Goal: Task Accomplishment & Management: Complete application form

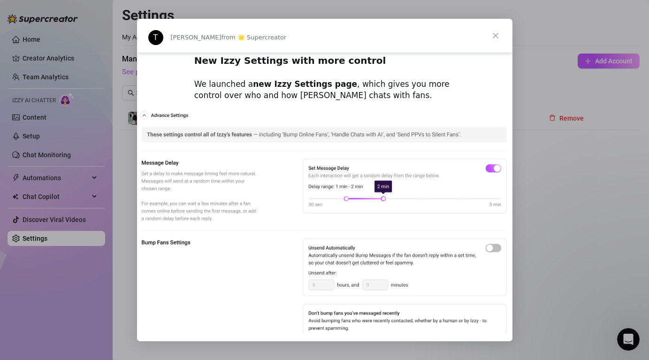
scroll to position [441, 0]
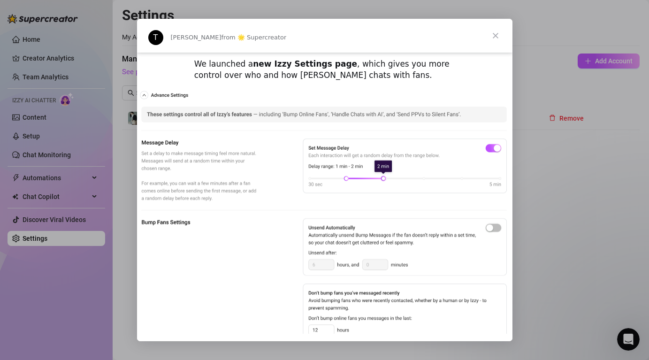
click at [495, 32] on span "Close" at bounding box center [495, 36] width 34 height 34
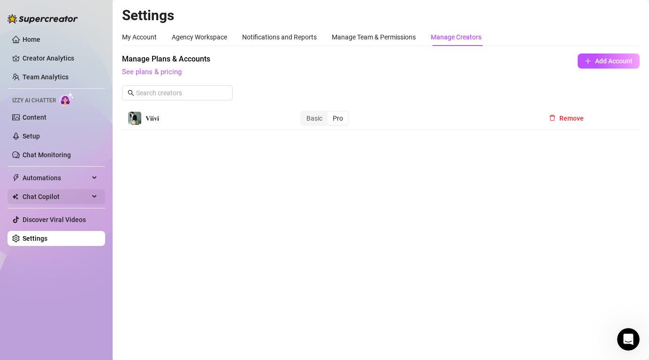
click at [50, 197] on span "Chat Copilot" at bounding box center [56, 196] width 67 height 15
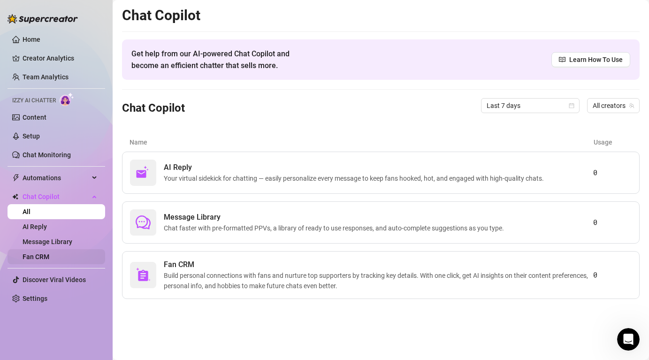
click at [47, 253] on link "Fan CRM" at bounding box center [36, 257] width 27 height 8
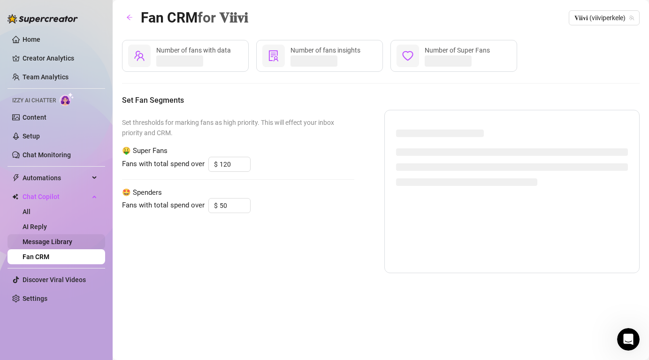
click at [57, 240] on link "Message Library" at bounding box center [48, 242] width 50 height 8
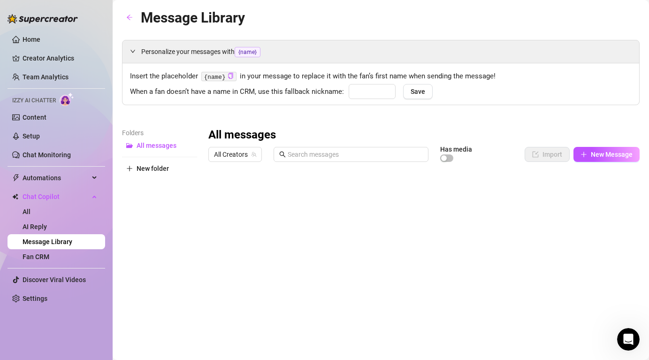
type input "babe"
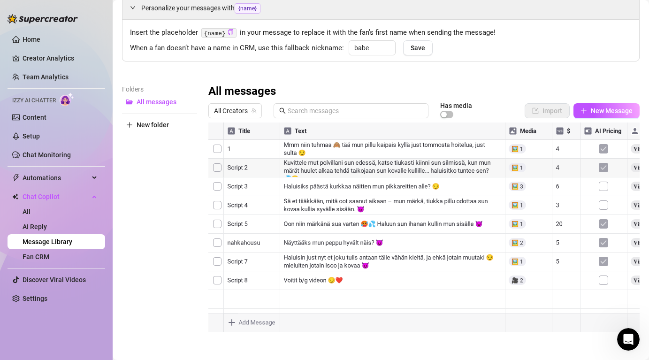
scroll to position [0, 44]
click at [63, 98] on img at bounding box center [67, 99] width 15 height 14
click at [46, 155] on link "Chat Monitoring" at bounding box center [47, 155] width 48 height 8
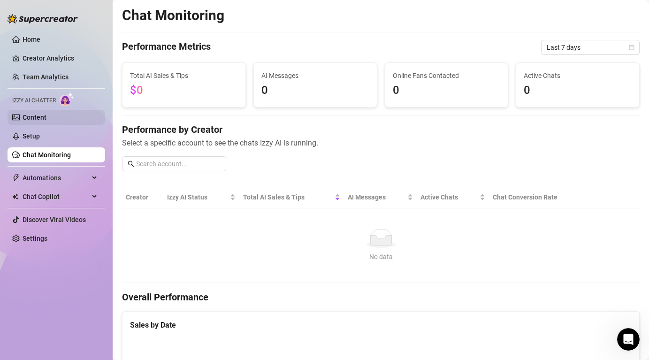
click at [34, 119] on link "Content" at bounding box center [35, 117] width 24 height 8
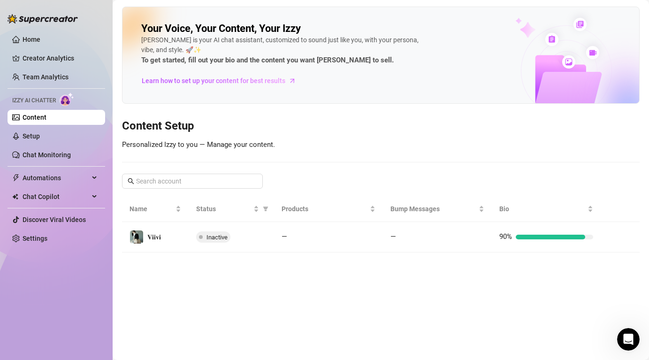
click at [56, 126] on ul "Home Creator Analytics Team Analytics Izzy AI Chatter Content Setup Chat Monito…" at bounding box center [57, 138] width 98 height 221
click at [40, 133] on link "Setup" at bounding box center [31, 136] width 17 height 8
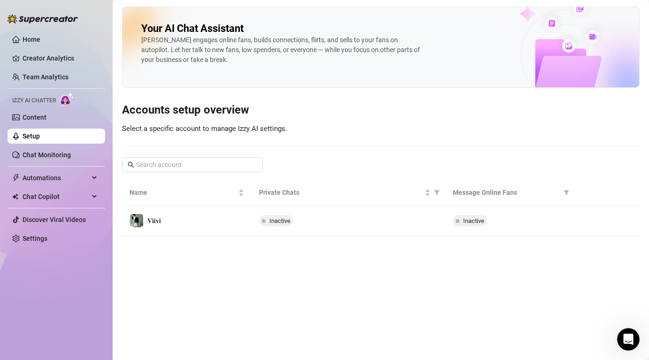
click at [69, 145] on ul "Home Creator Analytics Team Analytics Izzy AI Chatter Content Setup Chat Monito…" at bounding box center [57, 138] width 98 height 221
click at [62, 159] on link "Chat Monitoring" at bounding box center [47, 155] width 48 height 8
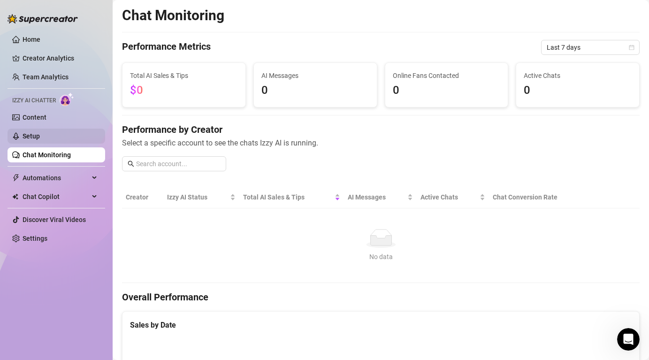
click at [40, 132] on link "Setup" at bounding box center [31, 136] width 17 height 8
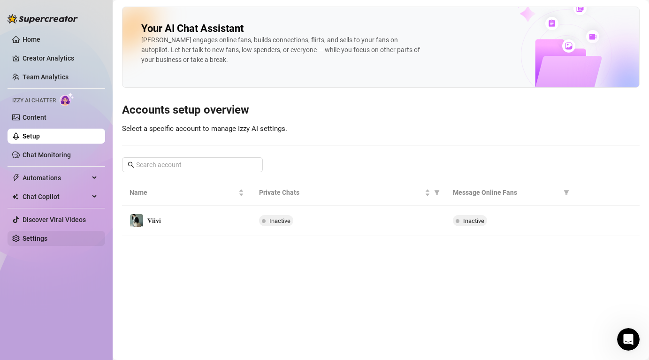
click at [43, 242] on link "Settings" at bounding box center [35, 238] width 25 height 8
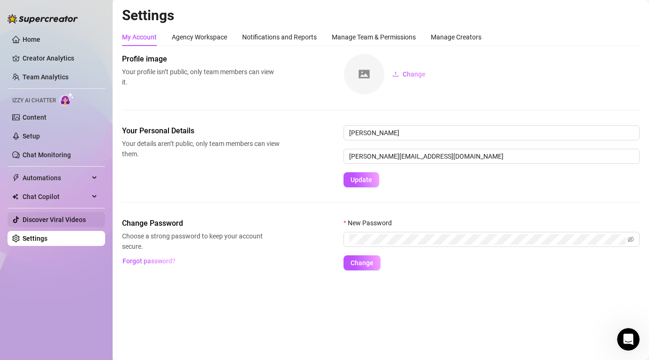
click at [34, 220] on link "Discover Viral Videos" at bounding box center [54, 220] width 63 height 8
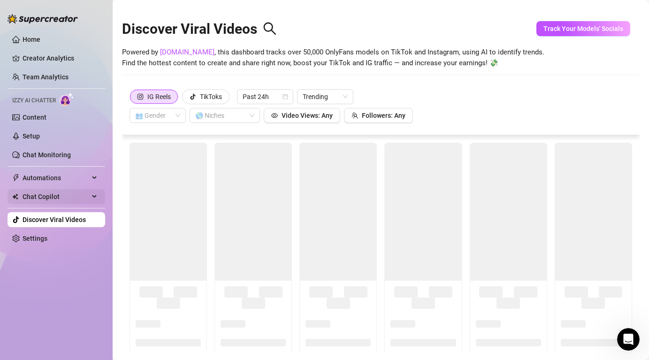
click at [42, 192] on span "Chat Copilot" at bounding box center [56, 196] width 67 height 15
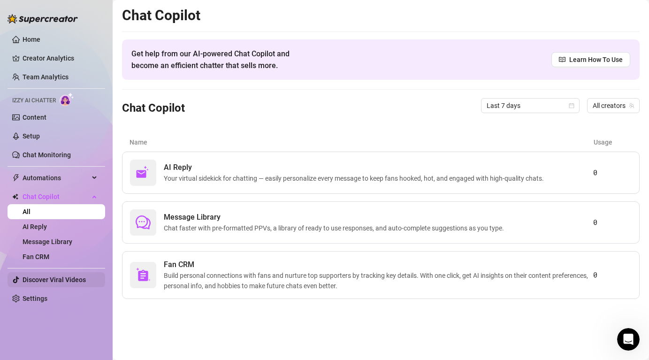
click at [39, 283] on link "Discover Viral Videos" at bounding box center [54, 280] width 63 height 8
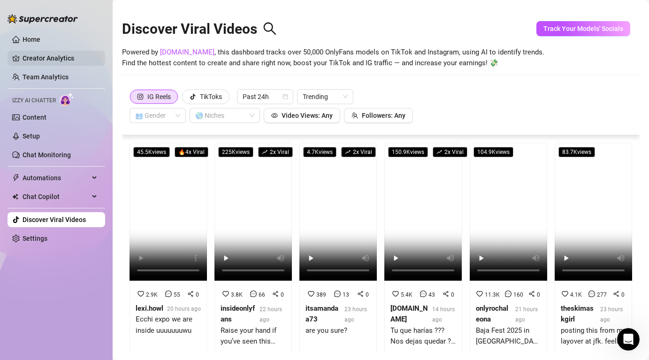
click at [70, 65] on link "Creator Analytics" at bounding box center [60, 58] width 75 height 15
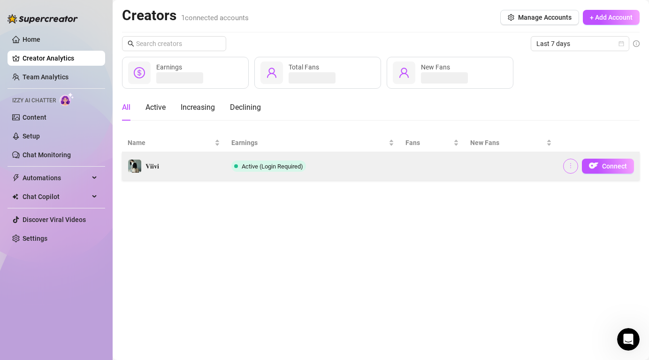
click at [571, 163] on icon "more" at bounding box center [570, 165] width 1 height 5
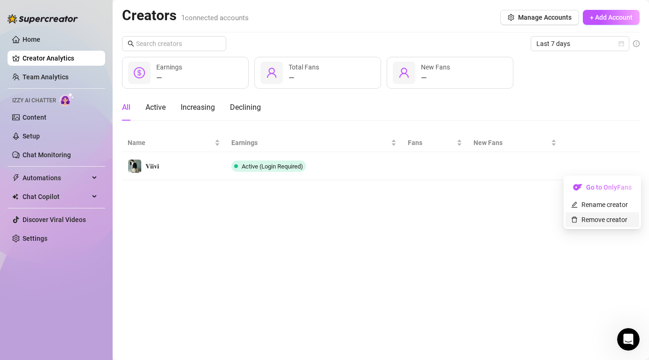
click at [586, 220] on link "Remove creator" at bounding box center [599, 220] width 56 height 8
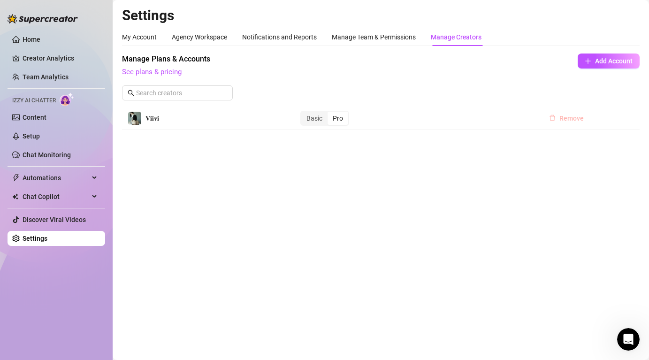
click at [569, 117] on span "Remove" at bounding box center [571, 118] width 24 height 8
click at [601, 56] on button "Add Account" at bounding box center [608, 60] width 62 height 15
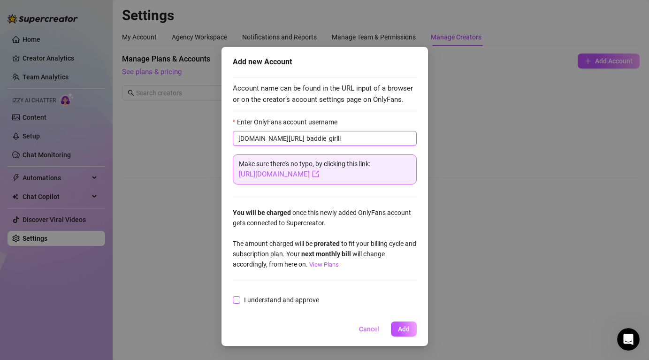
type input "baddie_girlll"
click at [277, 301] on span "I understand and approve" at bounding box center [281, 300] width 83 height 10
click at [239, 301] on input "I understand and approve" at bounding box center [236, 299] width 7 height 7
checkbox input "true"
click at [407, 326] on span "Add" at bounding box center [404, 329] width 12 height 8
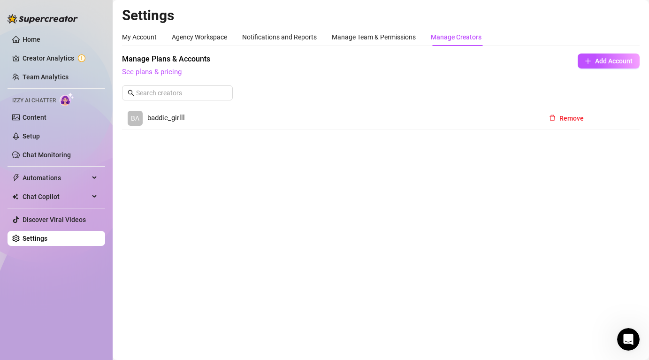
click at [170, 119] on span "baddie_girlll" at bounding box center [166, 118] width 38 height 11
click at [318, 117] on div "Basic" at bounding box center [314, 118] width 26 height 13
click at [303, 113] on input "Basic" at bounding box center [303, 113] width 0 height 0
click at [337, 116] on div "Pro" at bounding box center [337, 118] width 21 height 13
click at [330, 113] on input "Pro" at bounding box center [330, 113] width 0 height 0
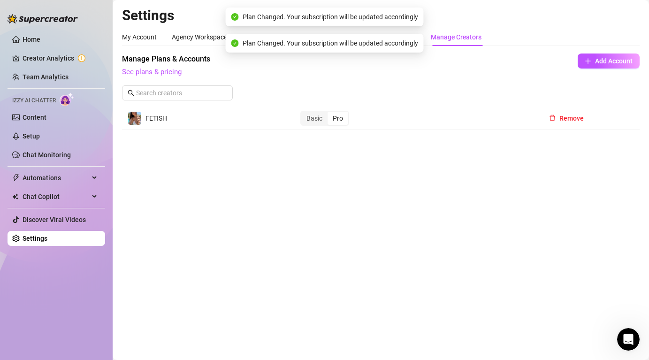
click at [336, 116] on div "Pro" at bounding box center [337, 118] width 21 height 13
click at [330, 113] on input "Pro" at bounding box center [330, 113] width 0 height 0
click at [159, 67] on span "See plans & pricing" at bounding box center [318, 72] width 392 height 11
click at [159, 73] on link "See plans & pricing" at bounding box center [152, 72] width 60 height 8
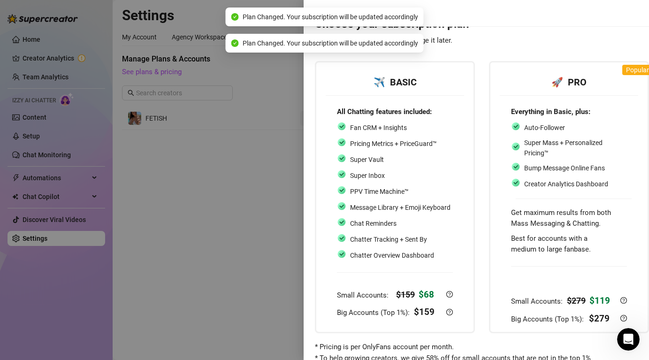
scroll to position [47, 0]
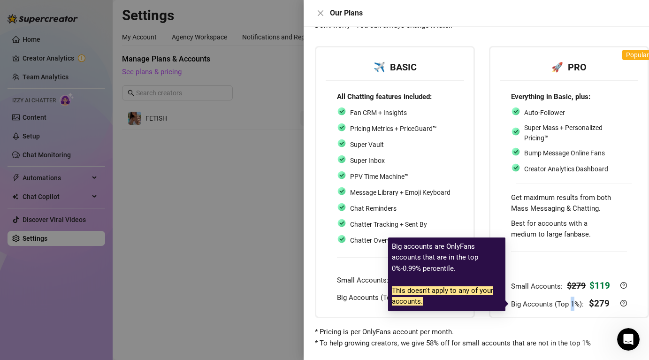
drag, startPoint x: 569, startPoint y: 302, endPoint x: 574, endPoint y: 303, distance: 4.9
click at [574, 303] on span "Big Accounts (Top 1%):" at bounding box center [548, 304] width 75 height 8
click at [571, 320] on div "Everything in Basic, plus: Auto-Follower Super Mass + Personalized Pricing™ Bum…" at bounding box center [568, 201] width 138 height 242
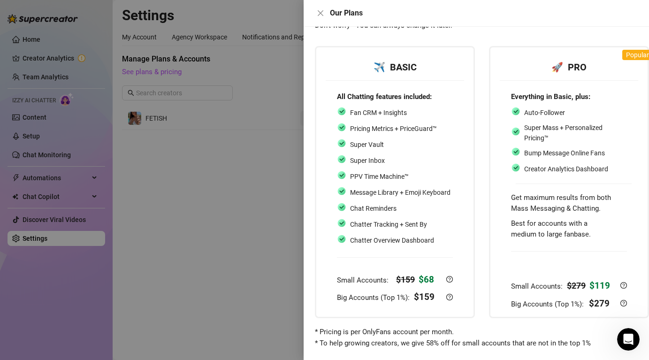
click at [626, 229] on div "Best for accounts with a medium to large fanbase." at bounding box center [569, 229] width 116 height 22
click at [593, 159] on div "Bump Message Online Fans" at bounding box center [558, 153] width 94 height 12
click at [549, 156] on span "Bump Message Online Fans" at bounding box center [564, 153] width 81 height 8
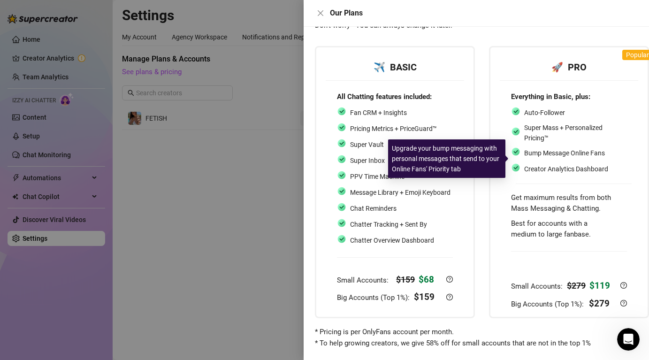
scroll to position [0, 0]
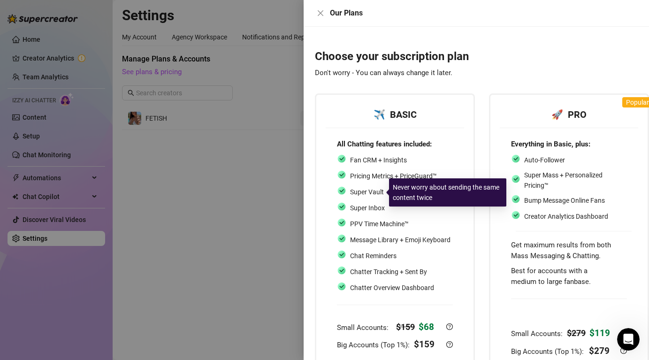
click at [243, 181] on div at bounding box center [324, 180] width 649 height 360
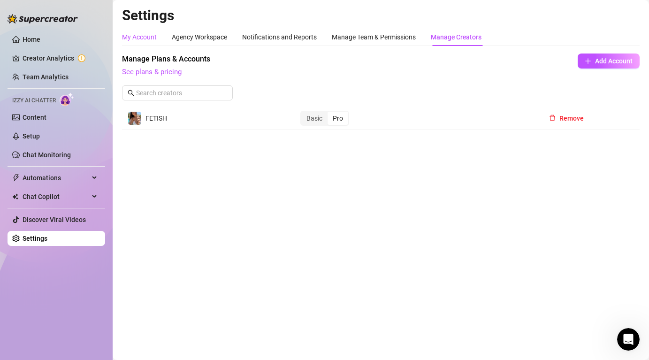
click at [151, 38] on div "My Account" at bounding box center [139, 37] width 35 height 10
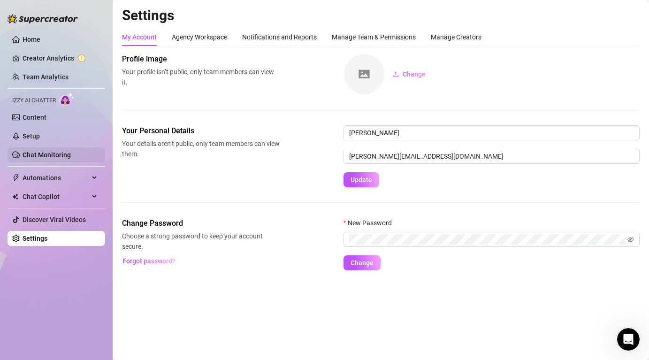
click at [37, 154] on link "Chat Monitoring" at bounding box center [47, 155] width 48 height 8
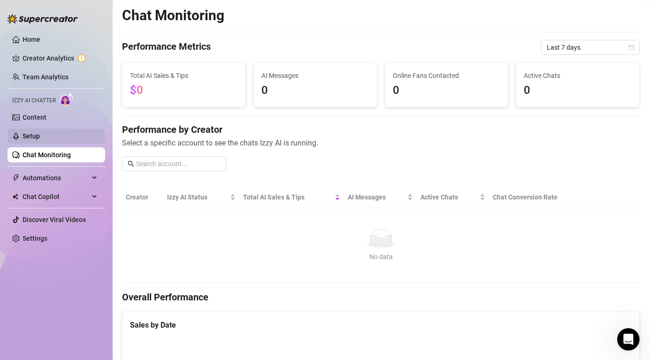
click at [40, 136] on link "Setup" at bounding box center [31, 136] width 17 height 8
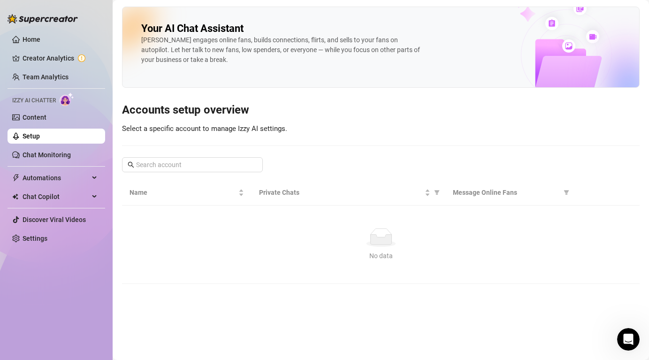
click at [373, 251] on div "No data" at bounding box center [380, 255] width 495 height 10
click at [42, 113] on link "Content" at bounding box center [35, 117] width 24 height 8
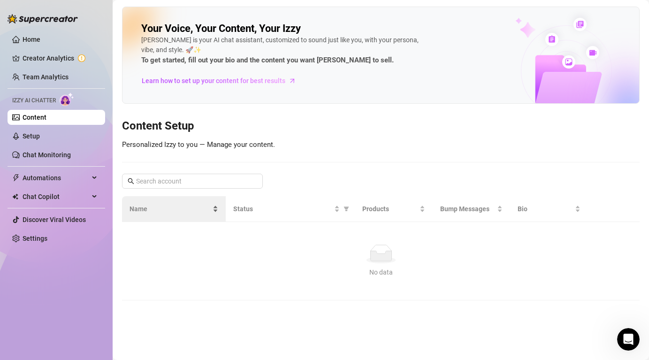
click at [174, 196] on body "Home Creator Analytics Team Analytics Izzy AI Chatter Content Setup Chat Monito…" at bounding box center [324, 180] width 649 height 360
click at [389, 143] on div "Your Voice, Your Content, Your Izzy Izzy is your AI chat assistant, customized …" at bounding box center [380, 154] width 517 height 294
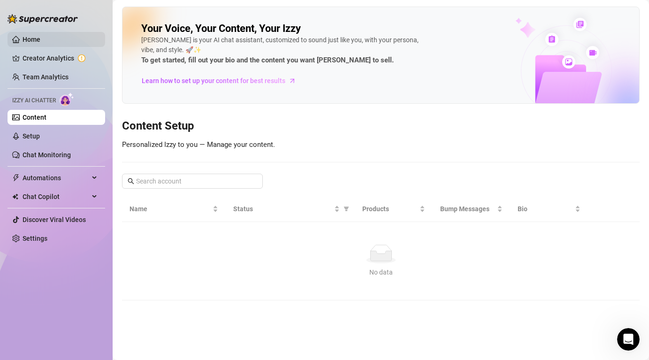
click at [40, 38] on link "Home" at bounding box center [32, 40] width 18 height 8
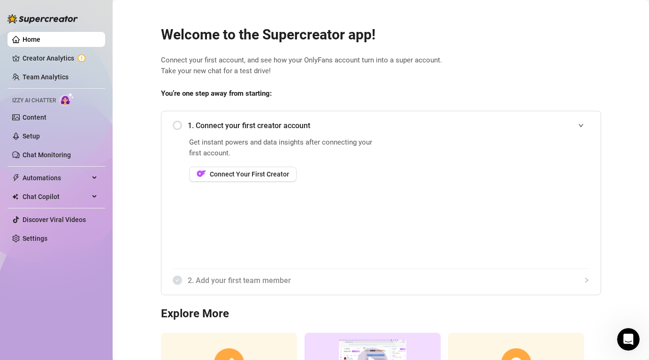
click at [207, 122] on span "1. Connect your first creator account" at bounding box center [388, 126] width 401 height 12
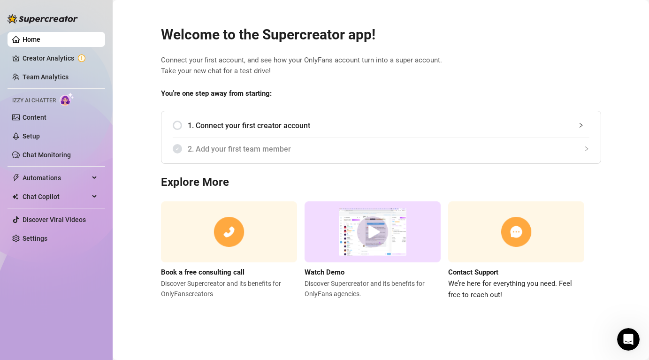
click at [251, 128] on span "1. Connect your first creator account" at bounding box center [388, 126] width 401 height 12
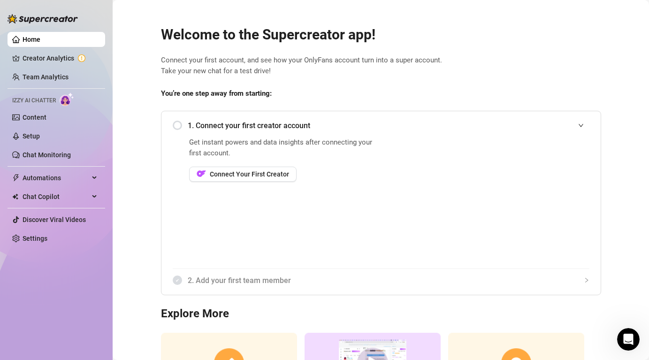
click at [180, 125] on div "1. Connect your first creator account" at bounding box center [381, 125] width 416 height 23
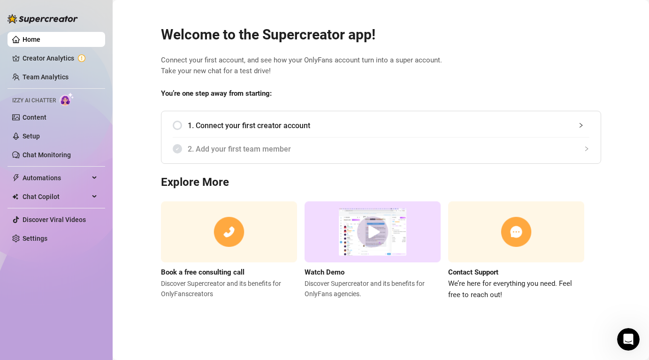
click at [180, 125] on div "1. Connect your first creator account" at bounding box center [381, 125] width 416 height 23
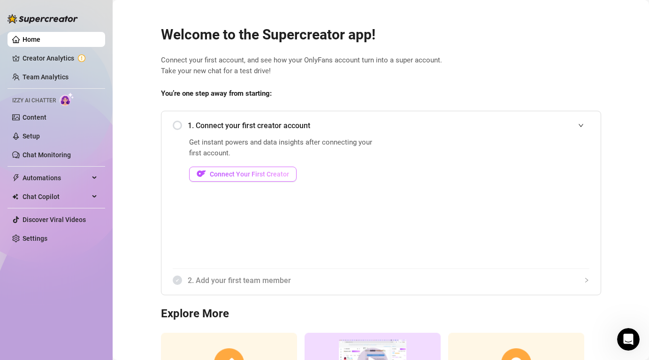
click at [252, 174] on span "Connect Your First Creator" at bounding box center [249, 174] width 79 height 8
click at [187, 135] on div "1. Connect your first creator account" at bounding box center [381, 125] width 416 height 23
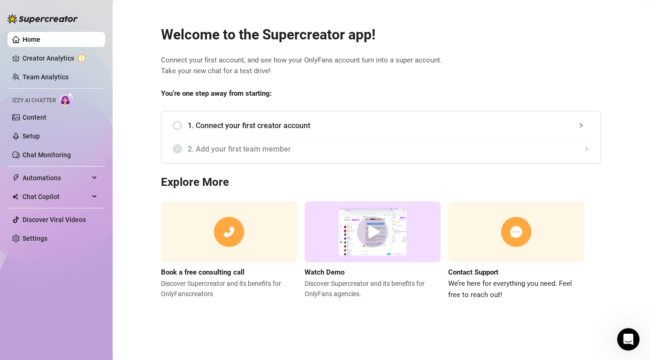
click at [174, 128] on div "1. Connect your first creator account" at bounding box center [381, 125] width 416 height 23
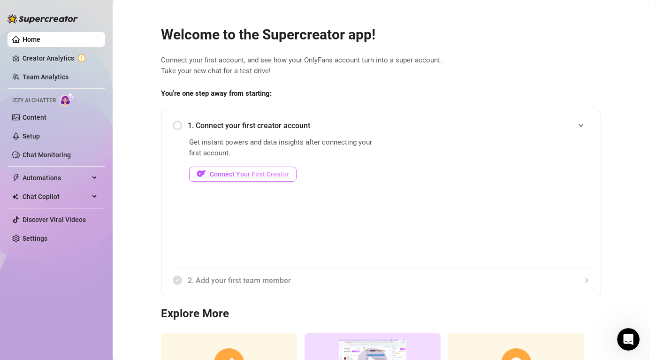
click at [258, 178] on button "Connect Your First Creator" at bounding box center [242, 173] width 107 height 15
click at [262, 164] on div "Get instant powers and data insights after connecting your first account. Conne…" at bounding box center [283, 202] width 189 height 131
click at [259, 177] on span "Connect Your First Creator" at bounding box center [249, 174] width 79 height 8
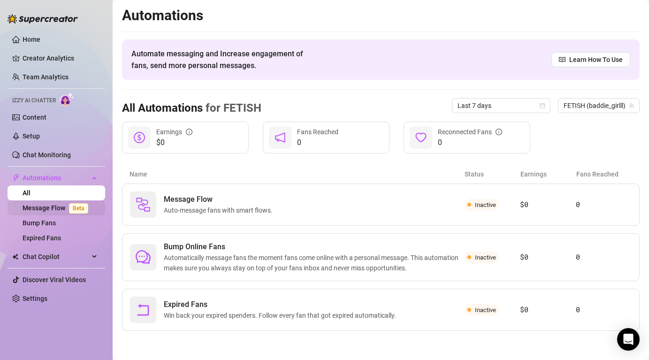
click at [85, 210] on span "Beta" at bounding box center [78, 208] width 19 height 10
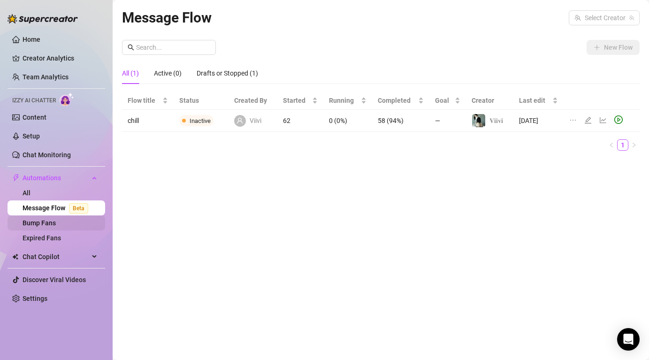
click at [56, 224] on link "Bump Fans" at bounding box center [39, 223] width 33 height 8
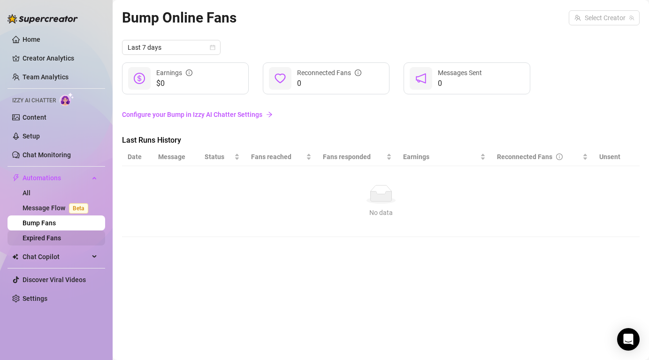
click at [59, 239] on link "Expired Fans" at bounding box center [42, 238] width 38 height 8
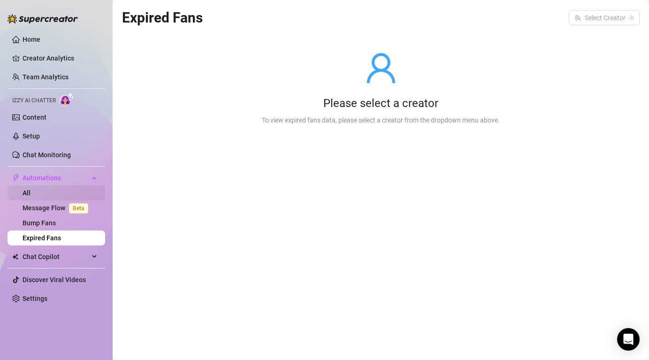
click at [30, 189] on link "All" at bounding box center [27, 193] width 8 height 8
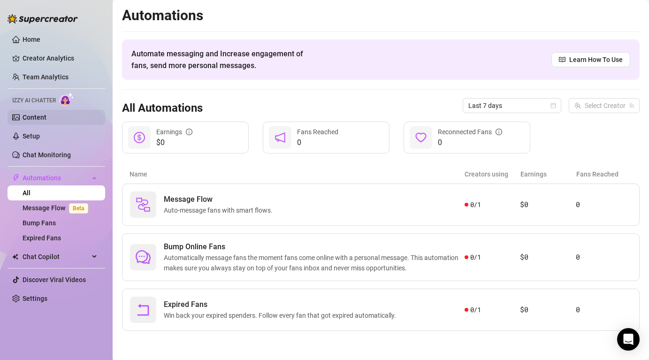
click at [46, 113] on link "Content" at bounding box center [35, 117] width 24 height 8
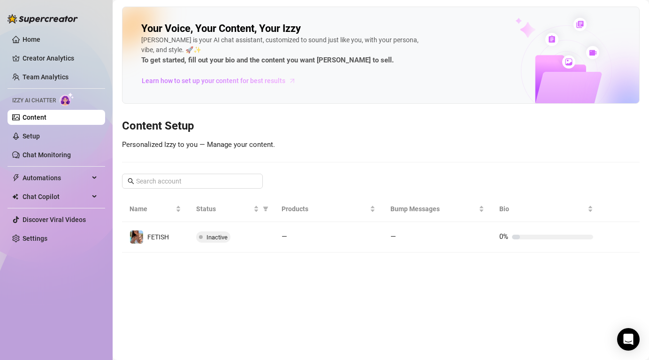
click at [229, 80] on span "Learn how to set up your content for best results" at bounding box center [214, 81] width 144 height 10
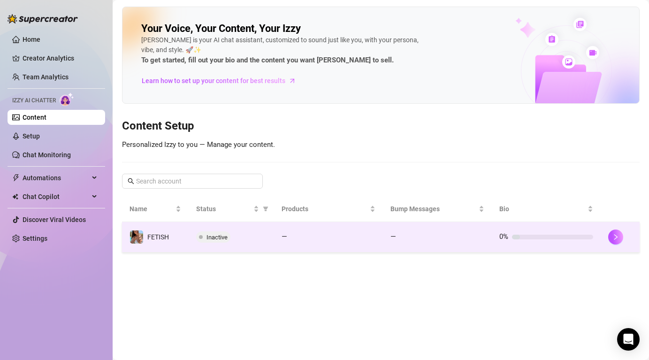
click at [231, 231] on div "Inactive" at bounding box center [231, 236] width 70 height 11
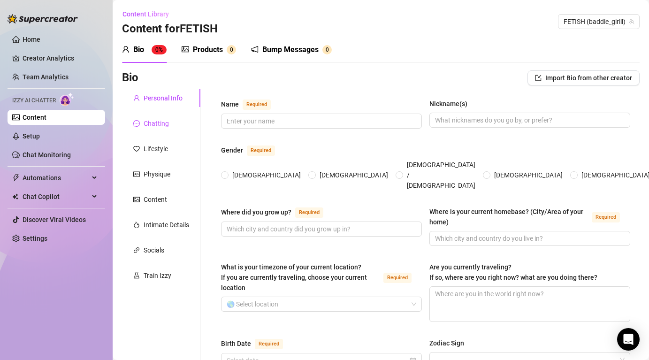
click at [165, 128] on div "Chatting" at bounding box center [156, 123] width 25 height 10
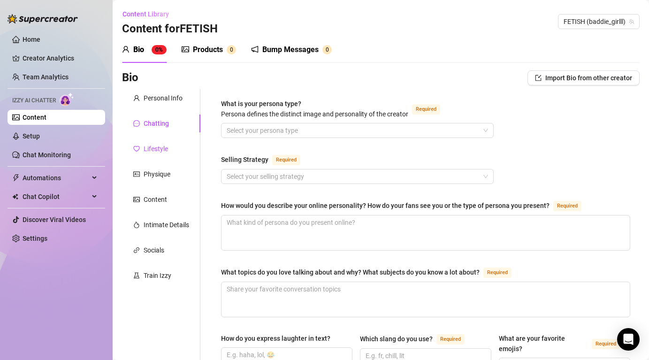
click at [164, 152] on div "Lifestyle" at bounding box center [156, 149] width 24 height 10
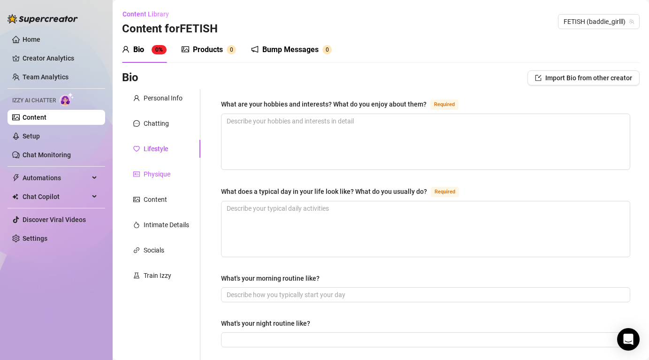
click at [169, 174] on div "Physique" at bounding box center [157, 174] width 27 height 10
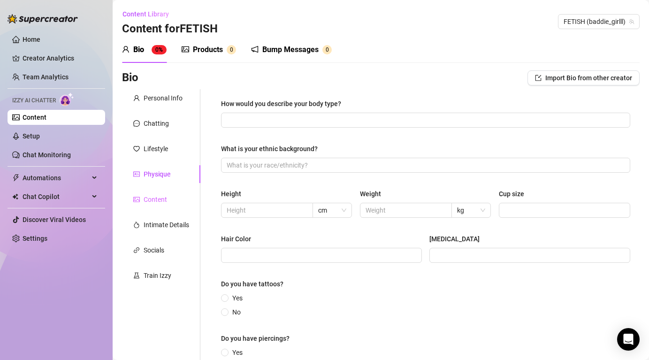
click at [173, 201] on div "Content" at bounding box center [161, 199] width 78 height 18
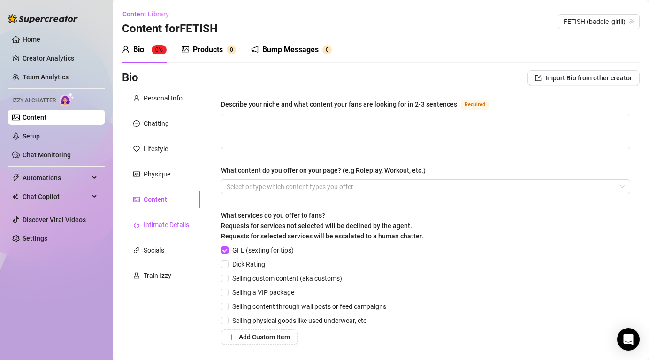
click at [176, 228] on div "Intimate Details" at bounding box center [166, 224] width 45 height 10
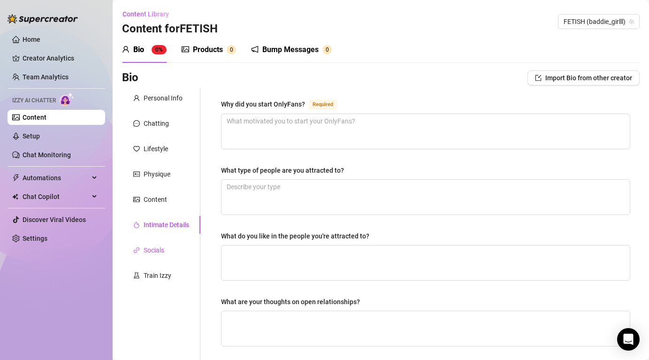
click at [164, 249] on div "Socials" at bounding box center [154, 250] width 21 height 10
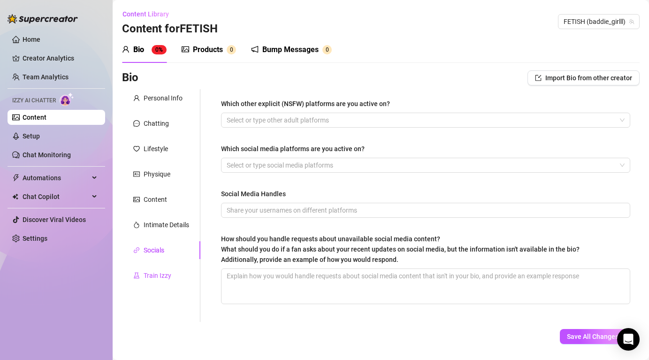
click at [160, 274] on div "Train Izzy" at bounding box center [158, 275] width 28 height 10
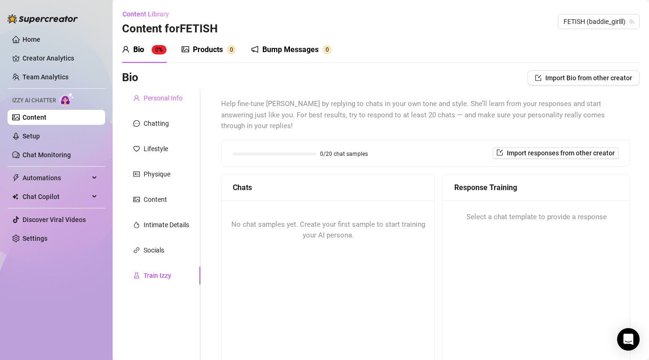
click at [177, 90] on div "Personal Info" at bounding box center [161, 98] width 78 height 18
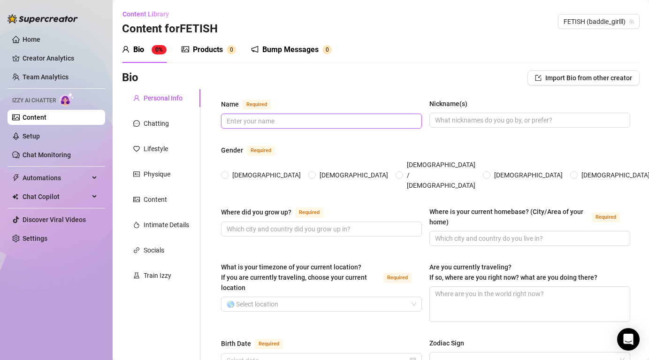
click at [282, 124] on input "Name Required" at bounding box center [321, 121] width 188 height 10
click at [459, 128] on div "Nickname(s)" at bounding box center [529, 113] width 201 height 30
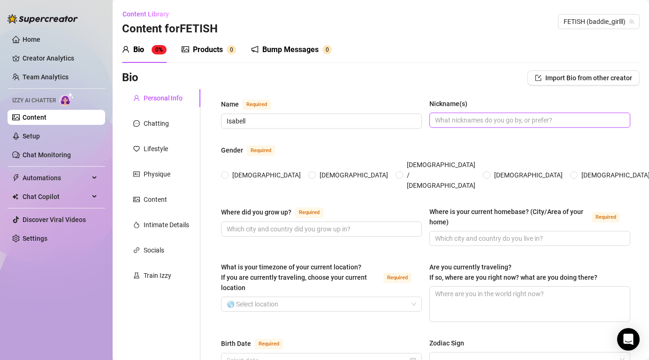
click at [459, 121] on input "Nickname(s)" at bounding box center [529, 120] width 188 height 10
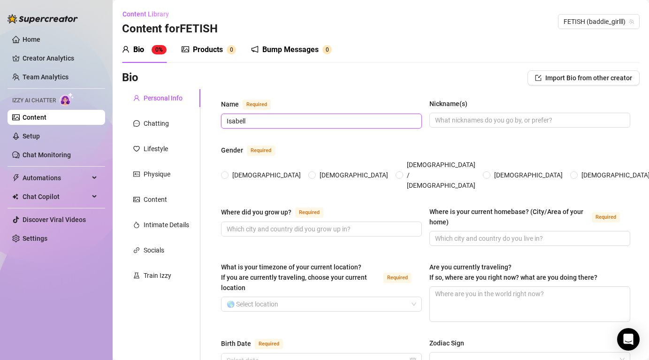
click at [331, 123] on input "Isabell" at bounding box center [321, 121] width 188 height 10
type input "Isabell"
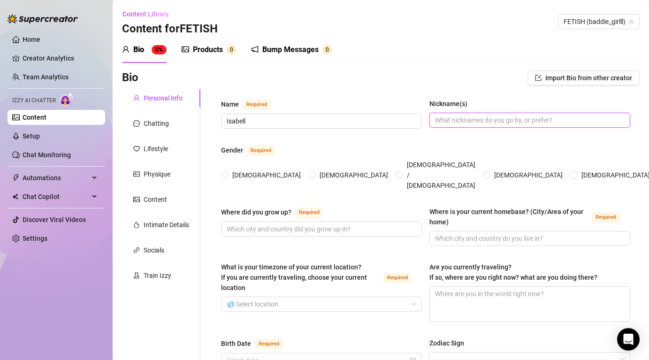
click at [478, 120] on input "Nickname(s)" at bounding box center [529, 120] width 188 height 10
type input "Issu"
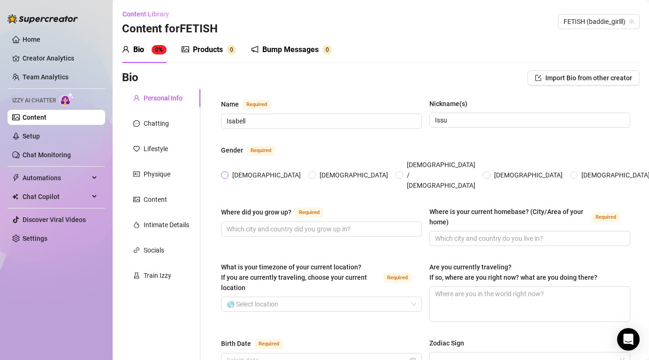
click at [227, 171] on span at bounding box center [225, 175] width 8 height 8
click at [227, 173] on input "[DEMOGRAPHIC_DATA]" at bounding box center [225, 176] width 4 height 6
radio input "true"
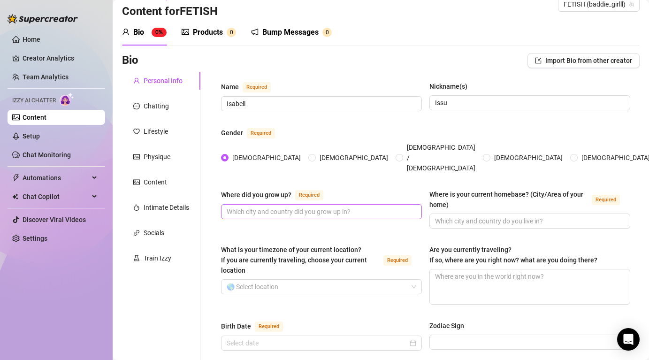
click at [264, 204] on span at bounding box center [321, 211] width 201 height 15
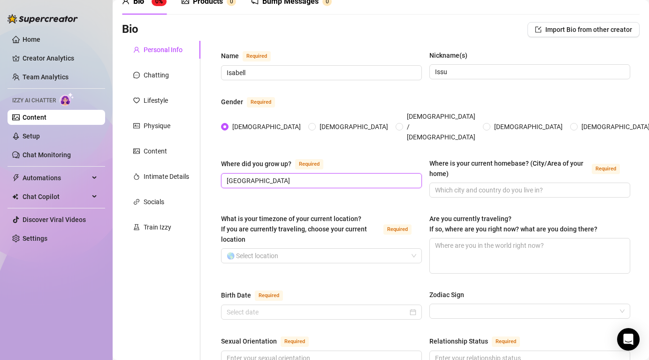
scroll to position [55, 0]
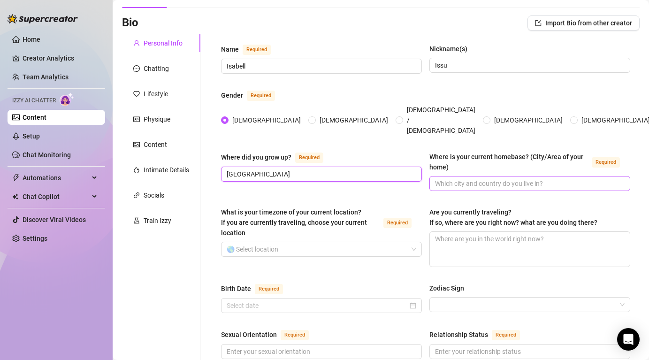
type input "[GEOGRAPHIC_DATA]"
click at [470, 176] on span at bounding box center [529, 183] width 201 height 15
type input "t"
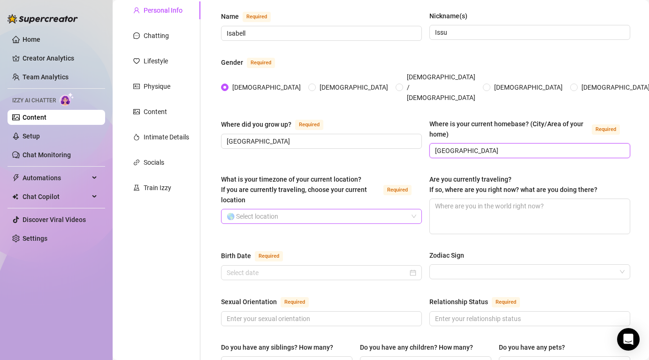
scroll to position [88, 0]
type input "[GEOGRAPHIC_DATA]"
click at [250, 209] on input "What is your timezone of your current location? If you are currently traveling,…" at bounding box center [317, 216] width 181 height 14
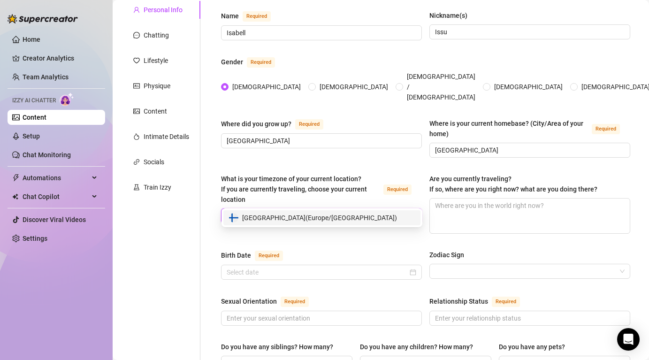
type input "[PERSON_NAME]"
click at [267, 218] on span "[GEOGRAPHIC_DATA] ( [GEOGRAPHIC_DATA]/[GEOGRAPHIC_DATA] )" at bounding box center [319, 217] width 155 height 10
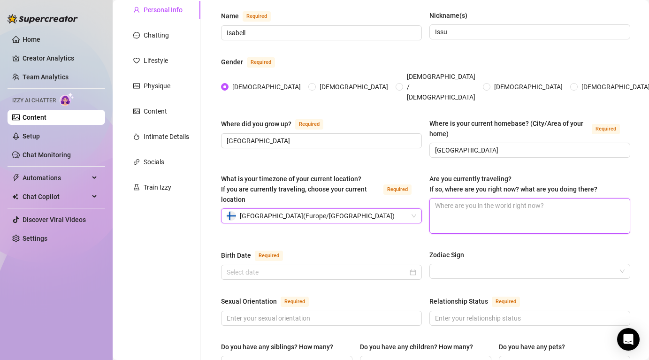
click at [490, 198] on textarea "Are you currently traveling? If so, where are you right now? what are you doing…" at bounding box center [530, 215] width 200 height 35
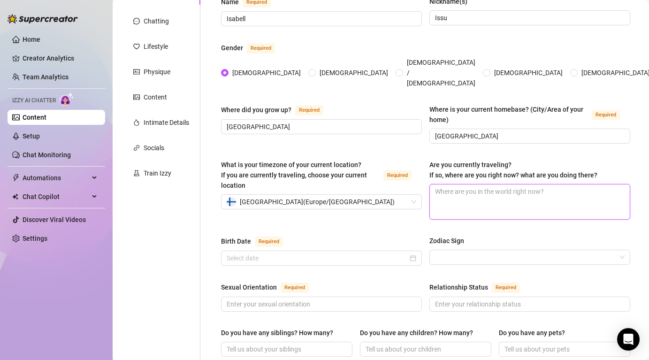
scroll to position [105, 0]
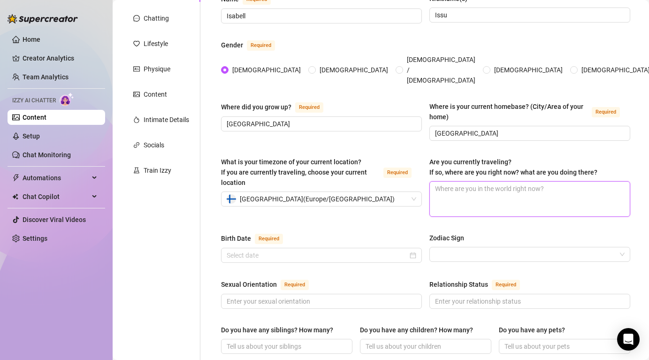
type textarea "N"
type textarea "No"
type textarea "Not"
type textarea "Not n"
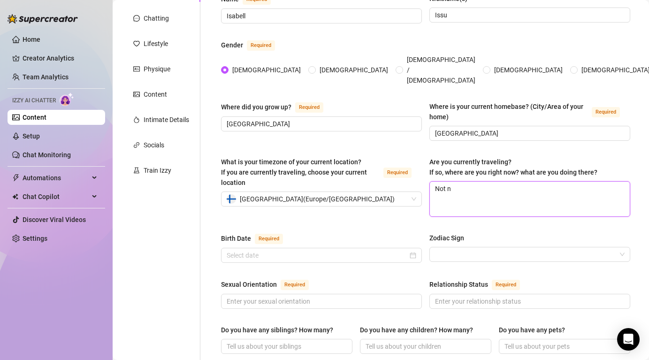
type textarea "Not no"
type textarea "Not now"
type textarea "Not now,"
type textarea "Not now, b"
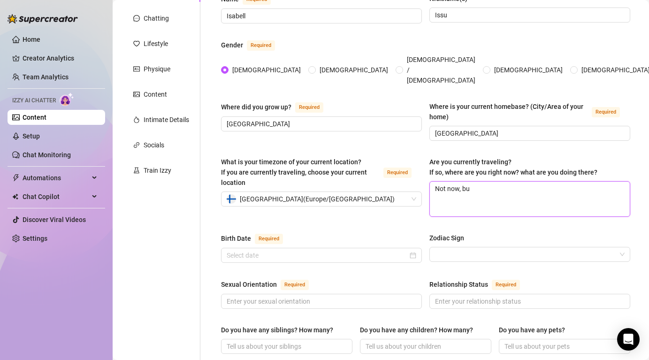
type textarea "Not now, but"
type textarea "Not now, but I"
type textarea "Not now, but I w"
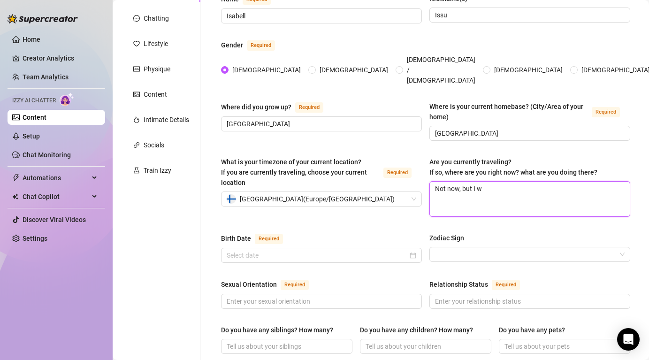
type textarea "Not now, but I wa"
type textarea "Not now, but I was"
type textarea "Not now, but I was j"
type textarea "Not now, but I was ju"
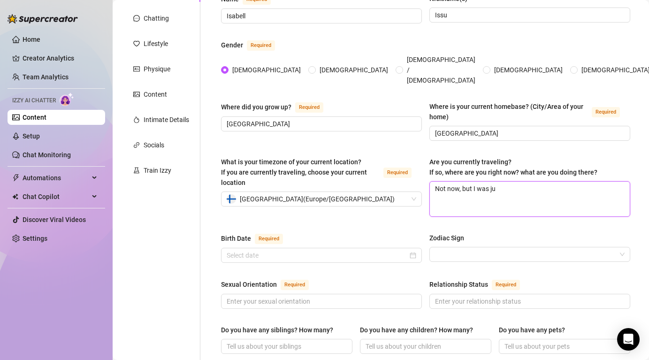
type textarea "Not now, but I was jus"
type textarea "Not now, but I was just"
type textarea "Not now, but I was just i"
type textarea "Not now, but I was just in"
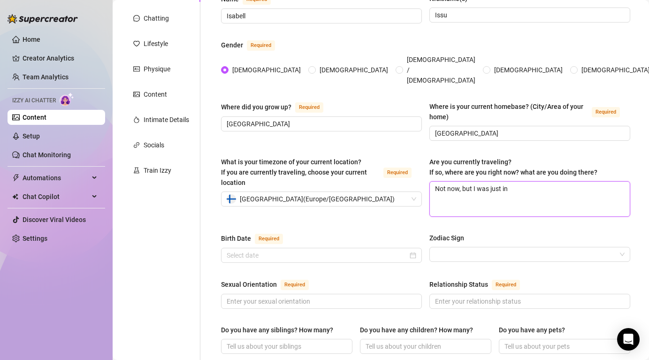
type textarea "Not now, but I was just in"
type textarea "Not now, but I was just in ,"
type textarea "Not now, but I was just in"
type textarea "Not now, but I was just in M"
type textarea "Not now, but I was just in My"
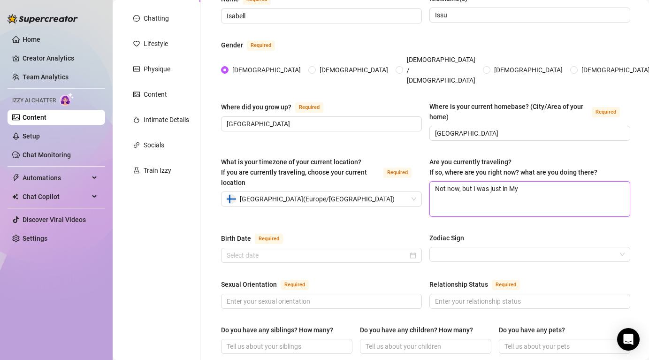
type textarea "Not now, but I was just in Myk"
type textarea "Not now, but I was just in Myko"
type textarea "Not now, but I was just in [GEOGRAPHIC_DATA]"
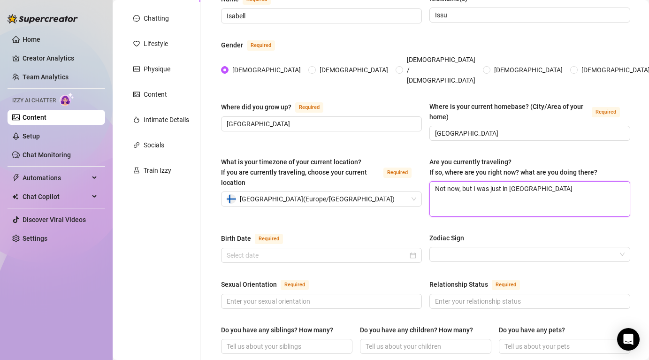
type textarea "Not now, but I was just in [GEOGRAPHIC_DATA],"
type textarea "Not now, but I was just in [GEOGRAPHIC_DATA], H"
type textarea "Not now, but I was just in [GEOGRAPHIC_DATA], Ha"
type textarea "Not now, but I was just in [GEOGRAPHIC_DATA], Han"
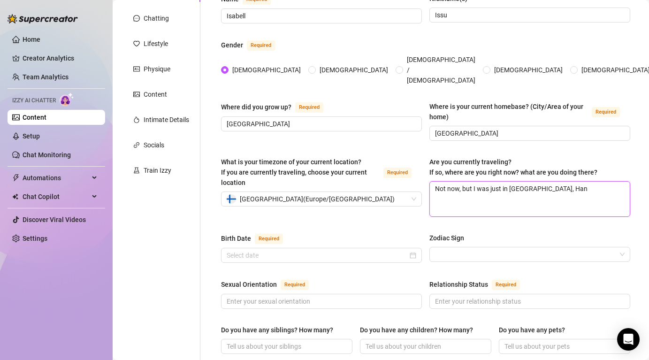
type textarea "Not now, but I was just in [GEOGRAPHIC_DATA], [GEOGRAPHIC_DATA]"
type textarea "Not now, but I was just in [GEOGRAPHIC_DATA], [GEOGRAPHIC_DATA] a"
type textarea "Not now, but I was just in [GEOGRAPHIC_DATA], [GEOGRAPHIC_DATA] an"
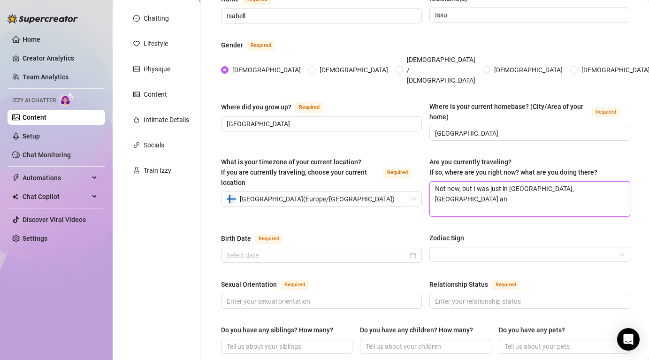
type textarea "Not now, but I was just in [GEOGRAPHIC_DATA], [GEOGRAPHIC_DATA] and"
type textarea "Not now, but I was just in [GEOGRAPHIC_DATA], Hania and B"
type textarea "Not now, but I was just in [GEOGRAPHIC_DATA], [GEOGRAPHIC_DATA] and Ba"
type textarea "Not now, but I was just in [GEOGRAPHIC_DATA], [GEOGRAPHIC_DATA] and Bar"
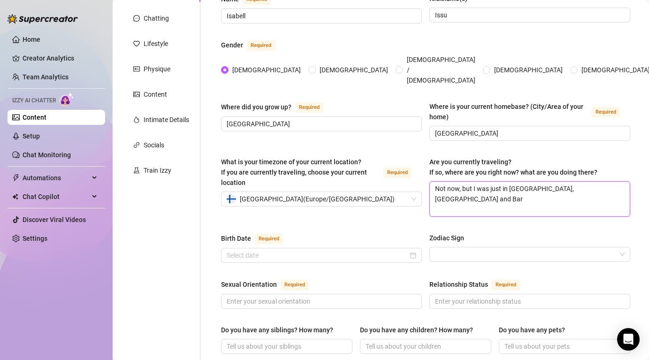
type textarea "Not now, but I was just in [GEOGRAPHIC_DATA], Hania and Barc"
type textarea "Not now, but I was just in [GEOGRAPHIC_DATA], [GEOGRAPHIC_DATA] and Barce"
type textarea "Not now, but I was just in [GEOGRAPHIC_DATA], [GEOGRAPHIC_DATA] and [GEOGRAPHIC…"
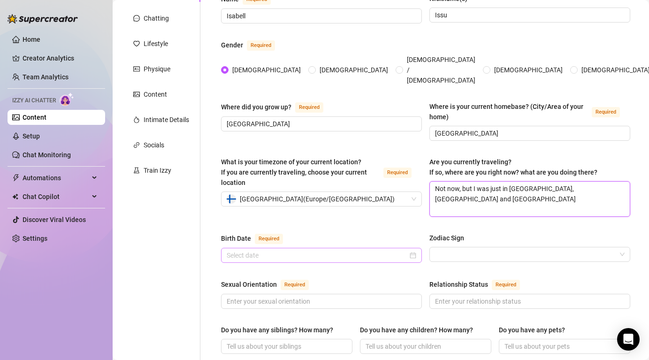
type textarea "Not now, but I was just in [GEOGRAPHIC_DATA], [GEOGRAPHIC_DATA] and [GEOGRAPHIC…"
click at [319, 250] on input "Birth Date Required" at bounding box center [317, 255] width 181 height 10
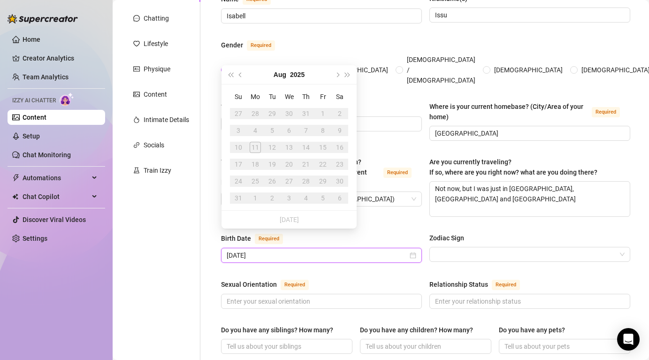
type input "[DATE]"
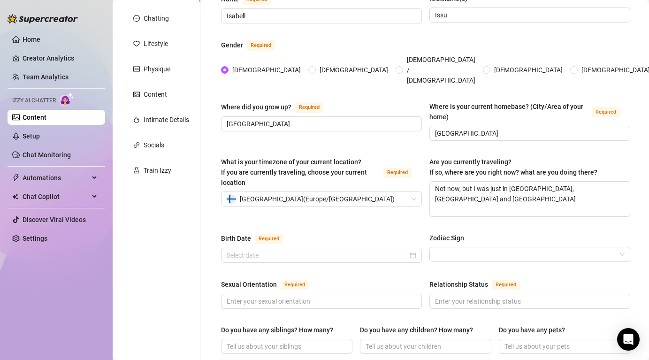
click at [357, 253] on div "Birth Date Required Zodiac Sign" at bounding box center [425, 252] width 409 height 38
click at [315, 250] on input "Birth Date Required" at bounding box center [317, 255] width 181 height 10
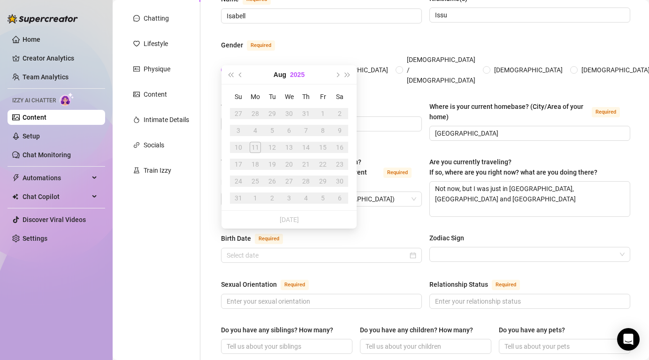
click at [299, 74] on button "2025" at bounding box center [297, 74] width 15 height 19
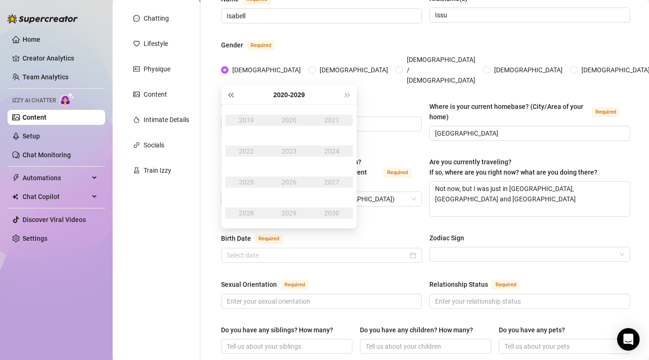
click at [233, 97] on span "Last year (Control + left)" at bounding box center [230, 94] width 5 height 5
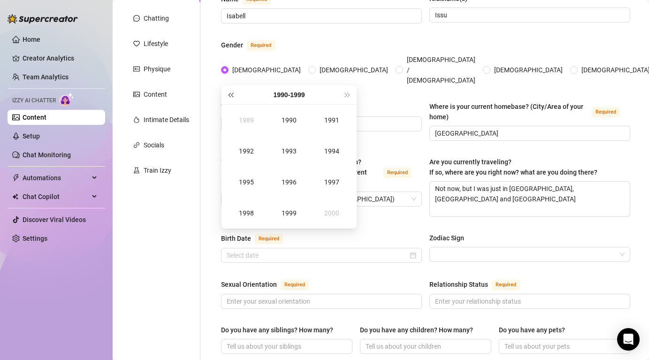
click at [233, 97] on span "Last year (Control + left)" at bounding box center [230, 94] width 5 height 5
click at [347, 93] on span "Next year (Control + right)" at bounding box center [347, 94] width 5 height 5
click at [229, 98] on button "Last year (Control + left)" at bounding box center [230, 94] width 10 height 19
click at [255, 211] on div "1998" at bounding box center [246, 212] width 28 height 11
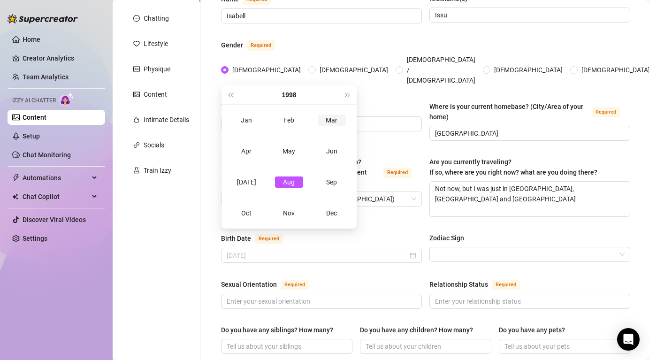
click at [339, 124] on div "Mar" at bounding box center [332, 119] width 28 height 11
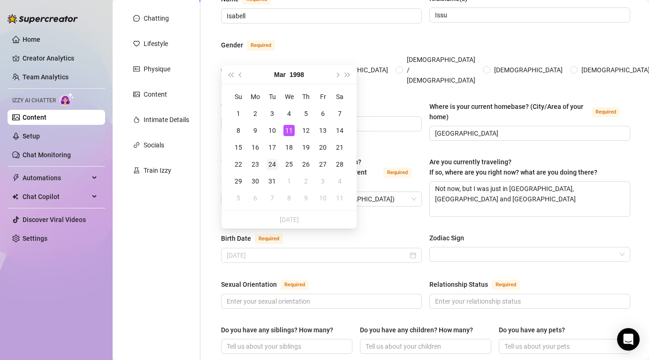
type input "[DATE]"
click at [273, 164] on div "24" at bounding box center [271, 164] width 11 height 11
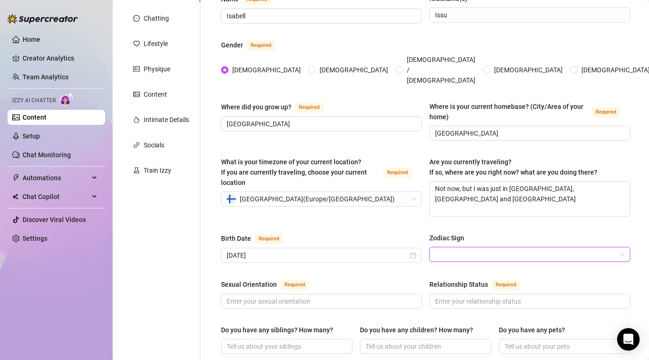
click at [452, 247] on input "Zodiac Sign" at bounding box center [525, 254] width 181 height 14
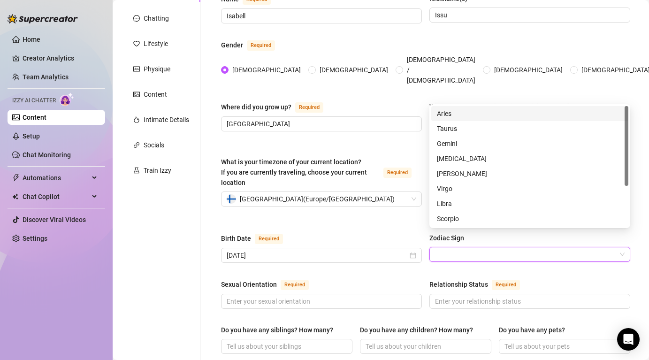
click at [454, 119] on div "Aries" at bounding box center [529, 113] width 197 height 15
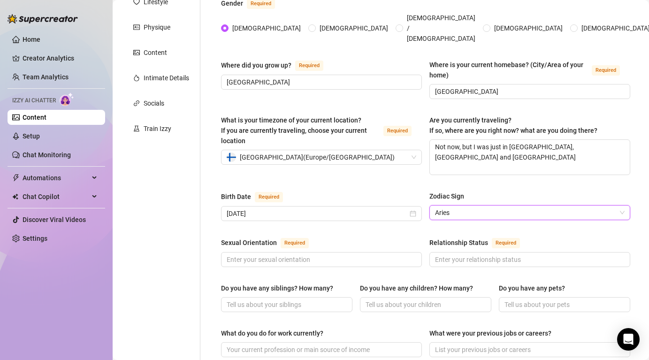
scroll to position [155, 0]
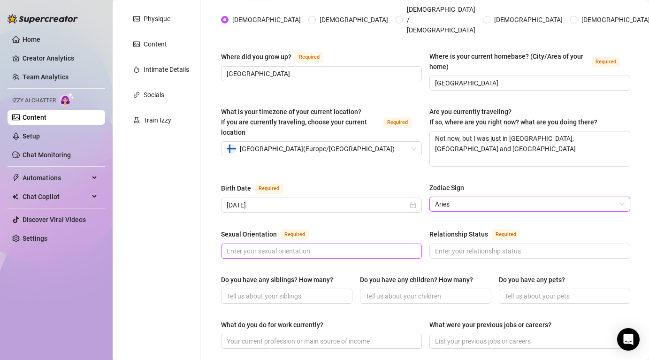
click at [294, 246] on input "Sexual Orientation Required" at bounding box center [321, 251] width 188 height 10
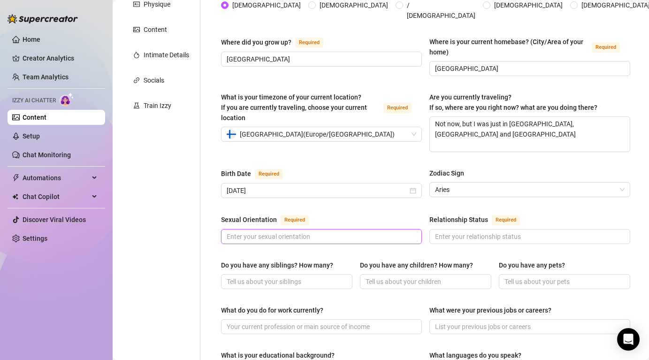
scroll to position [179, 0]
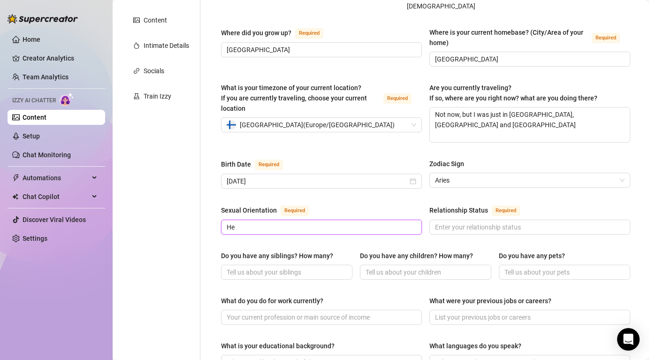
type input "H"
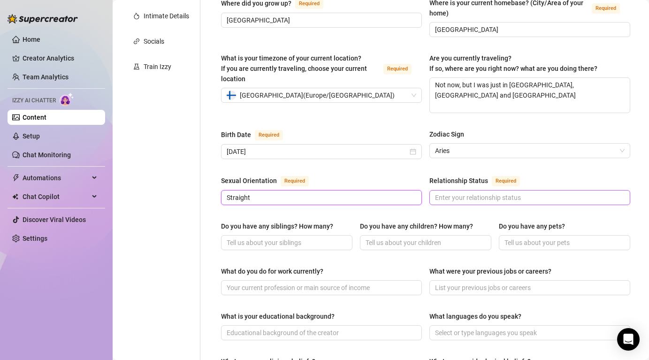
type input "Straight"
click at [464, 192] on input "Relationship Status Required" at bounding box center [529, 197] width 188 height 10
type input "Taken"
click at [296, 235] on span at bounding box center [286, 242] width 131 height 15
type input "4"
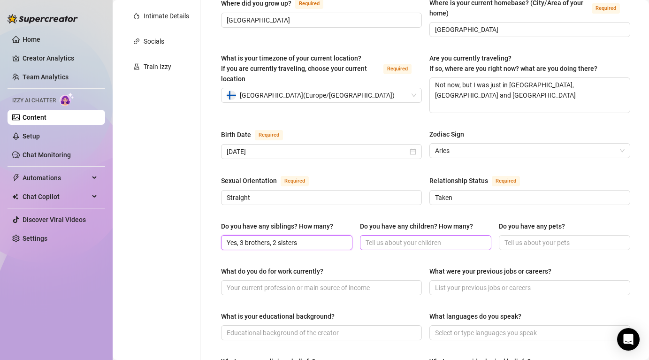
type input "Yes, 3 brothers, 2 sisters"
click at [379, 237] on input "Do you have any children? How many?" at bounding box center [424, 242] width 118 height 10
type input "No"
click at [563, 237] on input "Do you have any pets?" at bounding box center [563, 242] width 118 height 10
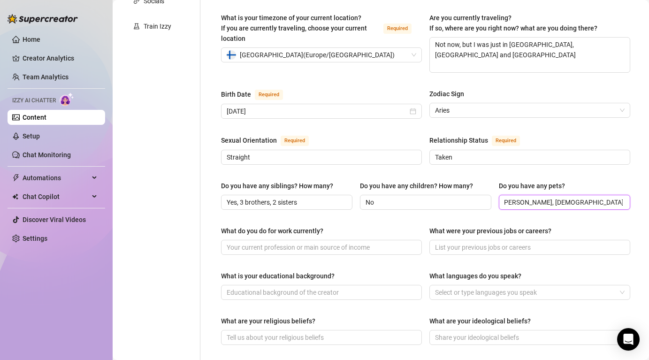
scroll to position [272, 0]
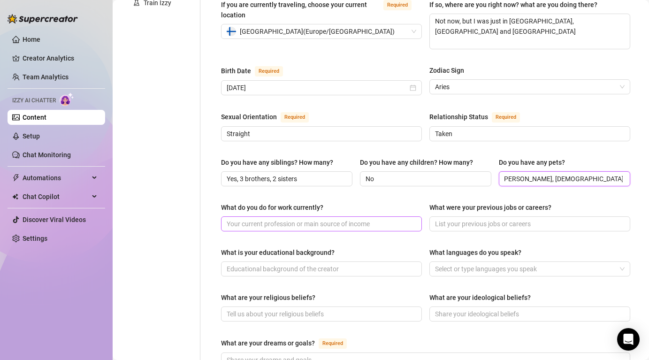
type input "Yes, [PERSON_NAME], [DEMOGRAPHIC_DATA] boy who is [DEMOGRAPHIC_DATA]"
click at [330, 219] on input "What do you do for work currently?" at bounding box center [321, 224] width 188 height 10
type input "E"
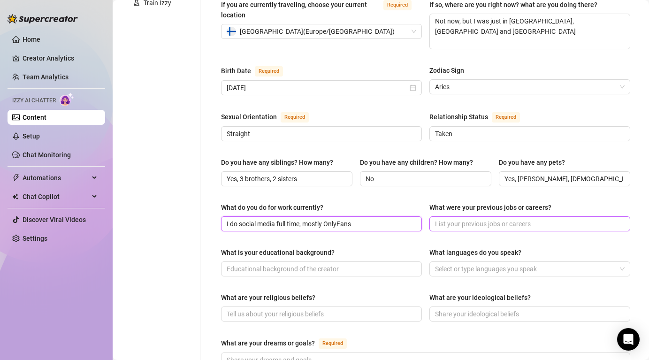
type input "I do social media full time, mostly OnlyFans"
click at [454, 219] on input "What were your previous jobs or careers?" at bounding box center [529, 224] width 188 height 10
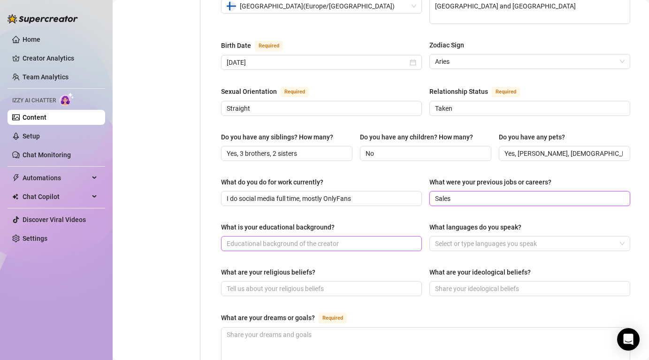
scroll to position [312, 0]
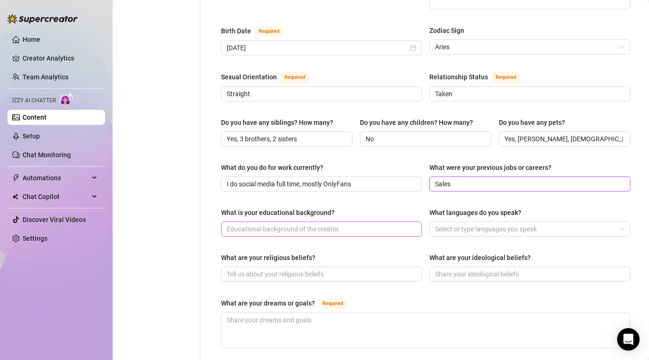
type input "Sales"
click at [318, 224] on input "What is your educational background?" at bounding box center [321, 229] width 188 height 10
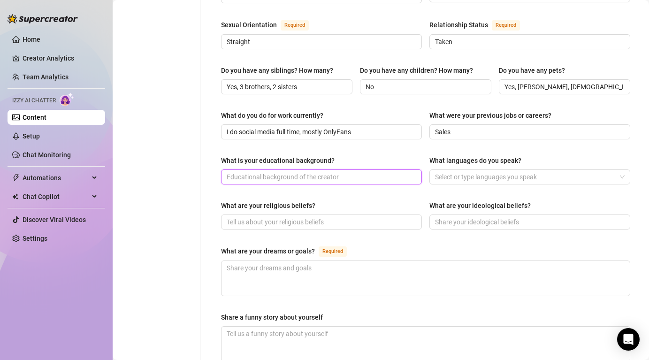
scroll to position [402, 0]
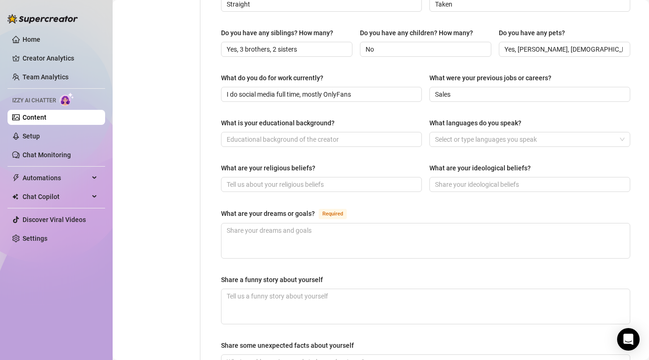
click at [470, 131] on div "What is your educational background? What languages do you speak? Select or typ…" at bounding box center [425, 137] width 409 height 38
click at [471, 133] on div at bounding box center [524, 139] width 187 height 13
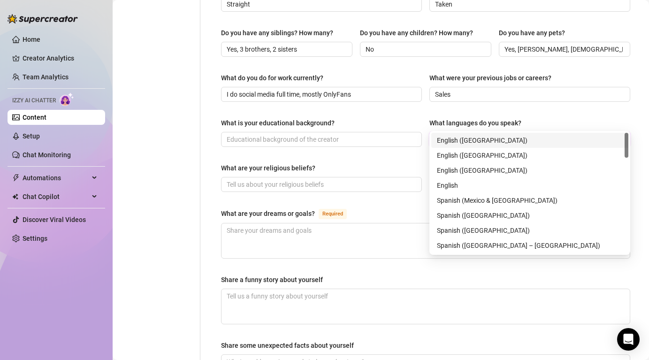
click at [467, 141] on div "English ([GEOGRAPHIC_DATA])" at bounding box center [530, 140] width 186 height 10
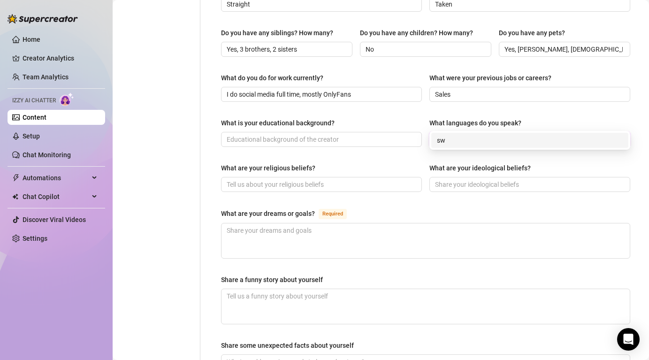
type input "s"
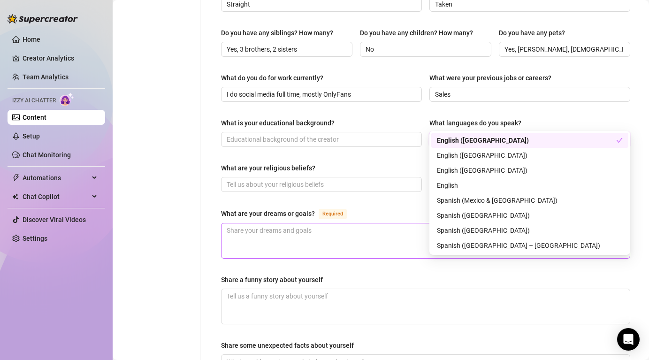
type input "s"
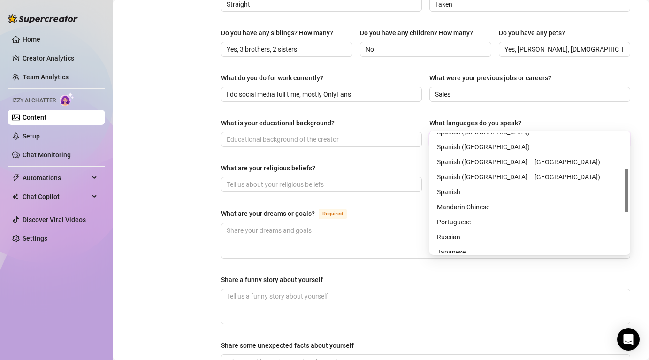
scroll to position [0, 0]
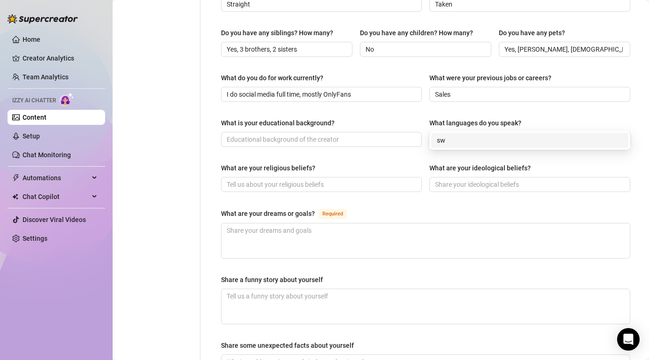
type input "s"
type input "f"
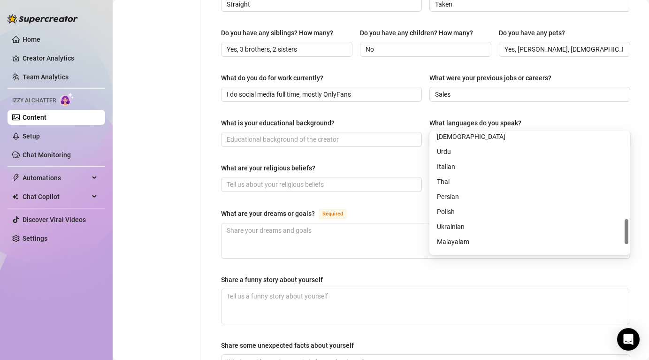
scroll to position [408, 0]
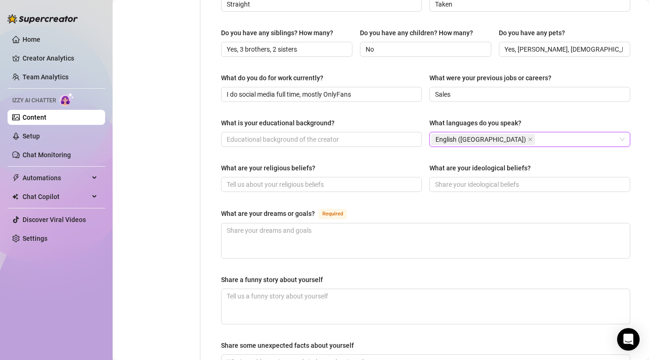
click at [402, 136] on div "What is your educational background? What languages do you speak? English (US) …" at bounding box center [425, 137] width 409 height 38
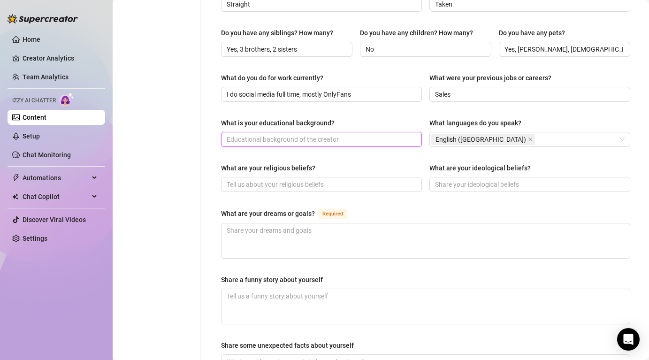
click at [356, 134] on input "What is your educational background?" at bounding box center [321, 139] width 188 height 10
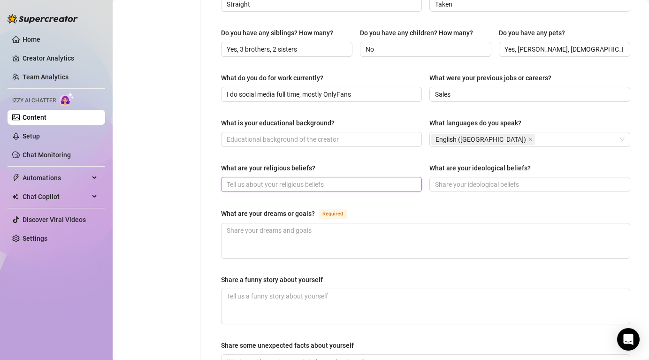
click at [311, 179] on input "What are your religious beliefs?" at bounding box center [321, 184] width 188 height 10
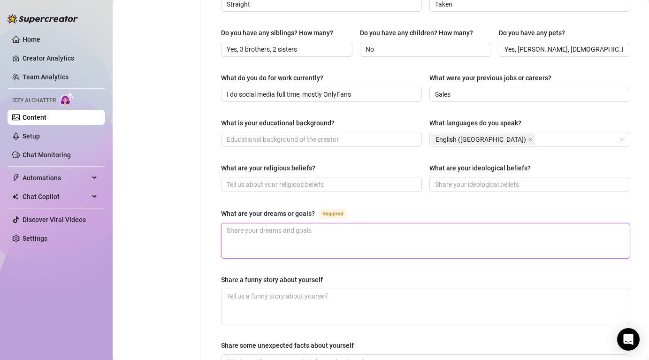
click at [313, 228] on textarea "What are your dreams or goals? Required" at bounding box center [425, 240] width 408 height 35
type textarea "F"
type textarea "FU"
type textarea "FUL"
type textarea "FULL"
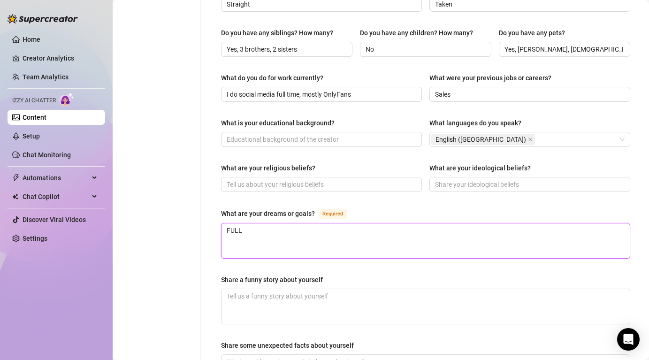
type textarea "FULL"
type textarea "FUL"
type textarea "FU"
type textarea "F"
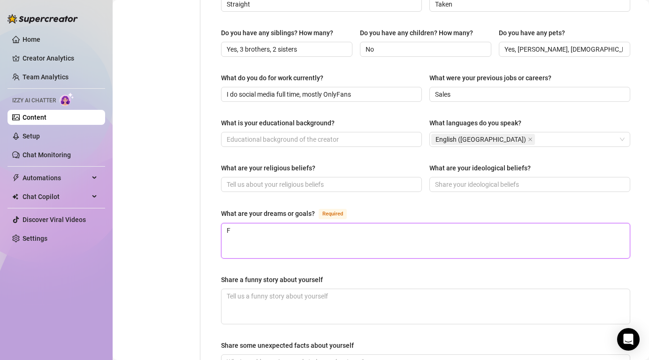
type textarea "Fu"
type textarea "Ful"
type textarea "Full"
type textarea "Full t"
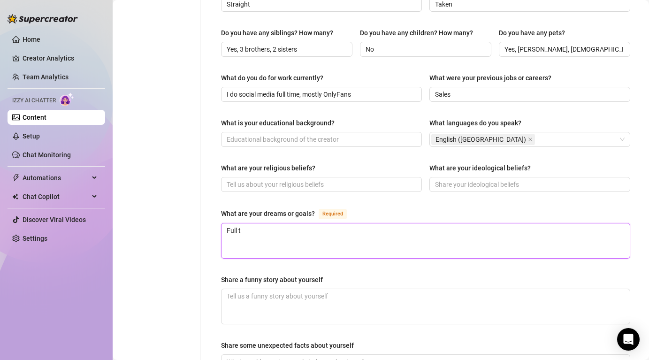
type textarea "Full ti"
type textarea "Full [PERSON_NAME]"
type textarea "Full time"
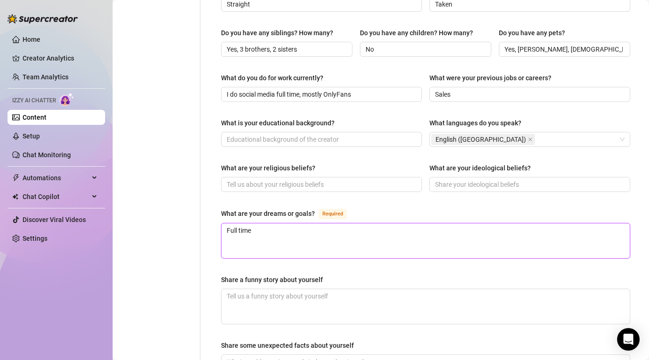
type textarea "Full [PERSON_NAME]"
type textarea "Full ti"
type textarea "Full t"
type textarea "Full"
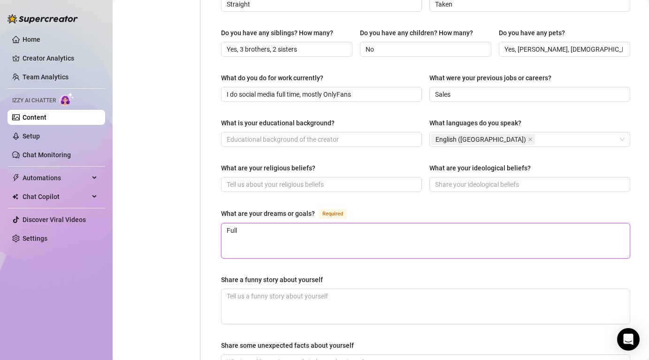
type textarea "Ful"
type textarea "Fu"
type textarea "F"
type textarea "Fu"
type textarea "Ful"
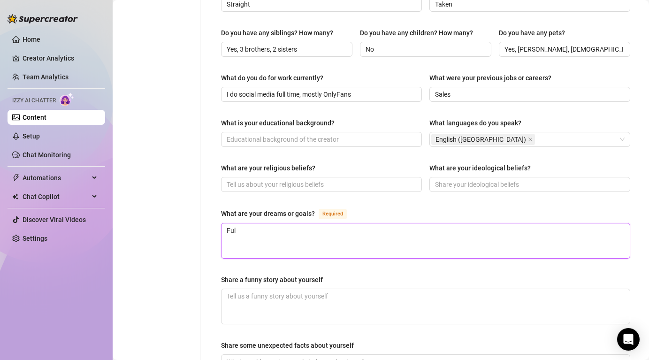
type textarea "Full"
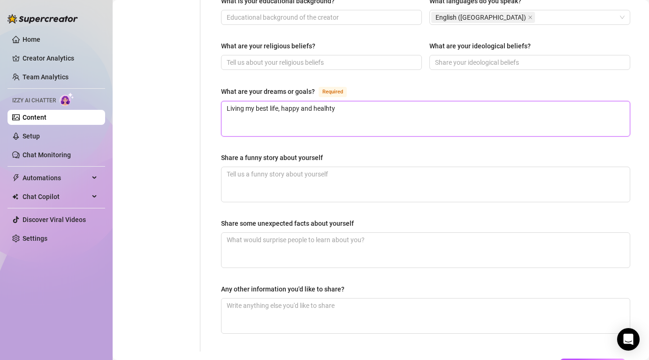
scroll to position [526, 0]
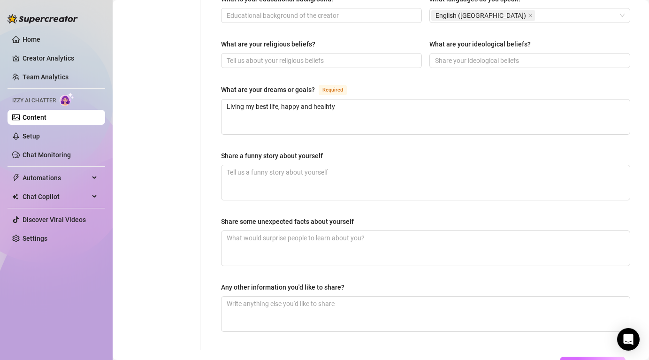
click at [572, 359] on span "Save All Changes" at bounding box center [593, 364] width 52 height 8
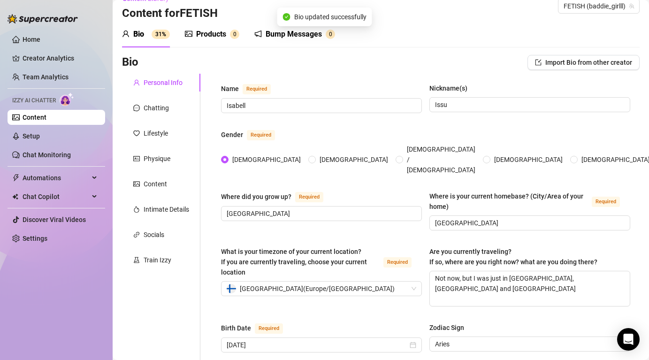
scroll to position [0, 0]
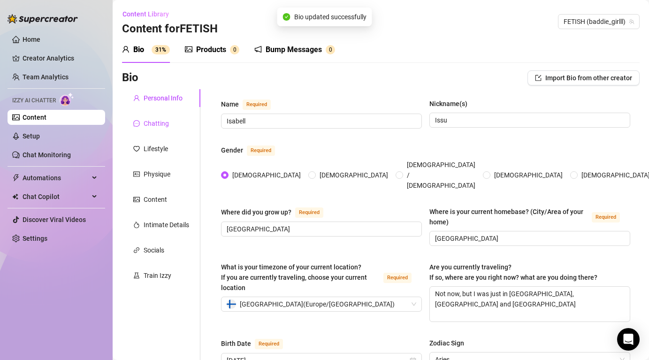
click at [162, 119] on div "Chatting" at bounding box center [156, 123] width 25 height 10
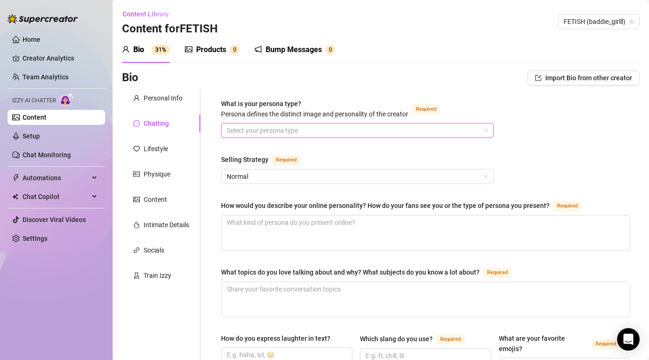
click at [288, 130] on input "What is your persona type? [PERSON_NAME] defines the distinct image and persona…" at bounding box center [353, 130] width 253 height 14
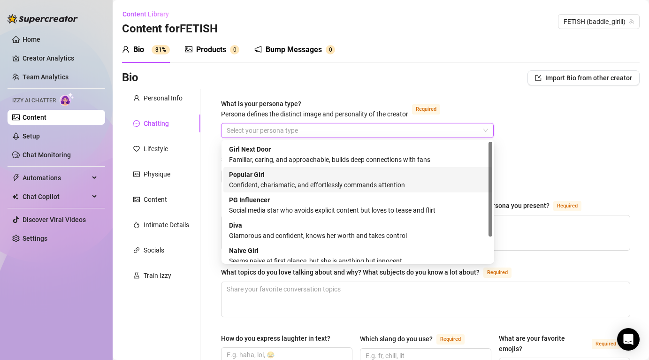
click at [260, 187] on div "Confident, charismatic, and effortlessly commands attention" at bounding box center [357, 185] width 257 height 10
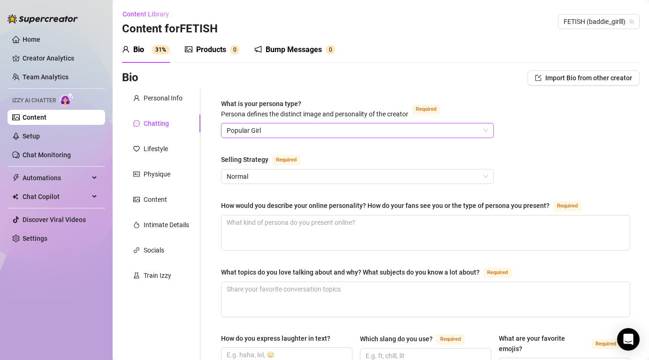
click at [283, 131] on span "Popular Girl" at bounding box center [357, 130] width 261 height 14
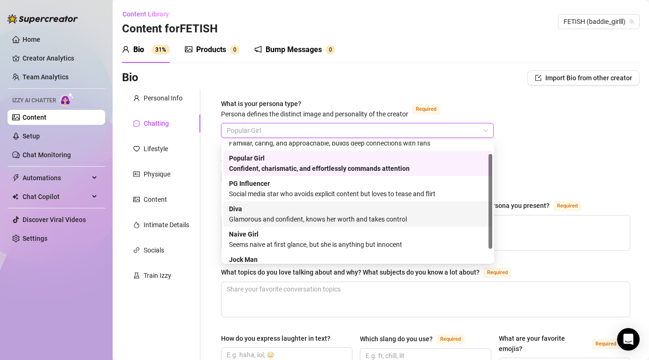
scroll to position [15, 0]
click at [289, 212] on div "[PERSON_NAME] and confident, knows her worth and takes control" at bounding box center [357, 214] width 257 height 21
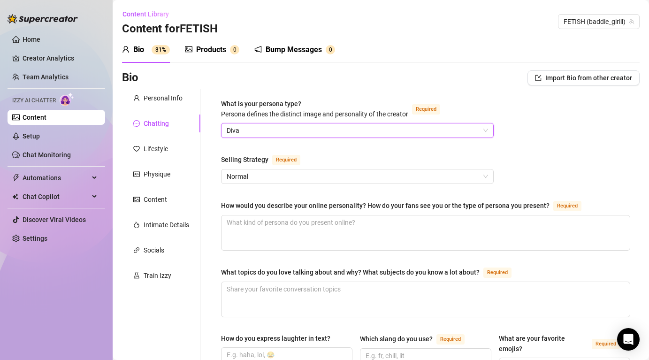
click at [298, 123] on div "Diva" at bounding box center [357, 130] width 272 height 15
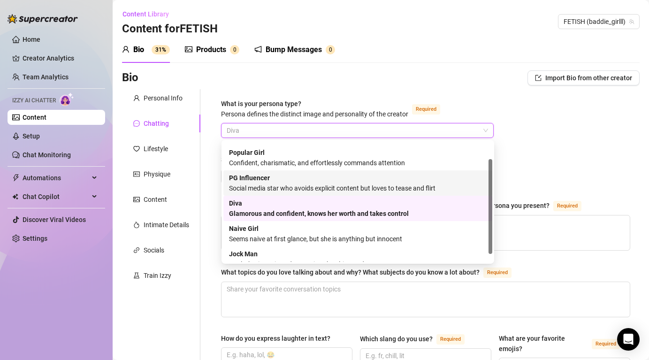
scroll to position [32, 0]
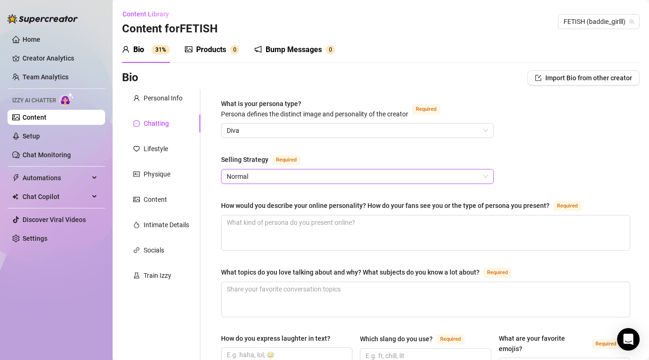
click at [308, 174] on span "Normal" at bounding box center [357, 176] width 261 height 14
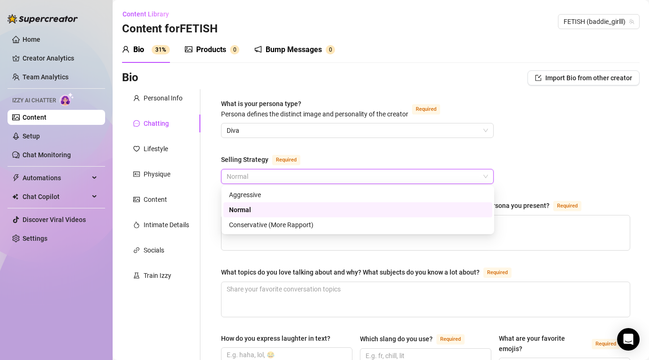
click at [258, 210] on div "Normal" at bounding box center [357, 209] width 257 height 10
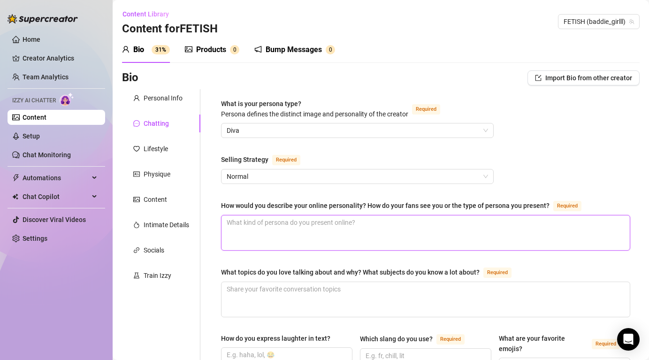
click at [323, 234] on textarea "How would you describe your online personality? How do your fans see you or the…" at bounding box center [425, 232] width 408 height 35
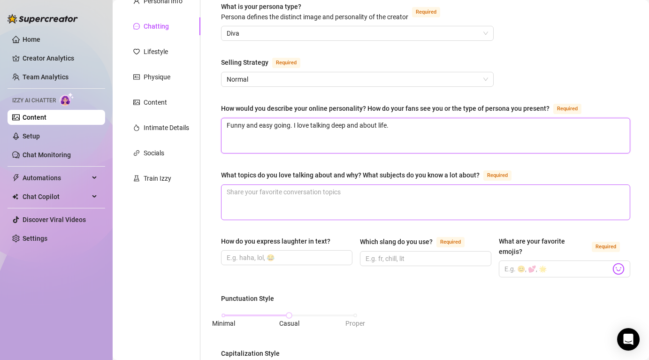
scroll to position [106, 0]
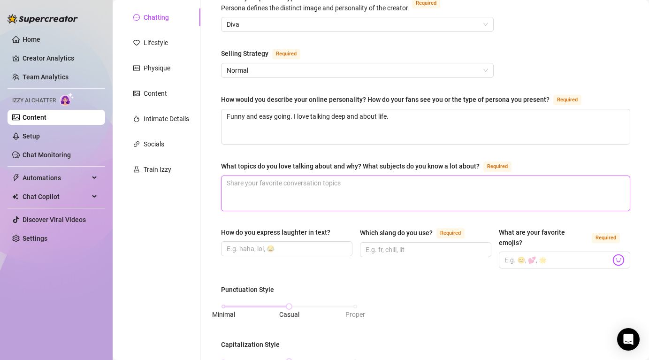
click at [323, 202] on textarea "What topics do you love talking about and why? What subjects do you know a lot …" at bounding box center [425, 193] width 408 height 35
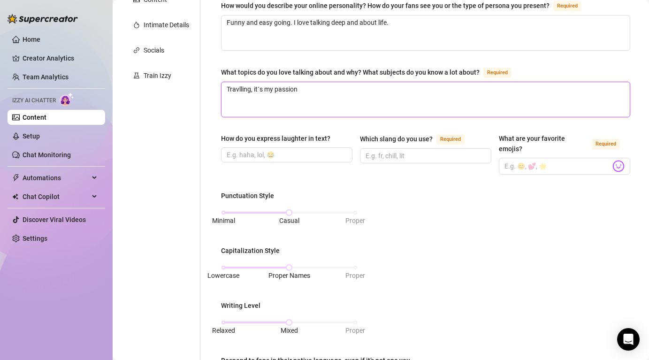
scroll to position [222, 0]
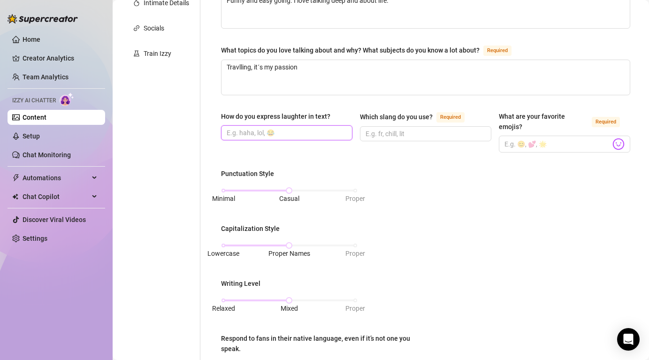
click at [304, 129] on input "How do you express laughter in text?" at bounding box center [286, 133] width 118 height 10
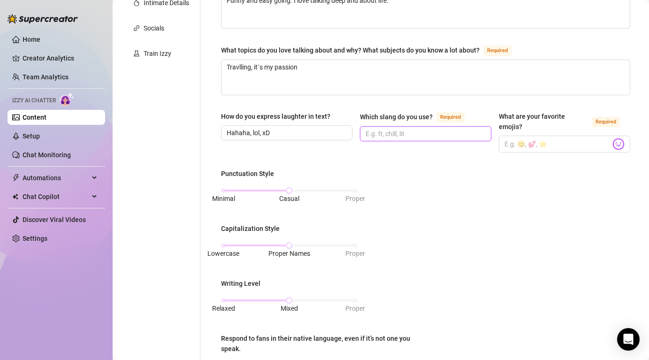
click at [368, 132] on input "Which slang do you use? Required" at bounding box center [424, 134] width 118 height 10
click at [576, 138] on input "What are your favorite emojis? Required" at bounding box center [557, 144] width 106 height 12
click at [620, 138] on img at bounding box center [618, 144] width 12 height 12
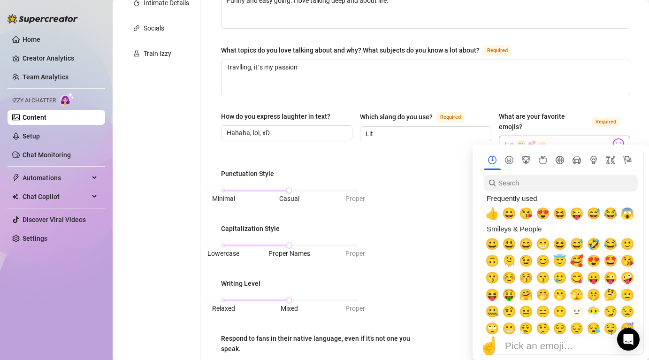
click at [619, 138] on img at bounding box center [618, 144] width 12 height 12
click at [526, 212] on span "😘" at bounding box center [526, 213] width 14 height 13
click at [542, 292] on span "🤭" at bounding box center [543, 294] width 14 height 13
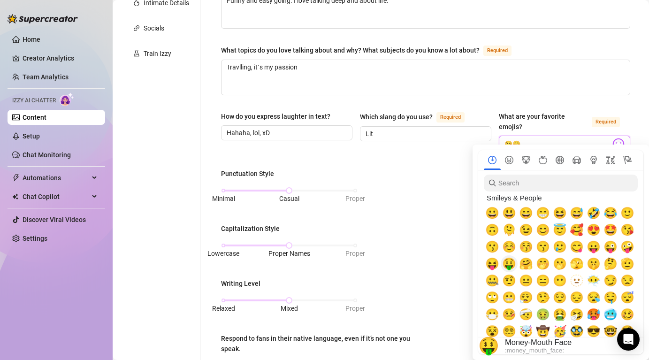
scroll to position [36, 0]
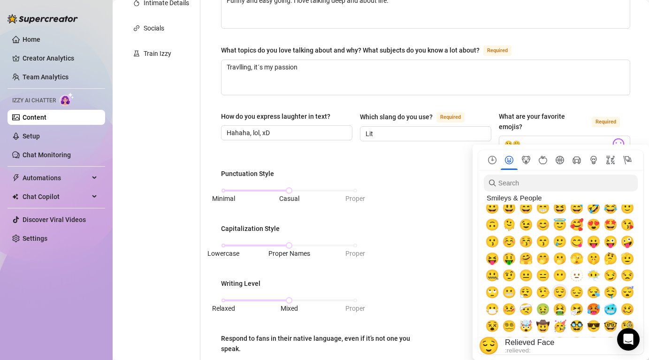
click at [561, 291] on span "😌" at bounding box center [559, 292] width 14 height 13
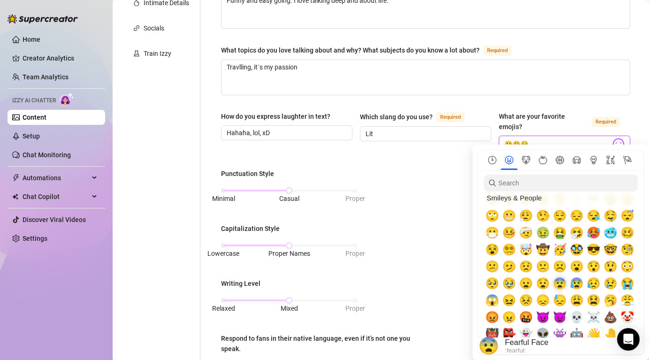
scroll to position [114, 0]
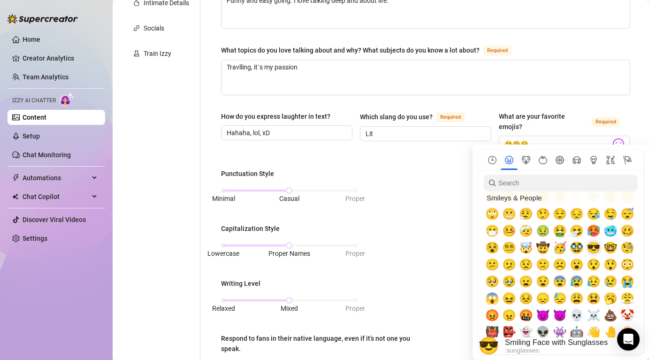
click at [597, 244] on span "😎" at bounding box center [593, 247] width 14 height 13
click at [546, 317] on span "😈" at bounding box center [543, 315] width 14 height 13
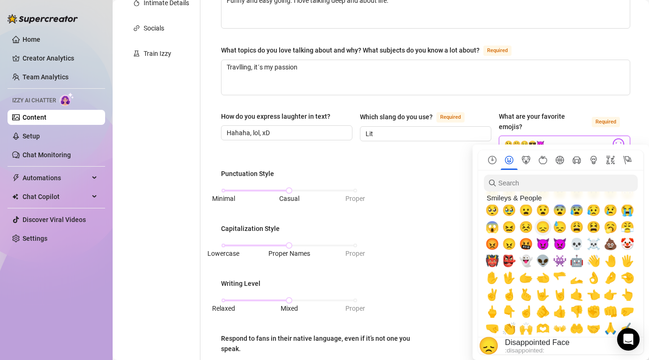
scroll to position [268, 0]
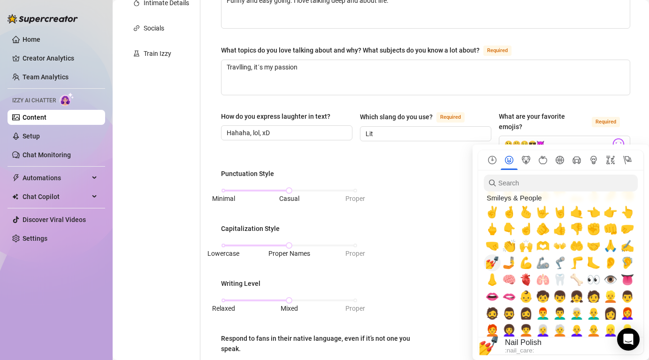
click at [489, 255] on div "💅" at bounding box center [492, 262] width 17 height 17
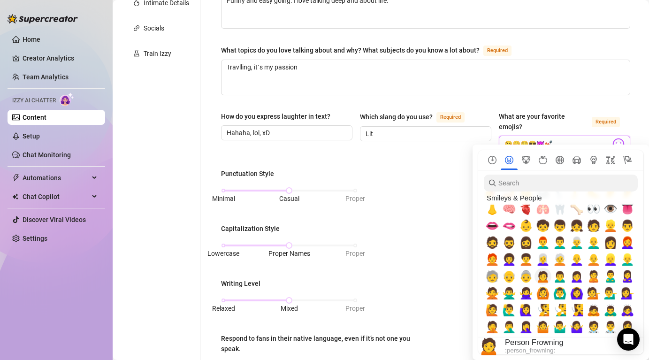
scroll to position [344, 0]
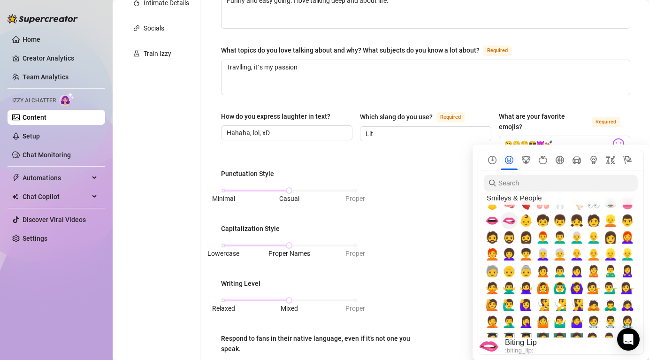
click at [507, 216] on span "🫦" at bounding box center [509, 220] width 14 height 13
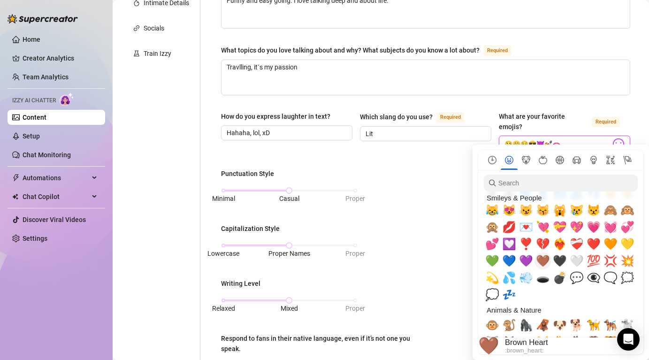
scroll to position [930, 0]
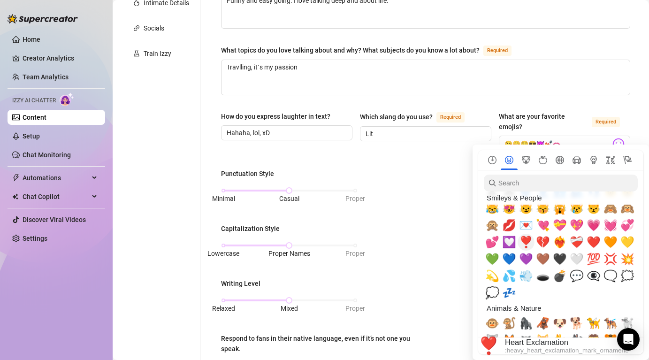
click at [529, 242] on span "❣️" at bounding box center [526, 241] width 14 height 13
click at [595, 240] on span "❤️" at bounding box center [593, 241] width 14 height 13
click at [497, 228] on span "🙊" at bounding box center [492, 225] width 14 height 13
click at [624, 227] on span "💞" at bounding box center [627, 225] width 14 height 13
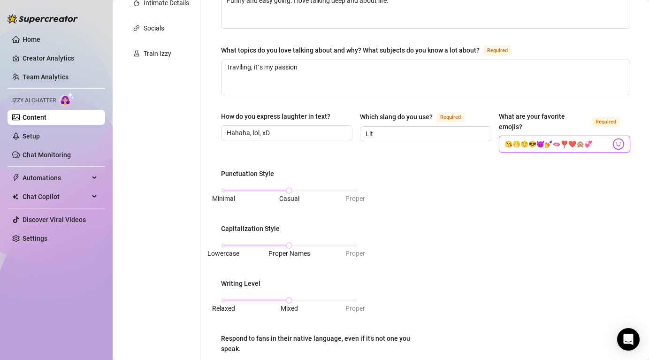
scroll to position [242, 0]
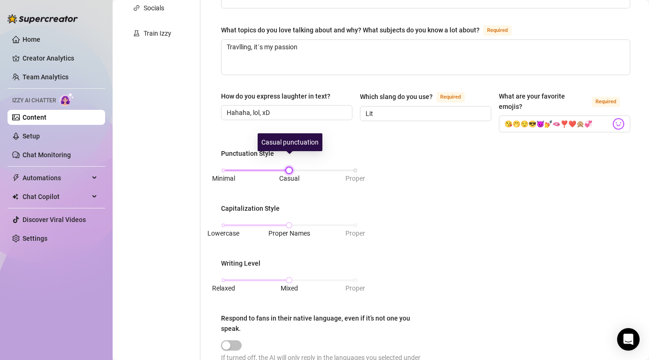
click at [288, 168] on div at bounding box center [289, 170] width 5 height 5
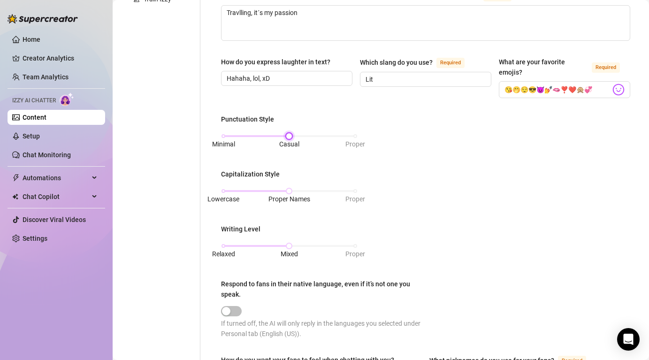
scroll to position [277, 0]
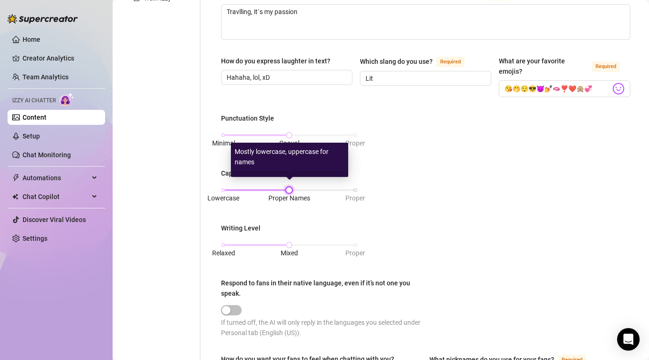
click at [291, 188] on div at bounding box center [289, 190] width 5 height 5
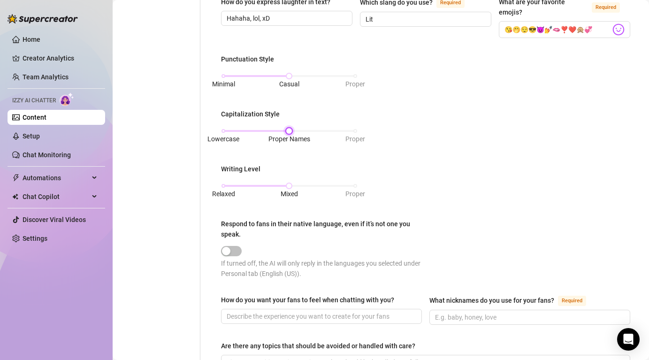
scroll to position [352, 0]
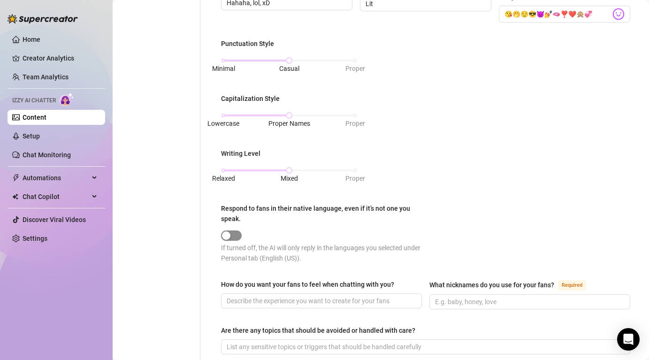
click at [227, 231] on div "button" at bounding box center [226, 235] width 8 height 8
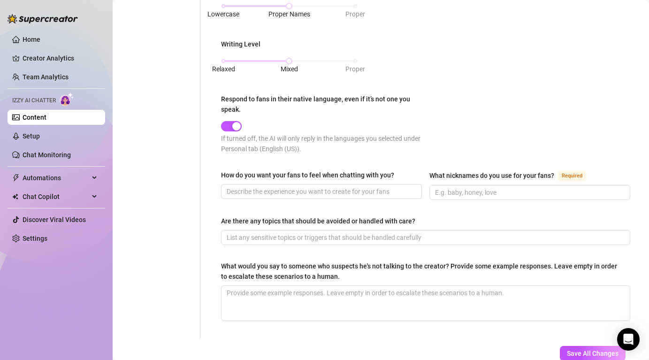
scroll to position [484, 0]
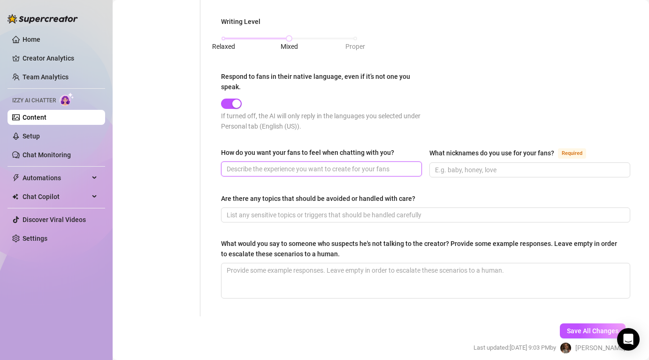
click at [317, 164] on input "How do you want your fans to feel when chatting with you?" at bounding box center [321, 169] width 188 height 10
click at [504, 165] on input "What nicknames do you use for your fans? Required" at bounding box center [529, 170] width 188 height 10
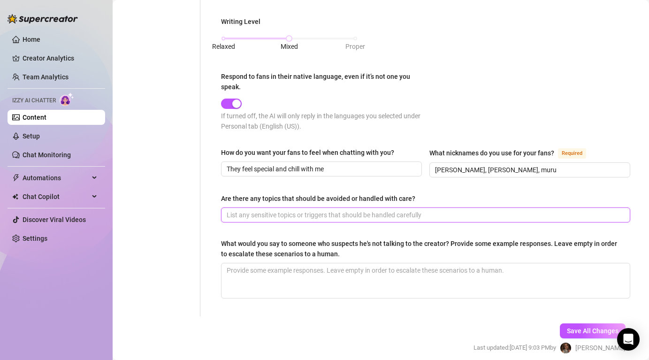
click at [382, 210] on input "Are there any topics that should be avoided or handled with care?" at bounding box center [425, 215] width 396 height 10
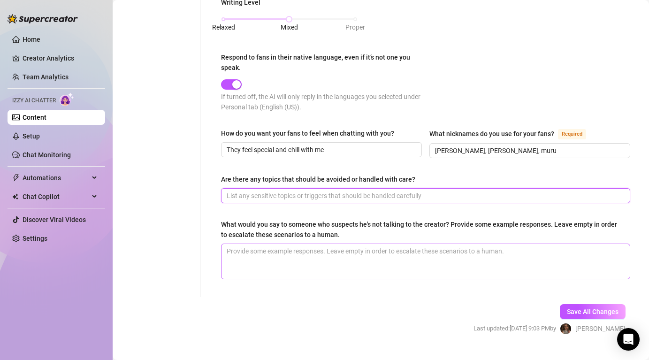
scroll to position [510, 0]
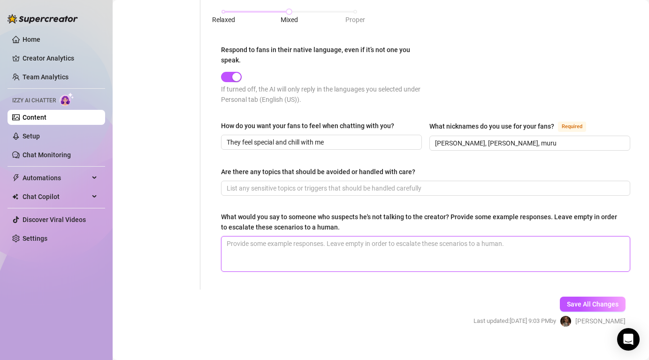
click at [306, 243] on textarea "What would you say to someone who suspects he's not talking to the creator? Pro…" at bounding box center [425, 253] width 408 height 35
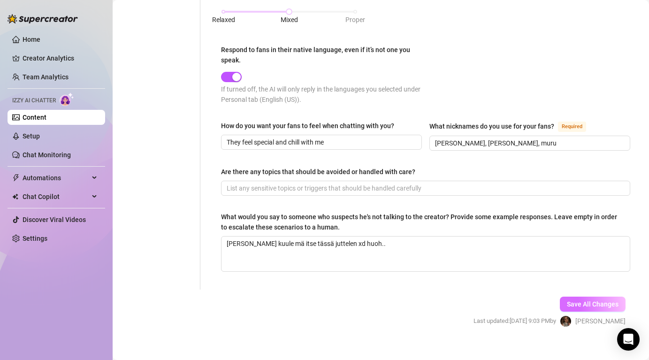
click at [586, 300] on span "Save All Changes" at bounding box center [593, 304] width 52 height 8
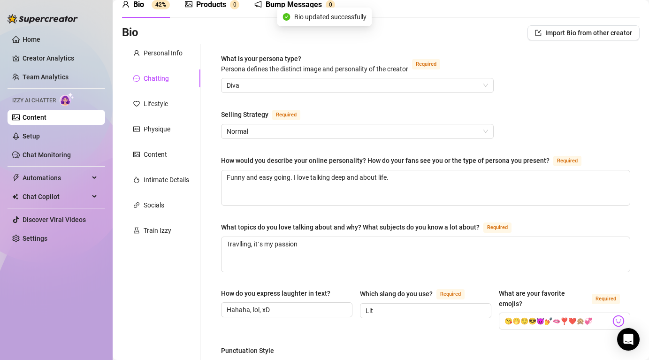
scroll to position [0, 0]
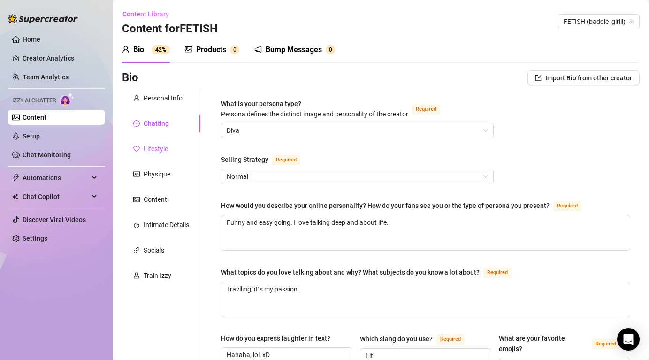
click at [163, 150] on div "Lifestyle" at bounding box center [156, 149] width 24 height 10
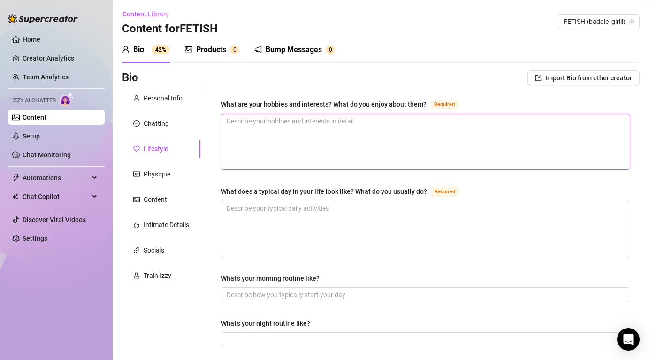
click at [339, 151] on textarea "What are your hobbies and interests? What do you enjoy about them? Required" at bounding box center [425, 141] width 408 height 55
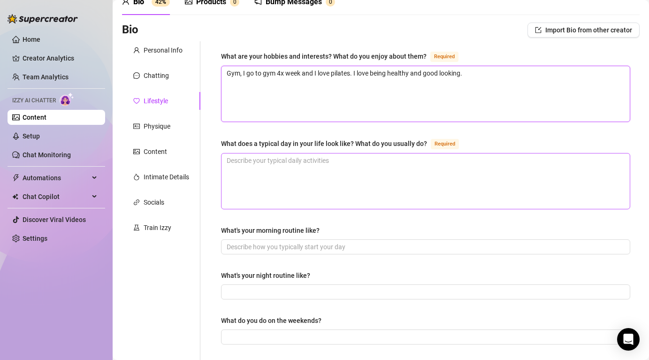
scroll to position [64, 0]
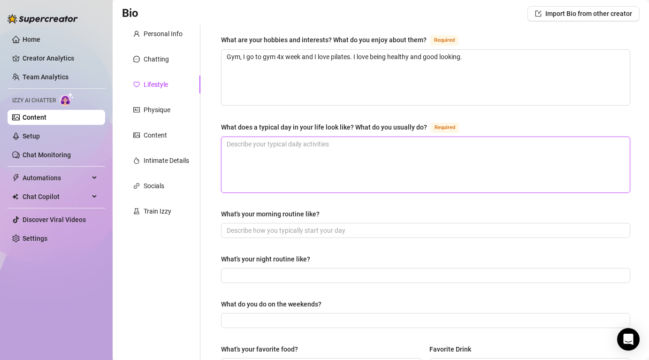
click at [316, 155] on textarea "What does a typical day in your life look like? What do you usually do? Required" at bounding box center [425, 164] width 408 height 55
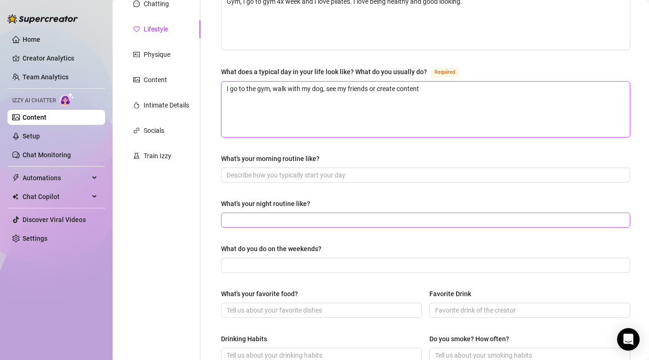
scroll to position [130, 0]
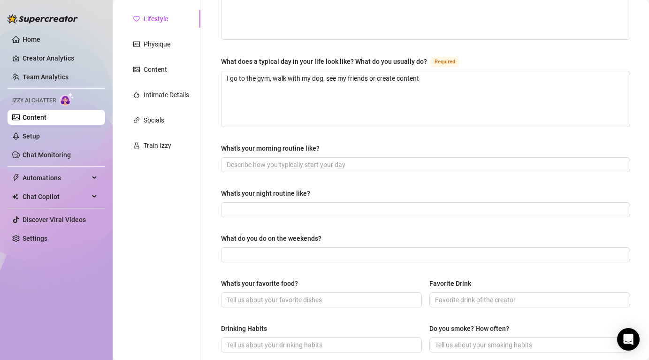
click at [302, 154] on div "What's your morning routine like?" at bounding box center [425, 150] width 409 height 14
click at [303, 160] on input "What's your morning routine like?" at bounding box center [425, 164] width 396 height 10
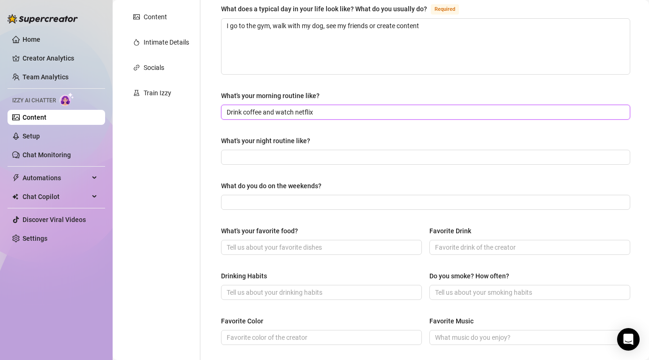
scroll to position [188, 0]
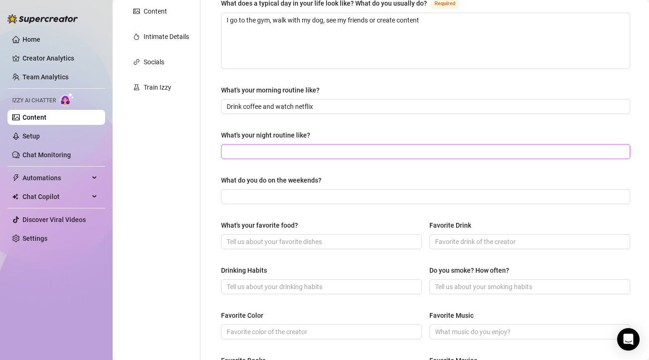
click at [306, 144] on span at bounding box center [425, 151] width 409 height 15
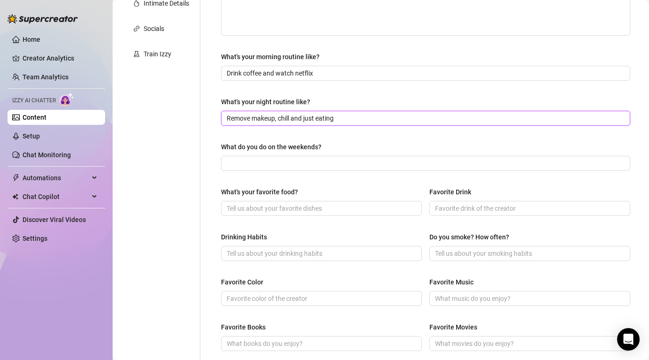
scroll to position [227, 0]
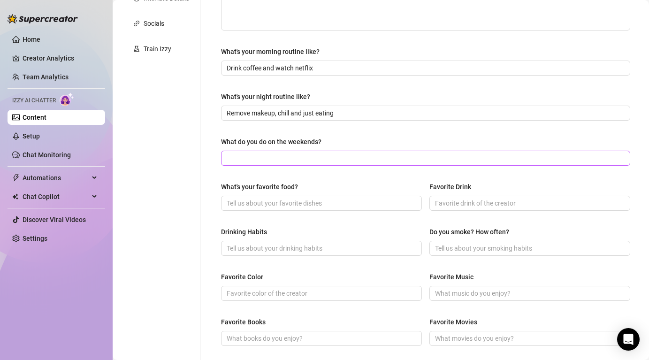
click at [286, 162] on span at bounding box center [425, 158] width 409 height 15
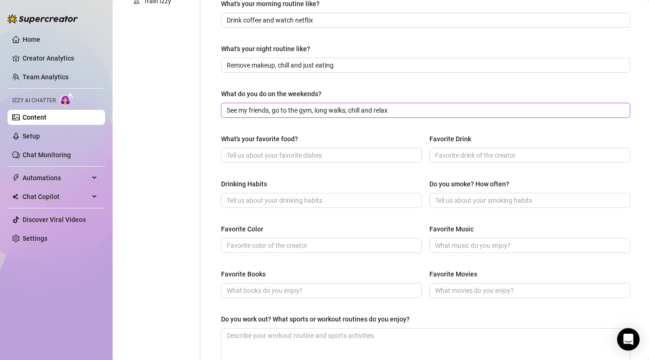
scroll to position [290, 0]
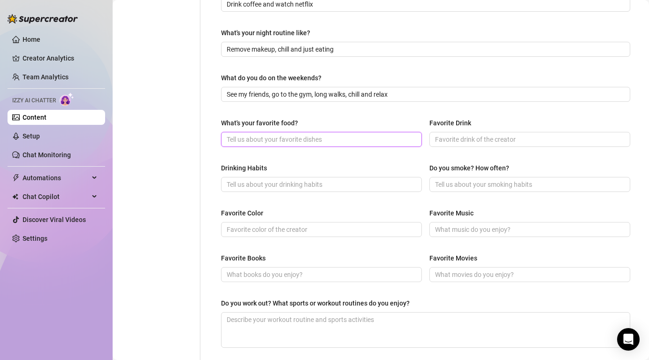
click at [253, 137] on input "What's your favorite food?" at bounding box center [321, 139] width 188 height 10
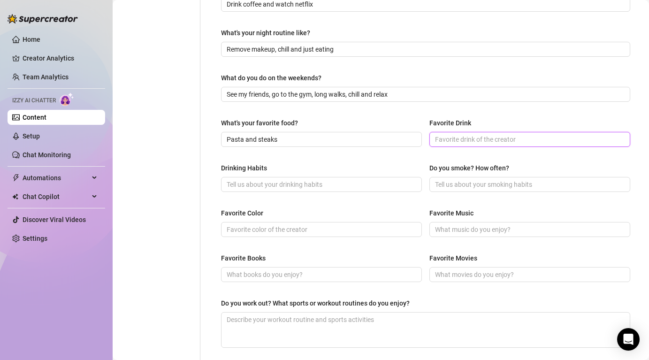
click at [484, 142] on input "Favorite Drink" at bounding box center [529, 139] width 188 height 10
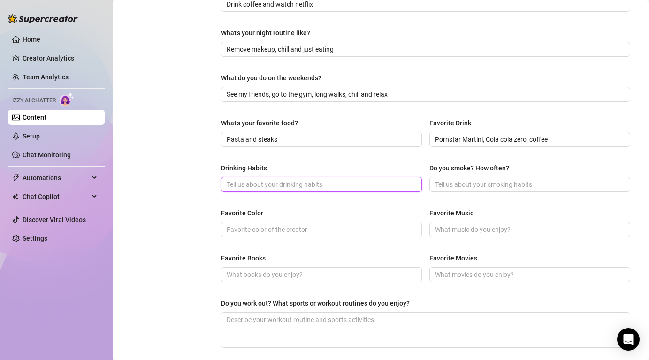
click at [336, 184] on input "Drinking Habits" at bounding box center [321, 184] width 188 height 10
click at [444, 182] on input "Do you smoke? How often?" at bounding box center [529, 184] width 188 height 10
click at [304, 227] on input "Favorite Color" at bounding box center [321, 229] width 188 height 10
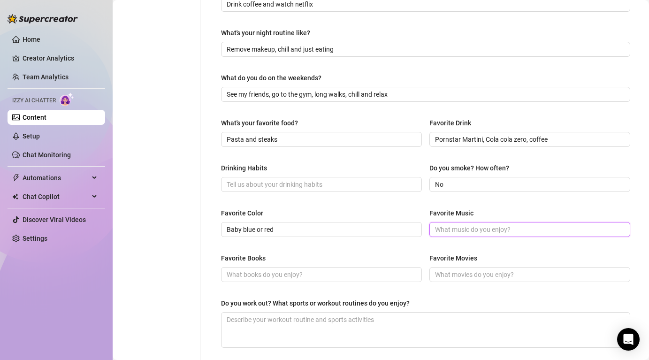
click at [481, 231] on input "Favorite Music" at bounding box center [529, 229] width 188 height 10
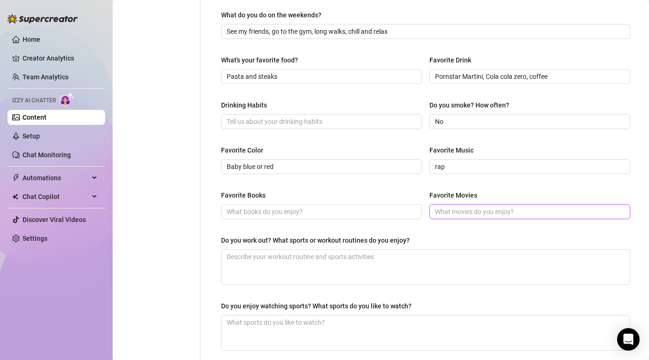
click at [481, 212] on input "Favorite Movies" at bounding box center [529, 211] width 188 height 10
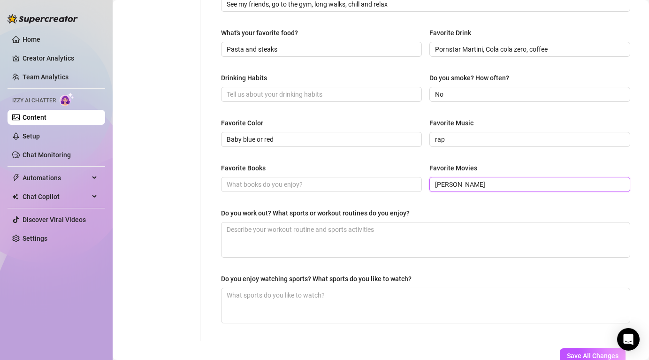
scroll to position [401, 0]
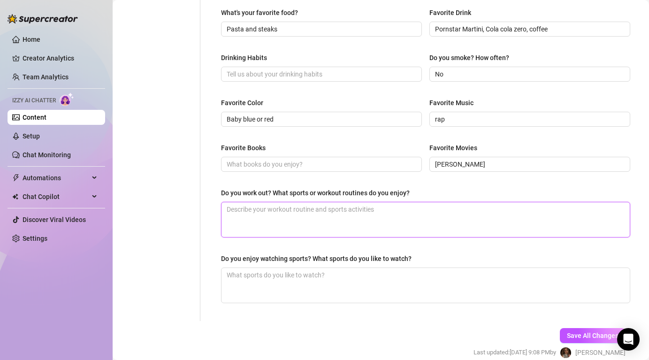
click at [327, 218] on textarea "Do you work out? What sports or workout routines do you enjoy?" at bounding box center [425, 219] width 408 height 35
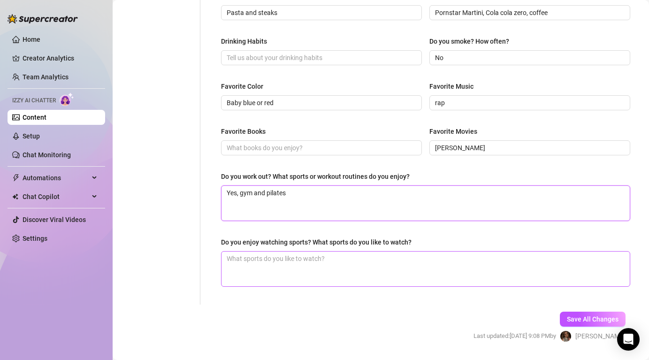
scroll to position [443, 0]
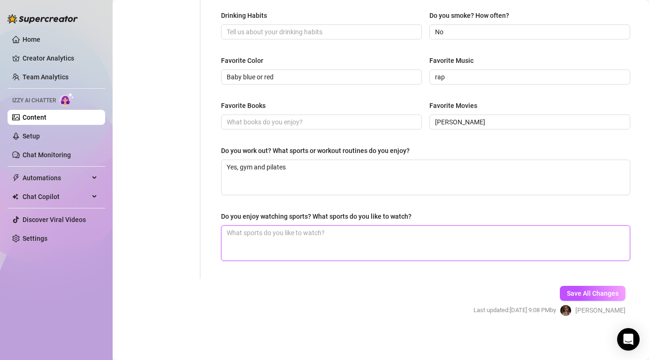
click at [325, 238] on textarea "Do you enjoy watching sports? What sports do you like to watch?" at bounding box center [425, 243] width 408 height 35
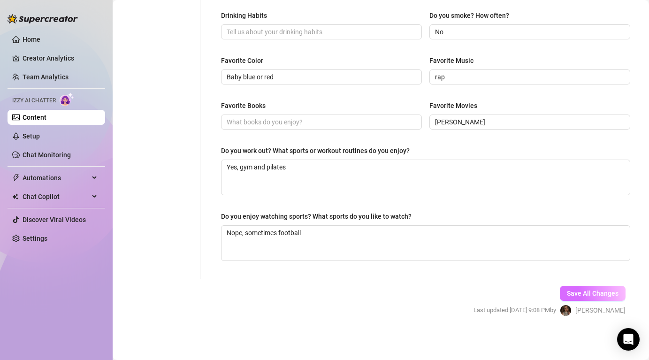
click at [571, 292] on span "Save All Changes" at bounding box center [593, 293] width 52 height 8
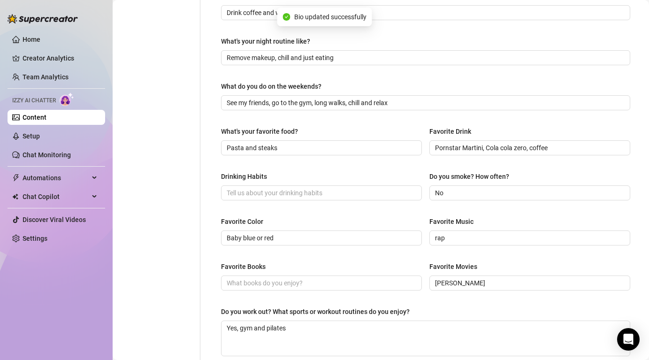
scroll to position [0, 0]
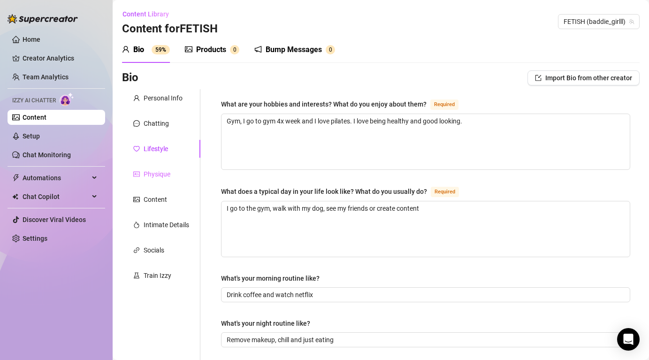
click at [174, 173] on div "Physique" at bounding box center [161, 174] width 78 height 18
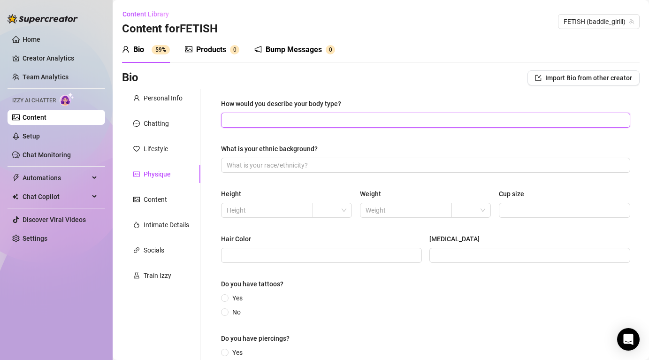
click at [331, 123] on input "How would you describe your body type?" at bounding box center [425, 120] width 396 height 10
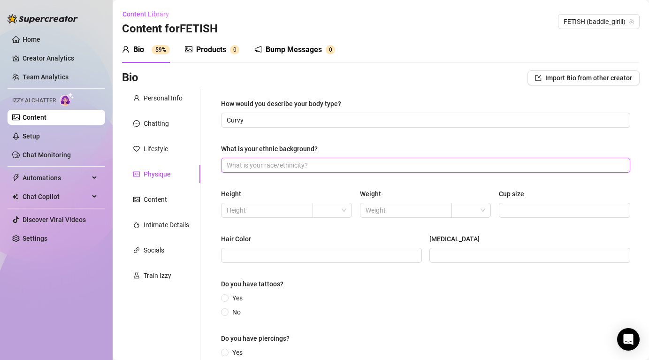
click at [313, 169] on input "What is your ethnic background?" at bounding box center [425, 165] width 396 height 10
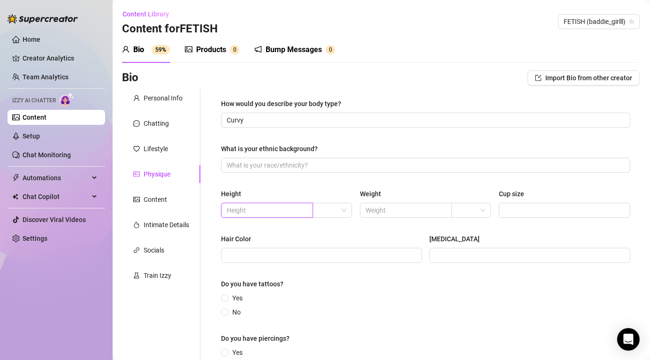
click at [263, 213] on input "text" at bounding box center [266, 210] width 79 height 10
click at [375, 210] on input "text" at bounding box center [404, 210] width 79 height 10
click at [503, 209] on span at bounding box center [564, 210] width 131 height 15
click at [346, 260] on input "Hair Color" at bounding box center [321, 255] width 188 height 10
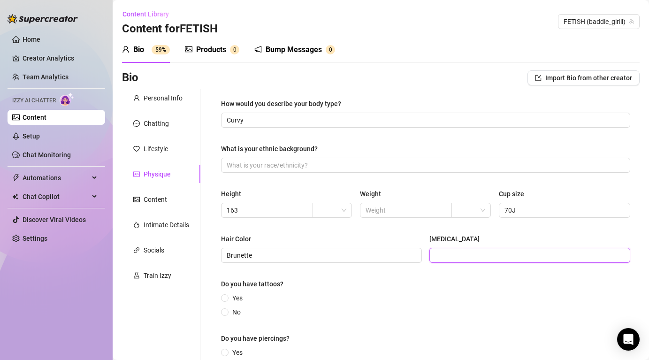
click at [508, 258] on input "[MEDICAL_DATA]" at bounding box center [529, 255] width 188 height 10
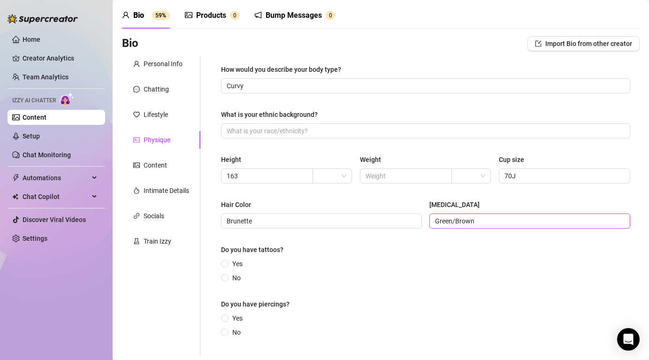
scroll to position [45, 0]
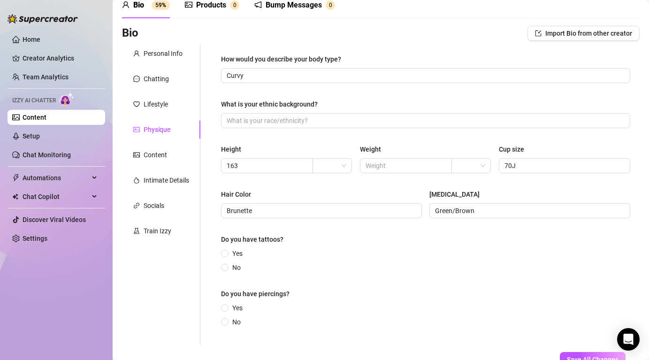
click at [242, 248] on div "Do you have tattoos?" at bounding box center [425, 241] width 409 height 14
click at [233, 250] on span "Yes" at bounding box center [237, 253] width 18 height 10
click at [227, 251] on input "Yes" at bounding box center [225, 254] width 4 height 6
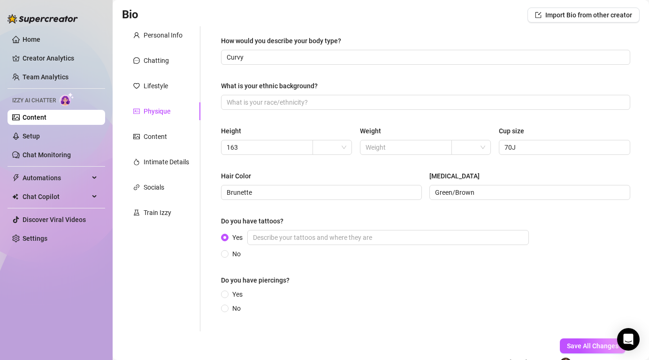
scroll to position [82, 0]
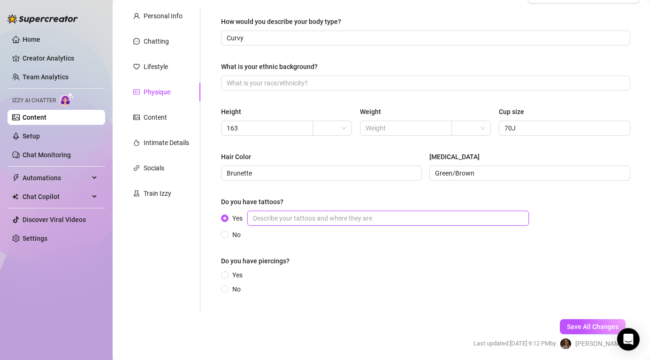
click at [294, 219] on input "Yes" at bounding box center [387, 218] width 281 height 15
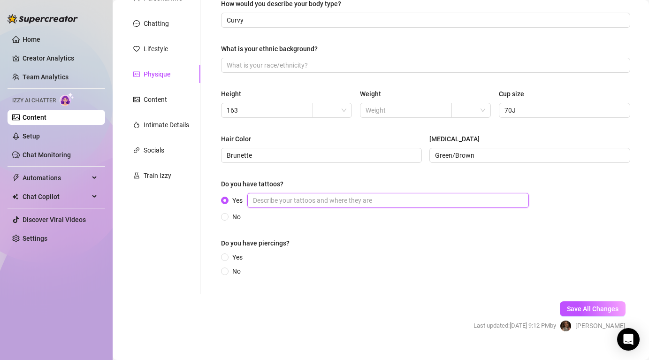
scroll to position [116, 0]
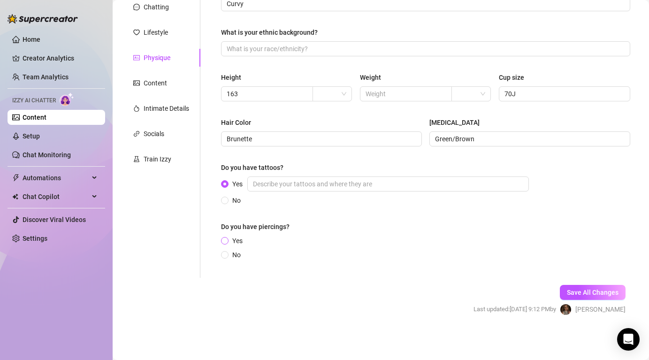
click at [235, 239] on span "Yes" at bounding box center [237, 240] width 18 height 10
click at [227, 239] on input "Yes" at bounding box center [225, 241] width 4 height 6
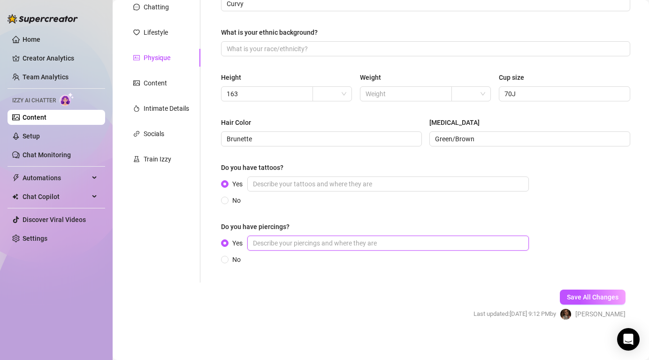
click at [286, 246] on input "Yes" at bounding box center [387, 242] width 281 height 15
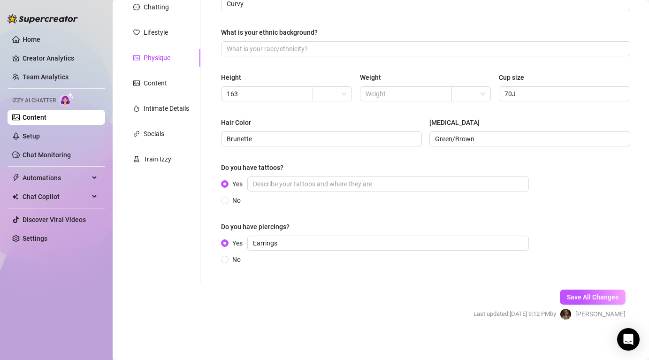
click at [588, 308] on div "Save All Changes Last updated: [DATE] 9:12 PM by [PERSON_NAME]" at bounding box center [549, 304] width 180 height 45
click at [588, 296] on span "Save All Changes" at bounding box center [593, 297] width 52 height 8
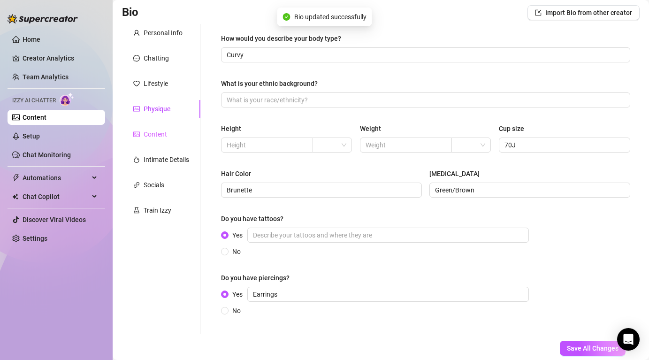
click at [184, 129] on div "Content" at bounding box center [161, 134] width 78 height 18
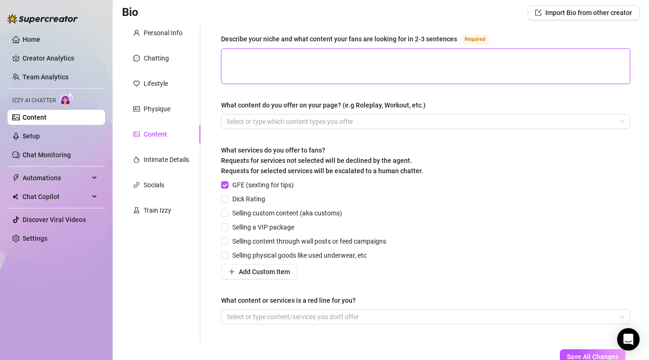
click at [319, 78] on textarea "Describe your niche and what content your fans are looking for in 2-3 sentences…" at bounding box center [425, 66] width 408 height 35
click at [300, 121] on div at bounding box center [420, 121] width 395 height 13
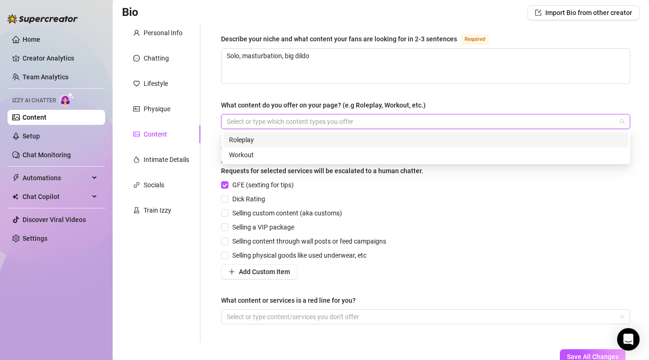
click at [268, 140] on div "Roleplay" at bounding box center [425, 140] width 393 height 10
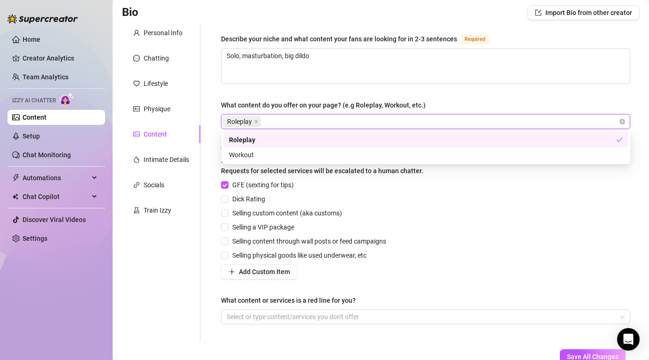
click at [444, 98] on div "Describe your niche and what content your fans are looking for in 2-3 sentences…" at bounding box center [425, 182] width 409 height 299
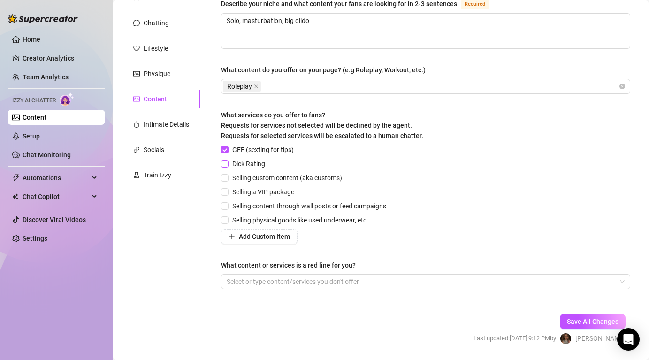
scroll to position [113, 0]
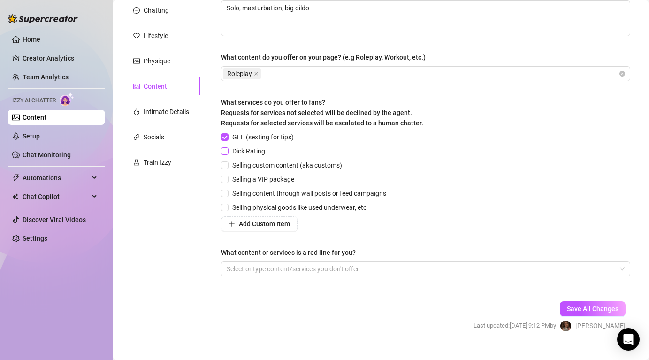
click at [256, 151] on span "Dick Rating" at bounding box center [248, 151] width 40 height 10
click at [227, 151] on input "Dick Rating" at bounding box center [224, 150] width 7 height 7
click at [255, 162] on span "Selling custom content (aka customs)" at bounding box center [286, 165] width 117 height 10
click at [227, 162] on input "Selling custom content (aka customs)" at bounding box center [224, 164] width 7 height 7
click at [246, 178] on span "Selling a VIP package" at bounding box center [262, 179] width 69 height 10
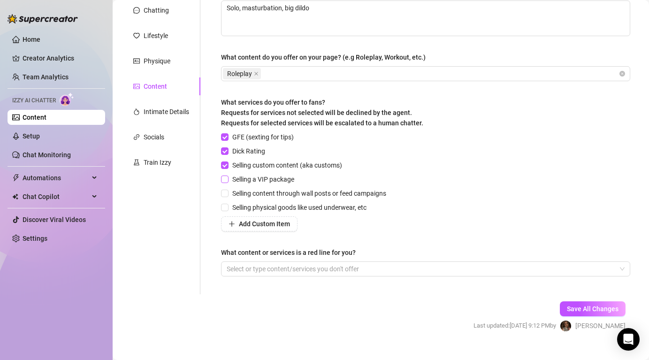
click at [227, 178] on input "Selling a VIP package" at bounding box center [224, 178] width 7 height 7
click at [246, 178] on span "Selling a VIP package" at bounding box center [262, 179] width 69 height 10
click at [227, 178] on input "Selling a VIP package" at bounding box center [224, 178] width 7 height 7
click at [247, 196] on span "Selling content through wall posts or feed campaigns" at bounding box center [308, 193] width 161 height 10
click at [227, 196] on input "Selling content through wall posts or feed campaigns" at bounding box center [224, 192] width 7 height 7
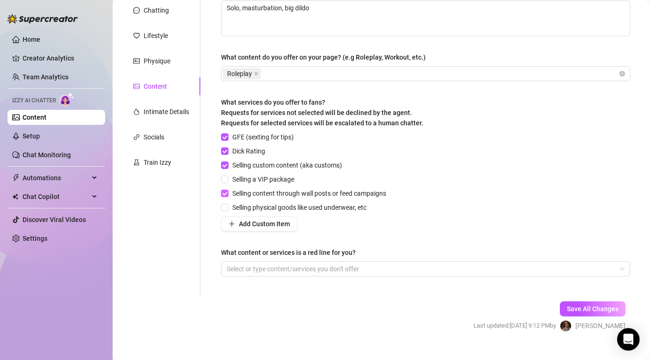
click at [247, 196] on span "Selling content through wall posts or feed campaigns" at bounding box center [308, 193] width 161 height 10
click at [227, 196] on input "Selling content through wall posts or feed campaigns" at bounding box center [224, 192] width 7 height 7
click at [240, 207] on span "Selling physical goods like used underwear, etc" at bounding box center [299, 207] width 142 height 10
click at [227, 207] on input "Selling physical goods like used underwear, etc" at bounding box center [224, 207] width 7 height 7
click at [277, 221] on span "Add Custom Item" at bounding box center [264, 224] width 51 height 8
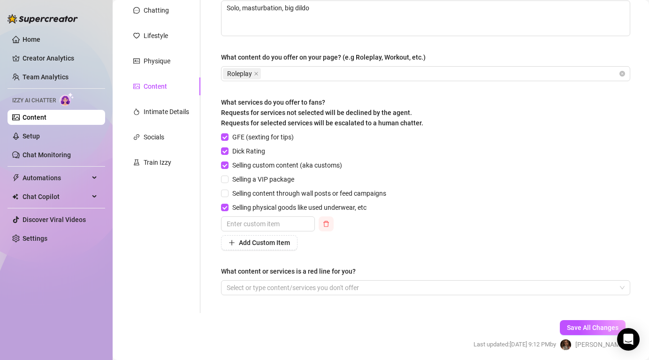
click at [328, 222] on icon "delete" at bounding box center [326, 223] width 7 height 7
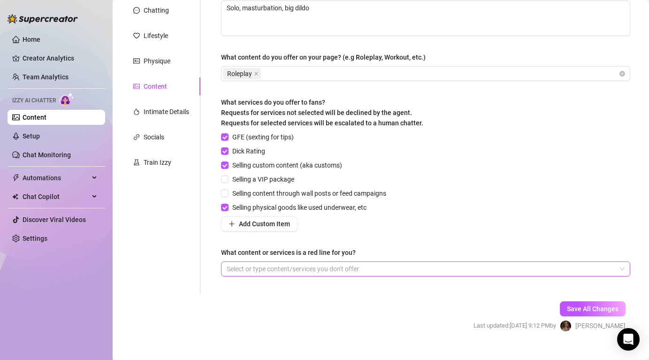
click at [295, 270] on div at bounding box center [420, 268] width 395 height 13
click at [401, 203] on div "GFE (sexting for tips) Dick Rating Selling custom content (aka customs) Selling…" at bounding box center [425, 181] width 409 height 99
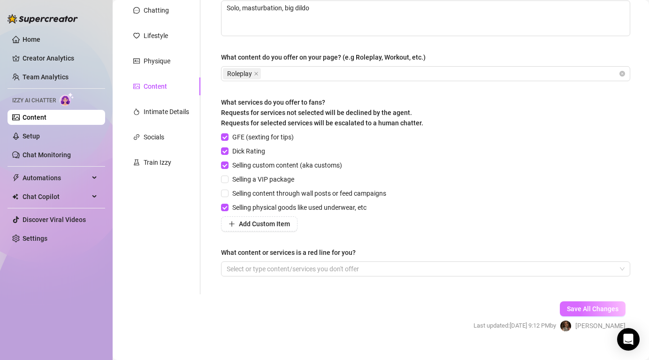
click at [578, 312] on button "Save All Changes" at bounding box center [593, 308] width 66 height 15
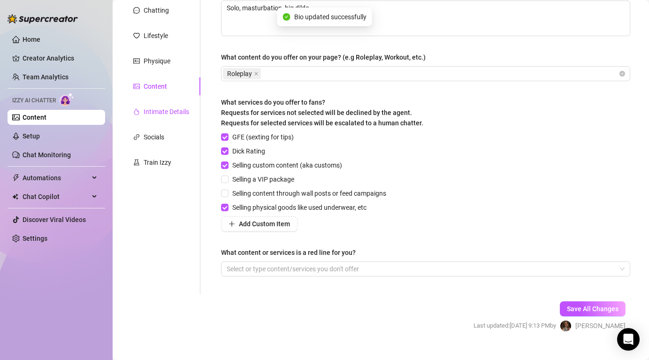
click at [162, 112] on div "Intimate Details" at bounding box center [166, 111] width 45 height 10
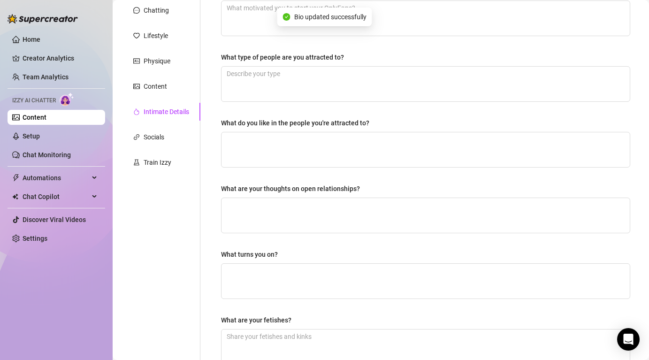
scroll to position [0, 0]
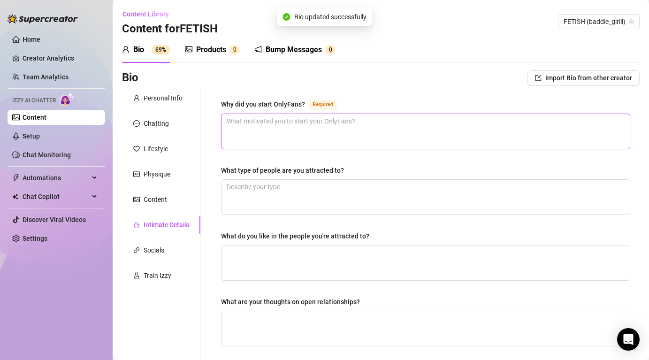
click at [279, 139] on textarea "Why did you start OnlyFans? Required" at bounding box center [425, 131] width 408 height 35
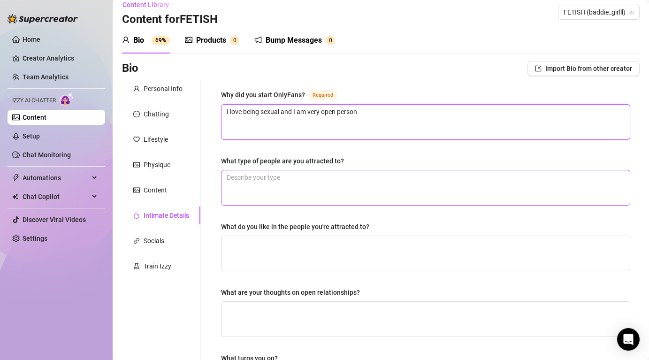
scroll to position [14, 0]
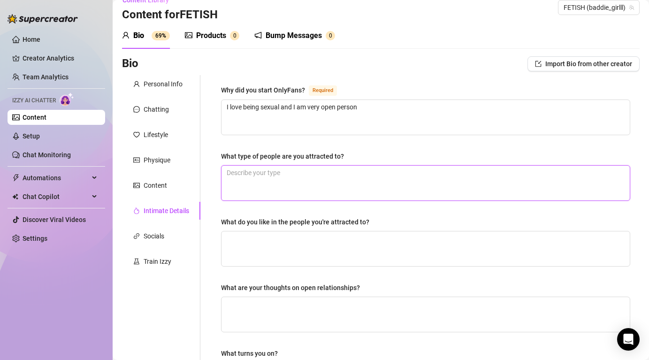
click at [276, 191] on textarea "What type of people are you attracted to?" at bounding box center [425, 183] width 408 height 35
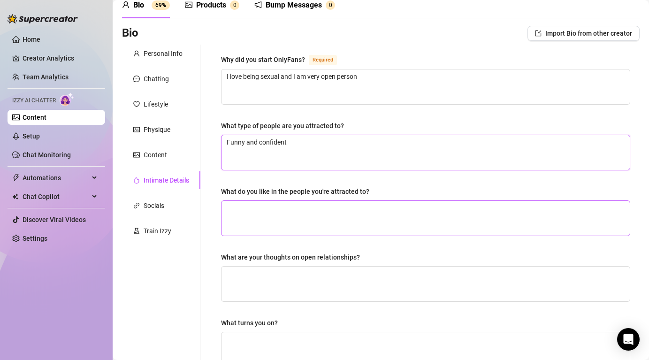
scroll to position [51, 0]
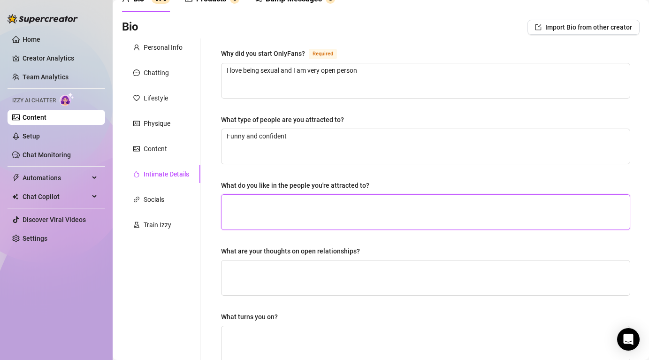
click at [286, 217] on textarea "What do you like in the people you're attracted to?" at bounding box center [425, 212] width 408 height 35
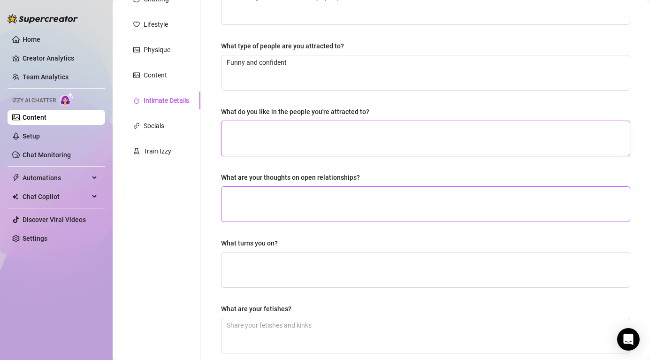
scroll to position [130, 0]
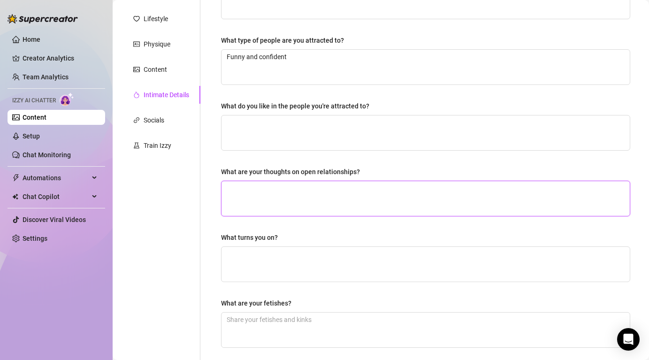
click at [291, 212] on textarea "What are your thoughts on open relationships?" at bounding box center [425, 198] width 408 height 35
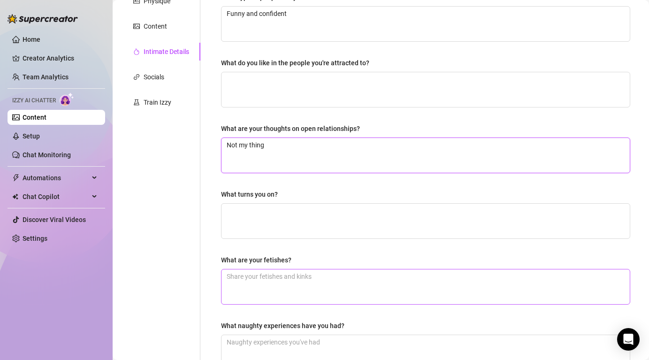
scroll to position [178, 0]
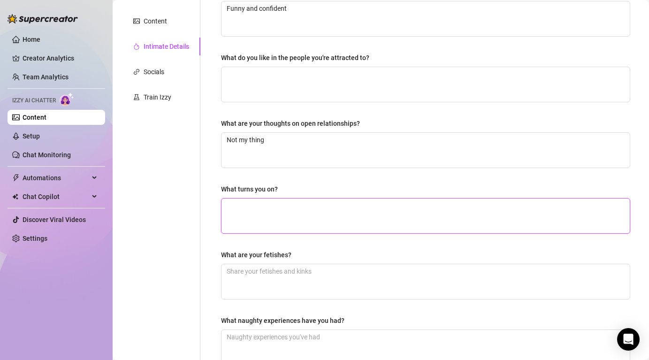
click at [283, 214] on textarea "What turns you on?" at bounding box center [425, 215] width 408 height 35
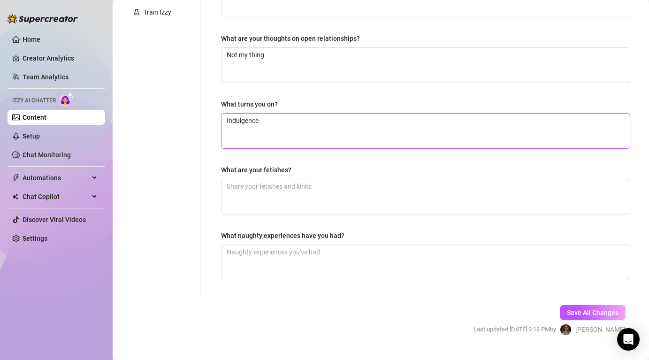
scroll to position [283, 0]
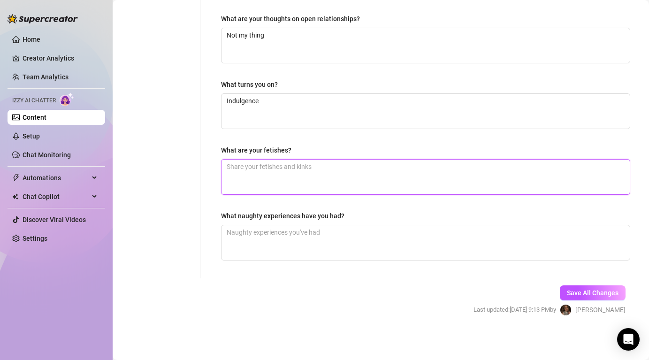
click at [301, 176] on textarea "What are your fetishes?" at bounding box center [425, 176] width 408 height 35
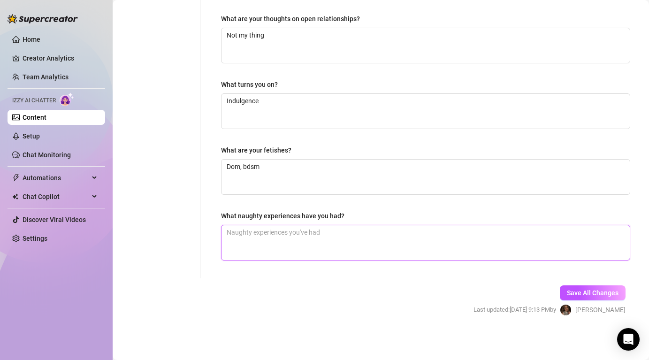
click at [309, 251] on textarea "What naughty experiences have you had?" at bounding box center [425, 242] width 408 height 35
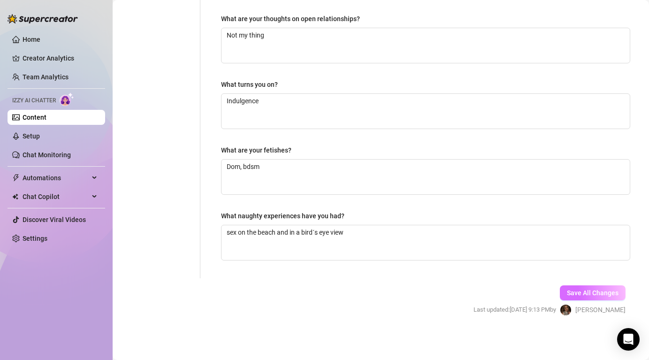
click at [611, 289] on span "Save All Changes" at bounding box center [593, 293] width 52 height 8
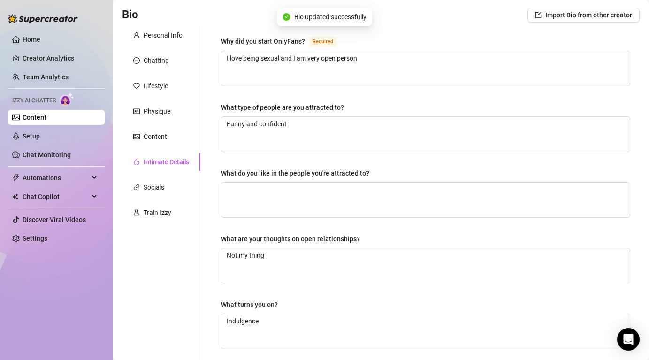
scroll to position [0, 0]
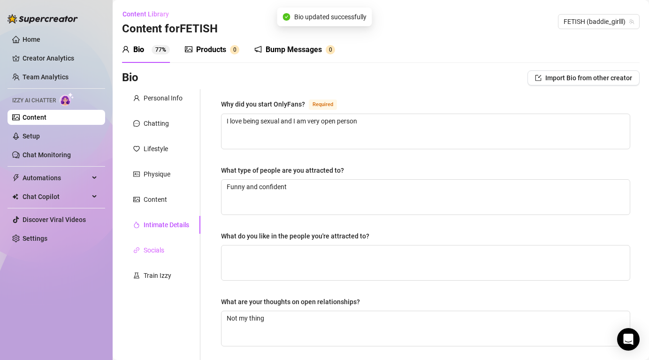
click at [178, 245] on div "Socials" at bounding box center [161, 250] width 78 height 18
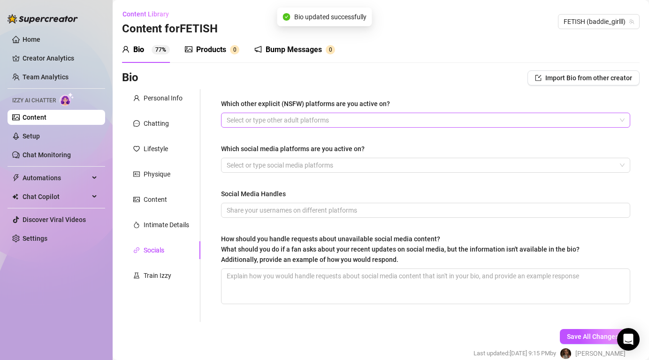
click at [285, 124] on div at bounding box center [420, 119] width 395 height 13
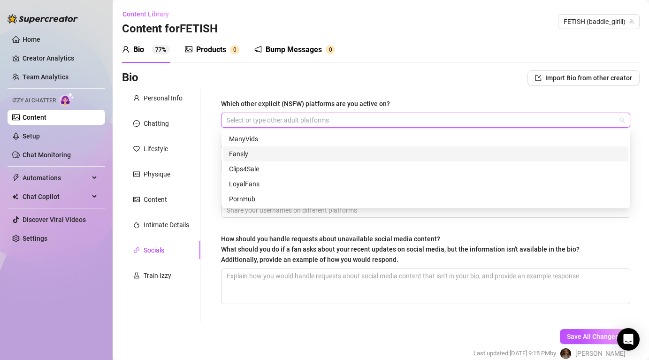
click at [380, 74] on div "Bio Import Bio from other creator" at bounding box center [380, 77] width 517 height 15
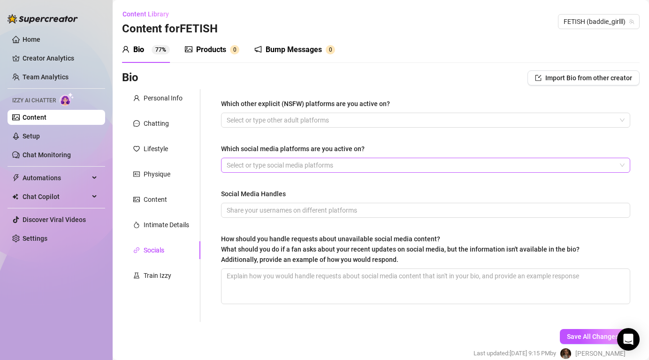
click at [282, 160] on div at bounding box center [420, 165] width 395 height 13
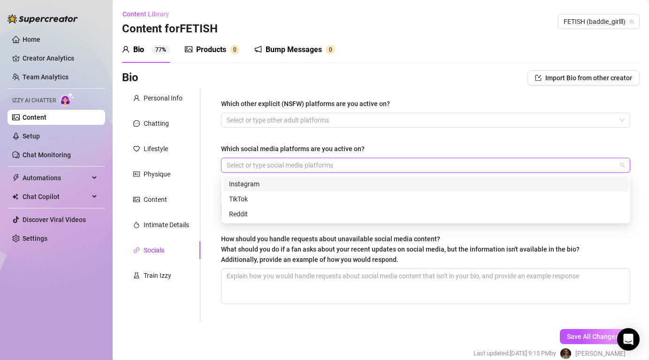
click at [268, 184] on div "Instagram" at bounding box center [425, 184] width 393 height 10
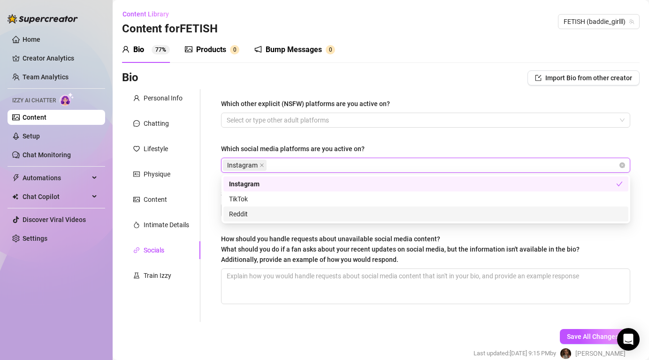
click at [264, 235] on span "How should you handle requests about unavailable social media content? What sho…" at bounding box center [400, 249] width 358 height 28
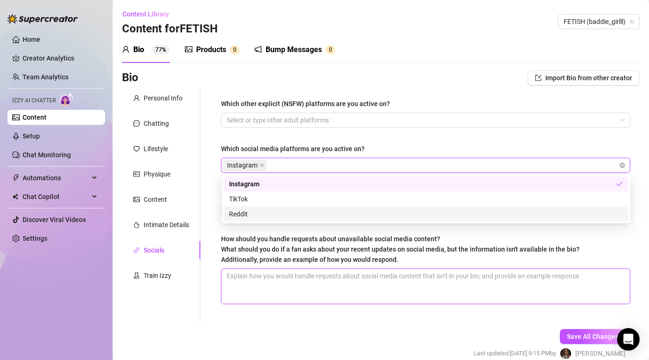
click at [264, 269] on textarea "How should you handle requests about unavailable social media content? What sho…" at bounding box center [425, 286] width 408 height 35
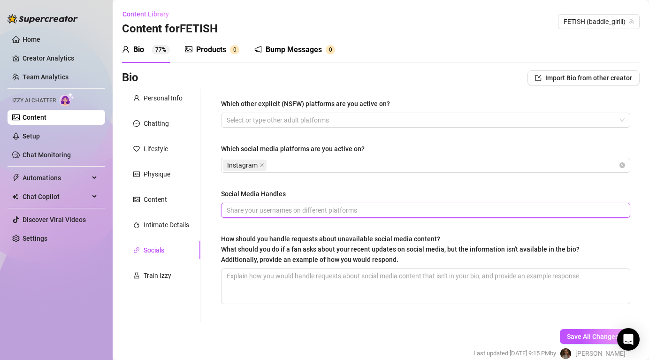
click at [272, 212] on input "Social Media Handles" at bounding box center [425, 210] width 396 height 10
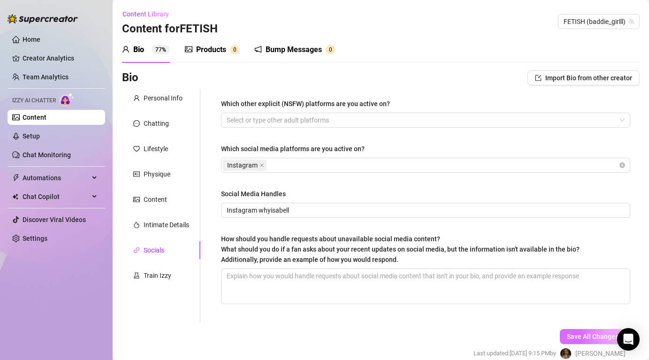
click at [601, 333] on span "Save All Changes" at bounding box center [593, 337] width 52 height 8
click at [157, 277] on div "Train Izzy" at bounding box center [158, 275] width 28 height 10
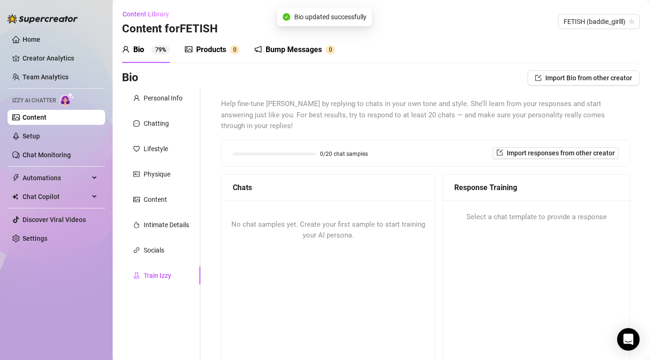
click at [206, 47] on div "Products" at bounding box center [211, 49] width 30 height 11
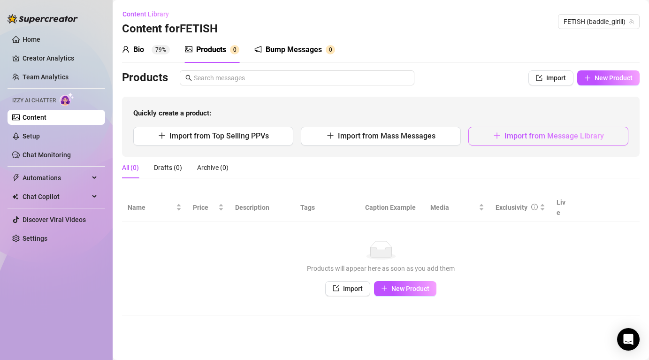
click at [569, 139] on span "Import from Message Library" at bounding box center [553, 135] width 99 height 9
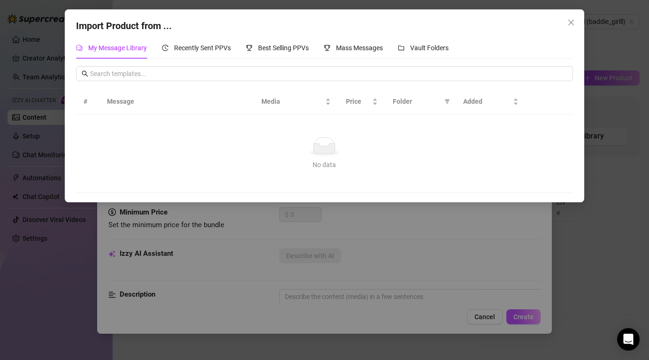
click at [479, 242] on div "Import Product from ... My Message Library Recently Sent PPVs Best Selling PPVs…" at bounding box center [324, 180] width 649 height 360
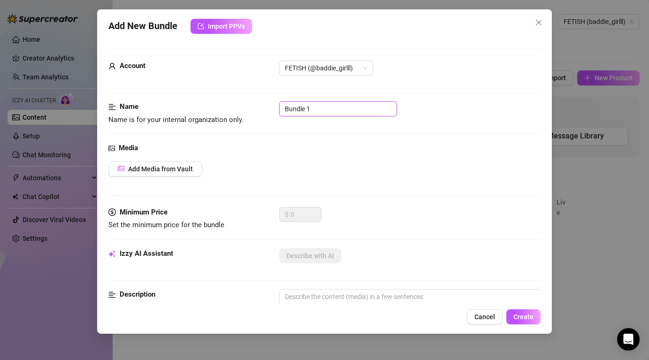
click at [310, 110] on input "Bundle 1" at bounding box center [338, 108] width 118 height 15
click at [481, 315] on span "Cancel" at bounding box center [484, 317] width 21 height 8
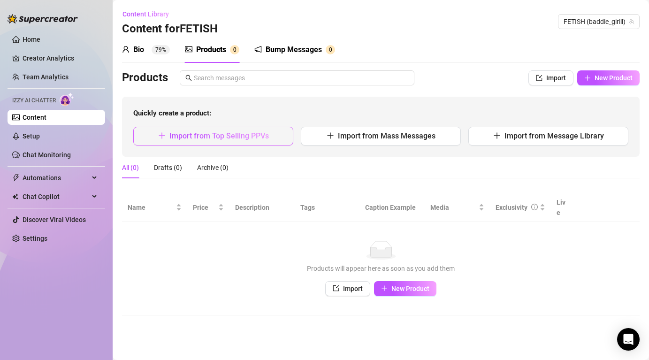
click at [244, 135] on span "Import from Top Selling PPVs" at bounding box center [218, 135] width 99 height 9
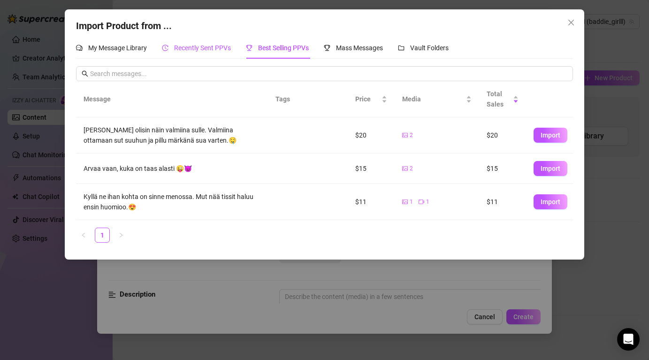
click at [181, 47] on span "Recently Sent PPVs" at bounding box center [202, 48] width 57 height 8
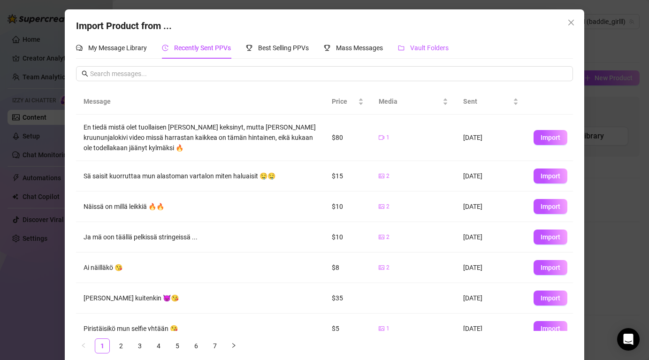
click at [425, 47] on span "Vault Folders" at bounding box center [429, 48] width 38 height 8
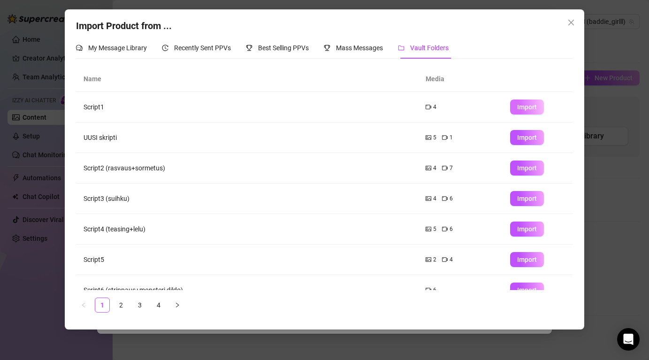
click at [526, 105] on span "Import" at bounding box center [527, 107] width 20 height 8
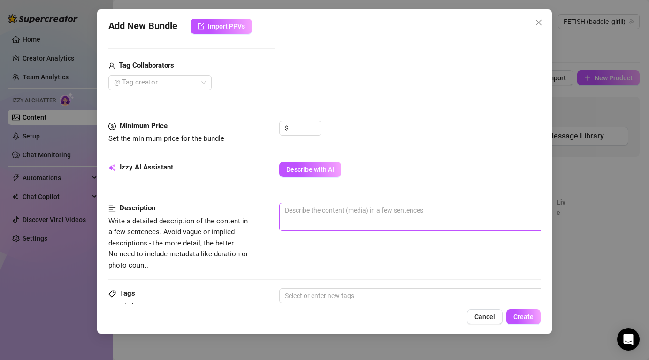
scroll to position [265, 0]
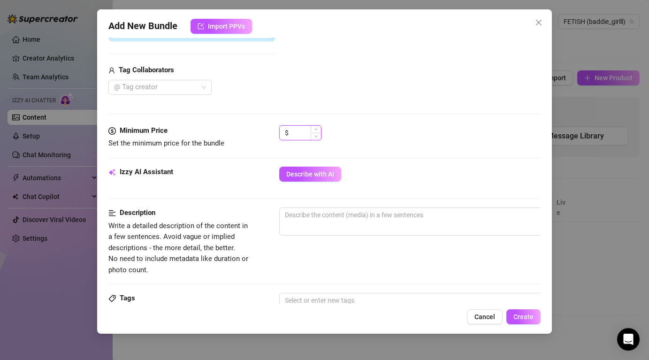
click at [298, 127] on input at bounding box center [305, 133] width 30 height 14
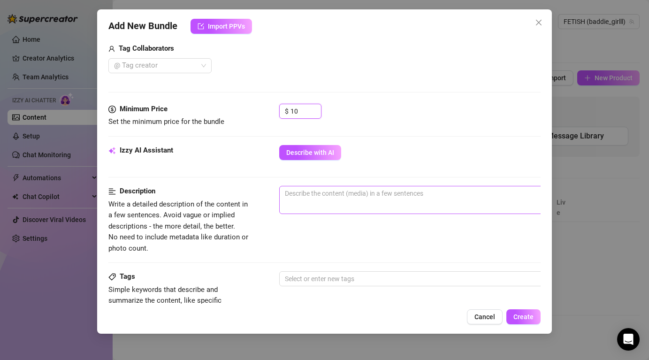
scroll to position [287, 0]
click at [324, 280] on div at bounding box center [438, 278] width 315 height 13
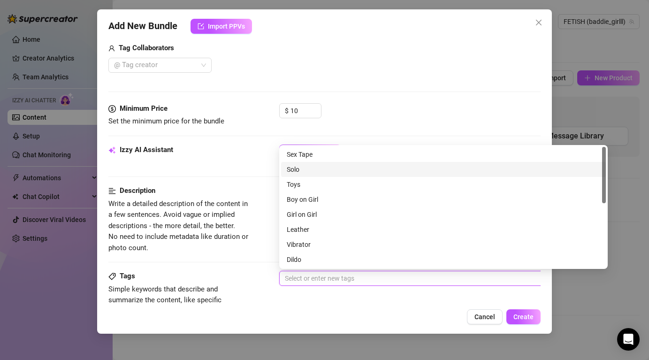
click at [310, 172] on div "Solo" at bounding box center [443, 169] width 313 height 10
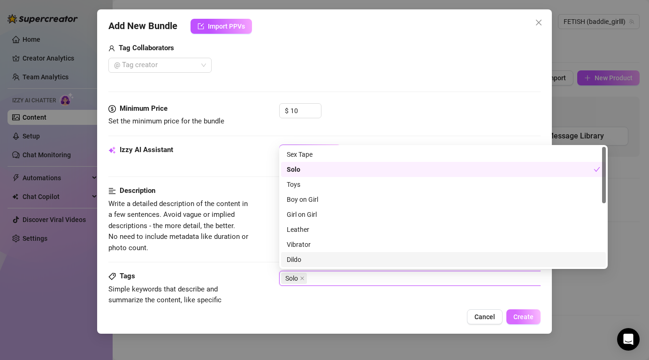
click at [530, 317] on span "Create" at bounding box center [523, 317] width 20 height 8
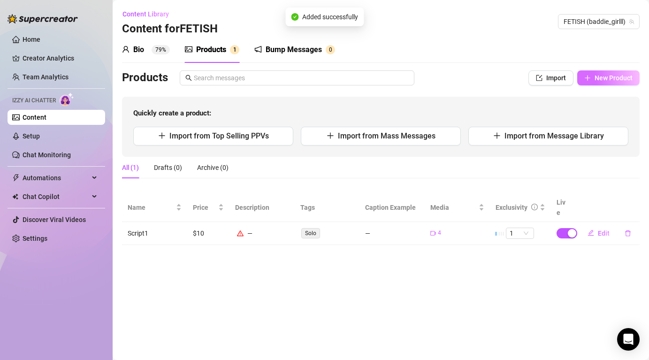
click at [609, 80] on span "New Product" at bounding box center [613, 78] width 38 height 8
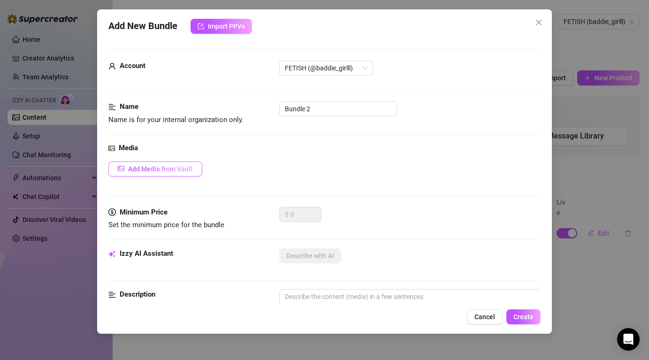
click at [184, 163] on button "Add Media from Vault" at bounding box center [155, 168] width 94 height 15
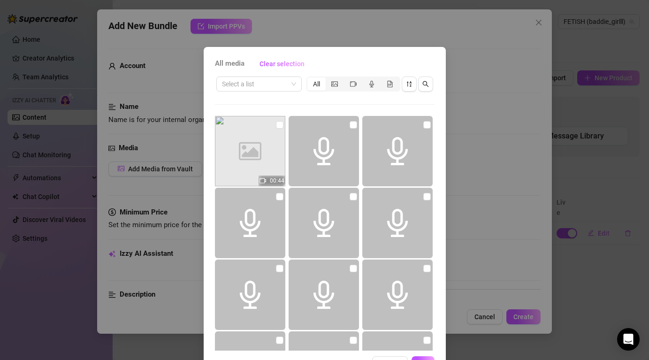
click at [488, 139] on div "All media Clear selection Select a list All Image placeholder 00:44 Cancel OK" at bounding box center [324, 180] width 649 height 360
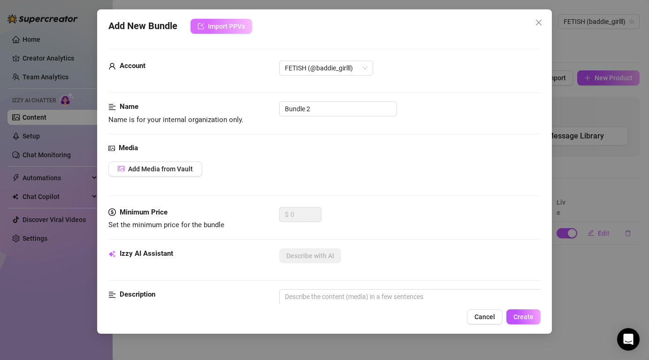
click at [222, 30] on span "Import PPVs" at bounding box center [226, 27] width 37 height 8
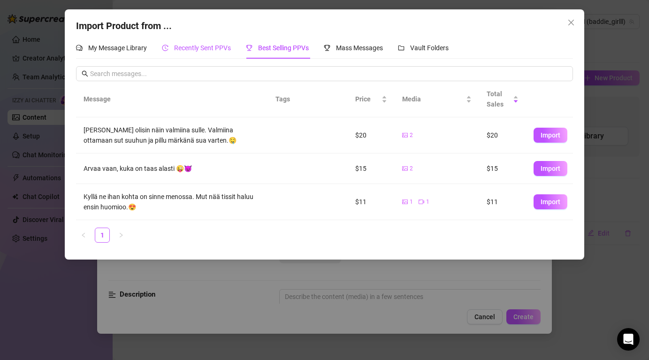
click at [208, 49] on span "Recently Sent PPVs" at bounding box center [202, 48] width 57 height 8
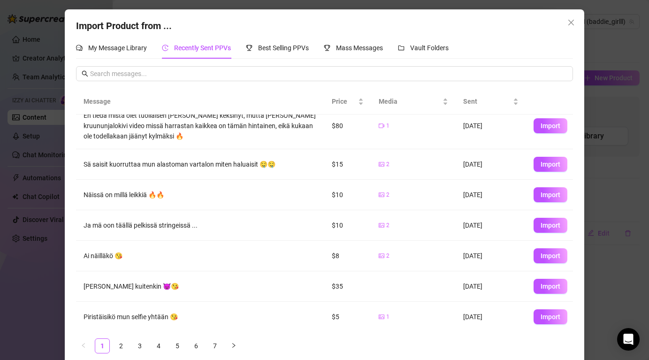
scroll to position [0, 0]
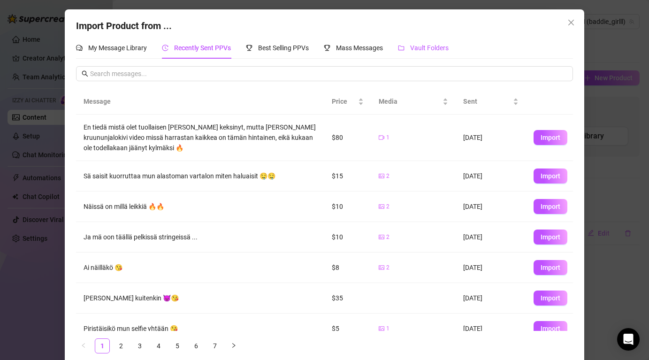
click at [439, 43] on div "Vault Folders" at bounding box center [423, 48] width 51 height 10
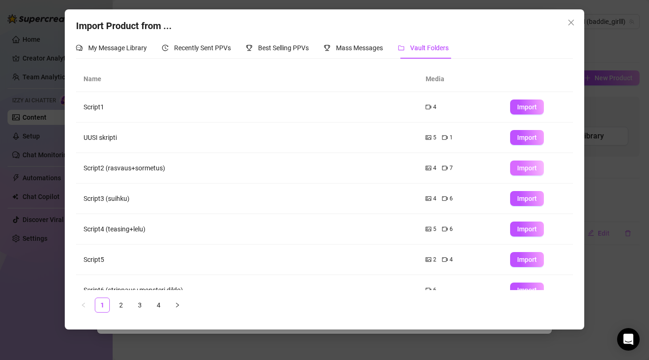
click at [527, 167] on span "Import" at bounding box center [527, 168] width 20 height 8
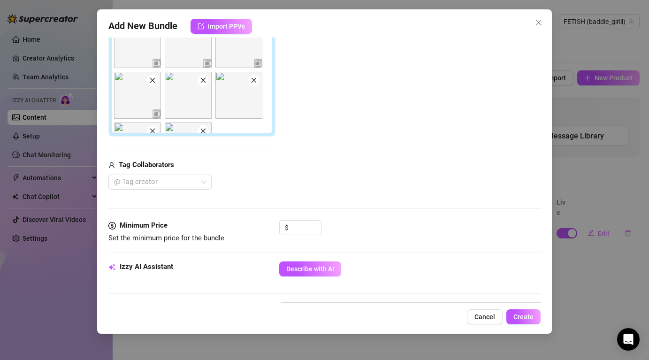
scroll to position [234, 0]
click at [305, 225] on input at bounding box center [305, 227] width 30 height 14
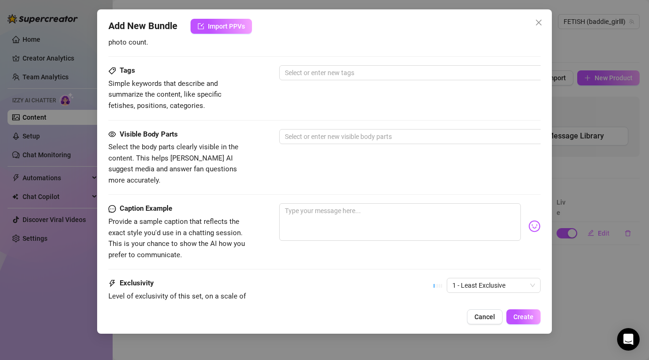
scroll to position [577, 0]
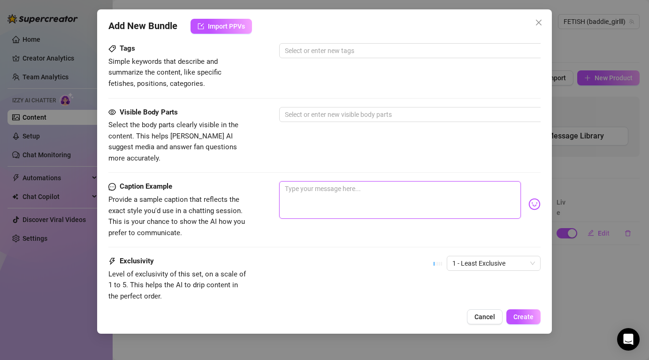
click at [389, 197] on textarea at bounding box center [399, 200] width 241 height 38
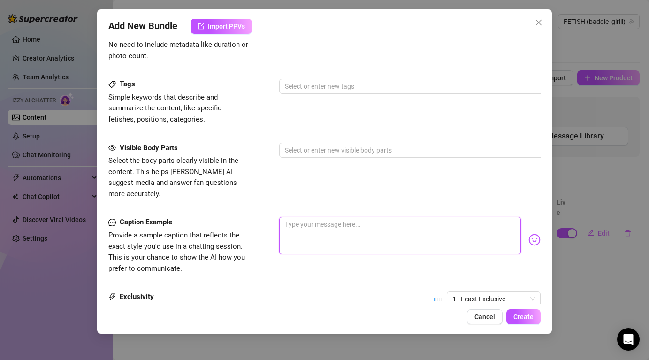
scroll to position [527, 0]
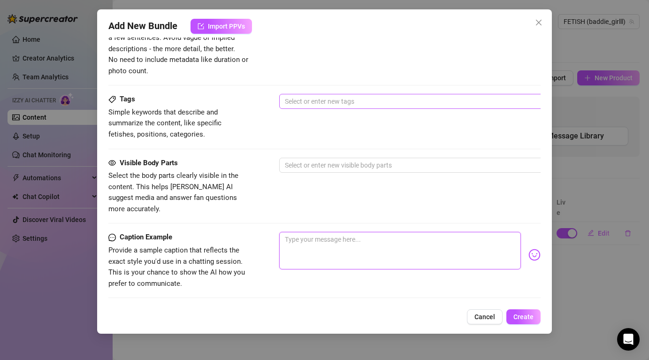
click at [328, 105] on div at bounding box center [438, 101] width 315 height 13
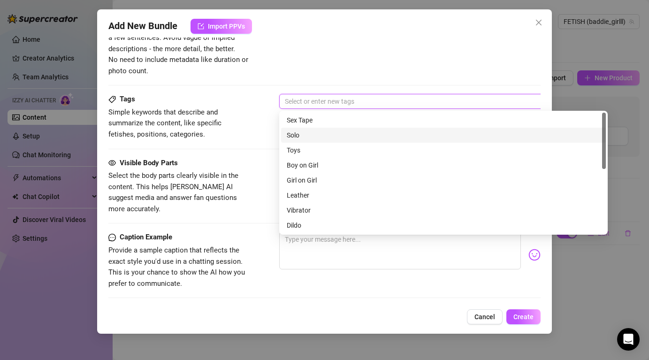
click at [327, 135] on div "Solo" at bounding box center [443, 135] width 313 height 10
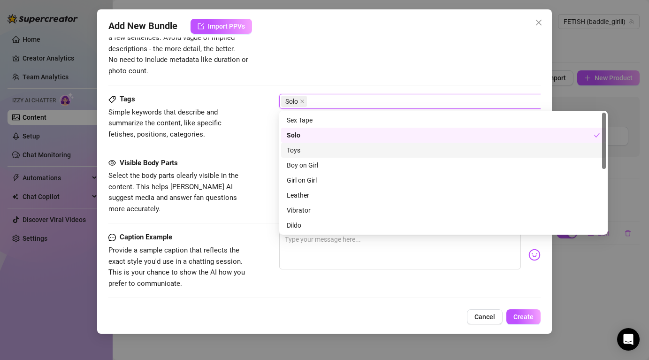
click at [241, 162] on div "Visible Body Parts" at bounding box center [178, 163] width 141 height 11
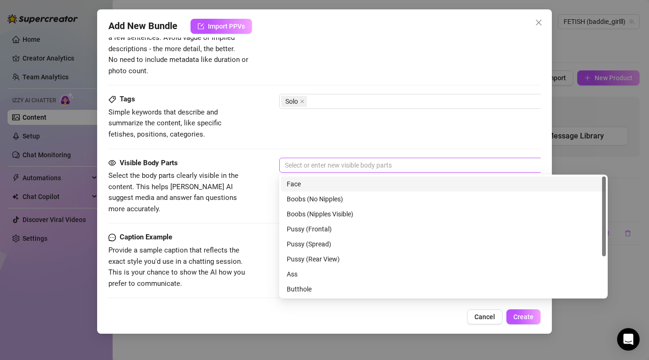
click at [323, 165] on div at bounding box center [438, 165] width 315 height 13
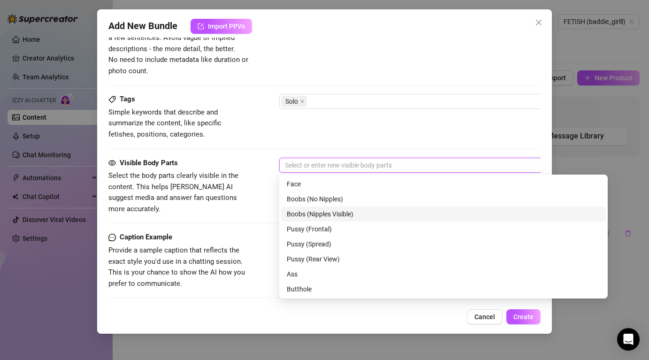
click at [343, 218] on div "Boobs (Nipples Visible)" at bounding box center [443, 214] width 313 height 10
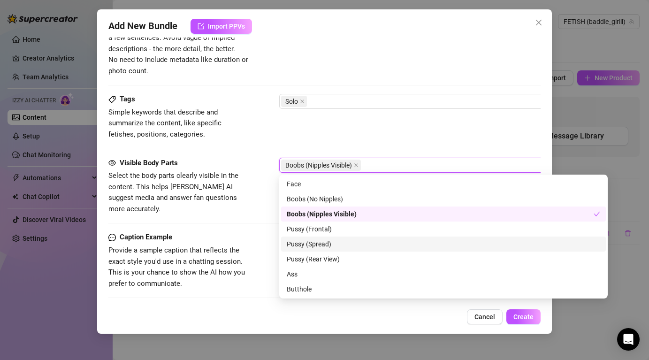
click at [343, 242] on div "Pussy (Spread)" at bounding box center [443, 244] width 313 height 10
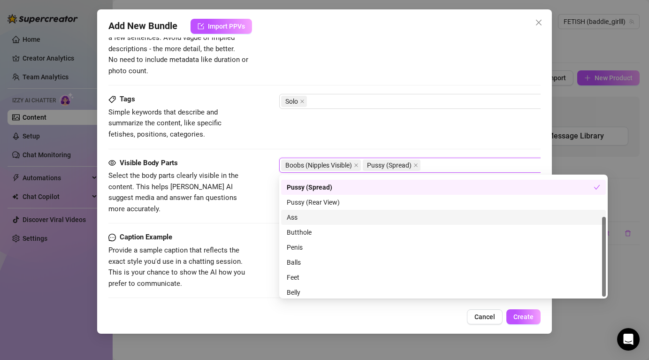
scroll to position [60, 0]
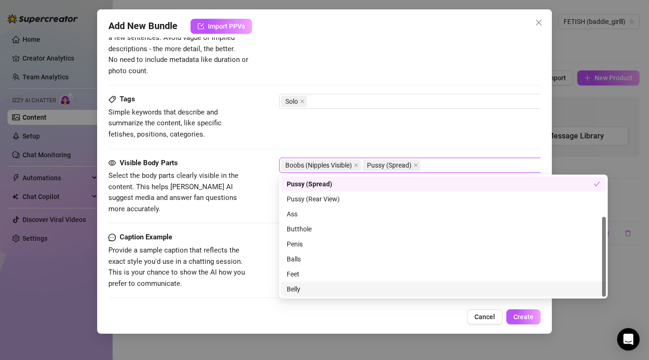
click at [320, 313] on div "Cancel Create" at bounding box center [323, 316] width 431 height 15
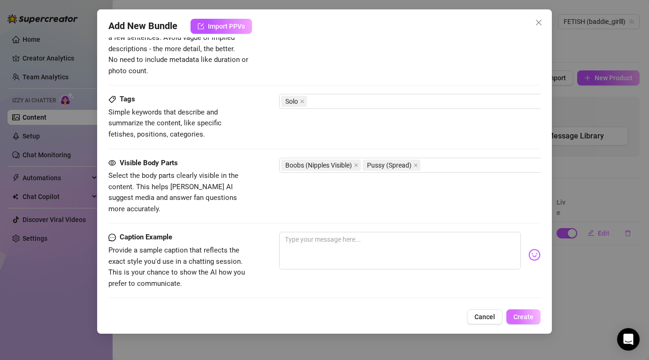
click at [529, 317] on span "Create" at bounding box center [523, 317] width 20 height 8
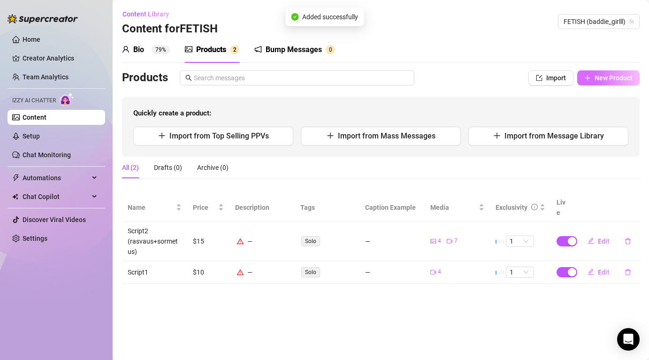
click at [605, 80] on span "New Product" at bounding box center [613, 78] width 38 height 8
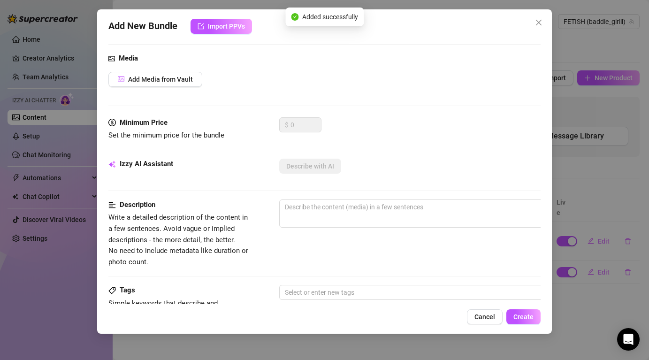
scroll to position [131, 0]
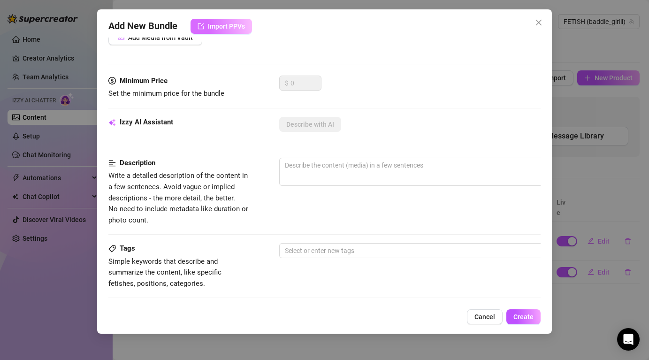
click at [234, 31] on button "Import PPVs" at bounding box center [220, 26] width 61 height 15
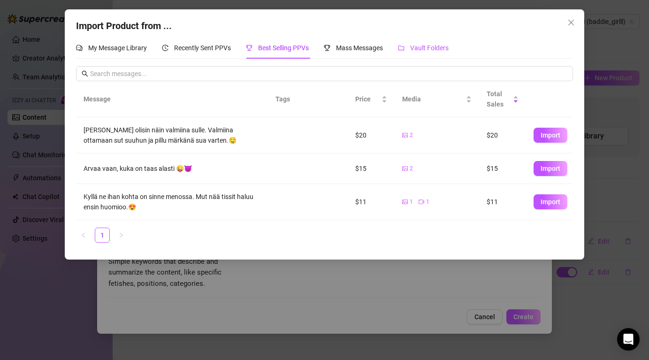
click at [448, 47] on span "Vault Folders" at bounding box center [429, 48] width 38 height 8
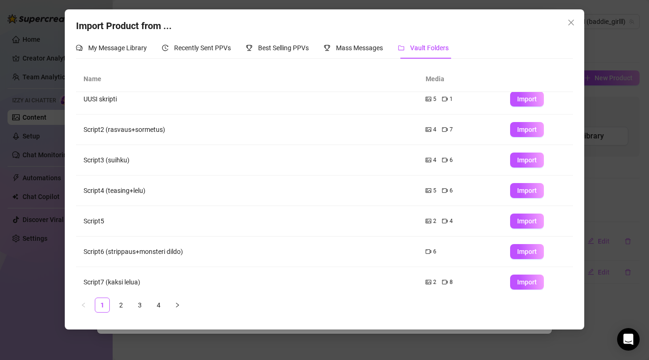
scroll to position [41, 0]
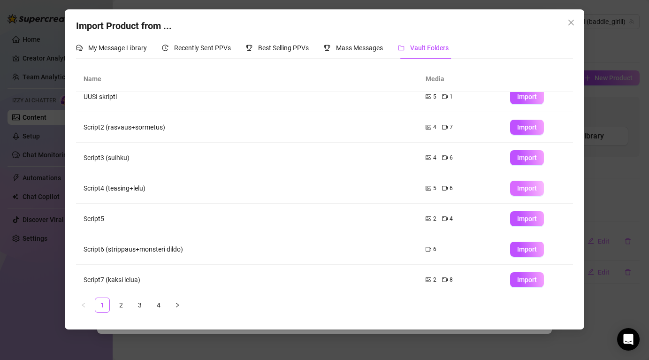
click at [535, 190] on span "Import" at bounding box center [527, 188] width 20 height 8
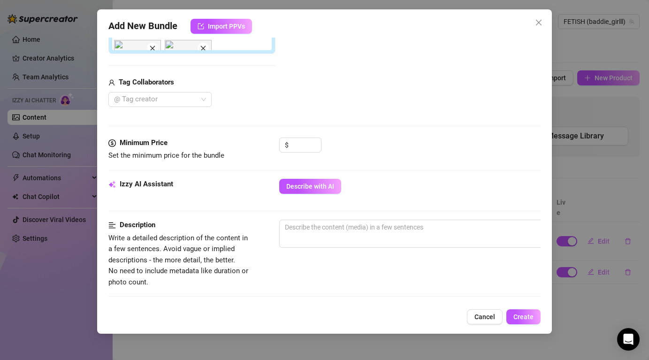
scroll to position [317, 0]
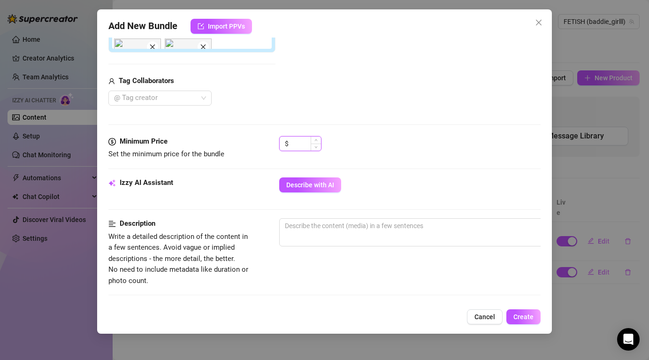
click at [312, 149] on div at bounding box center [305, 143] width 30 height 14
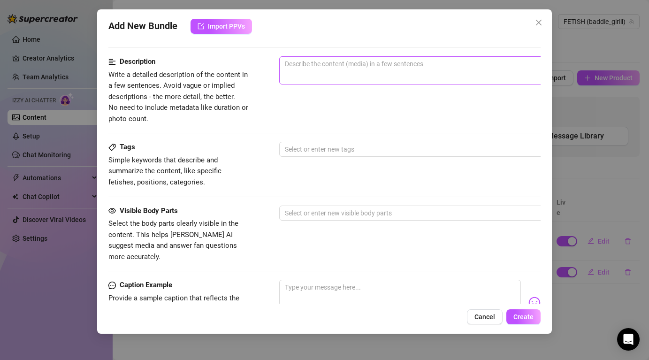
scroll to position [565, 0]
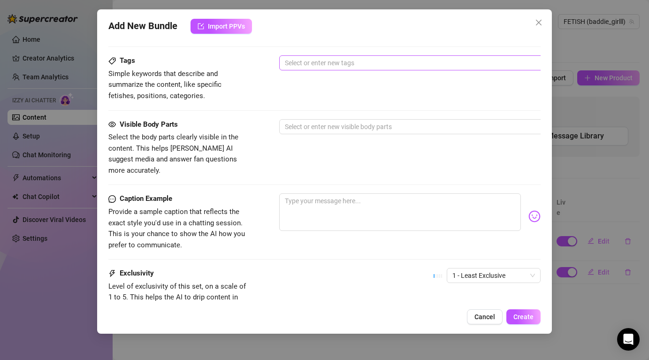
click at [333, 59] on div at bounding box center [438, 62] width 315 height 13
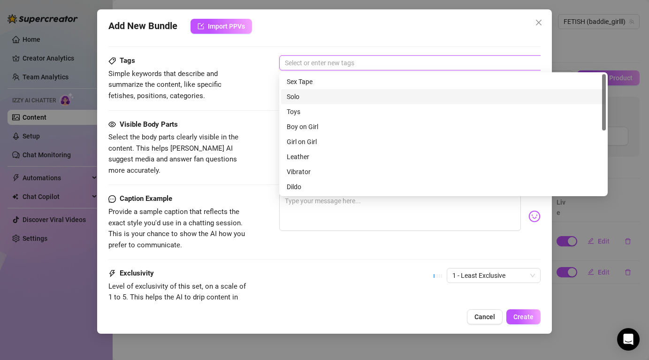
click at [316, 101] on div "Solo" at bounding box center [443, 96] width 313 height 10
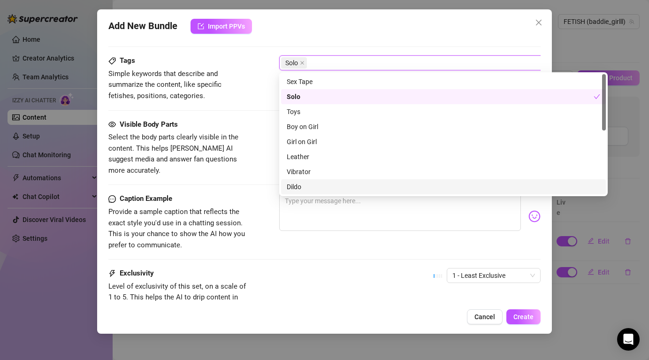
click at [315, 185] on div "Dildo" at bounding box center [443, 186] width 313 height 10
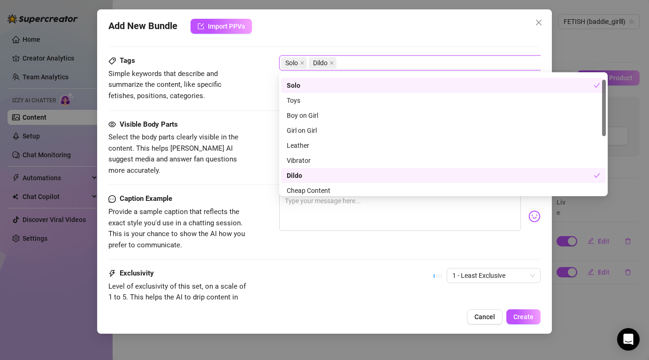
scroll to position [12, 0]
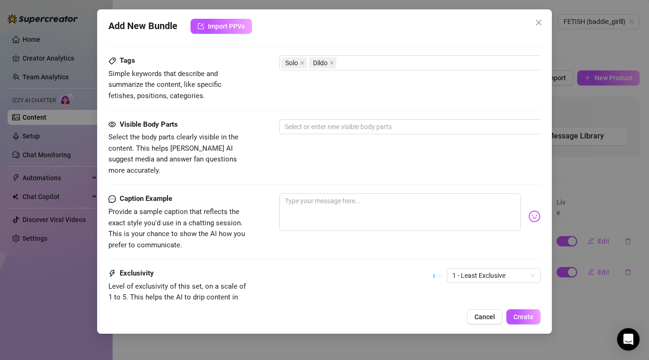
click at [243, 193] on div "Caption Example" at bounding box center [178, 198] width 141 height 11
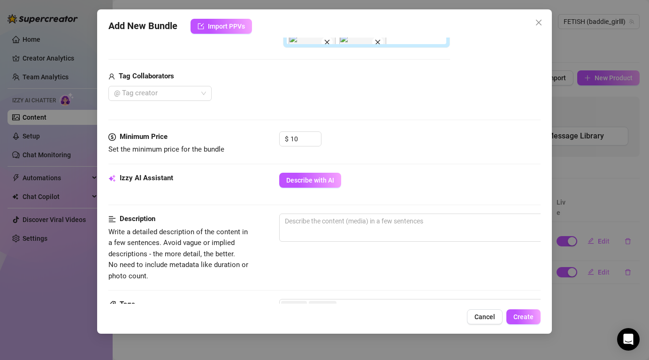
scroll to position [489, 0]
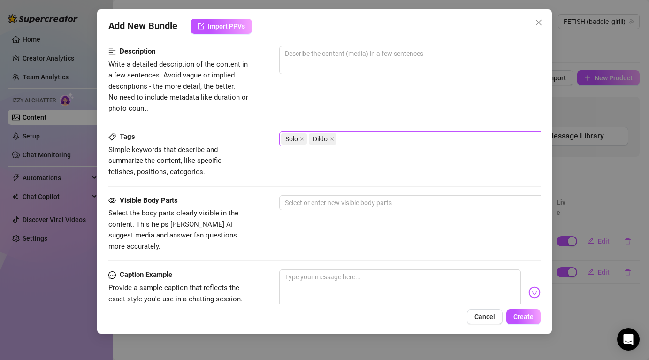
click at [365, 137] on div "Solo Dildo" at bounding box center [438, 138] width 315 height 13
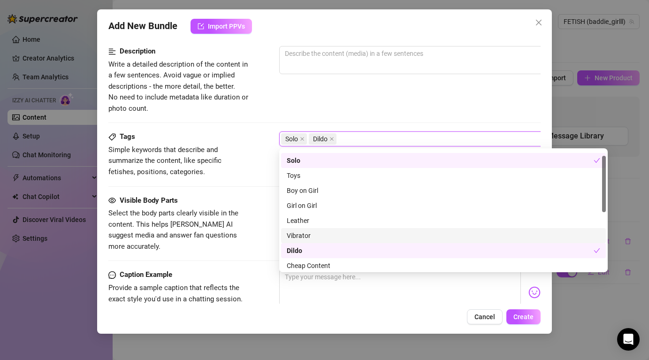
click at [320, 233] on div "Vibrator" at bounding box center [443, 235] width 313 height 10
click at [312, 246] on div "Dildo" at bounding box center [440, 250] width 307 height 10
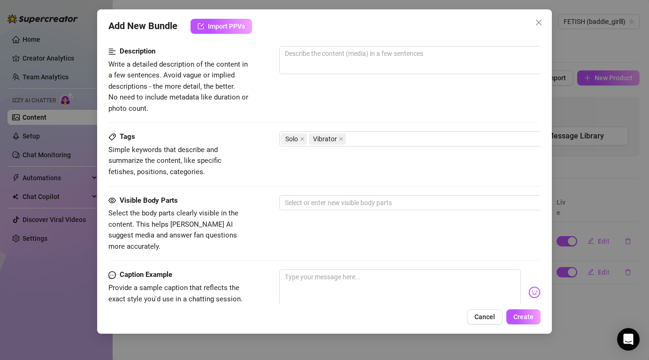
click at [241, 248] on div "Visible Body Parts Select the body parts clearly visible in the content. This h…" at bounding box center [323, 232] width 431 height 75
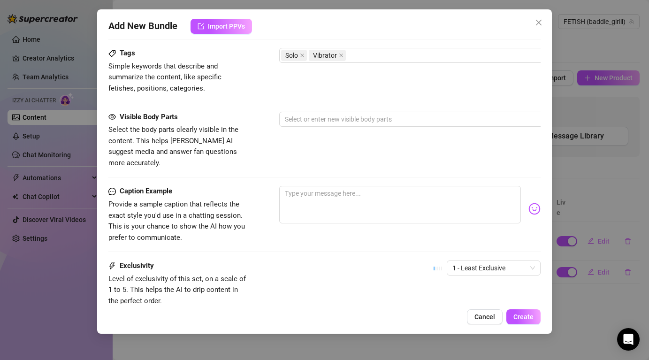
scroll to position [635, 0]
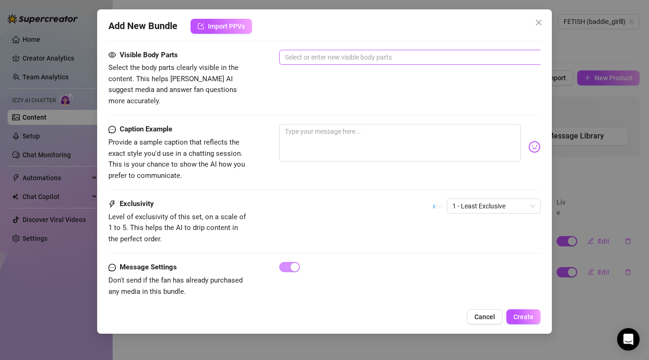
click at [328, 53] on div at bounding box center [438, 57] width 315 height 13
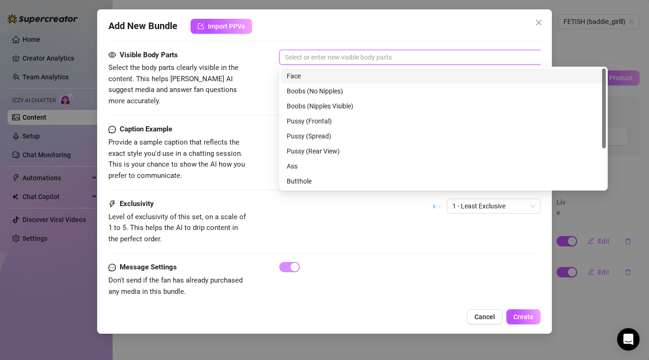
click at [326, 68] on div "Face" at bounding box center [443, 75] width 325 height 15
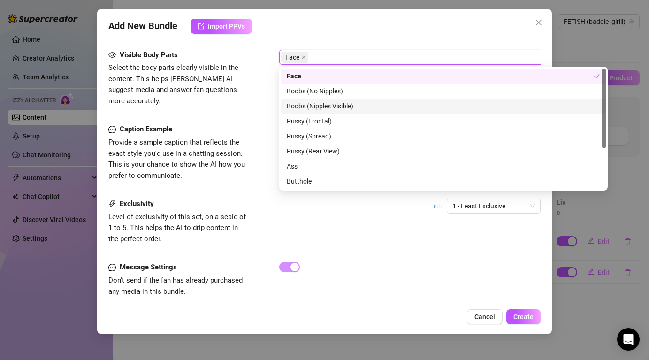
click at [358, 104] on div "Boobs (Nipples Visible)" at bounding box center [443, 106] width 313 height 10
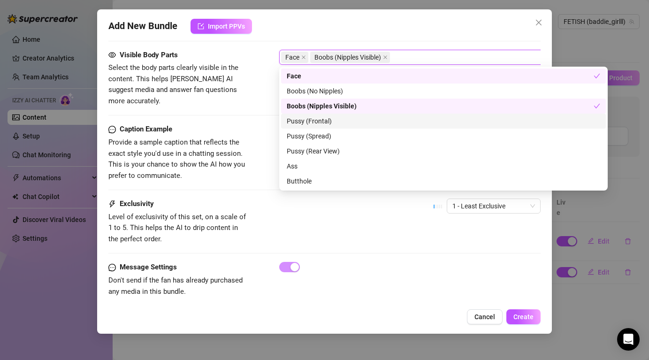
click at [346, 124] on div "Pussy (Frontal)" at bounding box center [443, 121] width 313 height 10
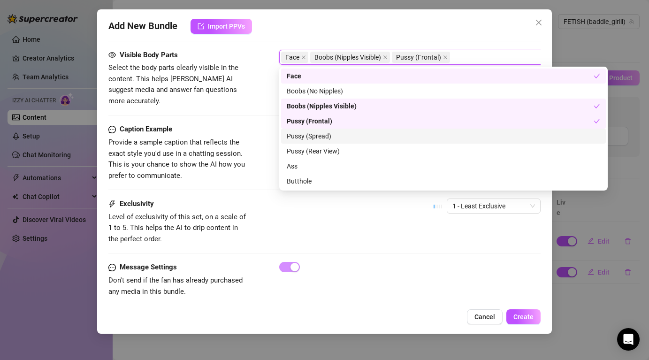
click at [345, 132] on div "Pussy (Spread)" at bounding box center [443, 136] width 313 height 10
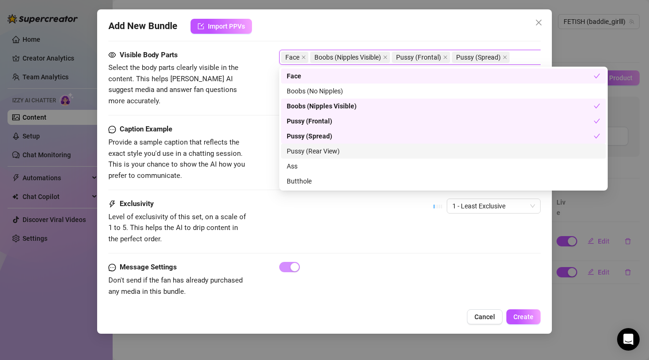
click at [347, 151] on div "Pussy (Rear View)" at bounding box center [443, 151] width 313 height 10
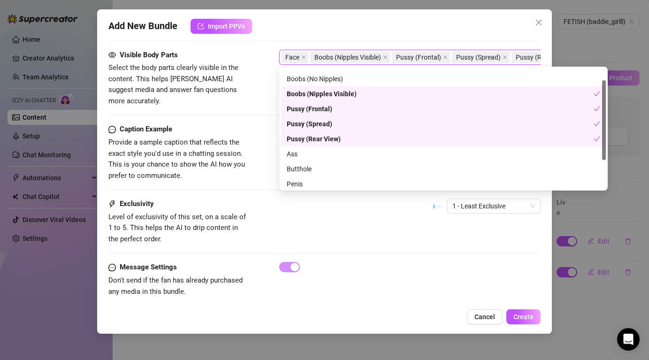
scroll to position [17, 0]
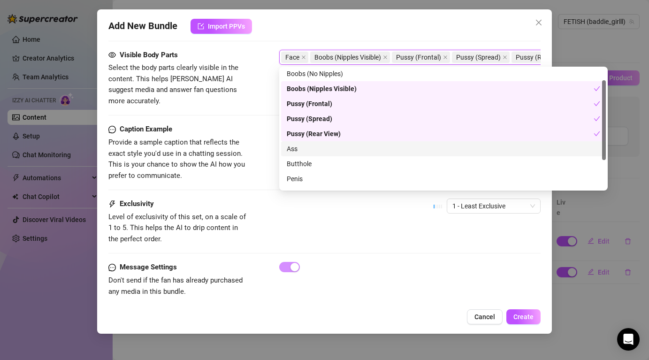
click at [342, 148] on div "Ass" at bounding box center [443, 149] width 313 height 10
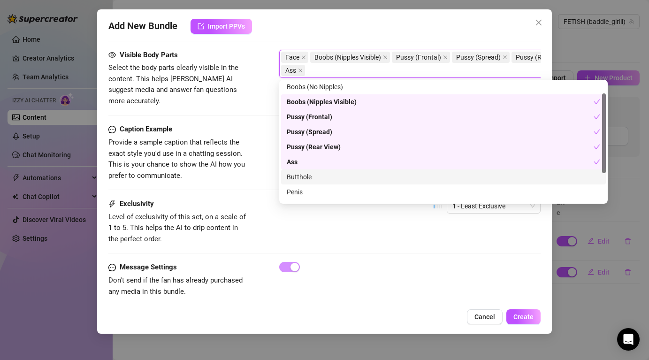
click at [339, 172] on div "Butthole" at bounding box center [443, 177] width 313 height 10
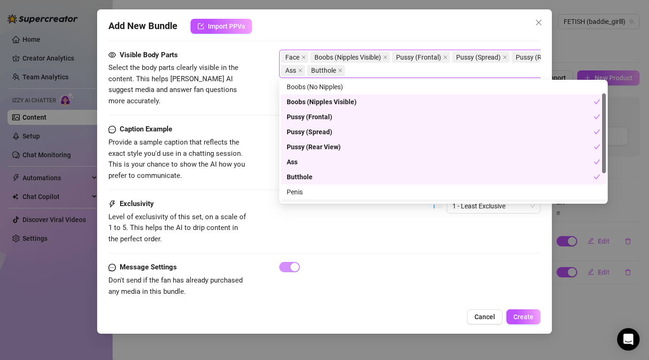
click at [442, 231] on div "Exclusivity Level of exclusivity of this set, on a scale of 1 to 5. This helps …" at bounding box center [323, 221] width 431 height 46
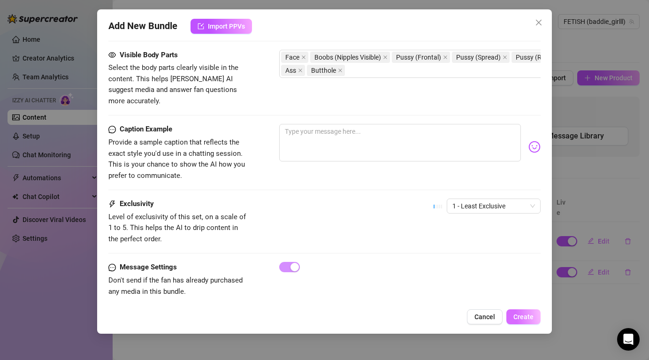
click at [522, 317] on span "Create" at bounding box center [523, 317] width 20 height 8
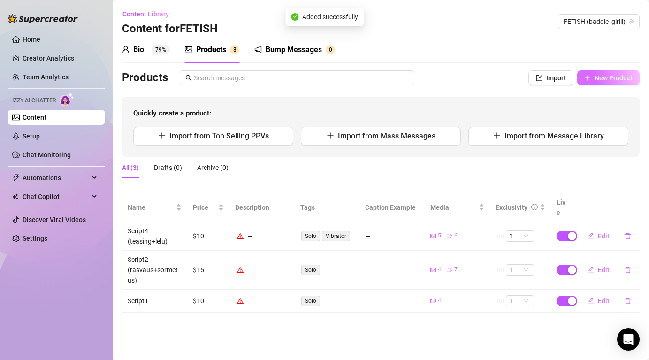
click at [608, 79] on span "New Product" at bounding box center [613, 78] width 38 height 8
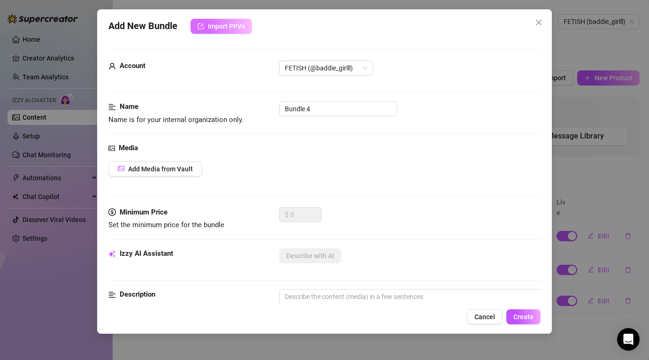
click at [242, 29] on span "Import PPVs" at bounding box center [226, 27] width 37 height 8
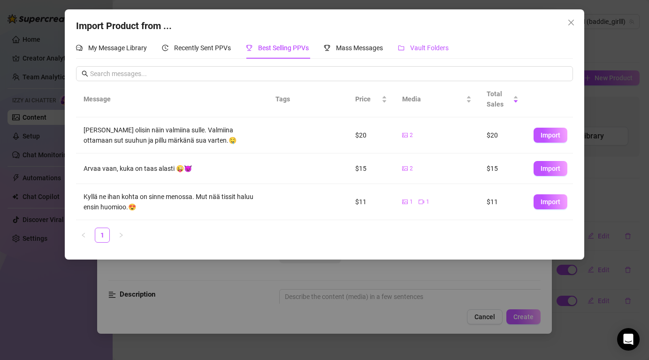
click at [432, 49] on span "Vault Folders" at bounding box center [429, 48] width 38 height 8
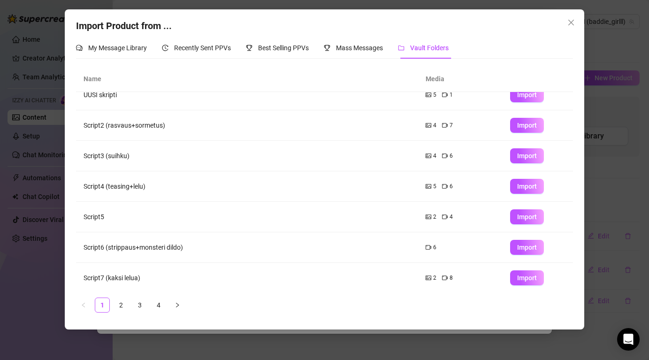
scroll to position [107, 0]
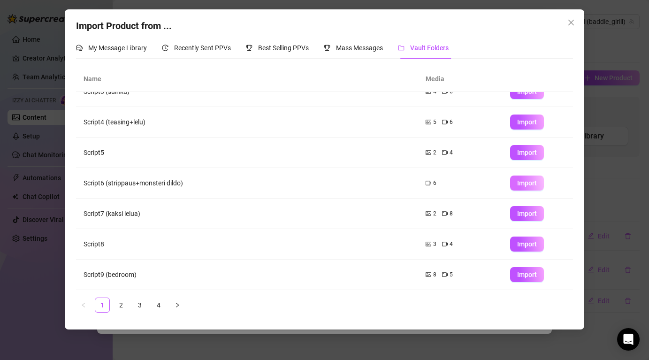
click at [529, 181] on span "Import" at bounding box center [527, 183] width 20 height 8
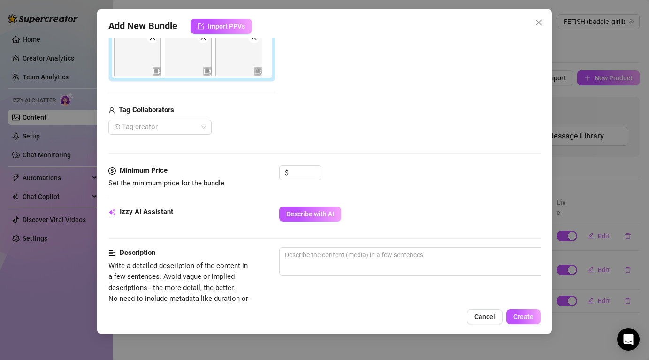
scroll to position [228, 0]
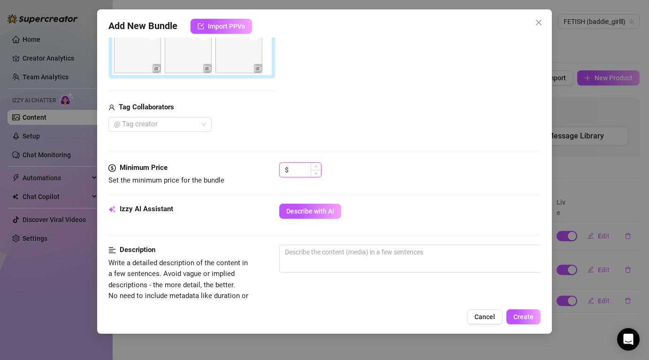
click at [306, 174] on input at bounding box center [305, 170] width 30 height 14
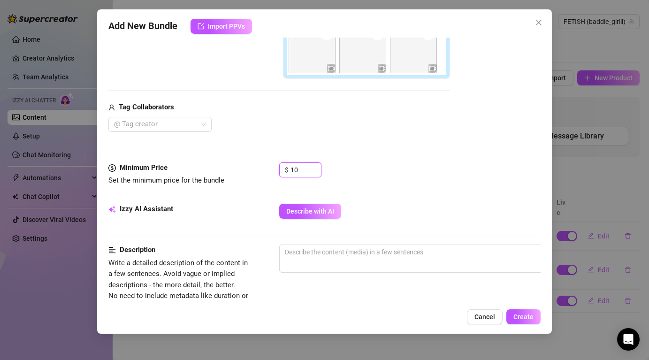
scroll to position [310, 0]
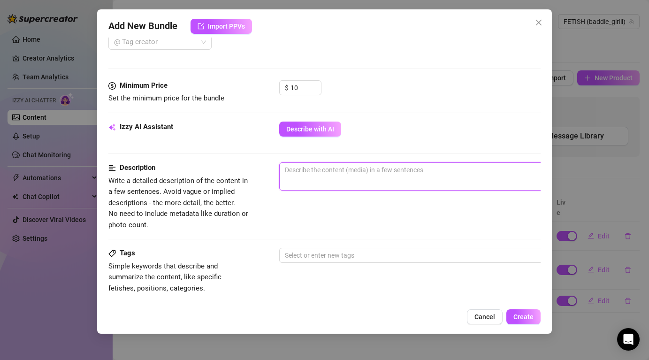
click at [347, 171] on textarea at bounding box center [443, 170] width 327 height 14
click at [333, 250] on div at bounding box center [438, 255] width 315 height 13
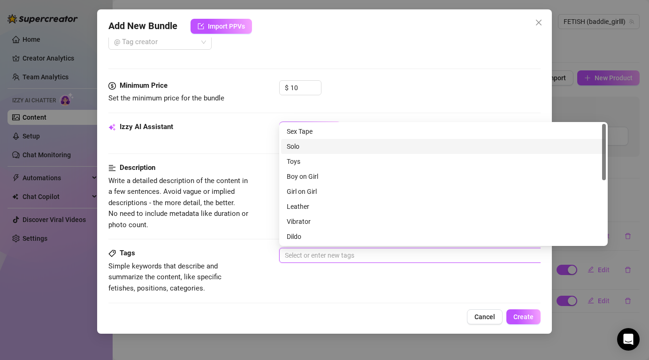
click at [326, 144] on div "Solo" at bounding box center [443, 146] width 313 height 10
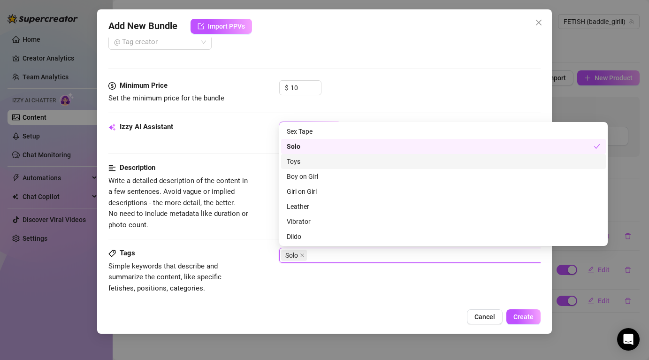
click at [310, 165] on div "Toys" at bounding box center [443, 161] width 313 height 10
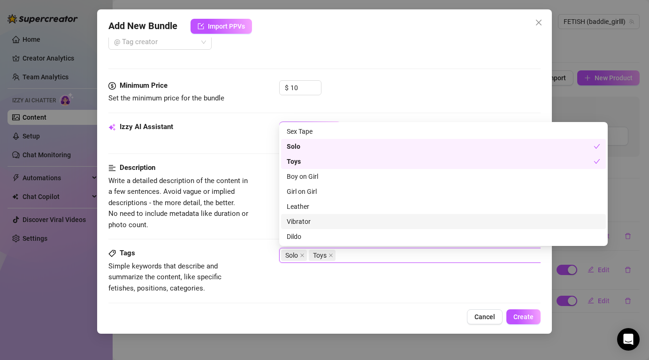
click at [311, 225] on div "Vibrator" at bounding box center [443, 221] width 313 height 10
click at [311, 219] on div "Vibrator" at bounding box center [440, 221] width 307 height 10
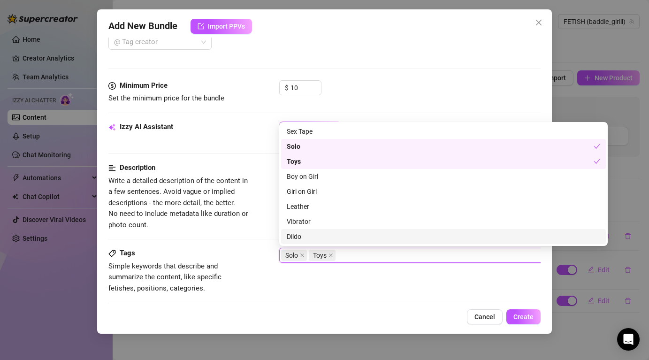
click at [309, 233] on div "Dildo" at bounding box center [443, 236] width 313 height 10
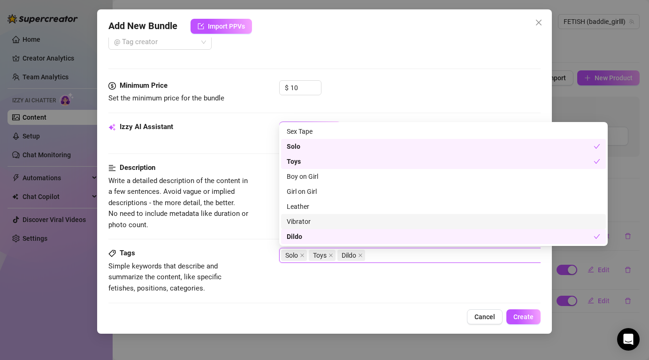
click at [309, 223] on div "Vibrator" at bounding box center [443, 221] width 313 height 10
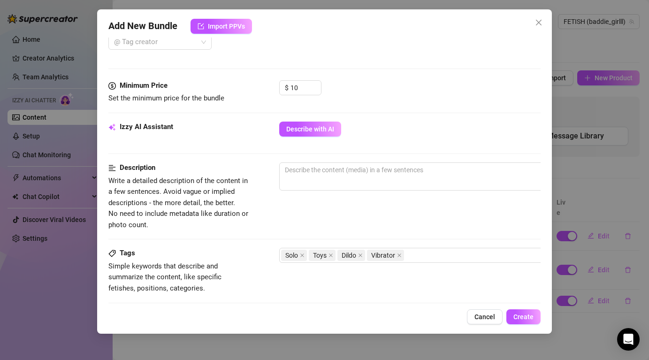
click at [319, 282] on div "Tags Simple keywords that describe and summarize the content, like specific fet…" at bounding box center [323, 271] width 431 height 46
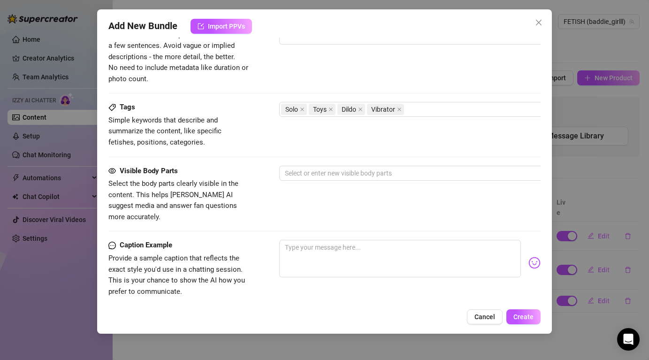
scroll to position [522, 0]
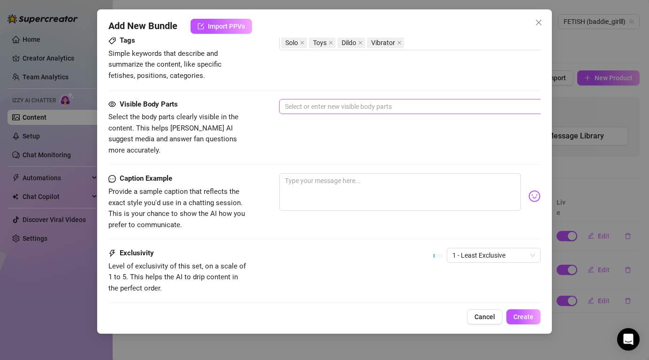
click at [334, 107] on div at bounding box center [438, 106] width 315 height 13
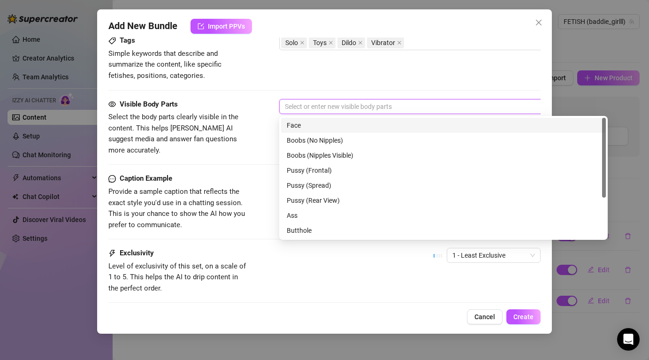
click at [329, 129] on div "Face" at bounding box center [443, 125] width 313 height 10
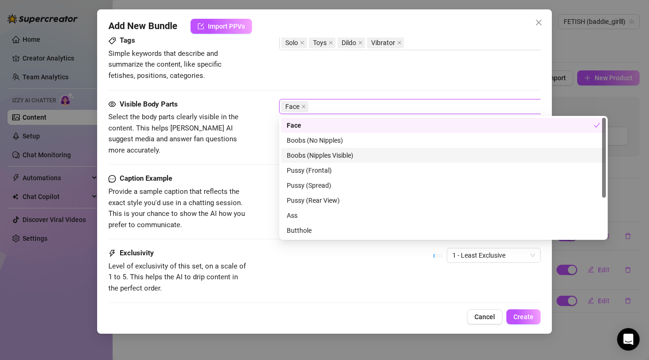
click at [345, 158] on div "Boobs (Nipples Visible)" at bounding box center [443, 155] width 313 height 10
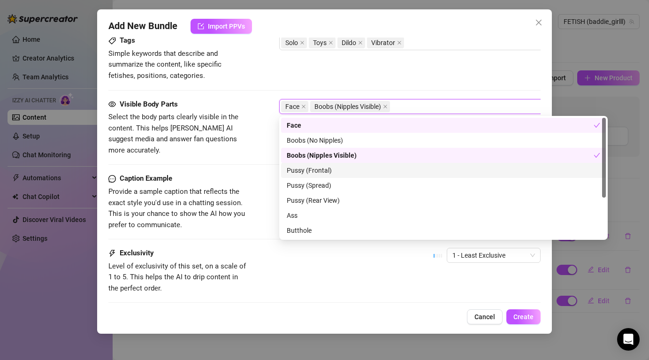
click at [342, 170] on div "Pussy (Frontal)" at bounding box center [443, 170] width 313 height 10
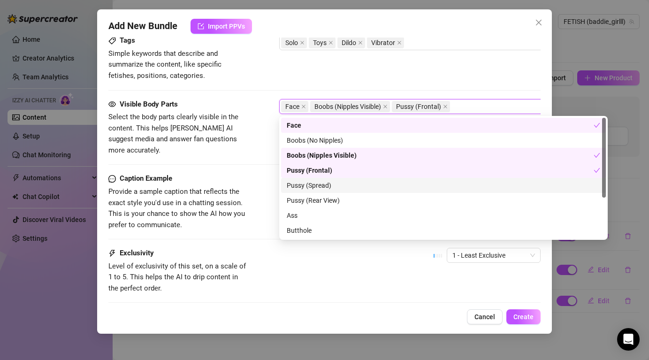
click at [336, 188] on div "Pussy (Spread)" at bounding box center [443, 185] width 313 height 10
click at [336, 195] on div "Pussy (Rear View)" at bounding box center [443, 200] width 313 height 10
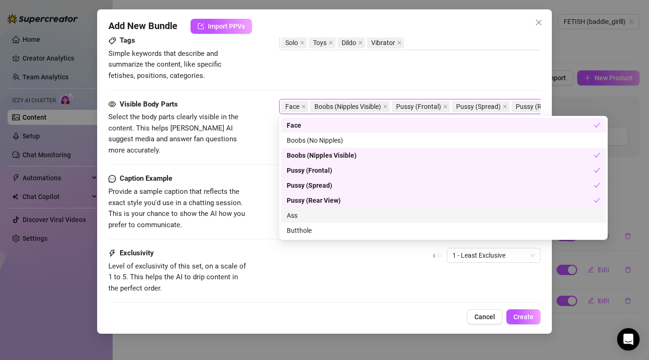
click at [333, 213] on div "Ass" at bounding box center [443, 215] width 313 height 10
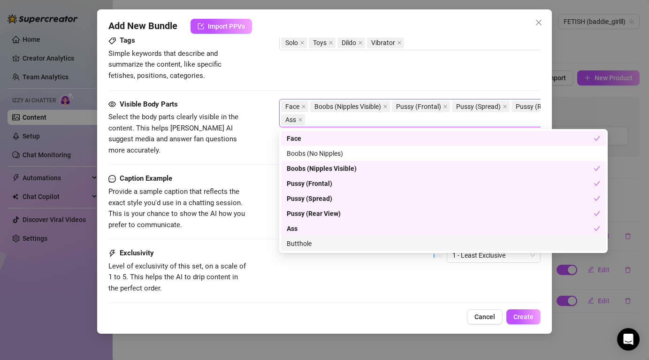
click at [328, 238] on div "Butthole" at bounding box center [443, 243] width 313 height 10
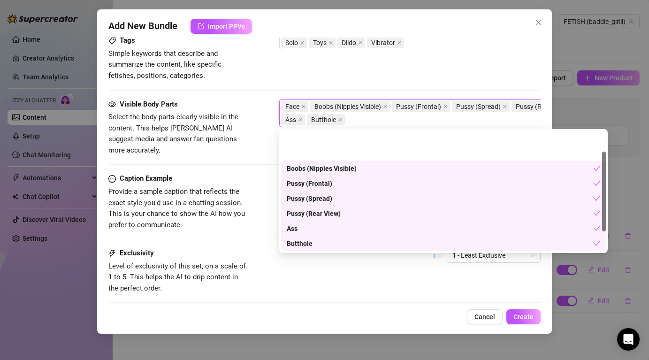
scroll to position [60, 0]
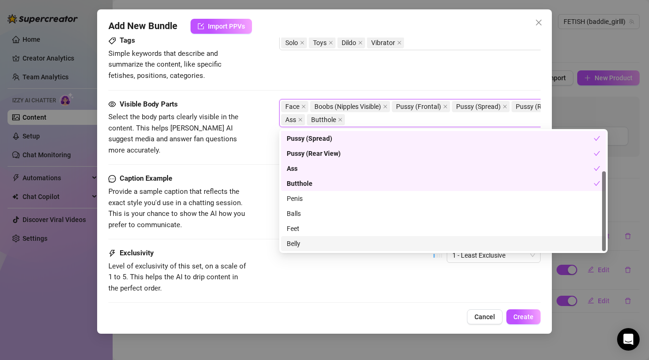
click at [348, 282] on div "Exclusivity Level of exclusivity of this set, on a scale of 1 to 5. This helps …" at bounding box center [323, 271] width 431 height 46
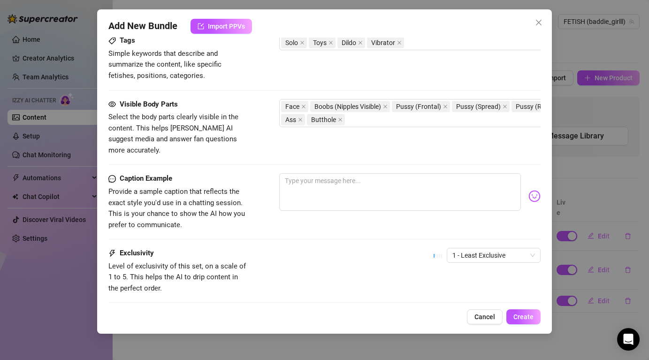
scroll to position [572, 0]
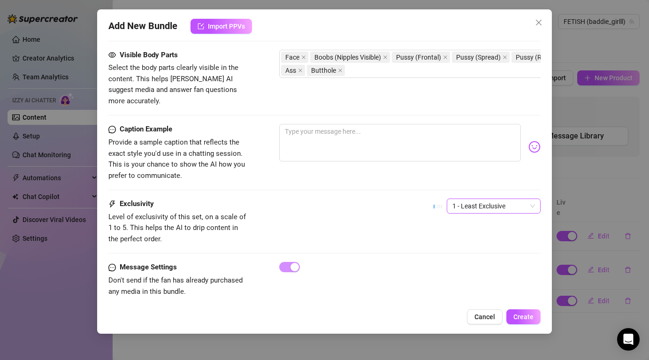
click at [484, 199] on span "1 - Least Exclusive" at bounding box center [493, 206] width 83 height 14
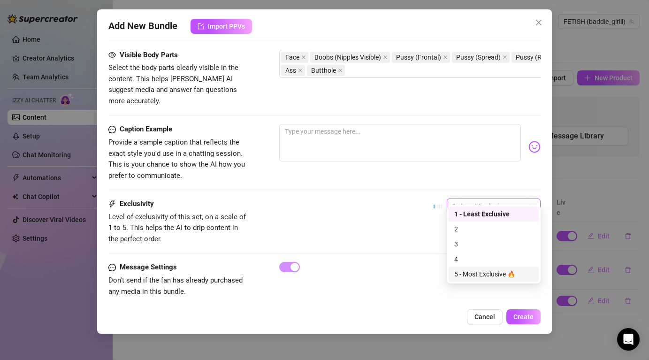
click at [482, 274] on div "5 - Most Exclusive 🔥" at bounding box center [493, 274] width 79 height 10
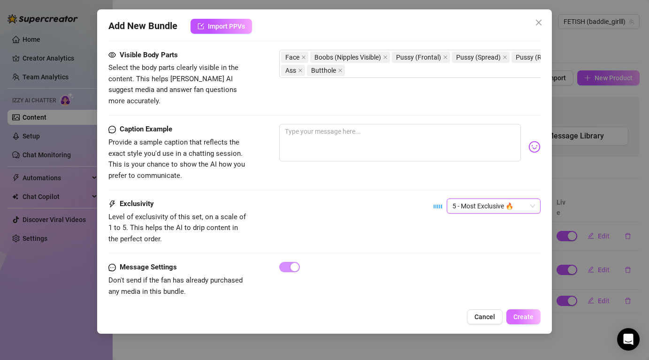
click at [518, 314] on span "Create" at bounding box center [523, 317] width 20 height 8
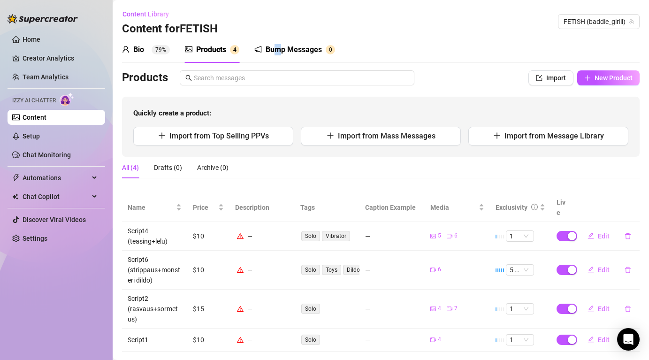
click at [278, 47] on div "Bump Messages" at bounding box center [293, 49] width 56 height 11
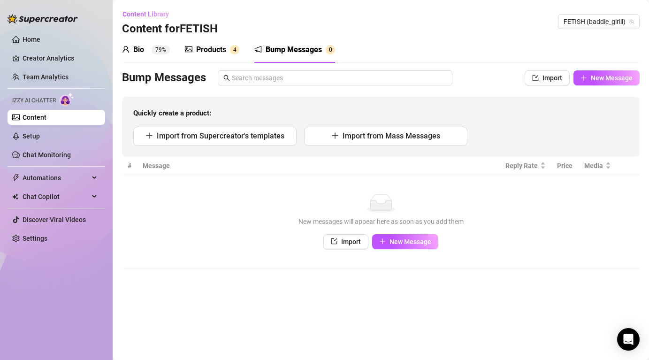
click at [143, 45] on div "Bio" at bounding box center [138, 49] width 11 height 11
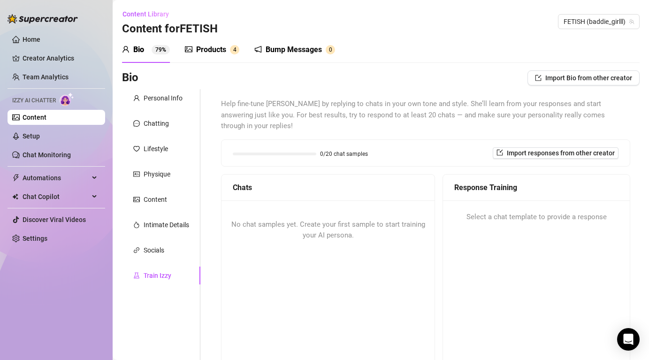
click at [161, 283] on div "Train Izzy" at bounding box center [161, 275] width 78 height 18
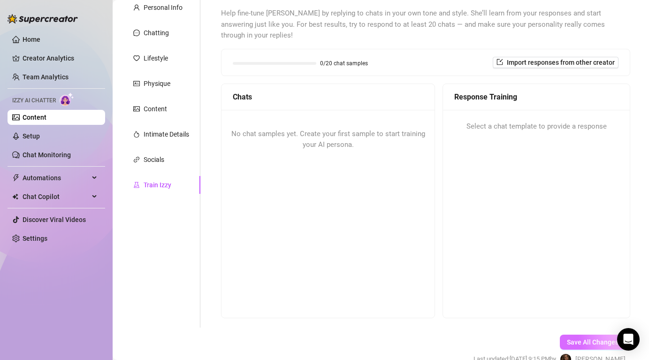
click at [585, 338] on span "Save All Changes" at bounding box center [593, 342] width 52 height 8
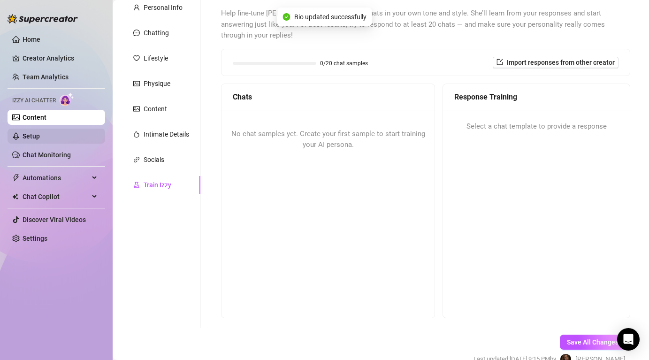
click at [40, 134] on link "Setup" at bounding box center [31, 136] width 17 height 8
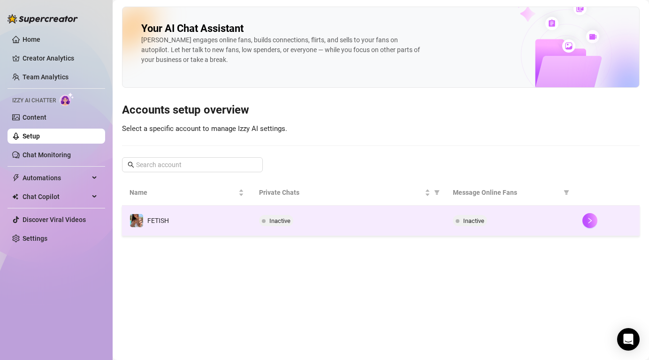
click at [598, 222] on div at bounding box center [607, 220] width 50 height 15
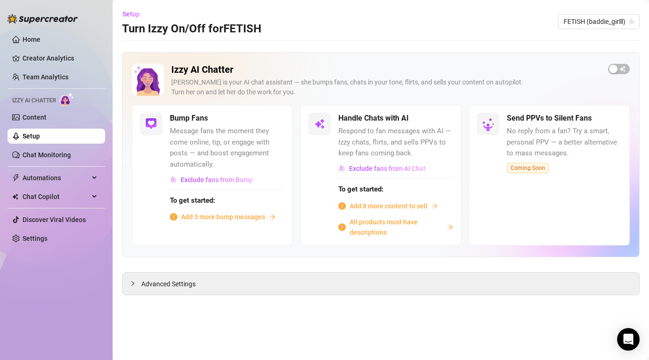
click at [261, 217] on span "Add 5 more bump messages" at bounding box center [223, 217] width 84 height 10
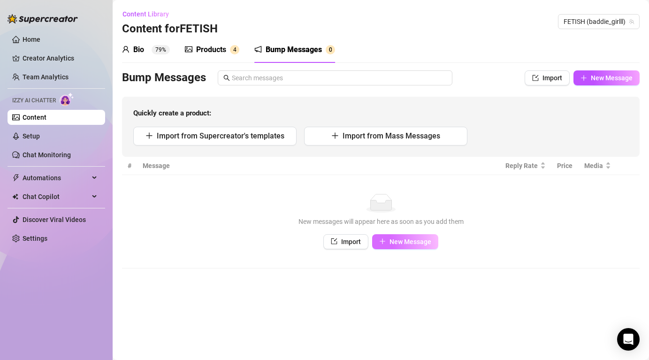
click at [407, 239] on span "New Message" at bounding box center [410, 242] width 42 height 8
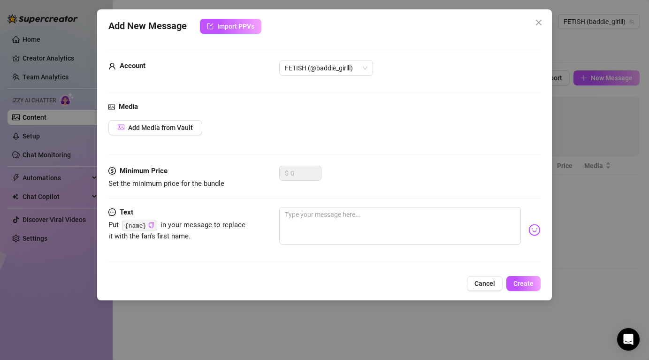
click at [483, 289] on button "Cancel" at bounding box center [485, 283] width 36 height 15
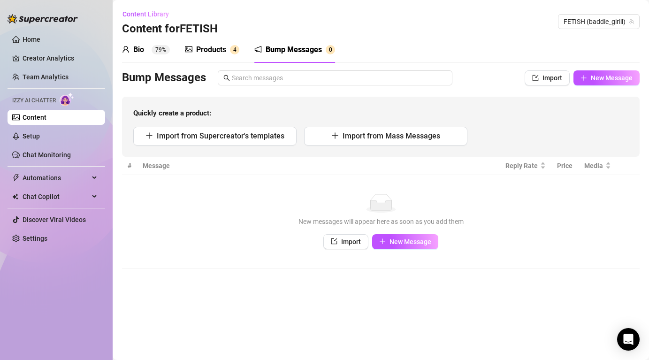
click at [54, 146] on ul "Home Creator Analytics Team Analytics Izzy AI Chatter Content Setup Chat Monito…" at bounding box center [57, 138] width 98 height 221
click at [40, 135] on link "Setup" at bounding box center [31, 136] width 17 height 8
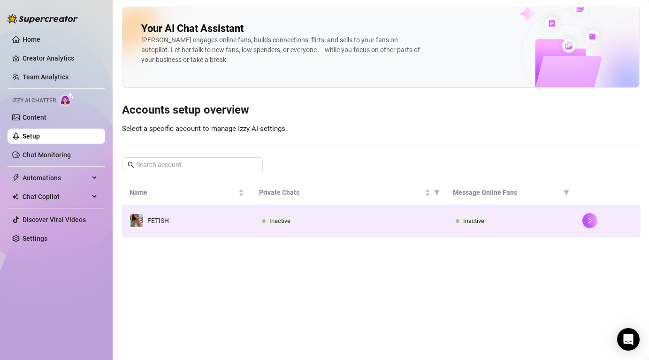
click at [430, 221] on div "Inactive" at bounding box center [348, 220] width 179 height 11
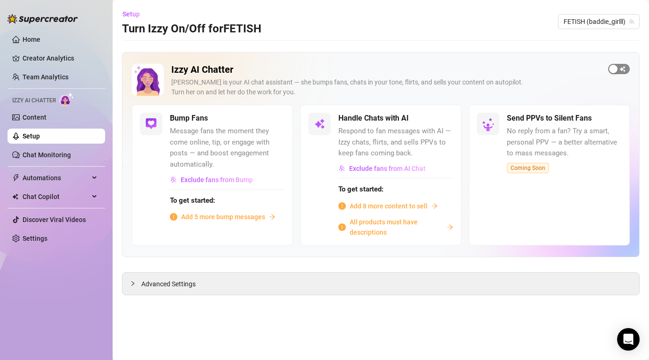
click at [613, 70] on div "button" at bounding box center [613, 69] width 8 height 8
click at [443, 118] on span "button" at bounding box center [442, 118] width 21 height 10
click at [443, 116] on span "button" at bounding box center [442, 118] width 21 height 10
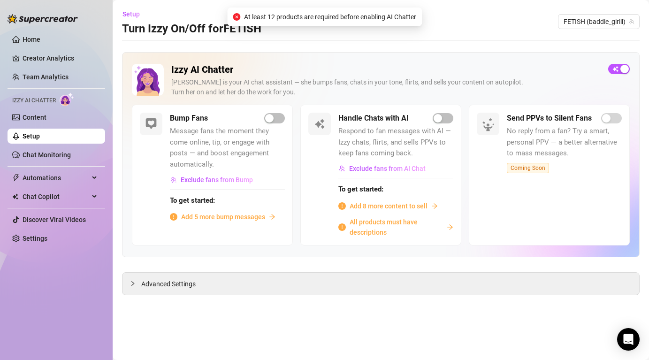
click at [382, 206] on span "Add 8 more content to sell" at bounding box center [388, 206] width 78 height 10
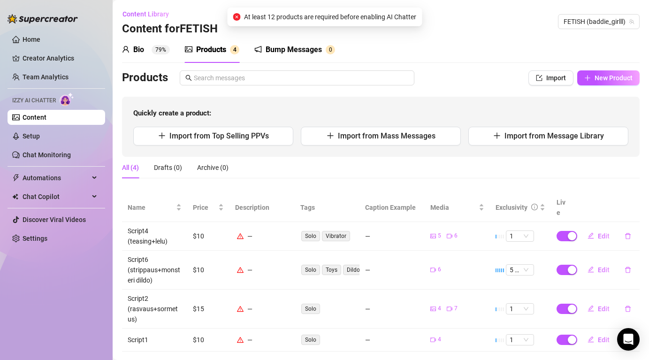
scroll to position [9, 0]
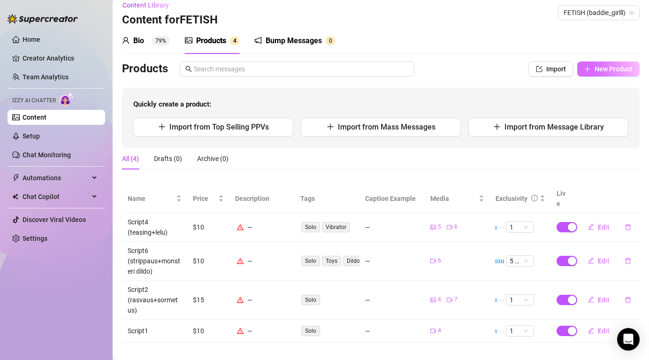
click at [617, 68] on span "New Product" at bounding box center [613, 69] width 38 height 8
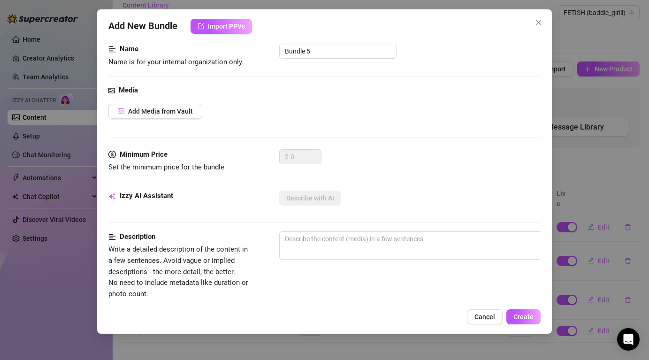
scroll to position [76, 0]
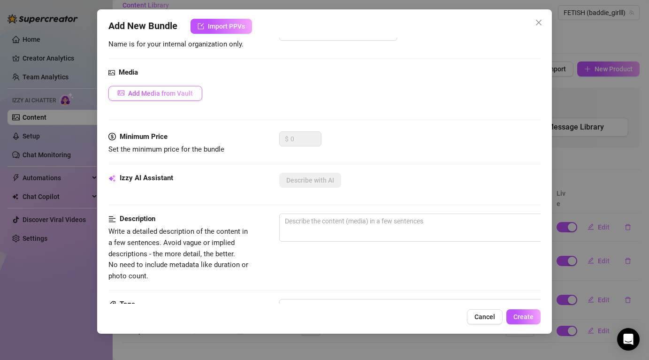
click at [190, 92] on span "Add Media from Vault" at bounding box center [160, 94] width 65 height 8
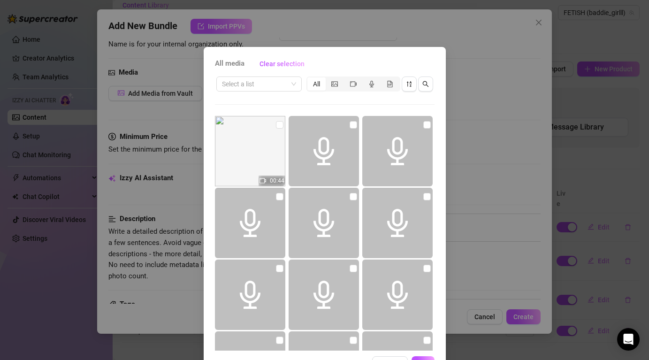
click at [292, 31] on div "All media Clear selection Select a list All 00:44 Cancel OK" at bounding box center [324, 180] width 649 height 360
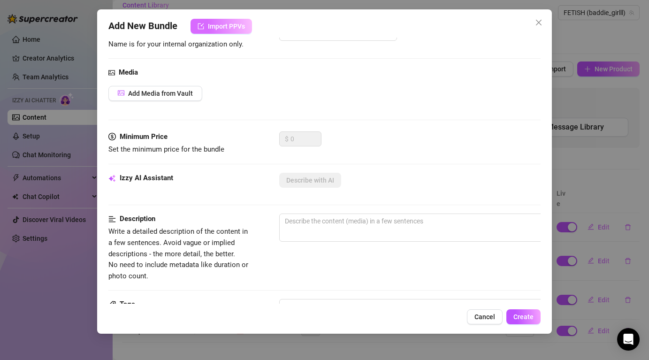
click at [225, 31] on button "Import PPVs" at bounding box center [220, 26] width 61 height 15
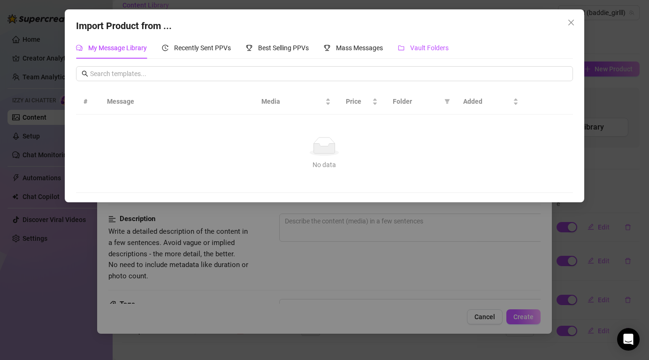
click at [430, 52] on div "Vault Folders" at bounding box center [423, 48] width 51 height 10
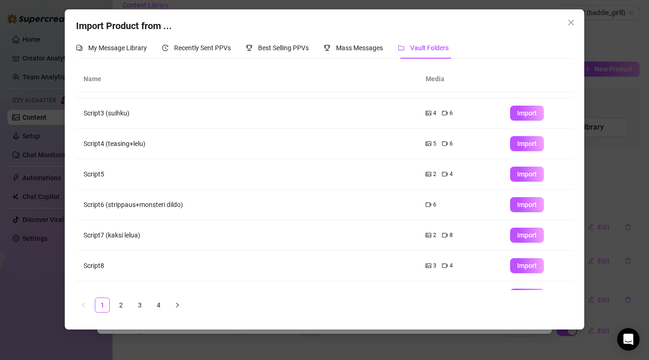
scroll to position [107, 0]
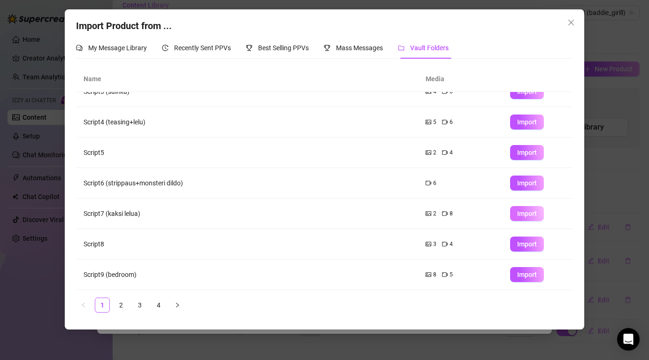
click at [524, 214] on span "Import" at bounding box center [527, 214] width 20 height 8
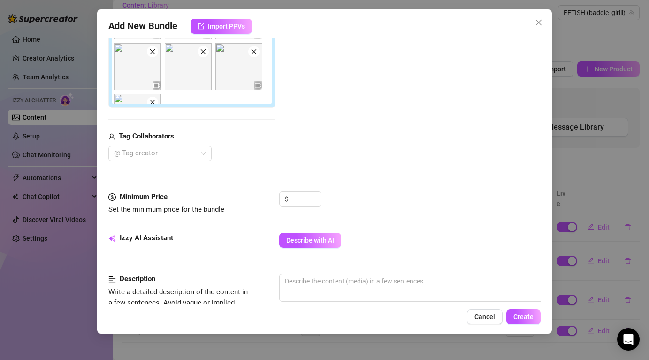
scroll to position [271, 0]
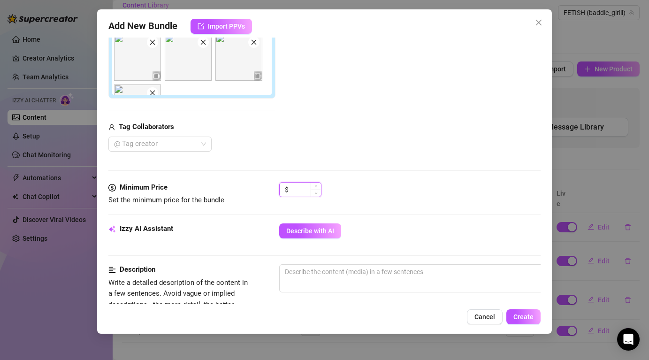
click at [310, 189] on input at bounding box center [305, 189] width 30 height 14
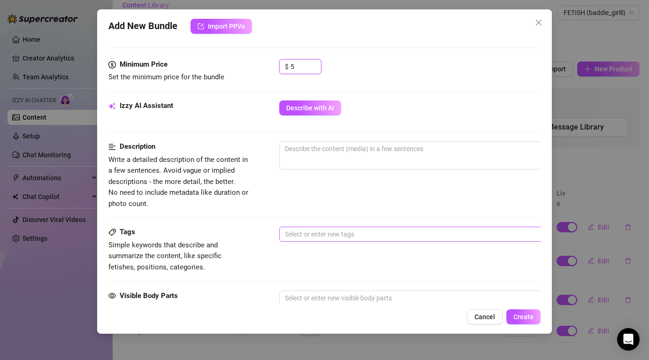
scroll to position [405, 0]
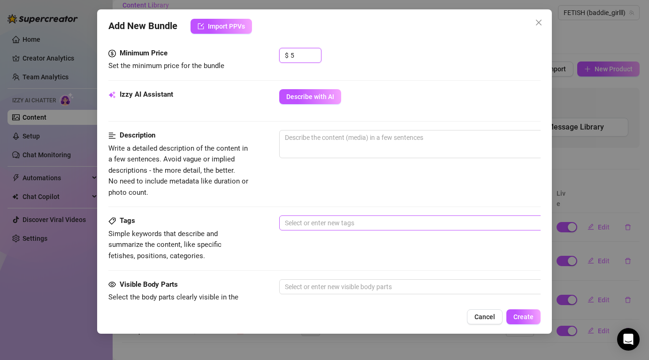
click at [319, 225] on div at bounding box center [438, 222] width 315 height 13
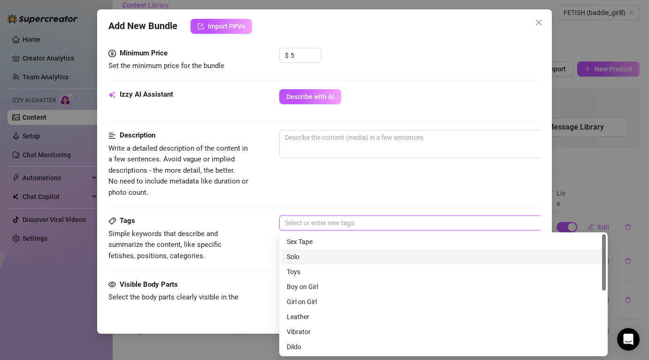
click at [311, 253] on div "Solo" at bounding box center [443, 256] width 313 height 10
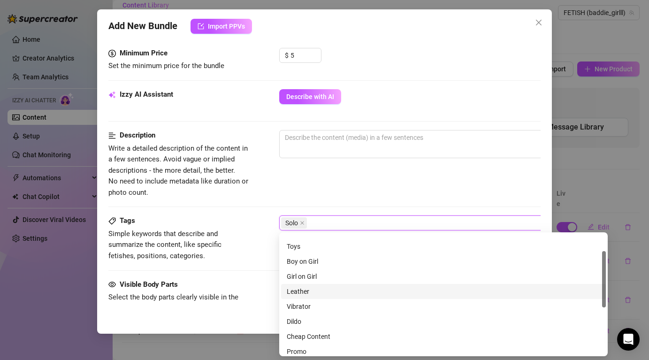
scroll to position [36, 0]
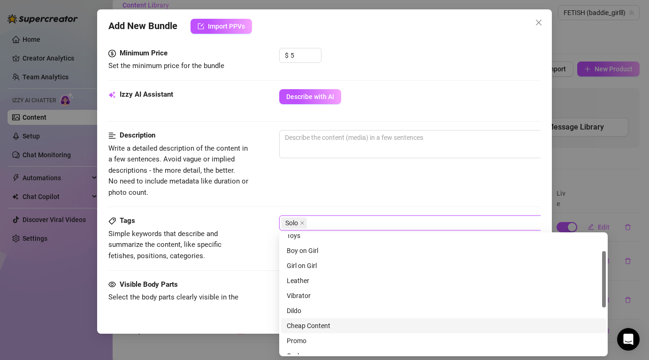
click at [310, 316] on div "Dildo" at bounding box center [443, 310] width 325 height 15
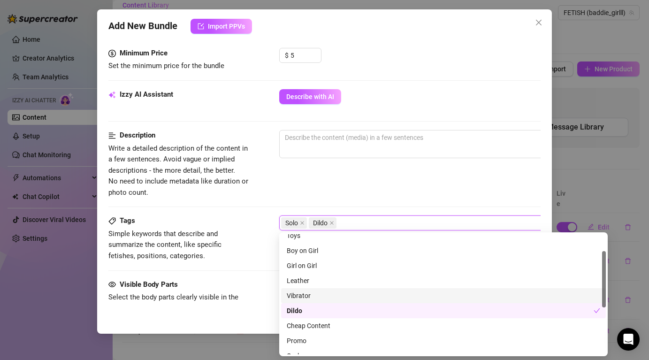
click at [308, 301] on div "Vibrator" at bounding box center [443, 295] width 325 height 15
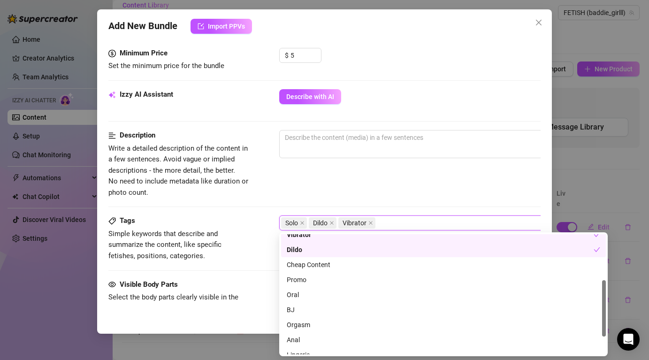
scroll to position [135, 0]
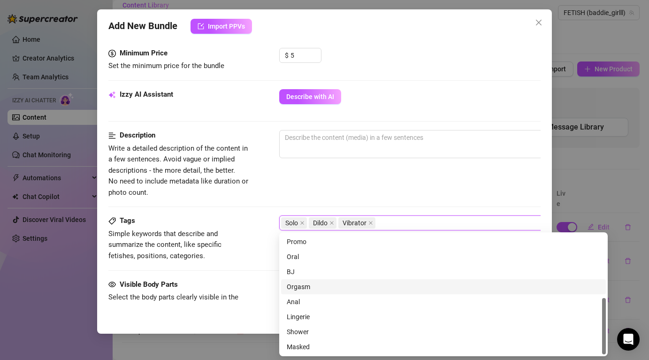
click at [306, 288] on div "Orgasm" at bounding box center [443, 286] width 313 height 10
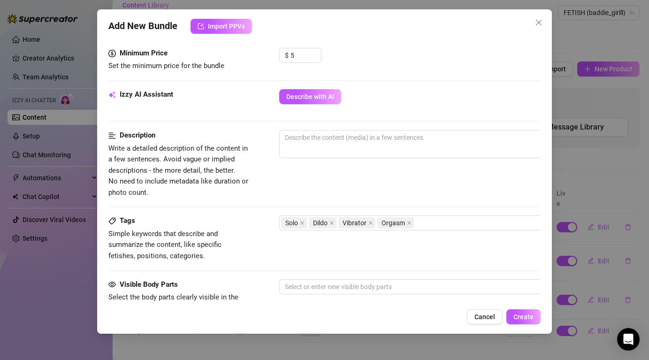
click at [260, 254] on div "Tags Simple keywords that describe and summarize the content, like specific fet…" at bounding box center [323, 238] width 431 height 46
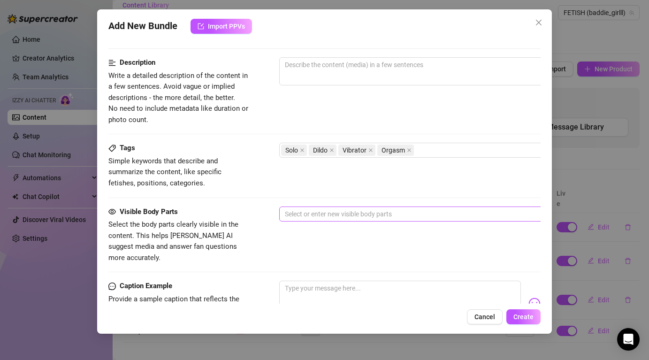
scroll to position [506, 0]
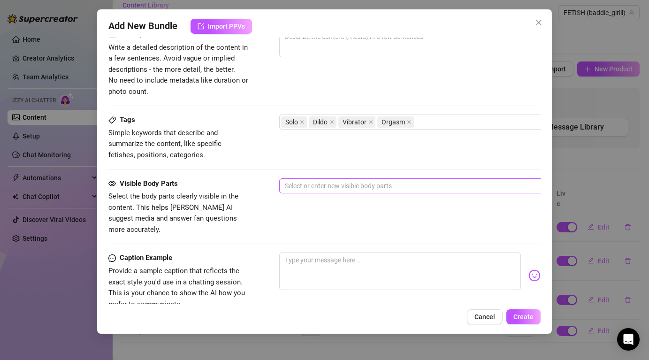
click at [333, 190] on div at bounding box center [438, 185] width 315 height 13
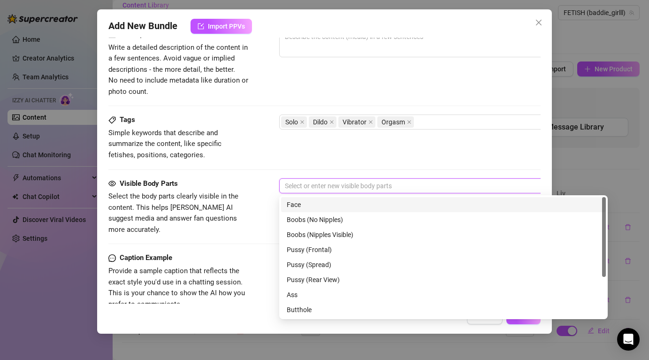
click at [321, 207] on div "Face" at bounding box center [443, 204] width 313 height 10
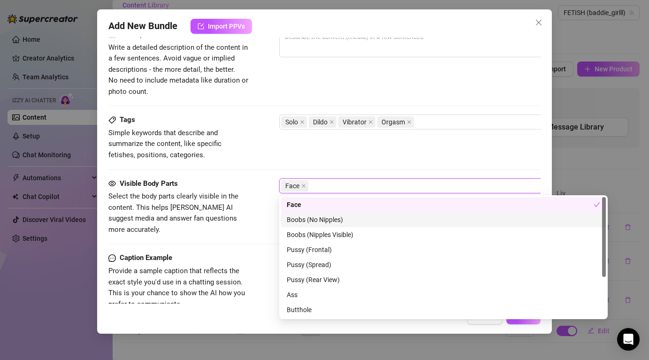
click at [344, 230] on div "Boobs (Nipples Visible)" at bounding box center [443, 234] width 313 height 10
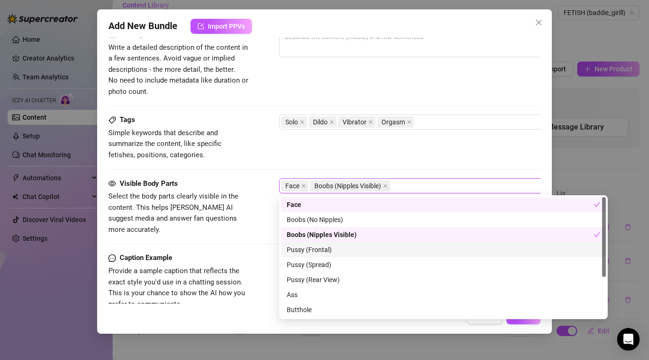
click at [340, 244] on div "Pussy (Frontal)" at bounding box center [443, 249] width 313 height 10
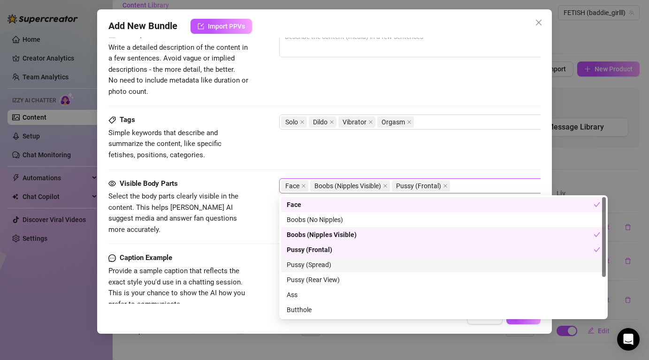
click at [340, 263] on div "Pussy (Spread)" at bounding box center [443, 264] width 313 height 10
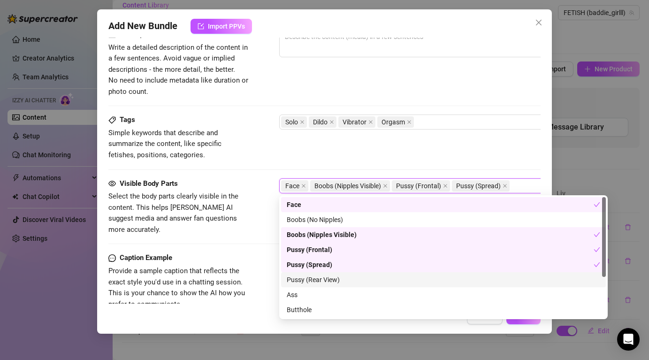
click at [340, 277] on div "Pussy (Rear View)" at bounding box center [443, 279] width 313 height 10
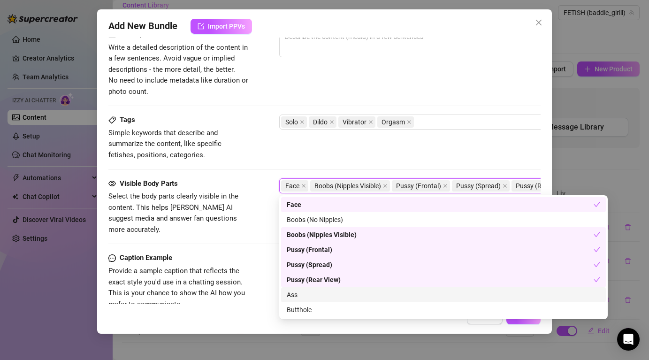
click at [329, 296] on div "Ass" at bounding box center [443, 294] width 313 height 10
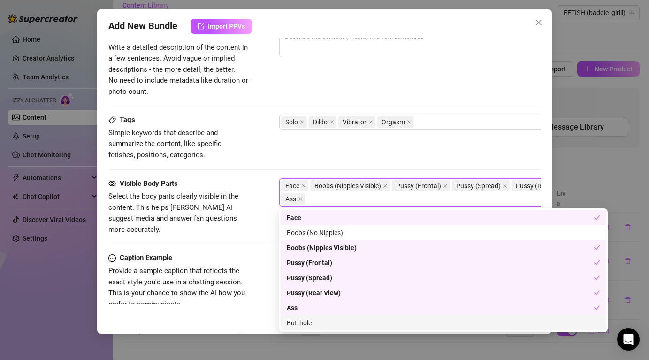
click at [326, 320] on div "Butthole" at bounding box center [443, 323] width 313 height 10
click at [212, 312] on div "Cancel Create" at bounding box center [323, 316] width 431 height 15
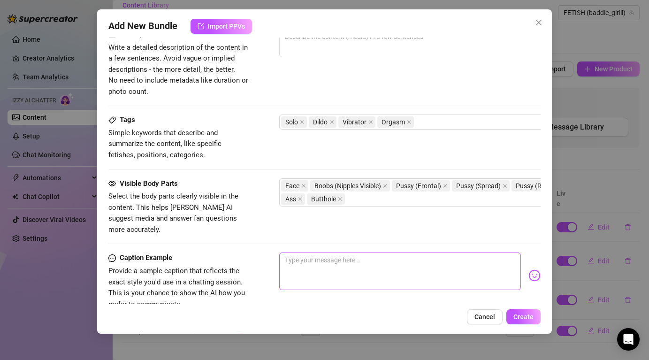
scroll to position [635, 0]
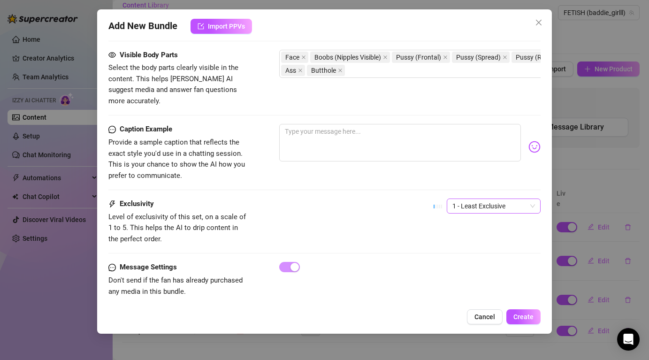
click at [489, 199] on span "1 - Least Exclusive" at bounding box center [493, 206] width 83 height 14
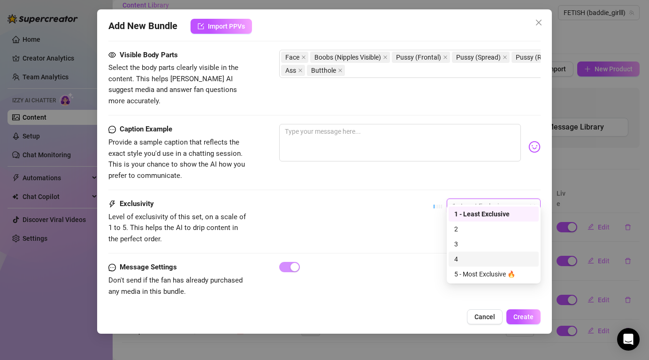
click at [473, 259] on div "4" at bounding box center [493, 259] width 79 height 10
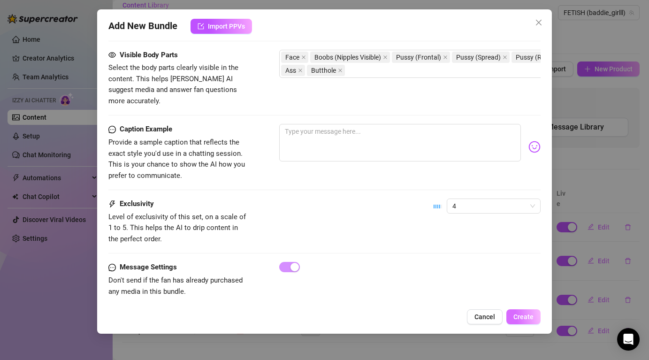
click at [522, 316] on span "Create" at bounding box center [523, 317] width 20 height 8
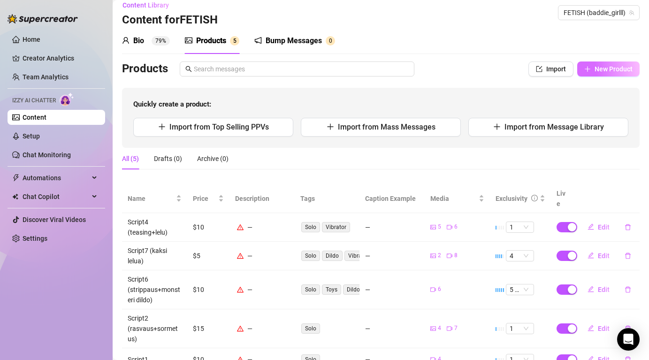
click at [617, 70] on span "New Product" at bounding box center [613, 69] width 38 height 8
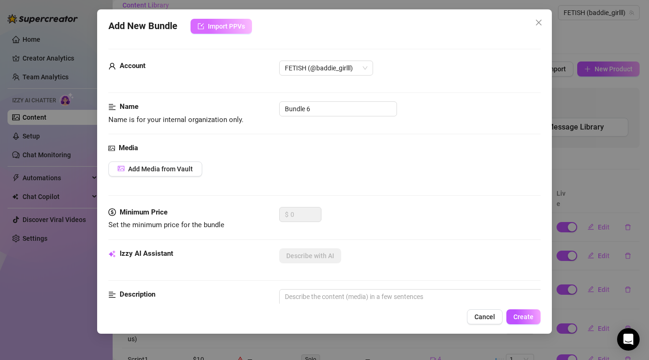
click at [227, 26] on span "Import PPVs" at bounding box center [226, 27] width 37 height 8
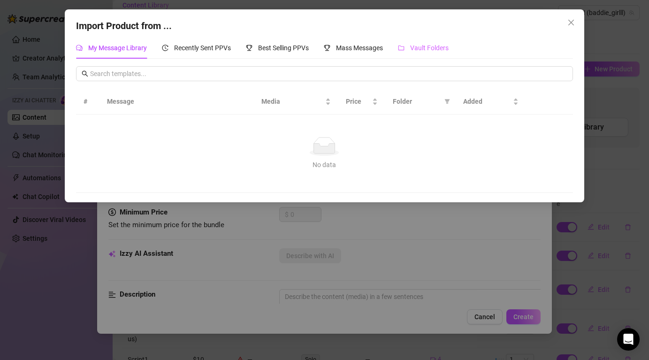
click at [413, 42] on div "Vault Folders" at bounding box center [423, 48] width 51 height 22
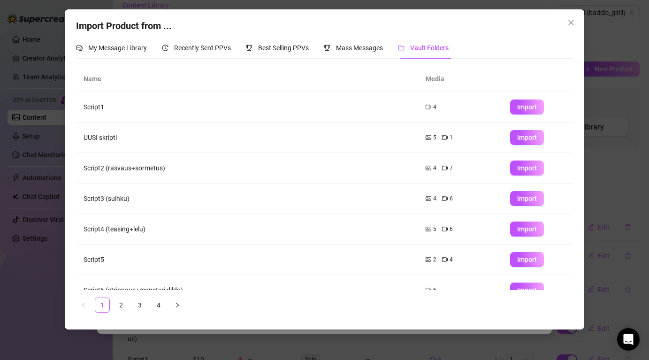
scroll to position [107, 0]
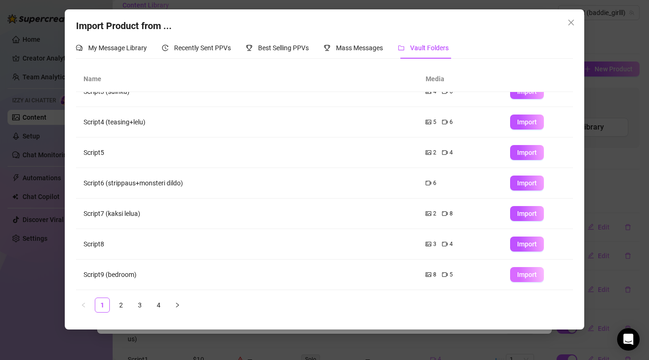
click at [526, 274] on span "Import" at bounding box center [527, 275] width 20 height 8
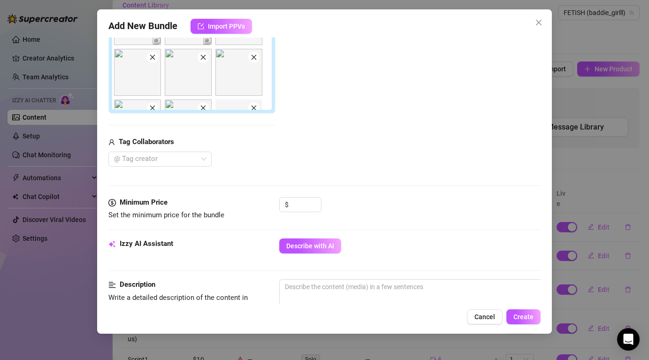
scroll to position [332, 0]
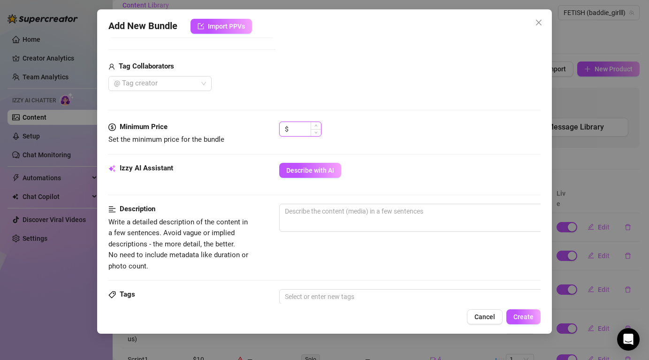
click at [299, 125] on input at bounding box center [305, 129] width 30 height 14
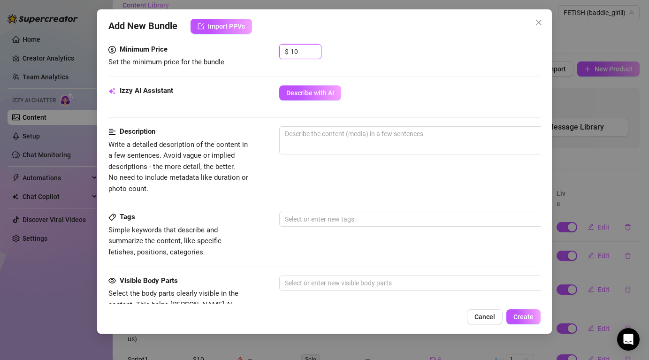
scroll to position [441, 0]
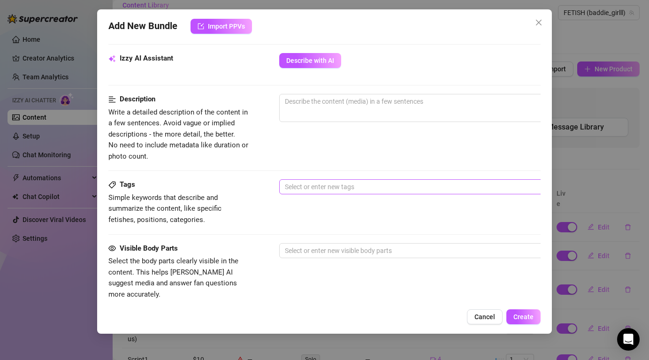
click at [328, 185] on div at bounding box center [438, 186] width 315 height 13
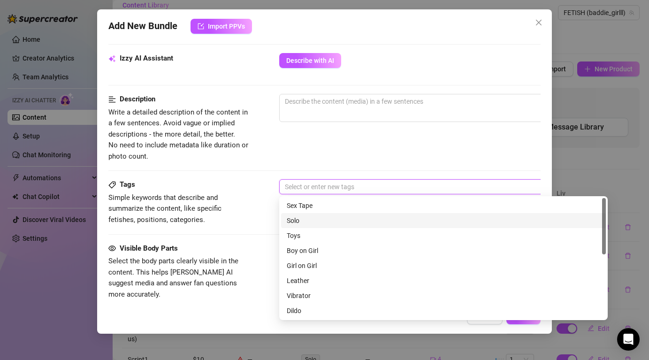
click at [325, 219] on div "Solo" at bounding box center [443, 220] width 313 height 10
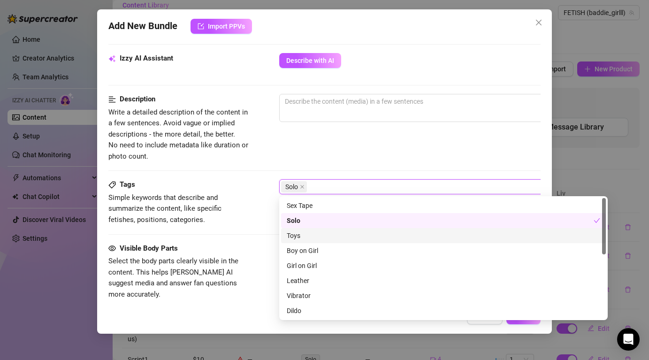
click at [226, 237] on div "Tags Simple keywords that describe and summarize the content, like specific fet…" at bounding box center [323, 210] width 431 height 63
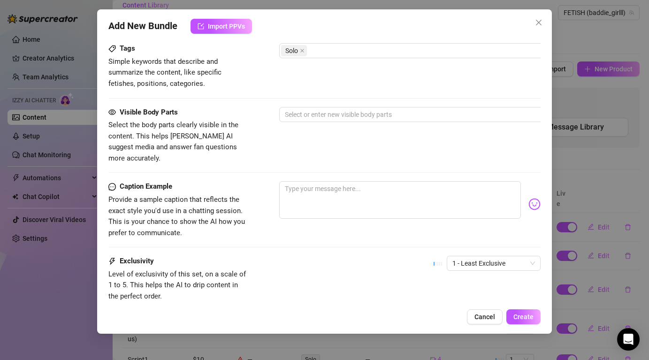
scroll to position [581, 0]
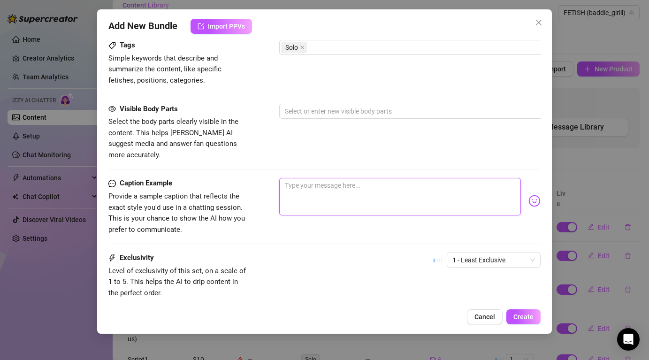
click at [376, 189] on textarea at bounding box center [399, 197] width 241 height 38
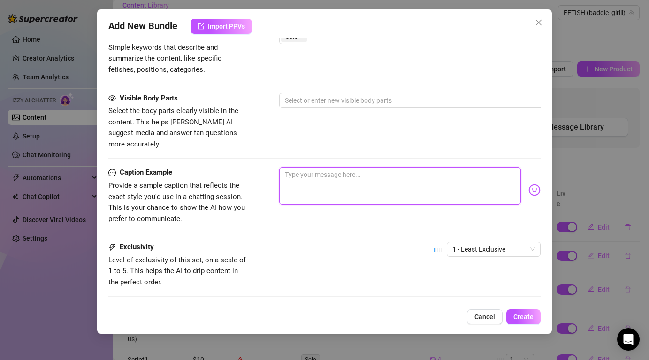
scroll to position [635, 0]
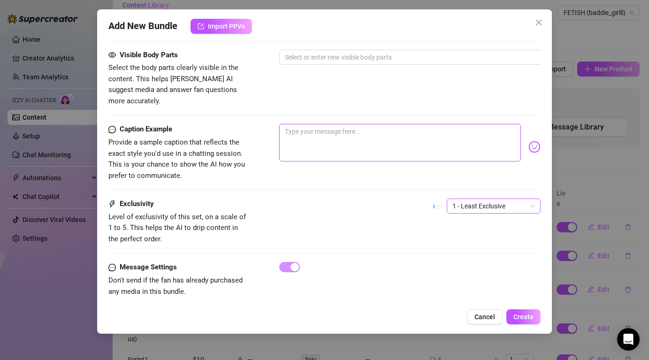
click at [491, 199] on span "1 - Least Exclusive" at bounding box center [493, 206] width 83 height 14
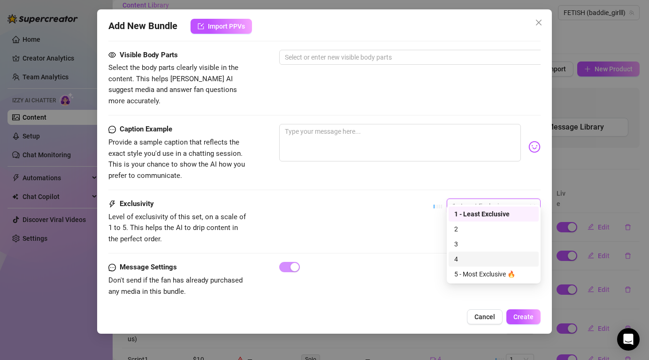
click at [472, 251] on div "4" at bounding box center [493, 258] width 90 height 15
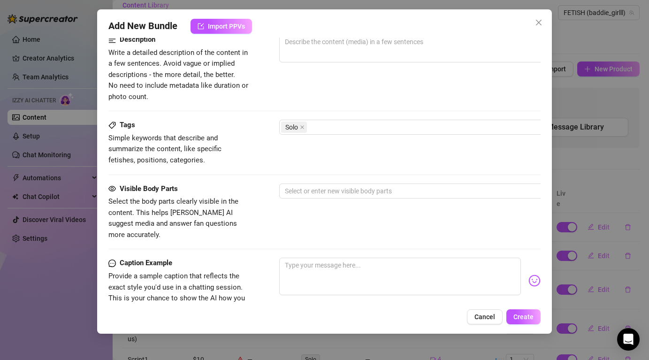
scroll to position [496, 0]
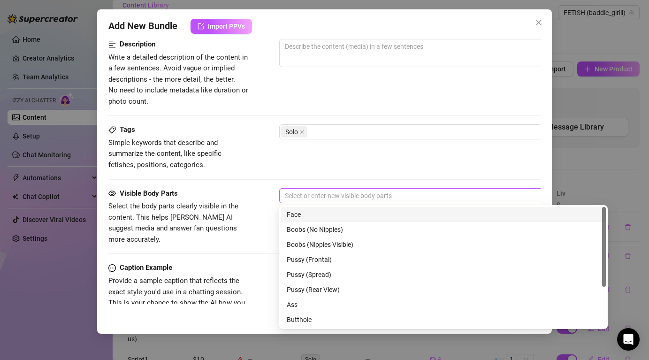
click at [348, 196] on div at bounding box center [438, 195] width 315 height 13
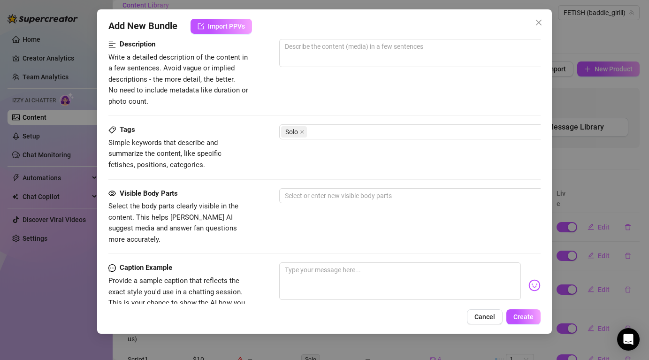
click at [223, 192] on div "Visible Body Parts" at bounding box center [178, 193] width 141 height 11
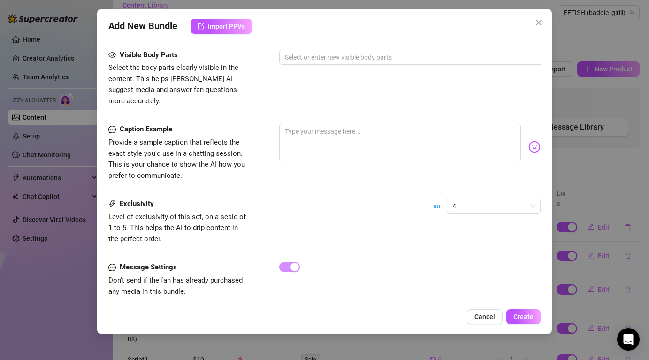
scroll to position [604, 0]
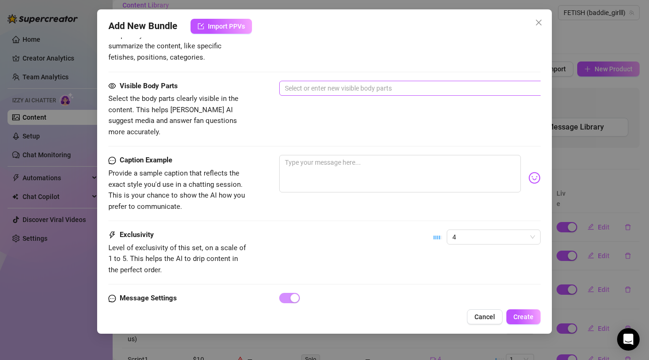
click at [368, 91] on div at bounding box center [438, 88] width 315 height 13
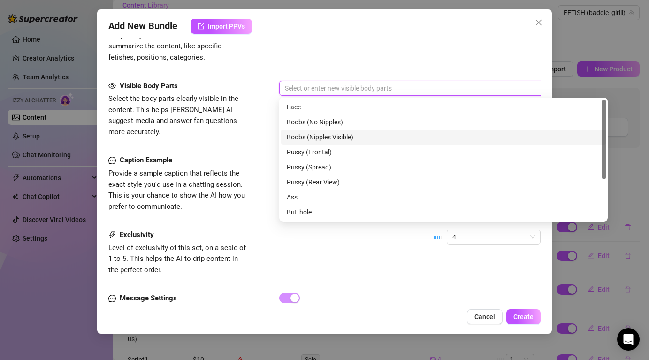
click at [353, 140] on div "Boobs (Nipples Visible)" at bounding box center [443, 137] width 313 height 10
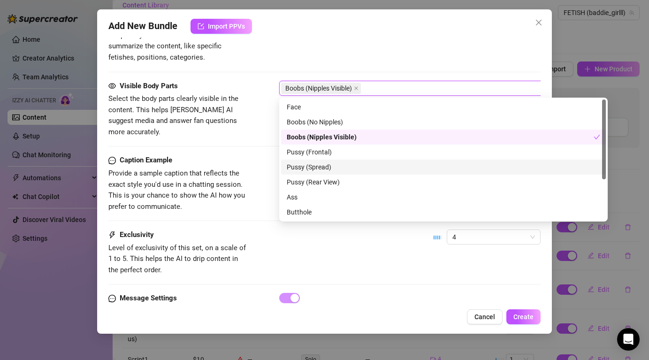
click at [339, 165] on div "Pussy (Spread)" at bounding box center [443, 167] width 313 height 10
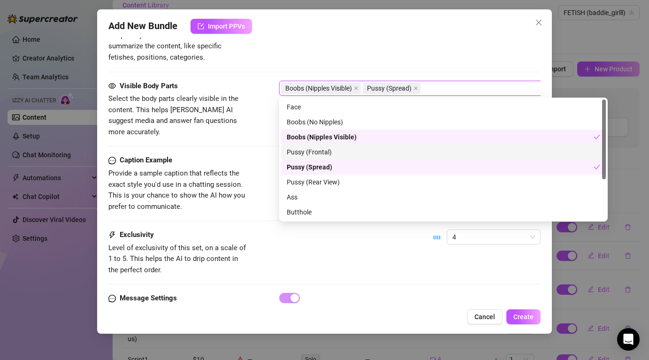
click at [333, 156] on div "Pussy (Frontal)" at bounding box center [443, 152] width 313 height 10
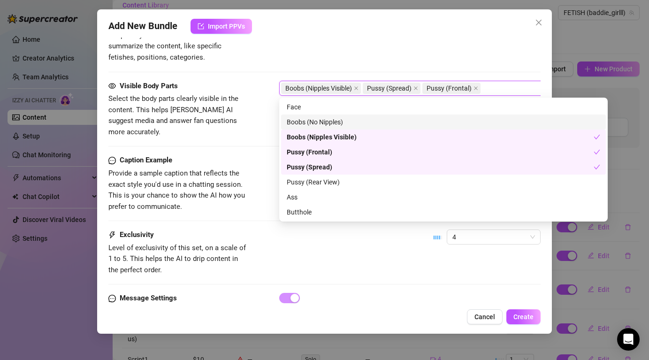
click at [314, 106] on div "Face" at bounding box center [443, 107] width 313 height 10
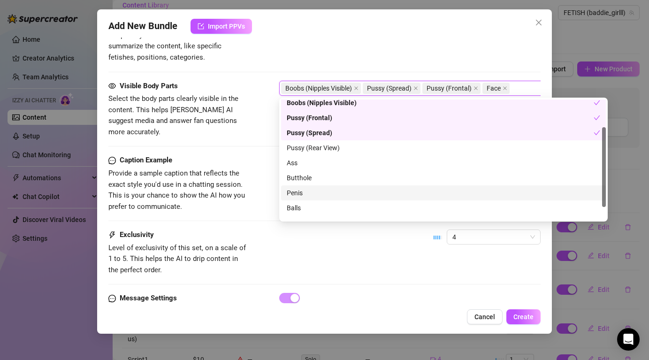
scroll to position [41, 0]
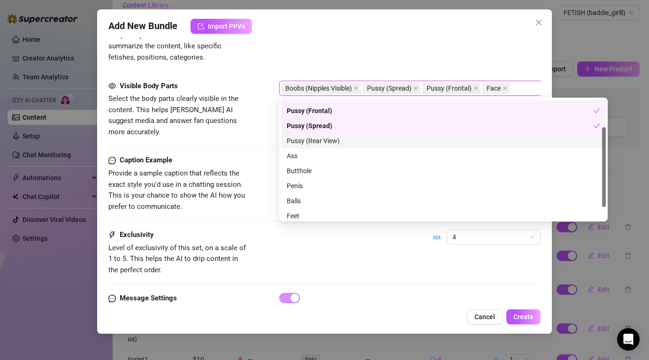
click at [345, 144] on div "Pussy (Rear View)" at bounding box center [443, 141] width 313 height 10
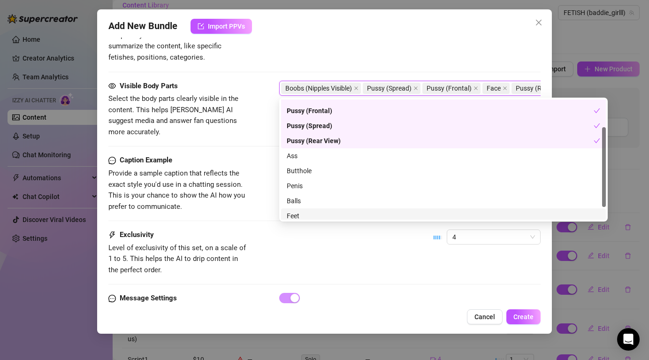
click at [486, 293] on div at bounding box center [409, 298] width 261 height 10
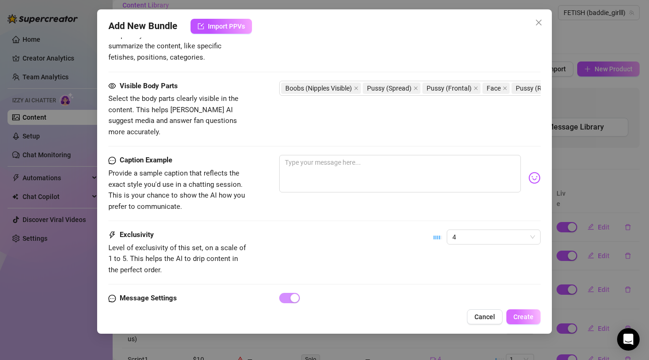
click at [529, 315] on span "Create" at bounding box center [523, 317] width 20 height 8
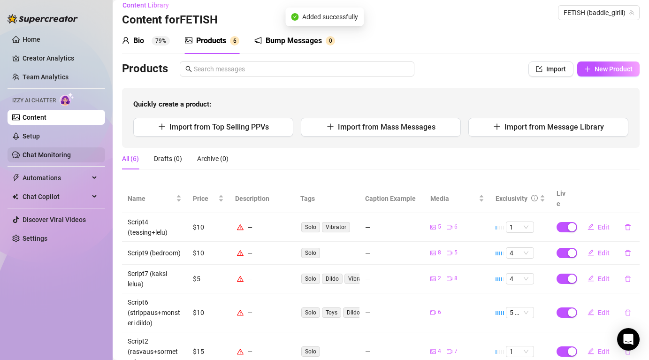
click at [61, 156] on link "Chat Monitoring" at bounding box center [47, 155] width 48 height 8
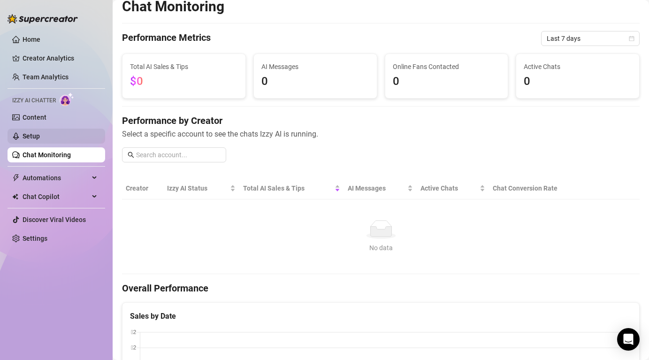
click at [40, 140] on link "Setup" at bounding box center [31, 136] width 17 height 8
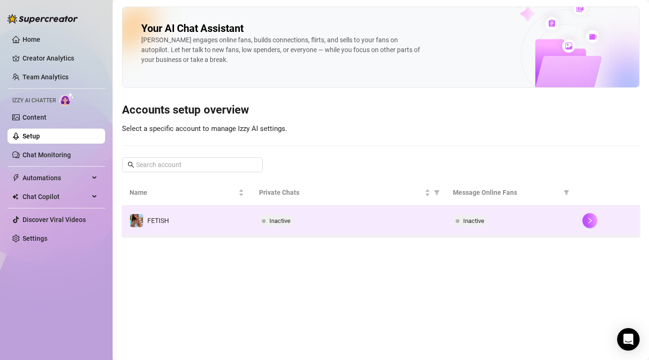
click at [335, 214] on td "Inactive" at bounding box center [348, 220] width 194 height 30
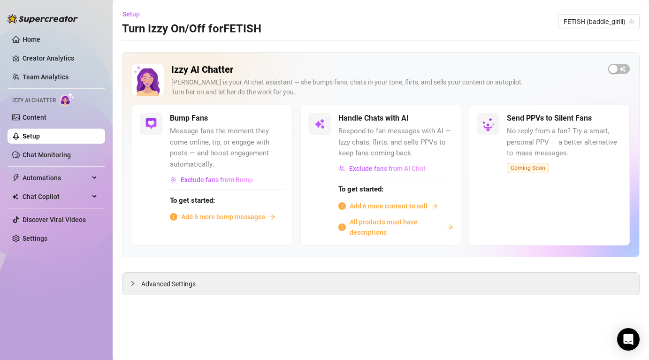
click at [389, 208] on span "Add 6 more content to sell" at bounding box center [388, 206] width 78 height 10
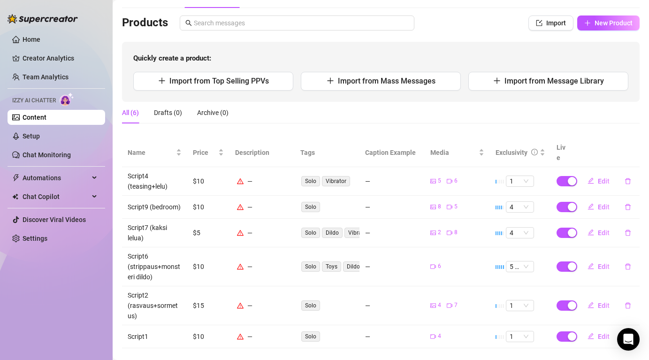
scroll to position [60, 0]
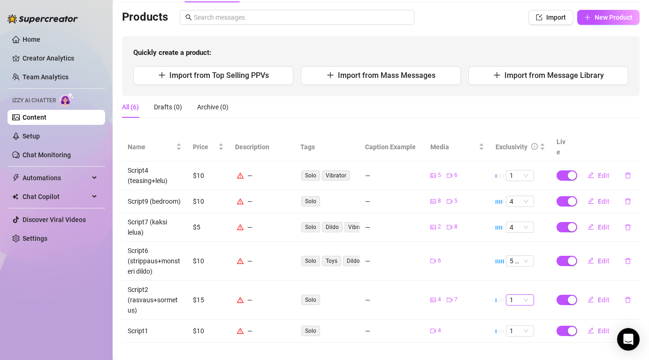
click at [526, 295] on span "1" at bounding box center [519, 300] width 21 height 10
click at [519, 230] on div "2" at bounding box center [519, 227] width 13 height 10
click at [518, 161] on td "1" at bounding box center [520, 175] width 61 height 29
click at [518, 170] on span "1" at bounding box center [519, 175] width 21 height 10
click at [520, 199] on div "2" at bounding box center [519, 196] width 13 height 10
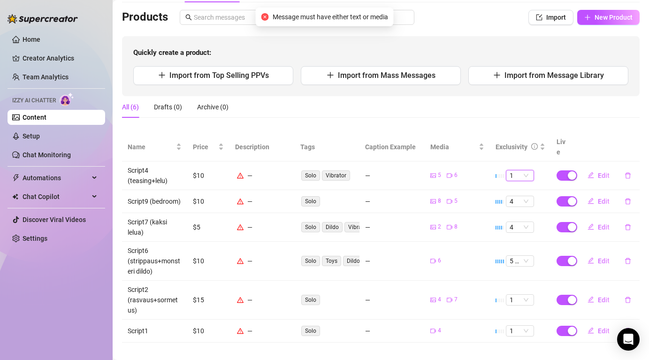
click at [514, 282] on td "1" at bounding box center [520, 299] width 61 height 39
click at [519, 295] on td "1" at bounding box center [520, 299] width 61 height 39
click at [519, 295] on span "1" at bounding box center [519, 300] width 21 height 10
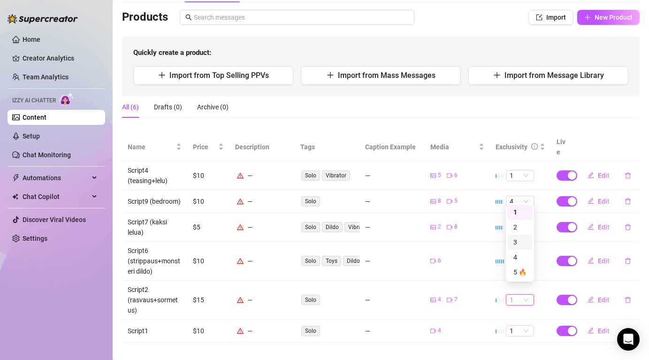
click at [524, 236] on div "3" at bounding box center [519, 241] width 24 height 15
click at [519, 325] on span "1" at bounding box center [519, 330] width 21 height 10
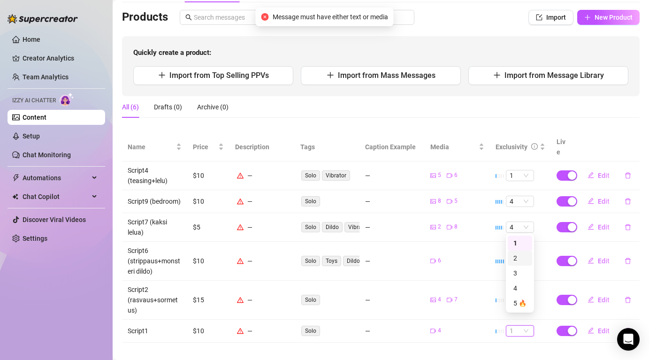
click at [517, 260] on div "2" at bounding box center [519, 258] width 13 height 10
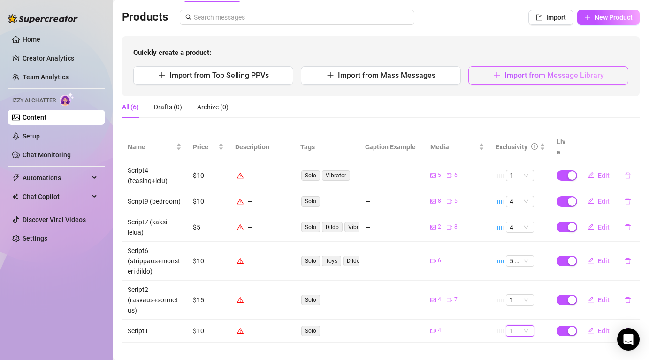
scroll to position [38, 0]
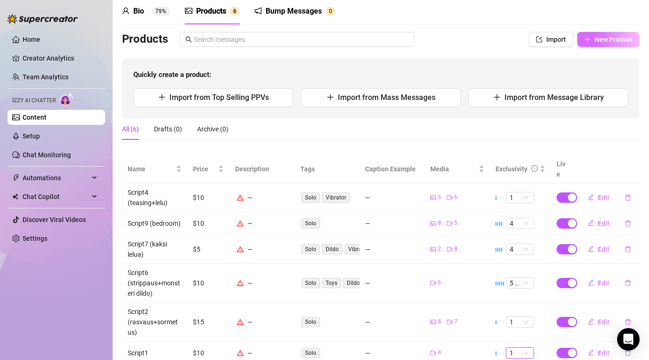
click at [594, 43] on button "New Product" at bounding box center [608, 39] width 62 height 15
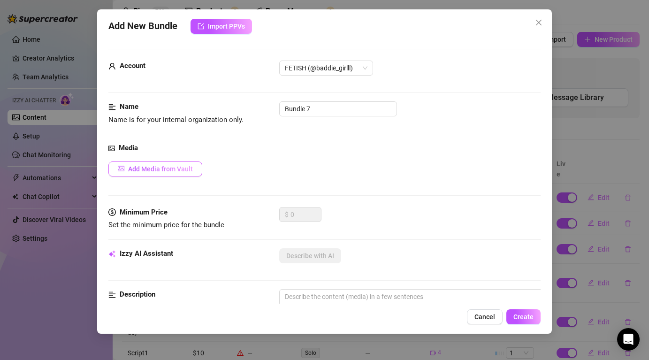
click at [163, 171] on span "Add Media from Vault" at bounding box center [160, 169] width 65 height 8
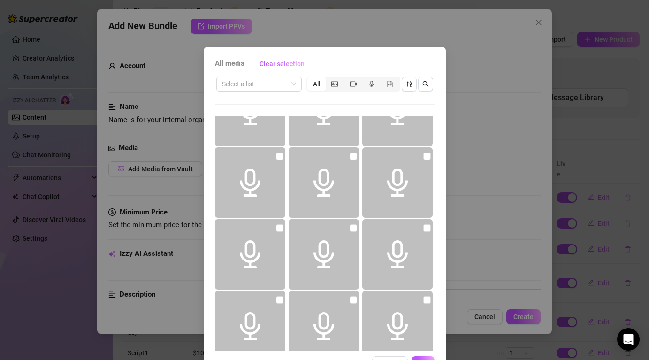
scroll to position [282, 0]
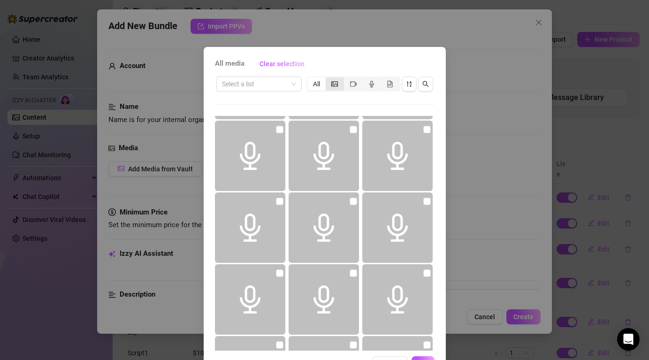
click at [340, 82] on div "segmented control" at bounding box center [334, 83] width 18 height 13
click at [328, 79] on input "segmented control" at bounding box center [328, 79] width 0 height 0
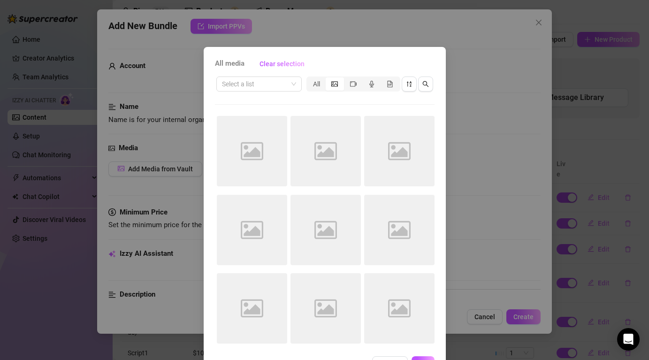
scroll to position [0, 0]
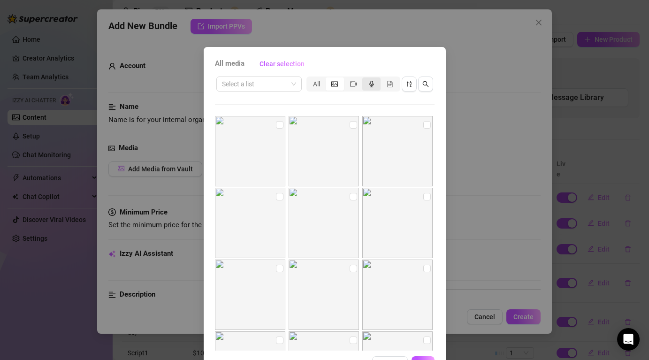
click at [370, 85] on icon "audio" at bounding box center [371, 84] width 7 height 7
click at [364, 79] on input "segmented control" at bounding box center [364, 79] width 0 height 0
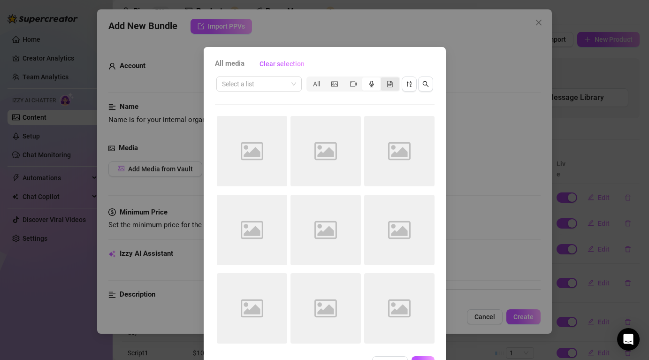
click at [394, 83] on div "segmented control" at bounding box center [389, 83] width 18 height 13
click at [383, 79] on input "segmented control" at bounding box center [383, 79] width 0 height 0
click at [321, 84] on div "All" at bounding box center [316, 83] width 18 height 13
click at [310, 79] on input "All" at bounding box center [310, 79] width 0 height 0
click at [352, 83] on icon "video-camera" at bounding box center [353, 84] width 7 height 7
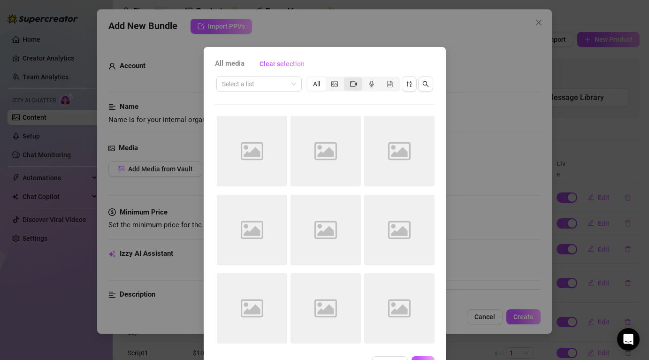
click at [346, 79] on input "segmented control" at bounding box center [346, 79] width 0 height 0
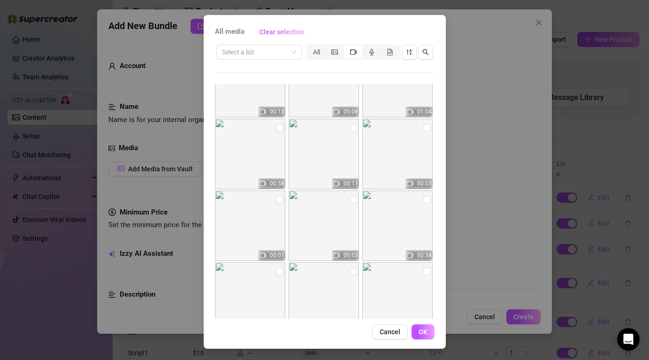
scroll to position [209, 0]
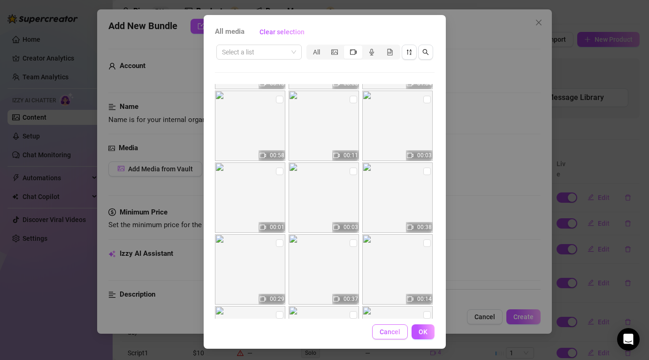
click at [377, 333] on button "Cancel" at bounding box center [390, 331] width 36 height 15
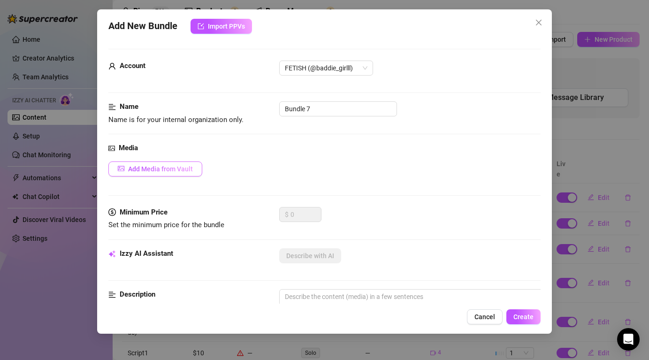
click at [161, 171] on span "Add Media from Vault" at bounding box center [160, 169] width 65 height 8
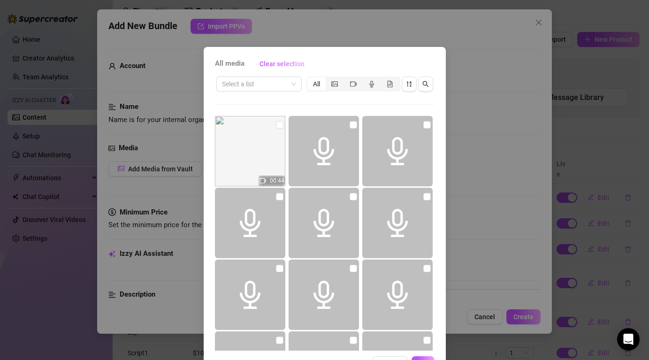
click at [269, 17] on div "All media Clear selection Select a list All 00:44 Cancel OK" at bounding box center [324, 180] width 649 height 360
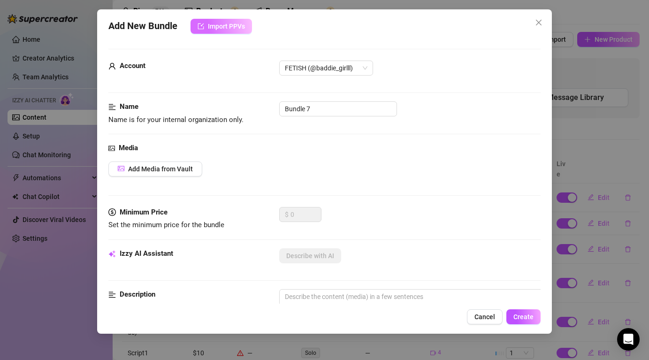
click at [223, 21] on button "Import PPVs" at bounding box center [220, 26] width 61 height 15
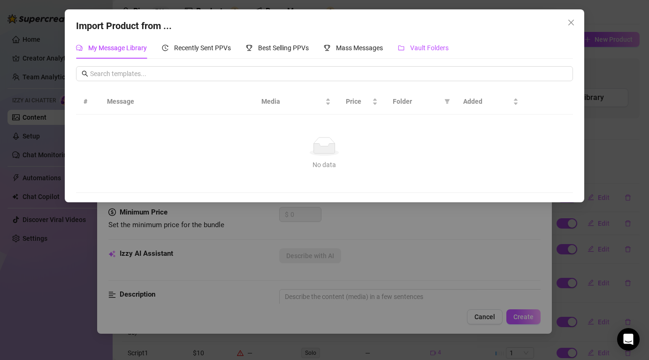
click at [438, 45] on span "Vault Folders" at bounding box center [429, 48] width 38 height 8
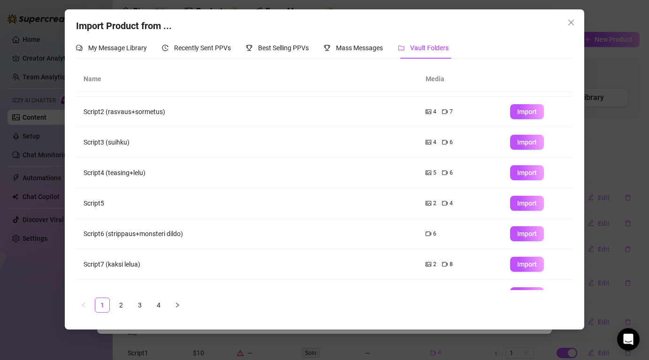
scroll to position [107, 0]
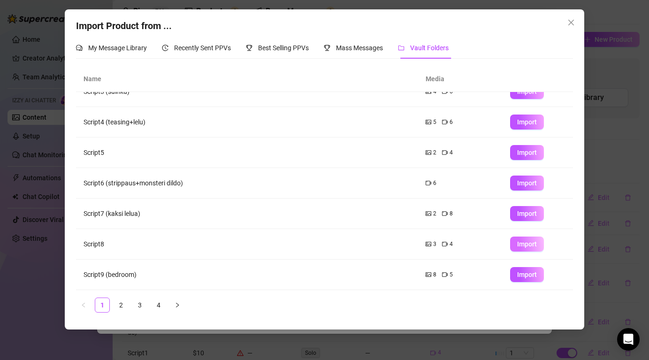
click at [527, 238] on button "Import" at bounding box center [527, 243] width 34 height 15
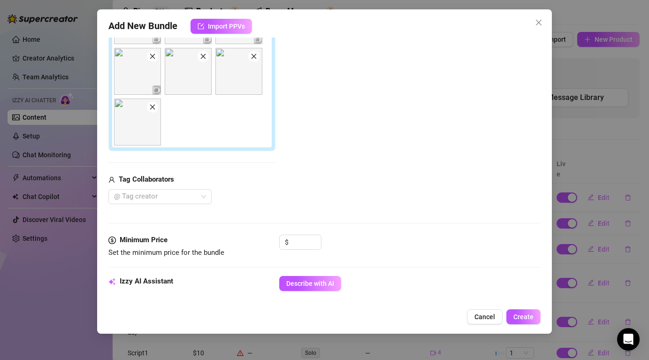
scroll to position [270, 0]
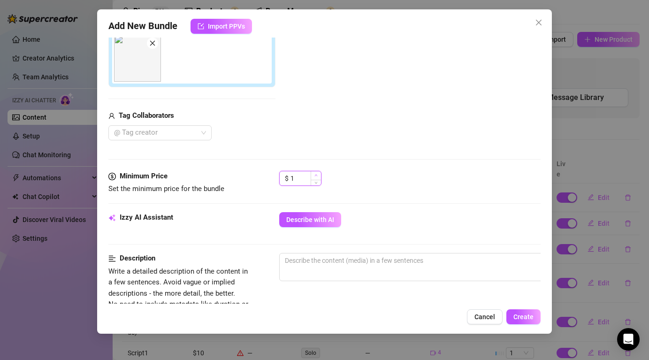
click at [313, 173] on span "Increase Value" at bounding box center [315, 175] width 10 height 8
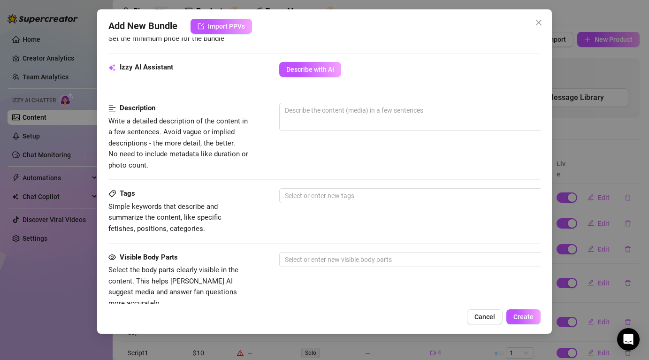
scroll to position [494, 0]
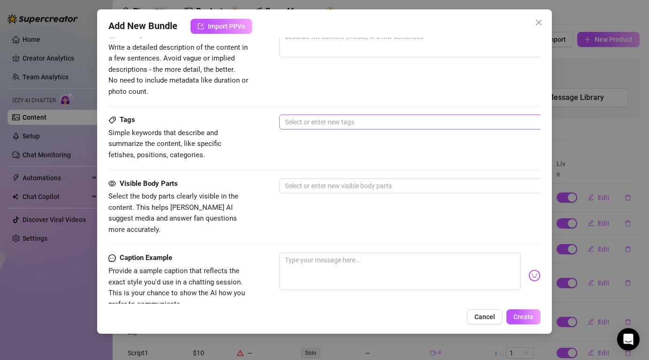
click at [326, 127] on div at bounding box center [438, 121] width 315 height 13
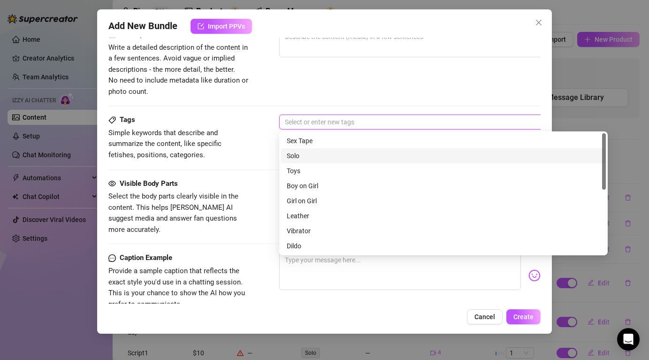
click at [324, 155] on div "Solo" at bounding box center [443, 156] width 313 height 10
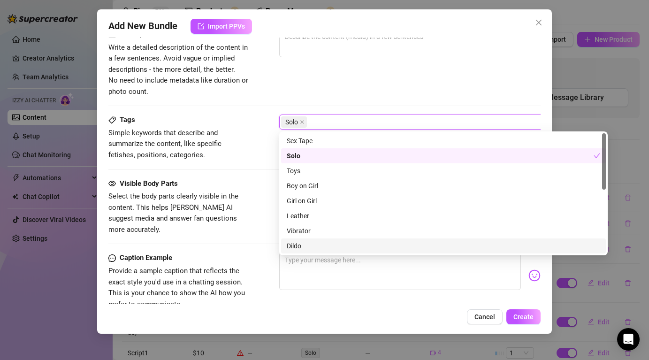
scroll to position [493, 0]
click at [377, 295] on div "Caption Example Provide a sample caption that reflects the exact style you'd us…" at bounding box center [323, 281] width 431 height 57
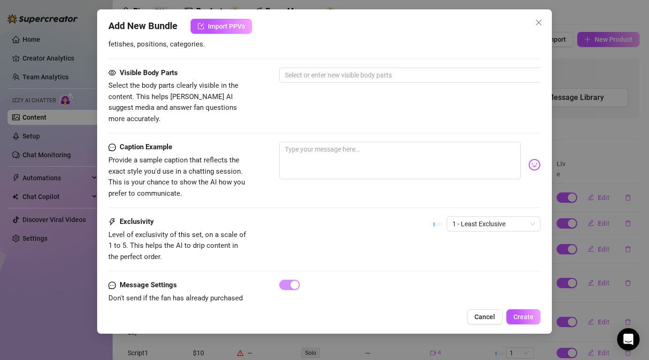
scroll to position [622, 0]
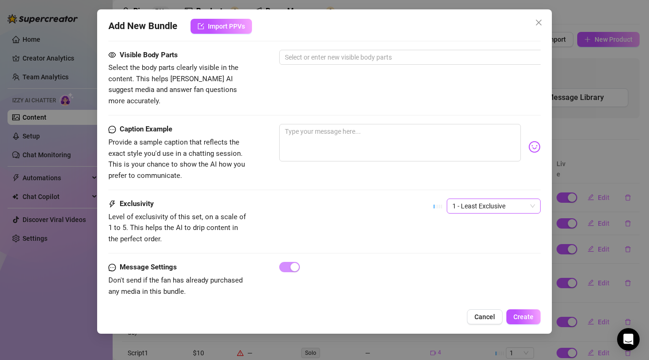
click at [487, 198] on div "1 - Least Exclusive" at bounding box center [493, 205] width 94 height 15
click at [529, 318] on span "Create" at bounding box center [523, 317] width 20 height 8
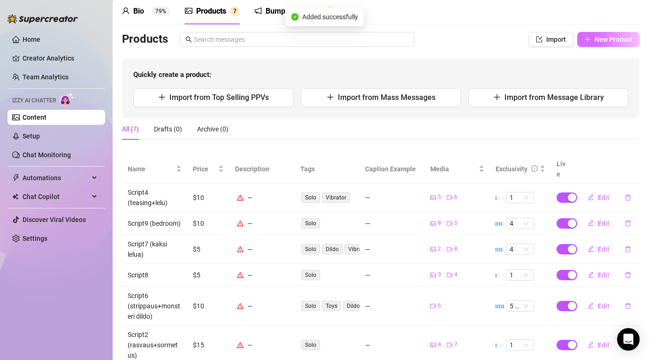
click at [632, 42] on button "New Product" at bounding box center [608, 39] width 62 height 15
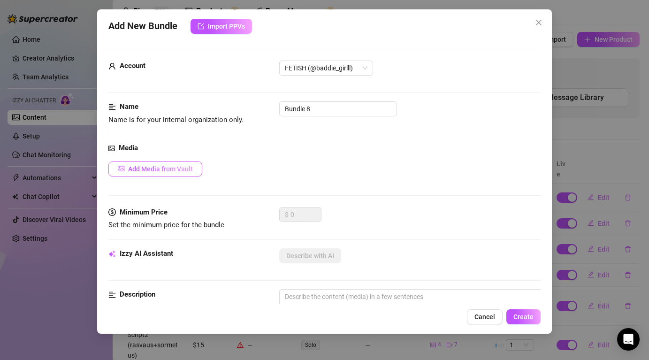
click at [152, 172] on span "Add Media from Vault" at bounding box center [160, 169] width 65 height 8
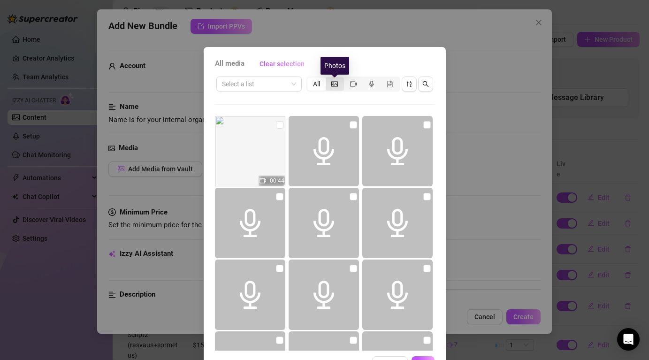
click at [334, 83] on icon "picture" at bounding box center [334, 84] width 7 height 7
click at [328, 79] on input "segmented control" at bounding box center [328, 79] width 0 height 0
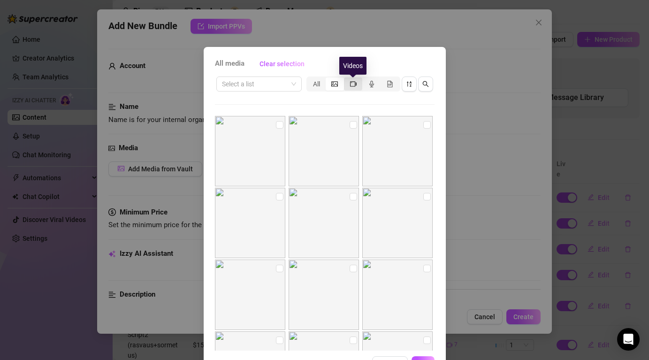
click at [355, 81] on icon "video-camera" at bounding box center [353, 84] width 7 height 7
click at [346, 79] on input "segmented control" at bounding box center [346, 79] width 0 height 0
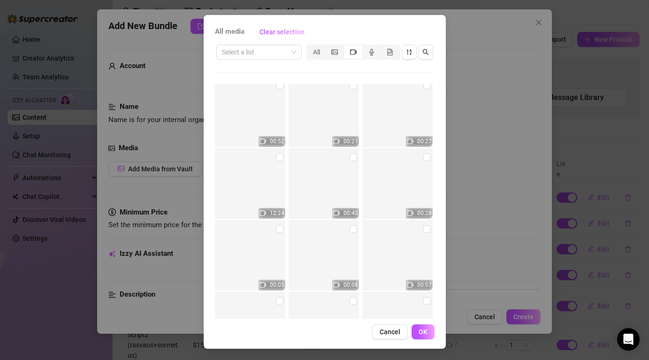
scroll to position [3244, 0]
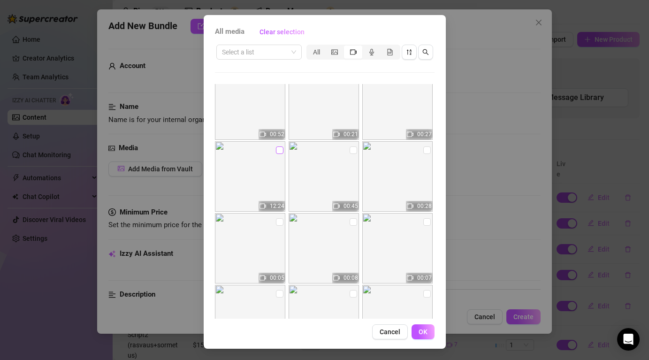
click at [278, 150] on input "checkbox" at bounding box center [280, 150] width 8 height 8
click at [424, 331] on span "OK" at bounding box center [422, 332] width 9 height 8
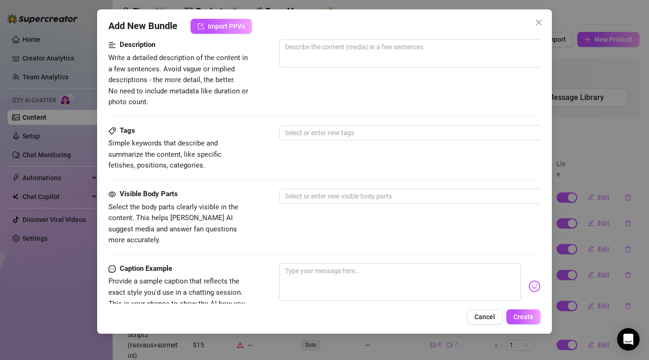
scroll to position [368, 0]
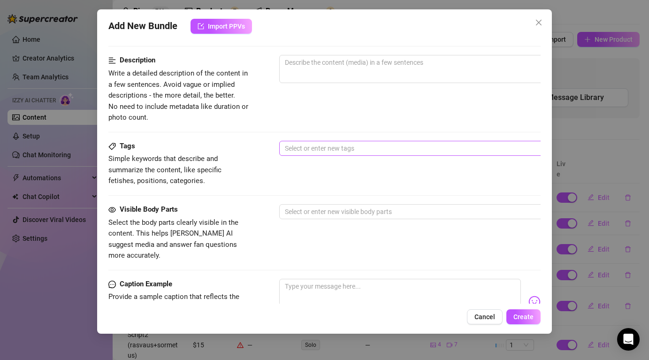
click at [315, 155] on div "Tags Simple keywords that describe and summarize the content, like specific fet…" at bounding box center [323, 164] width 431 height 46
click at [315, 155] on div "Select or enter new tags" at bounding box center [443, 148] width 328 height 15
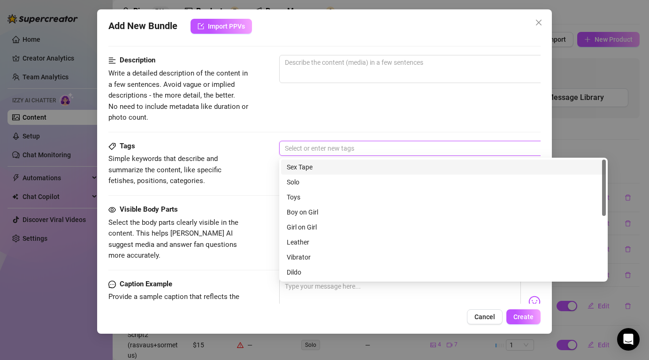
click at [306, 170] on div "Sex Tape" at bounding box center [443, 167] width 313 height 10
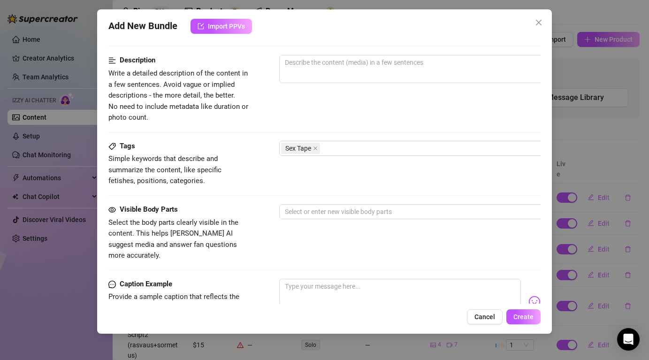
click at [257, 166] on div "Tags Simple keywords that describe and summarize the content, like specific fet…" at bounding box center [323, 164] width 431 height 46
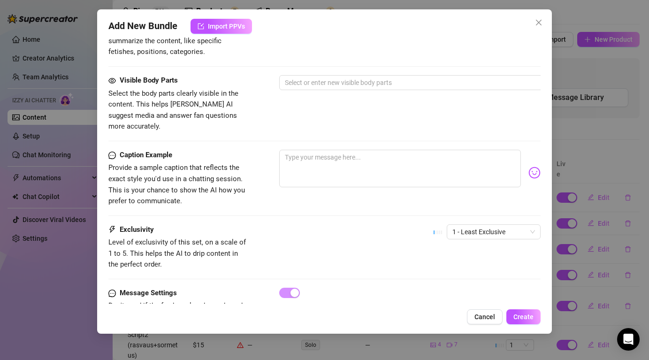
scroll to position [522, 0]
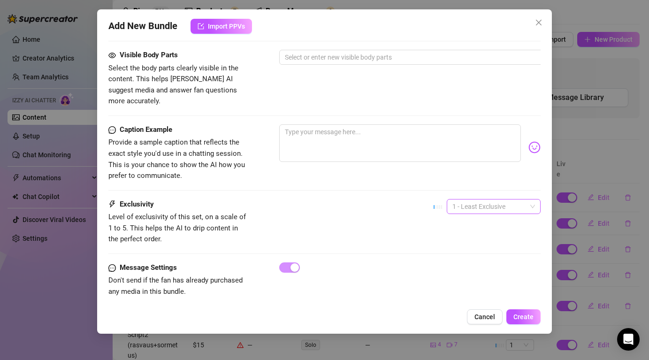
click at [478, 202] on span "1 - Least Exclusive" at bounding box center [493, 206] width 83 height 14
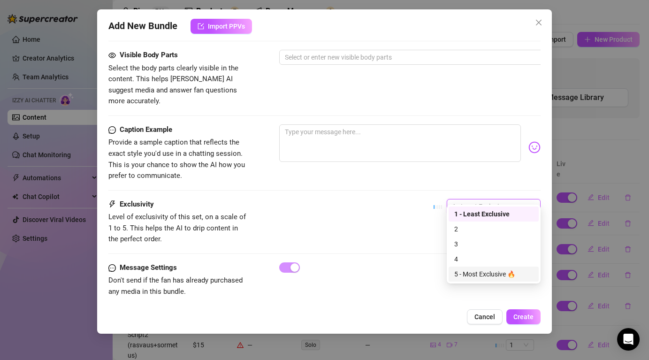
click at [484, 273] on div "5 - Most Exclusive 🔥" at bounding box center [493, 274] width 79 height 10
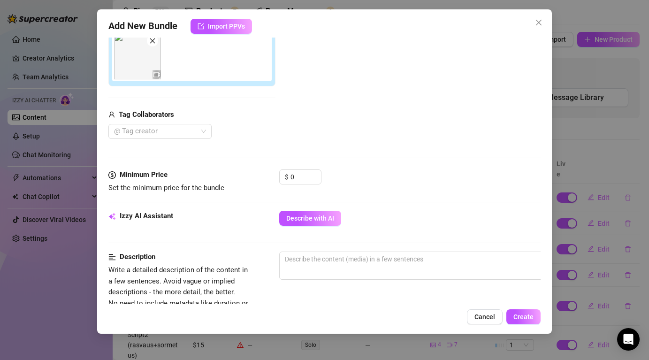
scroll to position [157, 0]
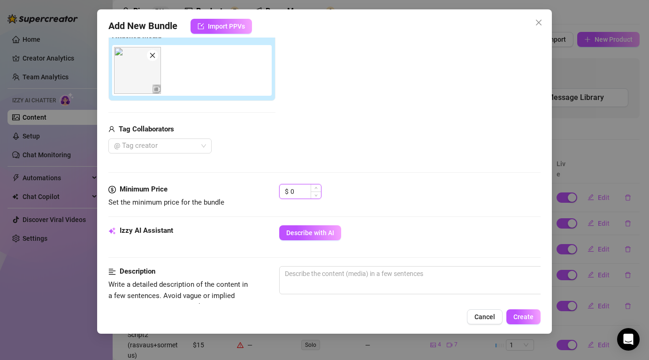
click at [302, 190] on input "0" at bounding box center [305, 191] width 30 height 14
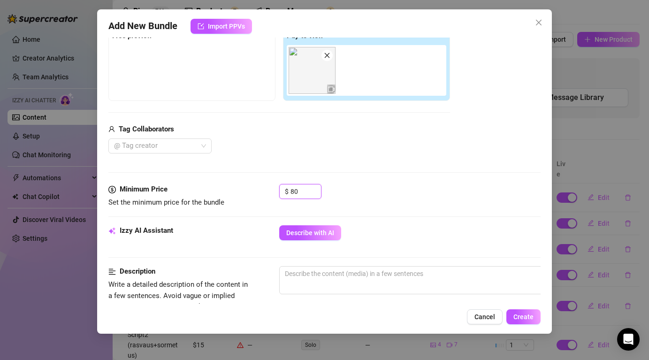
scroll to position [326, 0]
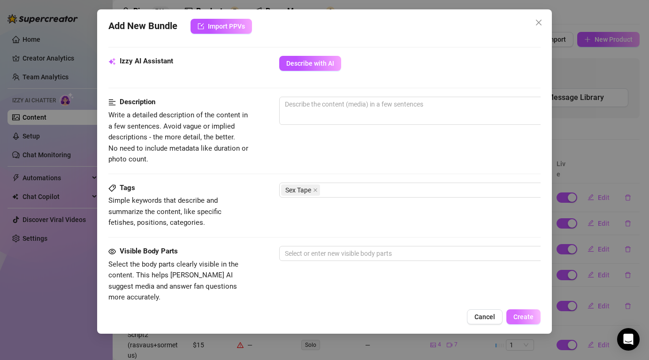
click at [520, 320] on span "Create" at bounding box center [523, 317] width 20 height 8
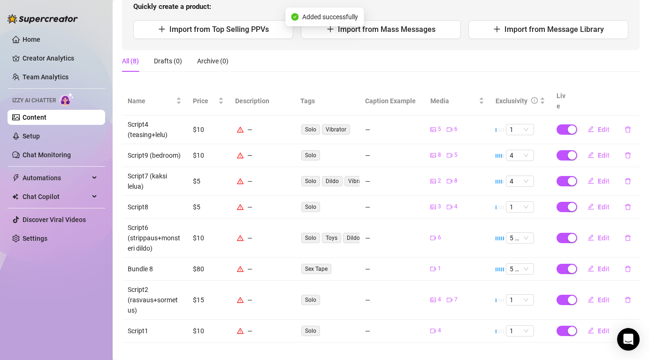
scroll to position [0, 0]
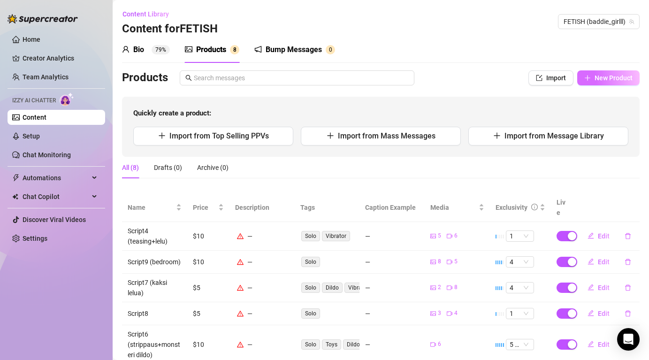
click at [617, 74] on span "New Product" at bounding box center [613, 78] width 38 height 8
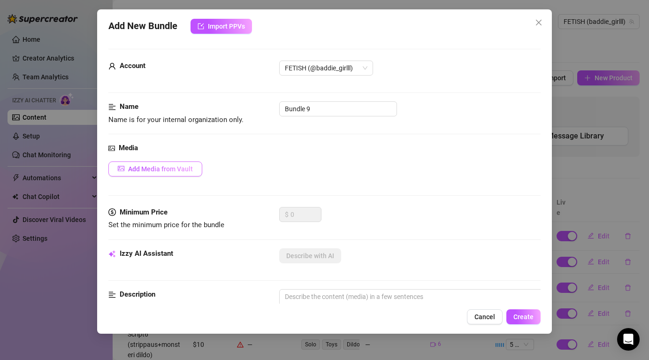
click at [164, 169] on span "Add Media from Vault" at bounding box center [160, 169] width 65 height 8
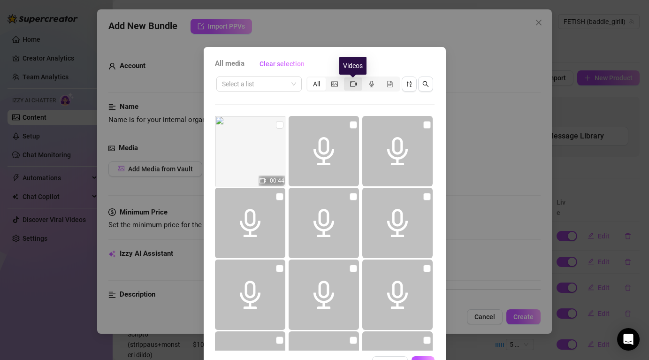
click at [352, 84] on icon "video-camera" at bounding box center [353, 84] width 7 height 7
click at [346, 79] on input "segmented control" at bounding box center [346, 79] width 0 height 0
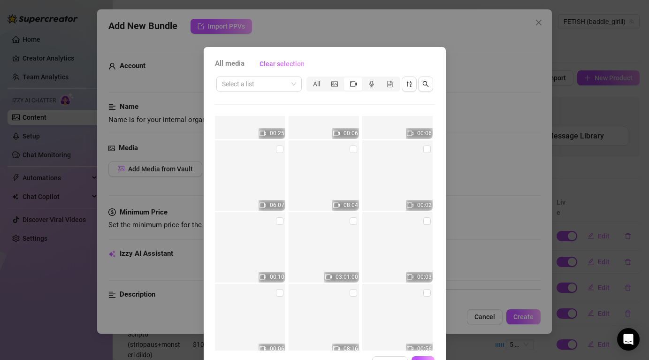
scroll to position [6155, 0]
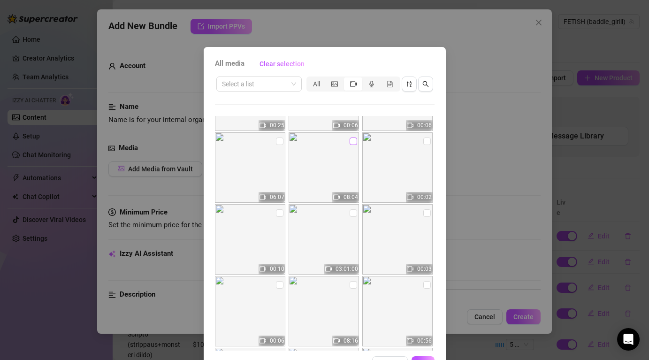
click at [351, 146] on label at bounding box center [353, 141] width 8 height 10
click at [351, 145] on input "checkbox" at bounding box center [353, 141] width 8 height 8
click at [352, 139] on input "checkbox" at bounding box center [353, 141] width 8 height 8
click at [283, 143] on input "checkbox" at bounding box center [280, 141] width 8 height 8
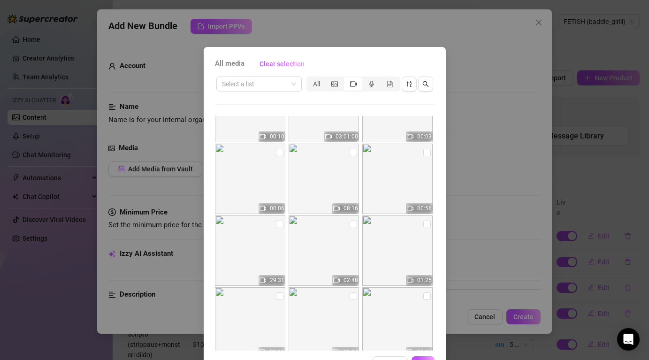
scroll to position [6291, 0]
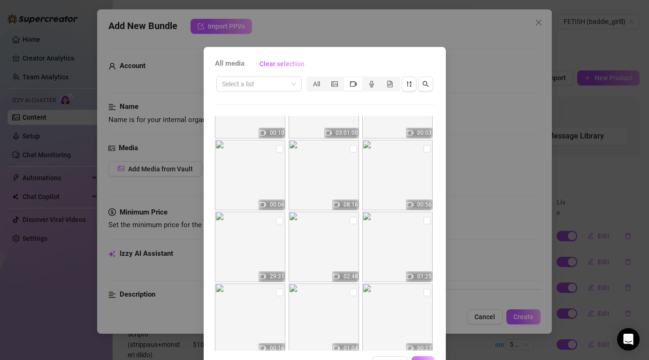
click at [426, 358] on button "OK" at bounding box center [422, 363] width 23 height 15
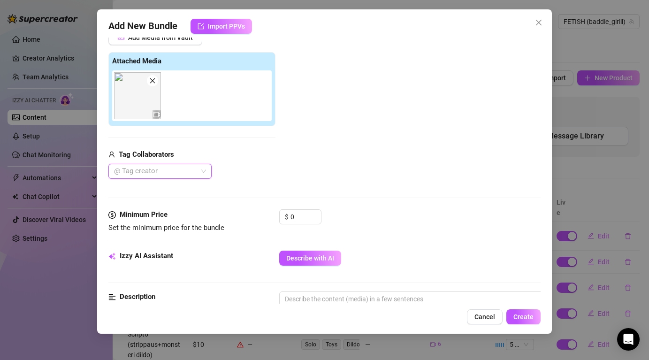
scroll to position [153, 0]
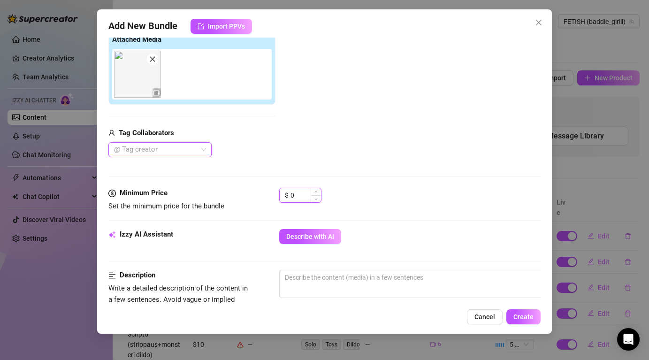
click at [302, 195] on input "0" at bounding box center [305, 195] width 30 height 14
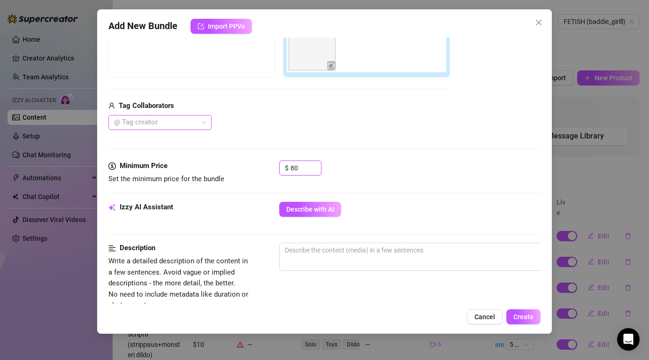
scroll to position [182, 0]
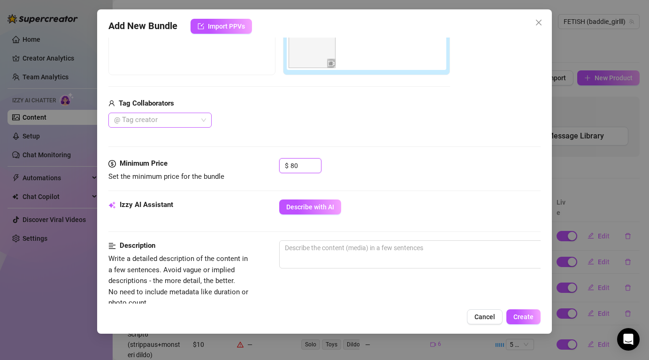
click at [157, 117] on div at bounding box center [155, 119] width 90 height 13
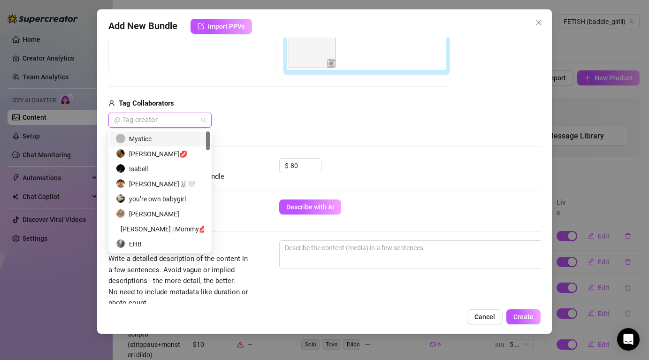
click at [148, 140] on div "Mysticc" at bounding box center [160, 139] width 88 height 10
click at [387, 157] on div "Media Add Media from Vault Free preview Pay to view Tag Collaborators Mysticc" at bounding box center [323, 59] width 431 height 198
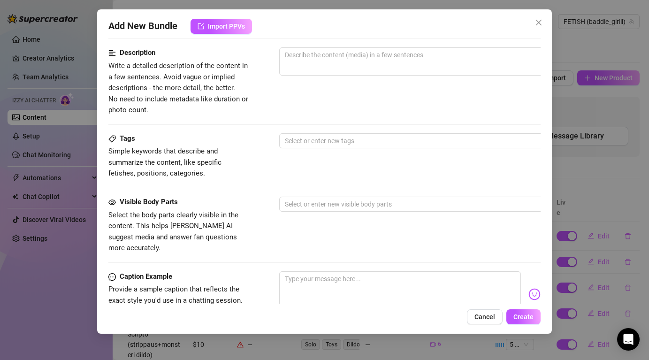
scroll to position [383, 0]
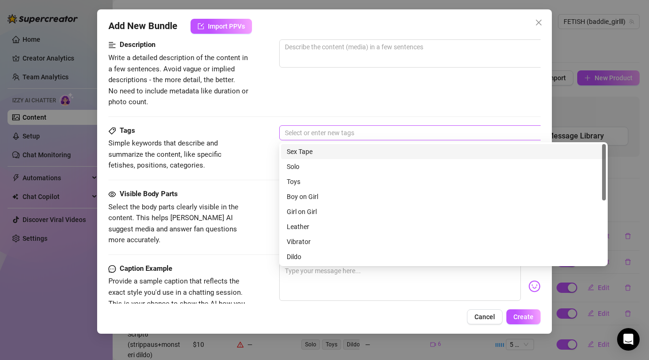
click at [357, 131] on div at bounding box center [438, 132] width 315 height 13
click at [326, 152] on div "Sex Tape" at bounding box center [443, 151] width 313 height 10
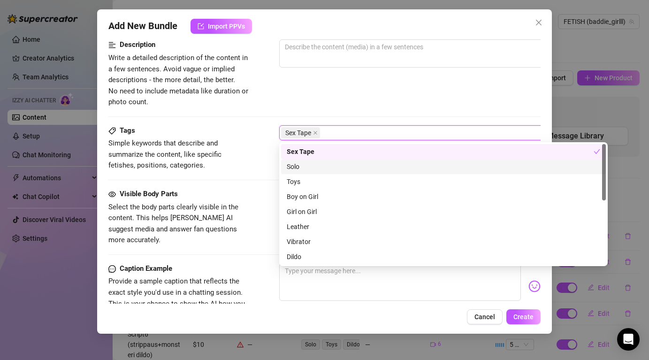
click at [224, 198] on div "Visible Body Parts" at bounding box center [178, 194] width 141 height 11
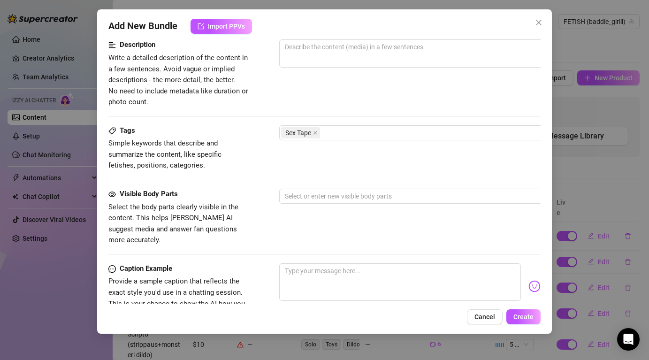
click at [371, 207] on div "Visible Body Parts Select the body parts clearly visible in the content. This h…" at bounding box center [323, 217] width 431 height 57
click at [366, 196] on div at bounding box center [438, 195] width 315 height 13
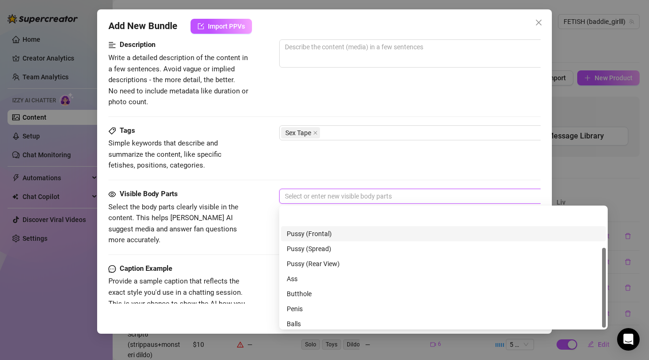
scroll to position [60, 0]
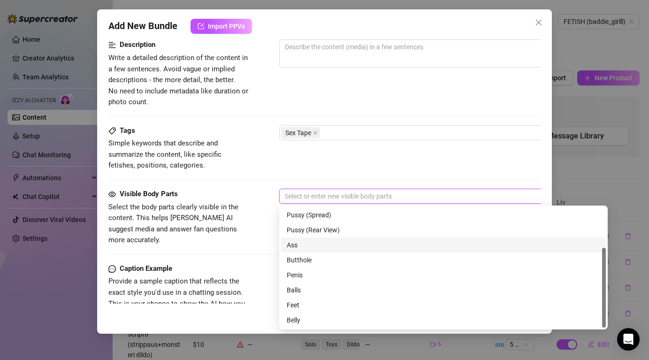
click at [311, 247] on div "Ass" at bounding box center [443, 245] width 313 height 10
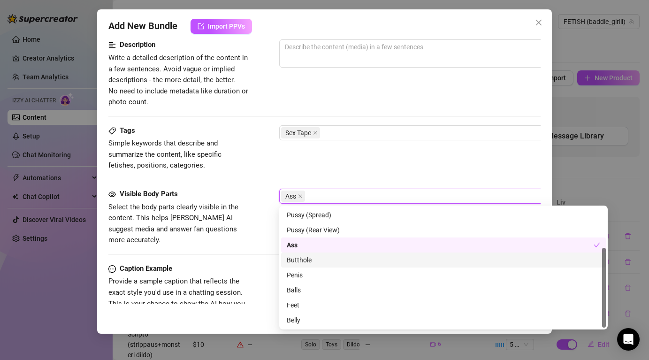
click at [311, 261] on div "Butthole" at bounding box center [443, 260] width 313 height 10
click at [326, 237] on div "Ass" at bounding box center [443, 244] width 325 height 15
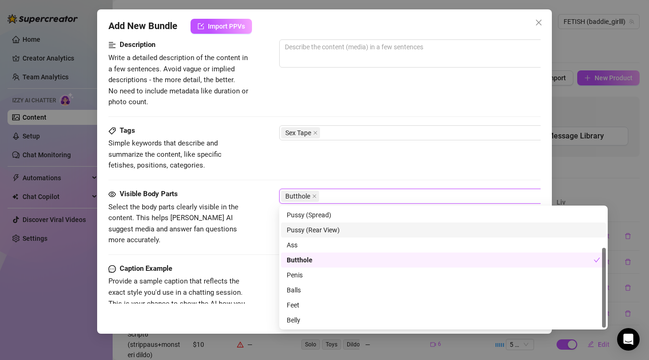
click at [327, 229] on div "Pussy (Rear View)" at bounding box center [443, 230] width 313 height 10
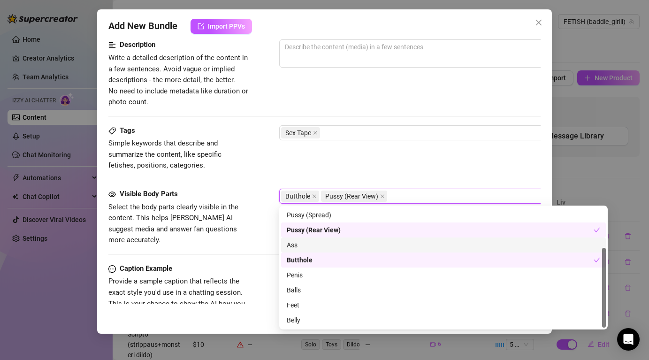
click at [324, 239] on div "Ass" at bounding box center [443, 244] width 325 height 15
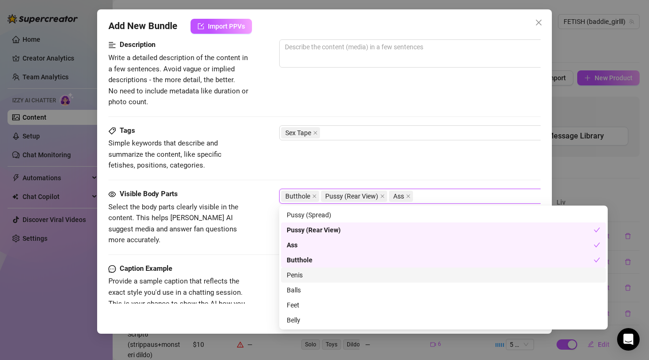
click at [312, 275] on div "Penis" at bounding box center [443, 275] width 313 height 10
click at [250, 282] on div "Caption Example Provide a sample caption that reflects the exact style you'd us…" at bounding box center [323, 291] width 431 height 57
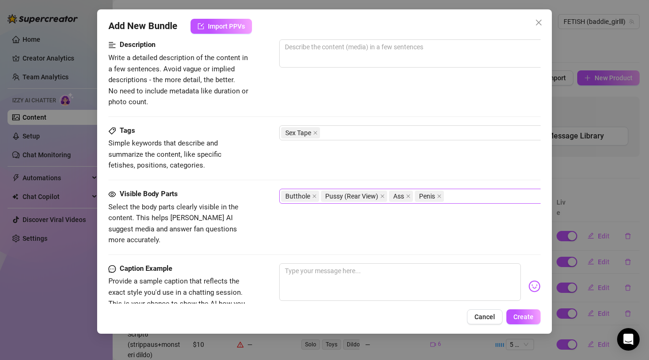
click at [468, 198] on div "Butthole Pussy (Rear View) Ass Penis" at bounding box center [438, 195] width 315 height 13
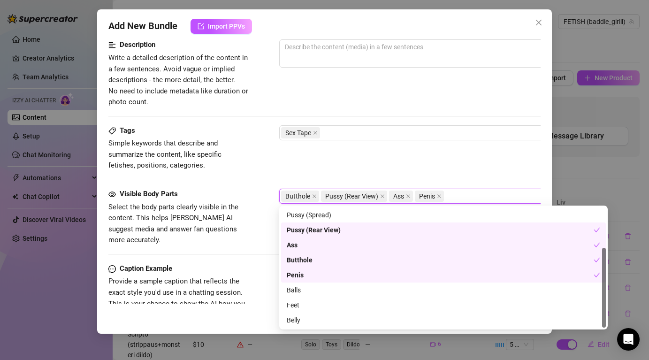
click at [230, 240] on div "Visible Body Parts Select the body parts clearly visible in the content. This h…" at bounding box center [323, 226] width 431 height 75
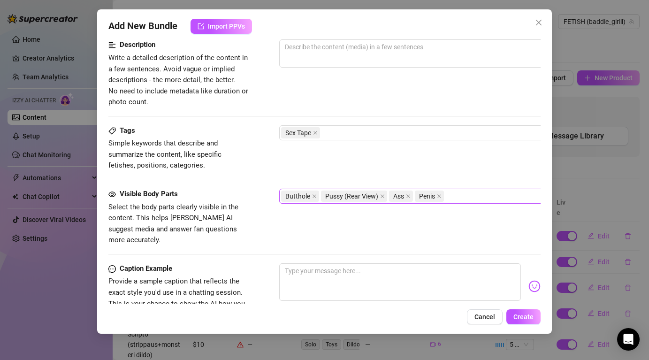
click at [478, 196] on div "Butthole Pussy (Rear View) Ass Penis" at bounding box center [438, 195] width 315 height 13
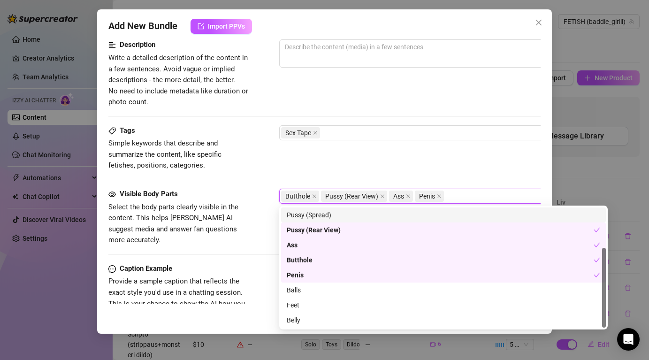
click at [386, 213] on div "Pussy (Spread)" at bounding box center [443, 215] width 313 height 10
click at [384, 171] on div "Tags Simple keywords that describe and summarize the content, like specific fet…" at bounding box center [323, 156] width 431 height 63
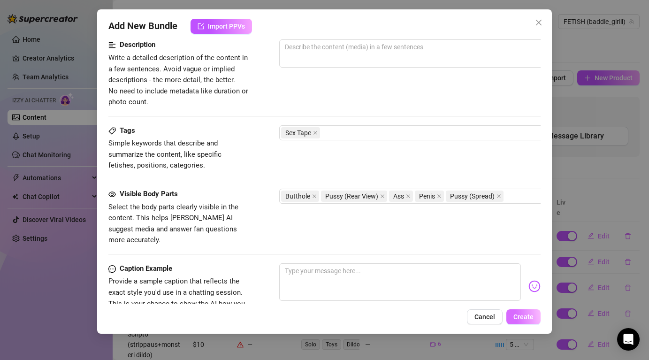
click at [528, 314] on span "Create" at bounding box center [523, 317] width 20 height 8
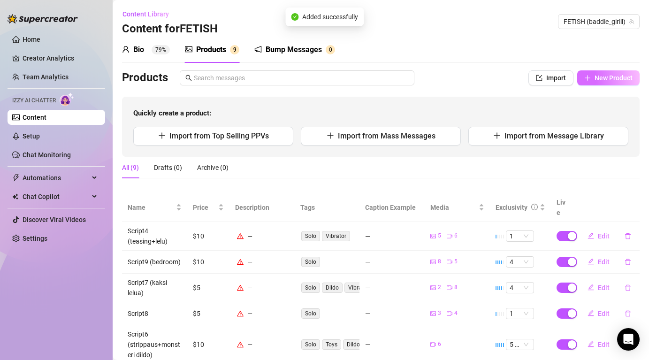
click at [613, 74] on span "New Product" at bounding box center [613, 78] width 38 height 8
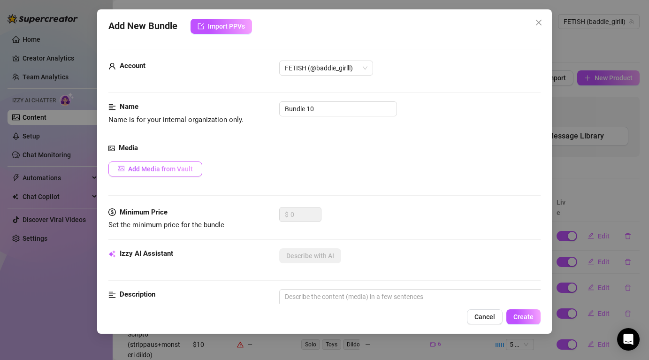
click at [178, 174] on button "Add Media from Vault" at bounding box center [155, 168] width 94 height 15
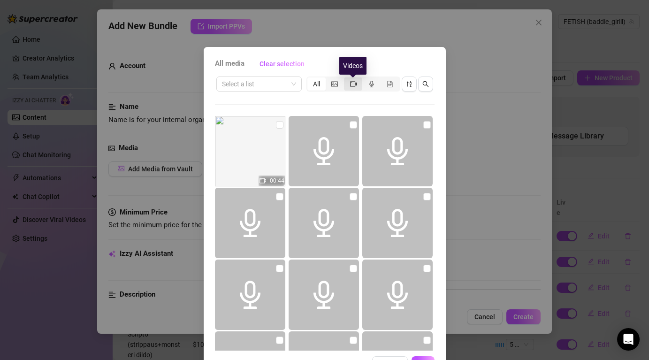
click at [351, 86] on icon "video-camera" at bounding box center [353, 84] width 7 height 7
click at [346, 79] on input "segmented control" at bounding box center [346, 79] width 0 height 0
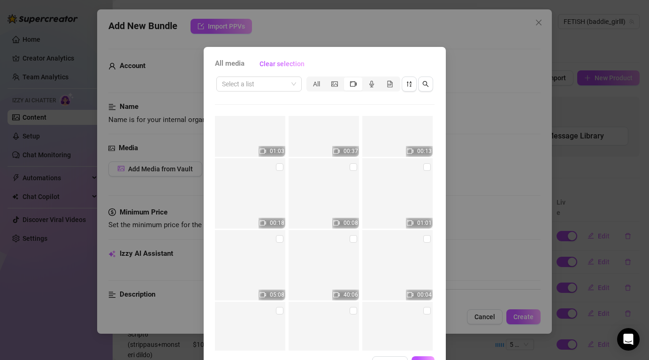
scroll to position [3599, 0]
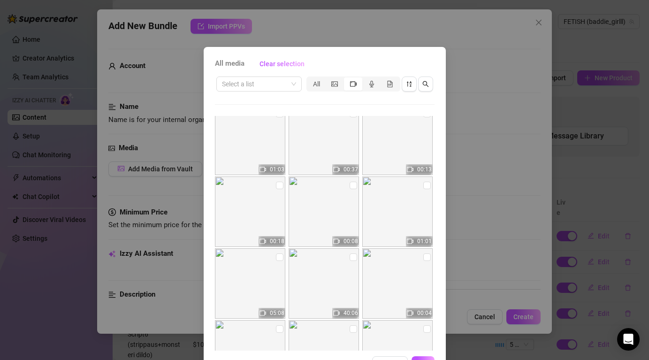
click at [276, 264] on img at bounding box center [250, 283] width 70 height 70
click at [279, 253] on input "checkbox" at bounding box center [280, 257] width 8 height 8
click at [421, 357] on button "OK" at bounding box center [422, 363] width 23 height 15
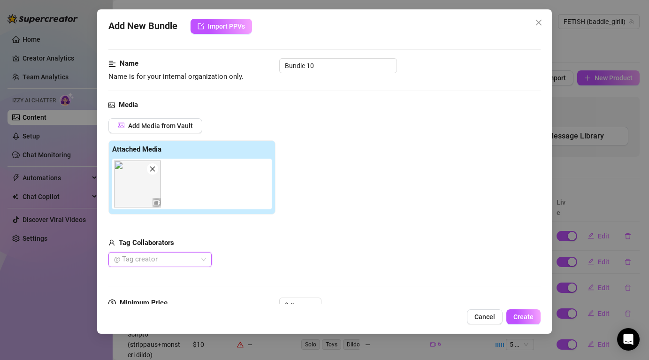
scroll to position [103, 0]
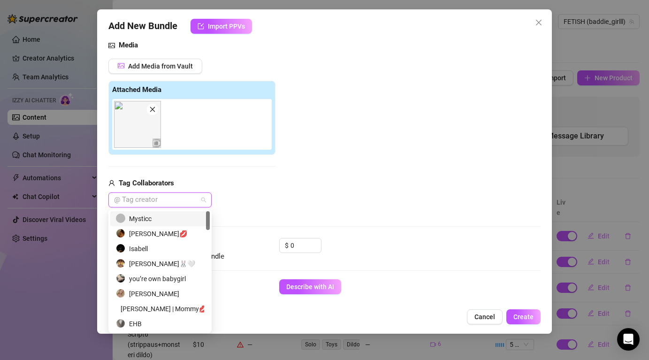
click at [153, 195] on div at bounding box center [155, 199] width 90 height 13
click at [147, 213] on div "Mysticc" at bounding box center [160, 218] width 88 height 10
click at [306, 245] on input "0" at bounding box center [305, 245] width 30 height 14
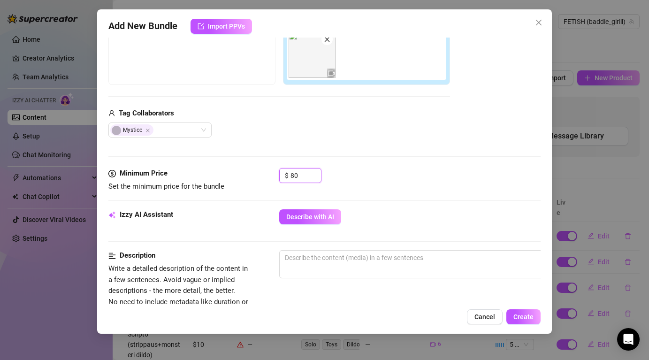
scroll to position [224, 0]
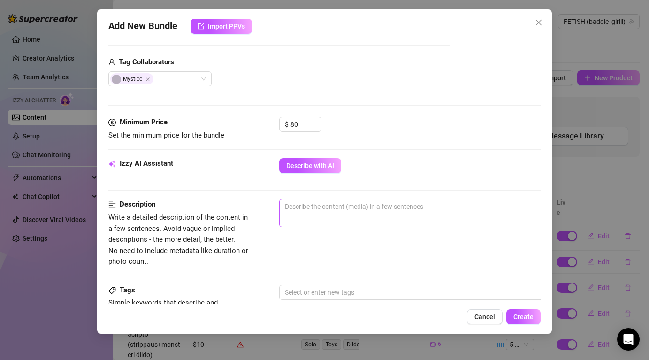
click at [354, 218] on span "0 / 1000" at bounding box center [443, 213] width 328 height 28
click at [340, 209] on textarea at bounding box center [443, 206] width 327 height 14
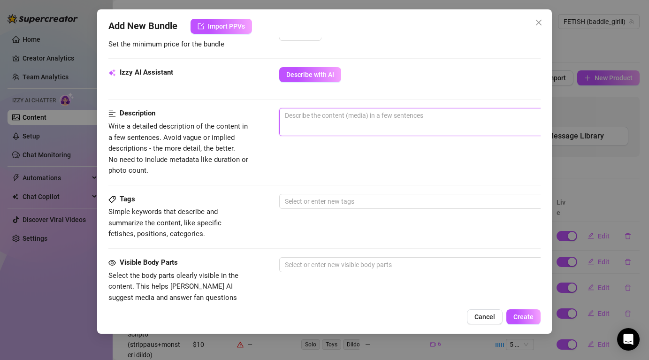
scroll to position [329, 0]
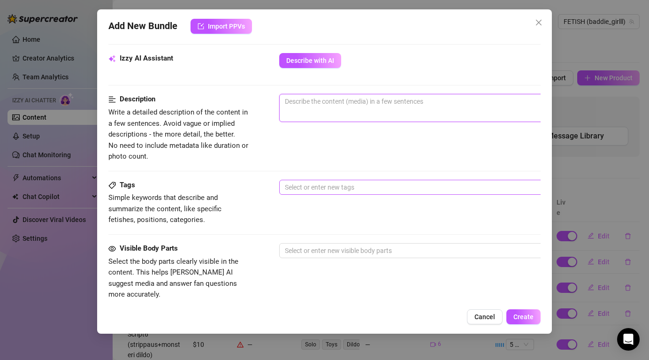
click at [327, 189] on div at bounding box center [438, 187] width 315 height 13
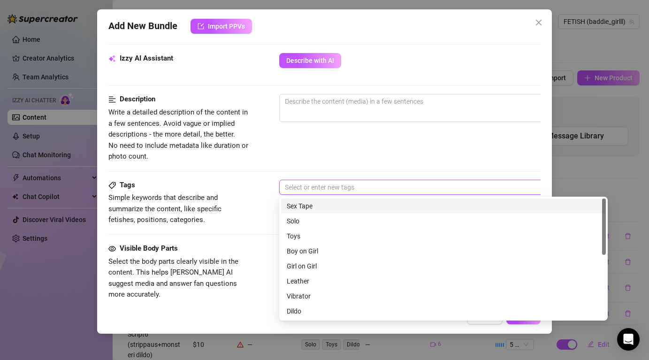
click at [321, 204] on div "Sex Tape" at bounding box center [443, 206] width 313 height 10
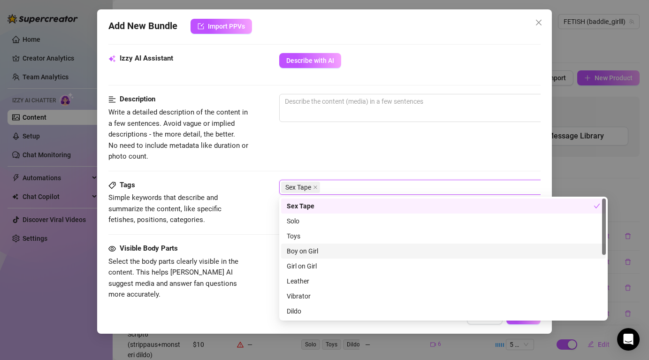
click at [318, 254] on div "Boy on Girl" at bounding box center [443, 251] width 313 height 10
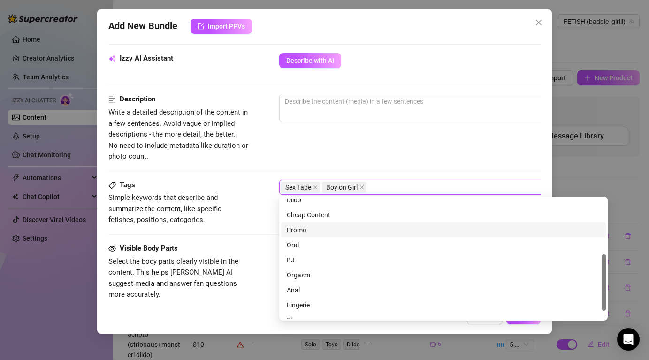
scroll to position [135, 0]
click at [300, 235] on div "BJ" at bounding box center [443, 236] width 313 height 10
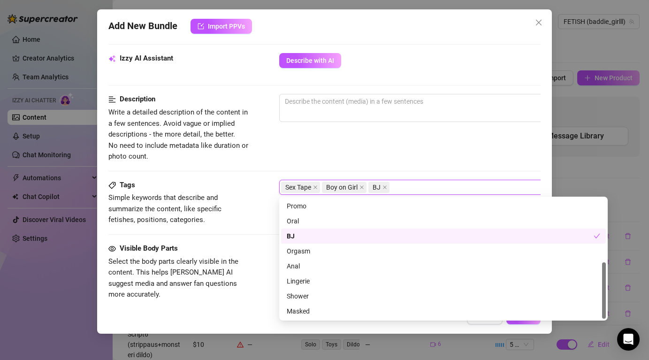
click at [306, 234] on div "BJ" at bounding box center [440, 236] width 307 height 10
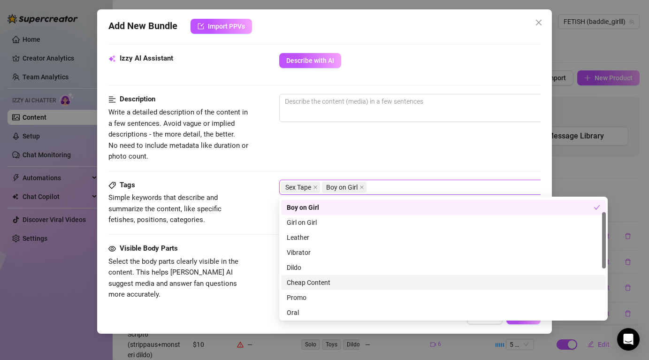
scroll to position [0, 0]
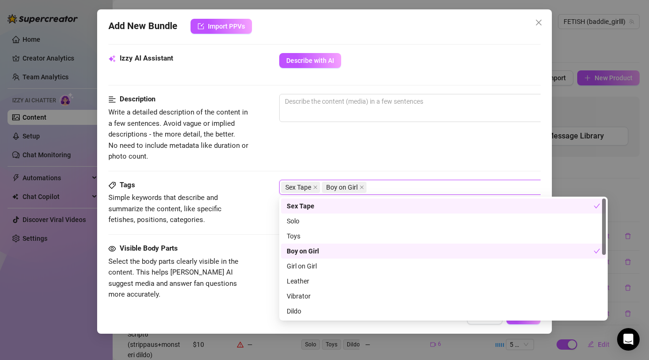
click at [253, 222] on div "Tags Simple keywords that describe and summarize the content, like specific fet…" at bounding box center [323, 203] width 431 height 46
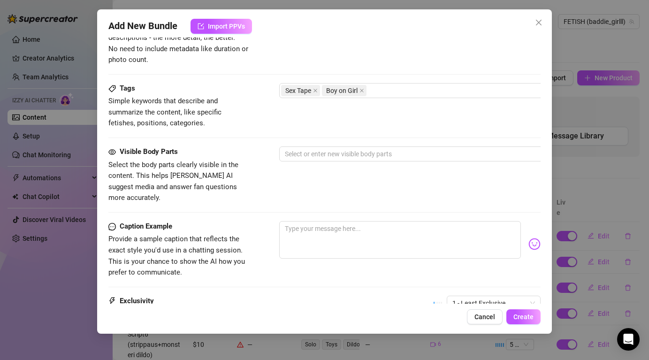
scroll to position [480, 0]
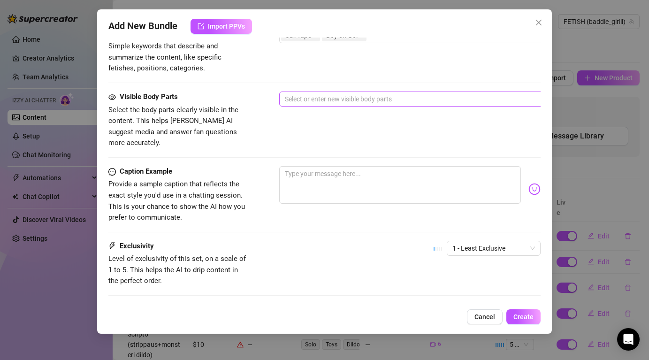
click at [323, 92] on div "Select or enter new visible body parts" at bounding box center [443, 98] width 328 height 15
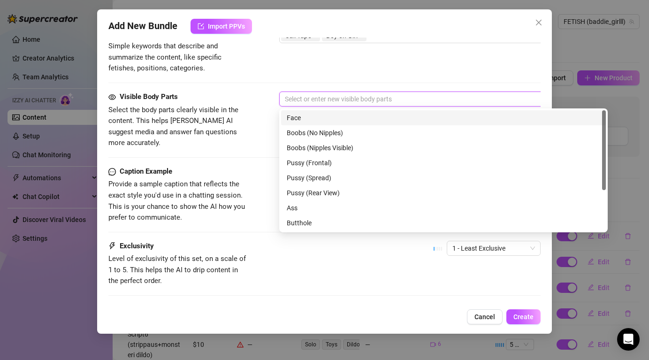
click at [316, 120] on div "Face" at bounding box center [443, 118] width 313 height 10
click at [315, 119] on div "Face" at bounding box center [440, 118] width 307 height 10
click at [315, 119] on div "Face" at bounding box center [443, 118] width 313 height 10
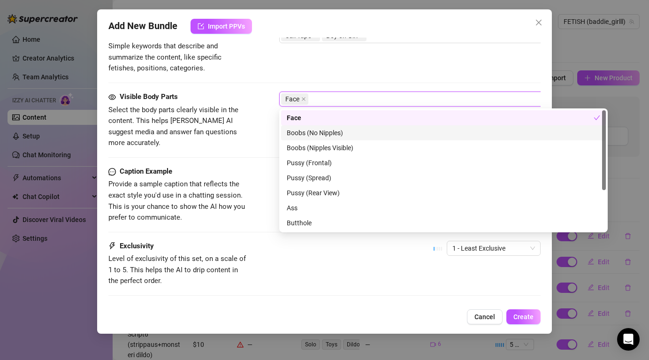
click at [325, 129] on div "Boobs (No Nipples)" at bounding box center [443, 133] width 313 height 10
click at [325, 131] on div "Boobs (No Nipples)" at bounding box center [440, 133] width 307 height 10
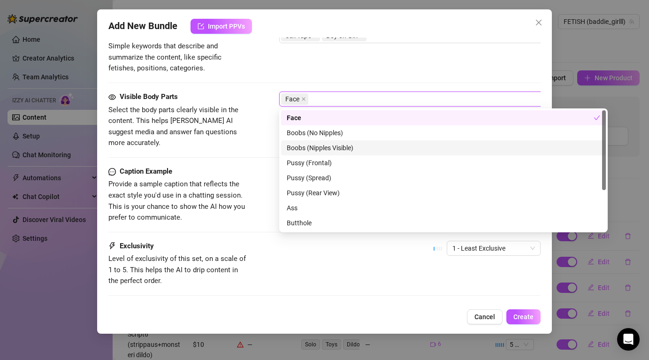
click at [329, 148] on div "Boobs (Nipples Visible)" at bounding box center [443, 148] width 313 height 10
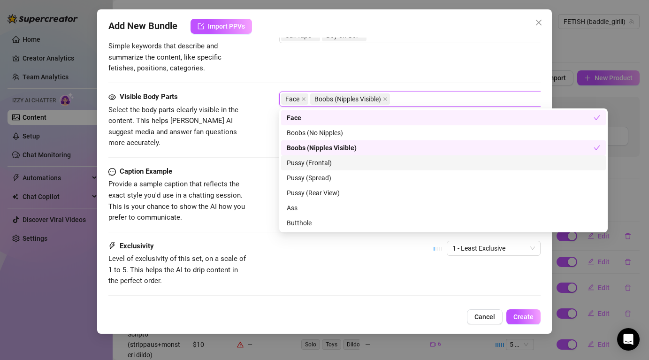
click at [328, 158] on div "Pussy (Frontal)" at bounding box center [443, 163] width 313 height 10
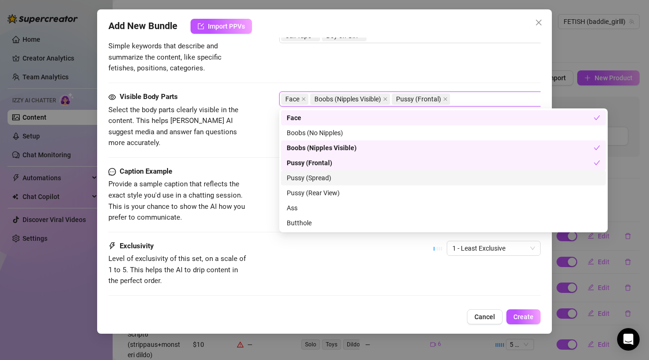
click at [325, 176] on div "Pussy (Spread)" at bounding box center [443, 178] width 313 height 10
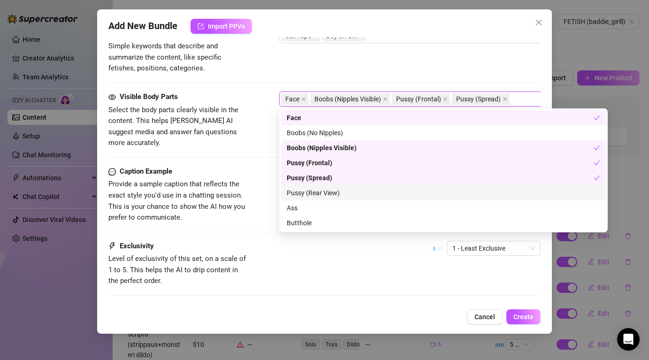
click at [321, 195] on div "Pussy (Rear View)" at bounding box center [443, 193] width 313 height 10
click at [320, 206] on div "Ass" at bounding box center [443, 208] width 313 height 10
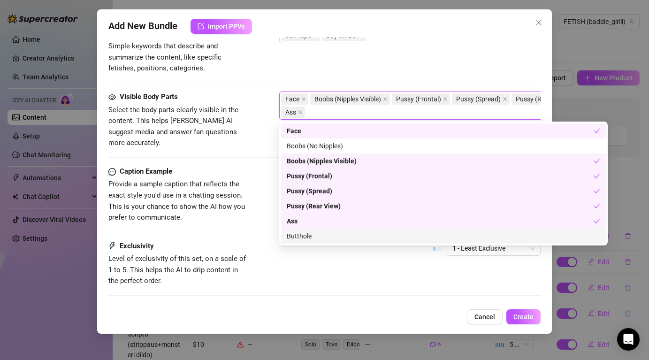
click at [319, 230] on div "Butthole" at bounding box center [443, 235] width 325 height 15
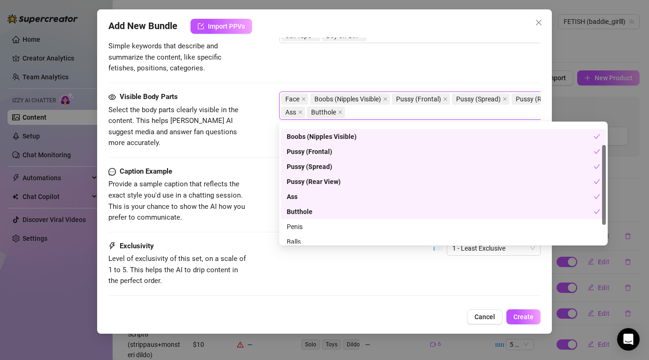
scroll to position [60, 0]
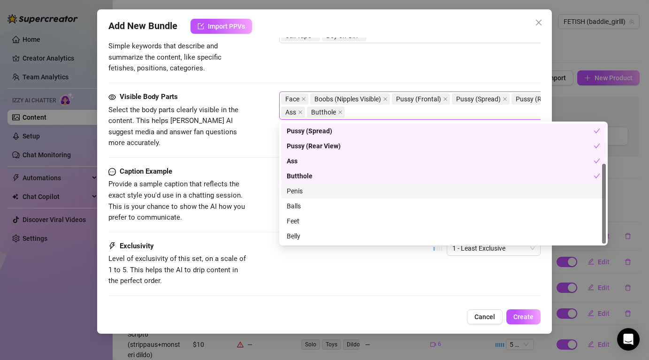
click at [310, 189] on div "Penis" at bounding box center [443, 191] width 313 height 10
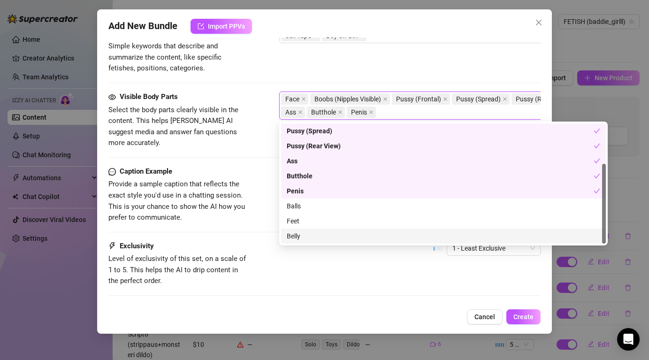
click at [320, 266] on div "Exclusivity Level of exclusivity of this set, on a scale of 1 to 5. This helps …" at bounding box center [323, 264] width 431 height 46
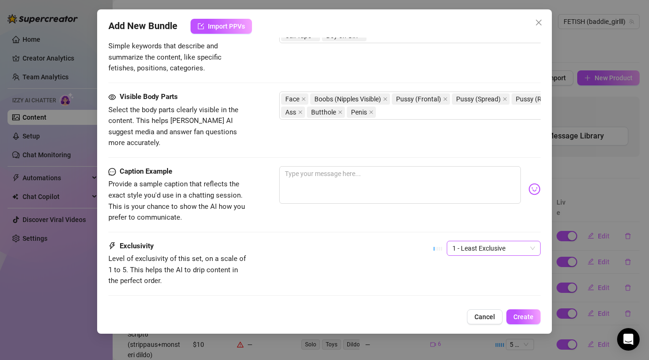
click at [499, 241] on span "1 - Least Exclusive" at bounding box center [493, 248] width 83 height 14
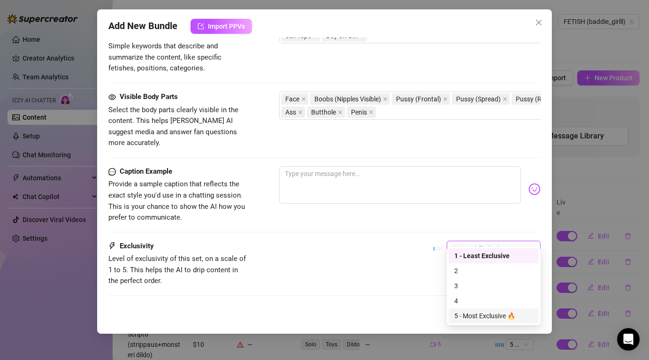
click at [481, 315] on div "5 - Most Exclusive 🔥" at bounding box center [493, 315] width 79 height 10
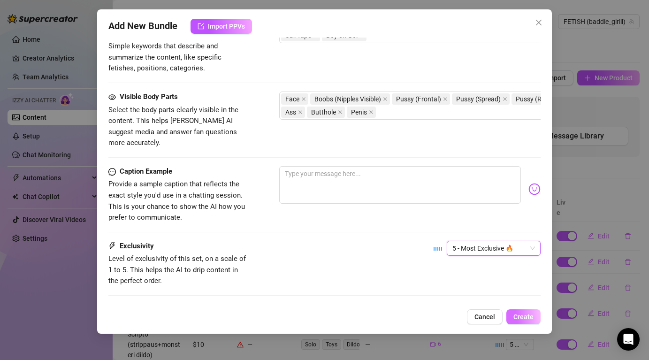
click at [521, 317] on span "Create" at bounding box center [523, 317] width 20 height 8
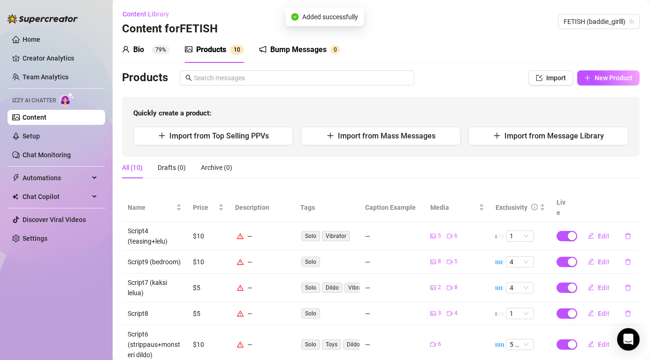
click at [632, 87] on div "Products Import New Product Quickly create a product: Import from Top Selling P…" at bounding box center [380, 113] width 517 height 86
click at [619, 79] on span "New Product" at bounding box center [613, 78] width 38 height 8
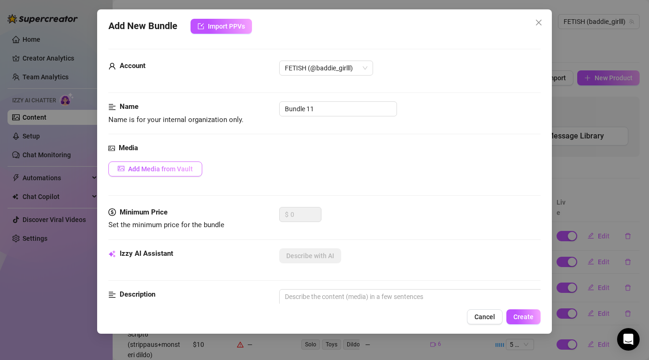
click at [166, 170] on span "Add Media from Vault" at bounding box center [160, 169] width 65 height 8
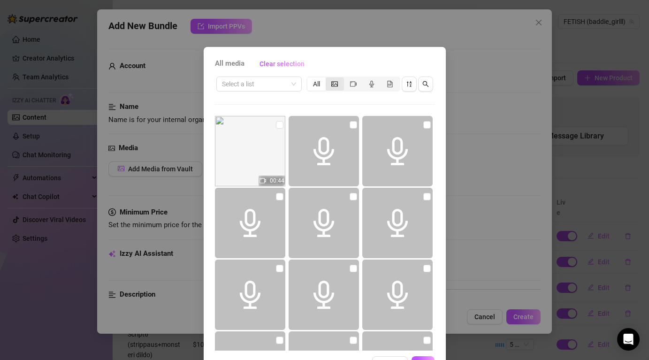
click at [336, 82] on icon "picture" at bounding box center [334, 84] width 7 height 7
click at [328, 79] on input "segmented control" at bounding box center [328, 79] width 0 height 0
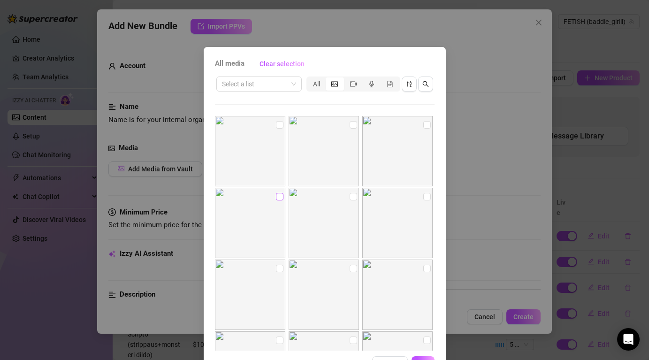
click at [281, 196] on input "checkbox" at bounding box center [280, 197] width 8 height 8
click at [352, 194] on input "checkbox" at bounding box center [353, 197] width 8 height 8
click at [425, 200] on input "checkbox" at bounding box center [427, 197] width 8 height 8
click at [276, 268] on input "checkbox" at bounding box center [280, 269] width 8 height 8
click at [348, 269] on img at bounding box center [323, 294] width 70 height 70
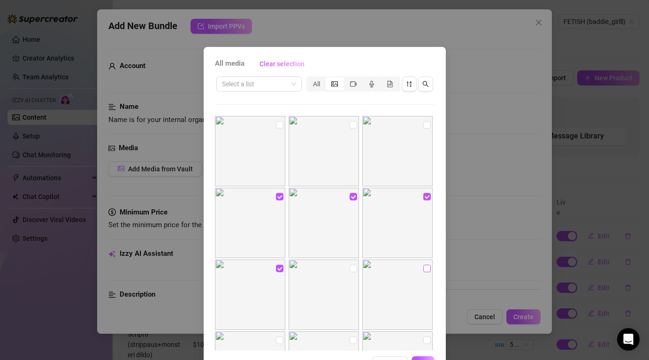
click at [424, 267] on input "checkbox" at bounding box center [427, 269] width 8 height 8
click at [423, 358] on button "OK" at bounding box center [422, 363] width 23 height 15
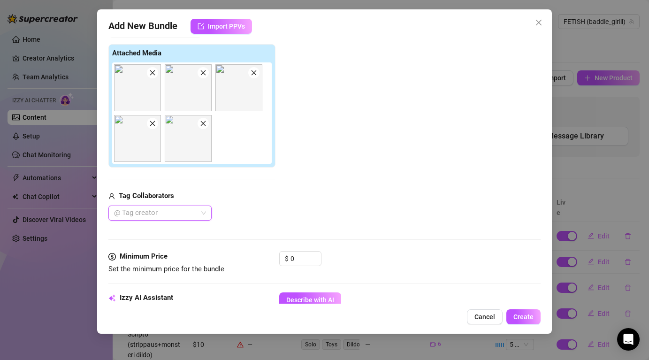
scroll to position [159, 0]
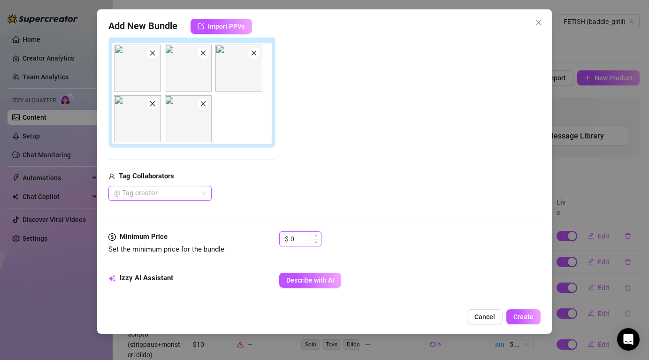
click at [302, 242] on input "0" at bounding box center [305, 239] width 30 height 14
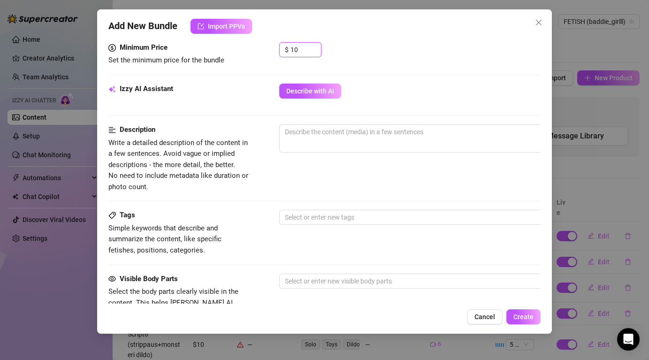
scroll to position [355, 0]
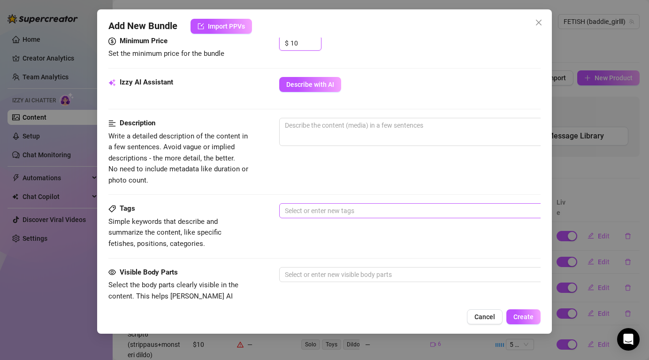
click at [339, 211] on div at bounding box center [438, 210] width 315 height 13
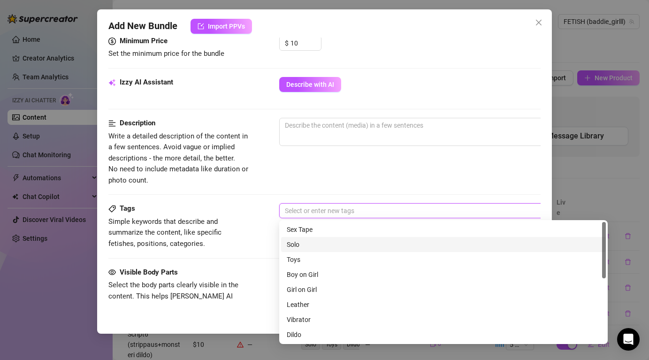
click at [305, 244] on div "Solo" at bounding box center [443, 244] width 313 height 10
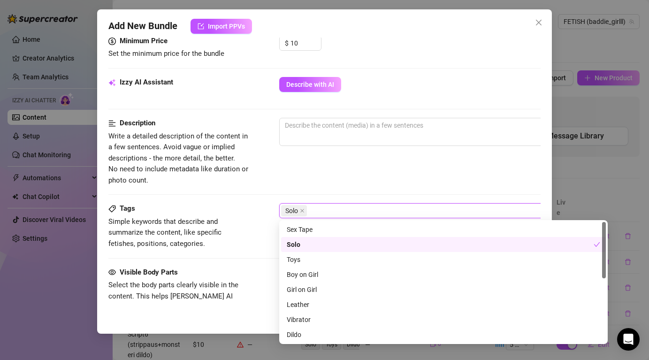
click at [265, 242] on div "Tags Simple keywords that describe and summarize the content, like specific fet…" at bounding box center [323, 226] width 431 height 46
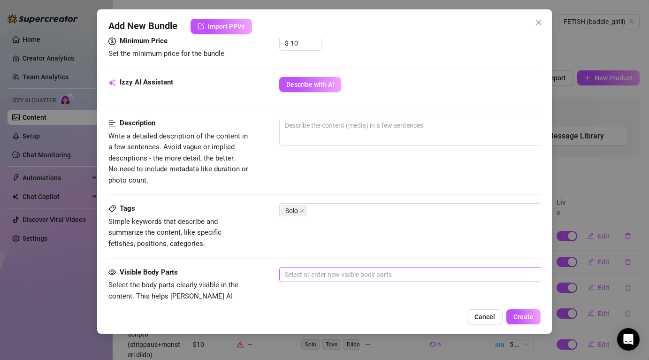
click at [320, 272] on div at bounding box center [438, 274] width 315 height 13
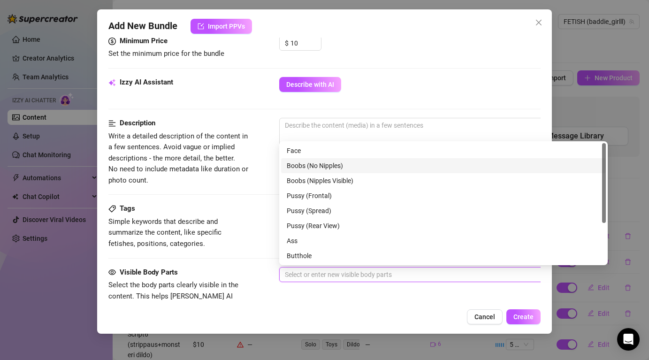
click at [315, 170] on div "Boobs (No Nipples)" at bounding box center [443, 165] width 313 height 10
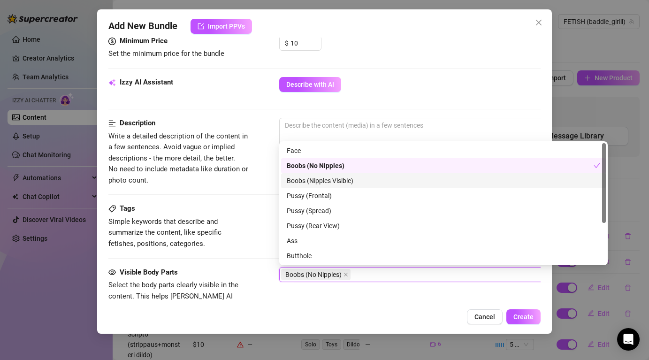
click at [320, 182] on div "Boobs (Nipples Visible)" at bounding box center [443, 180] width 313 height 10
click at [321, 170] on div "Boobs (No Nipples)" at bounding box center [440, 165] width 307 height 10
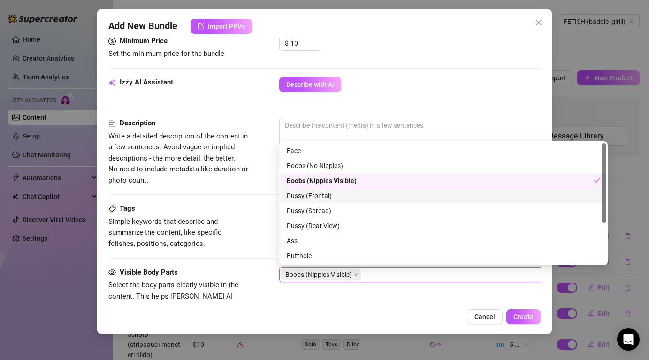
click at [326, 194] on div "Pussy (Frontal)" at bounding box center [443, 195] width 313 height 10
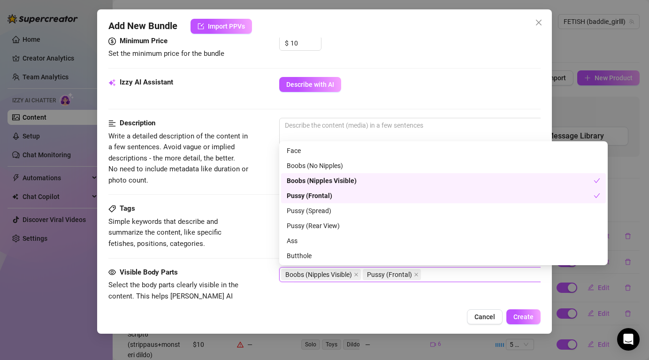
click at [326, 197] on div "Pussy (Frontal)" at bounding box center [440, 195] width 307 height 10
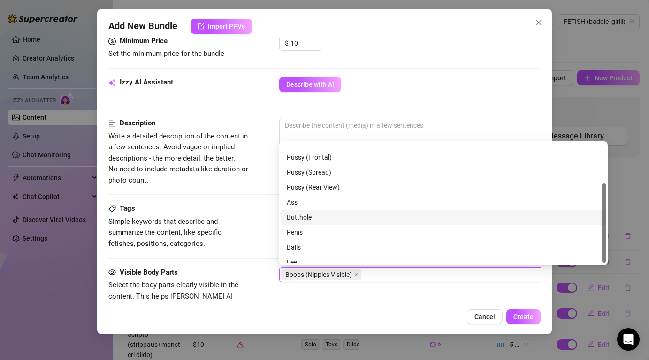
scroll to position [60, 0]
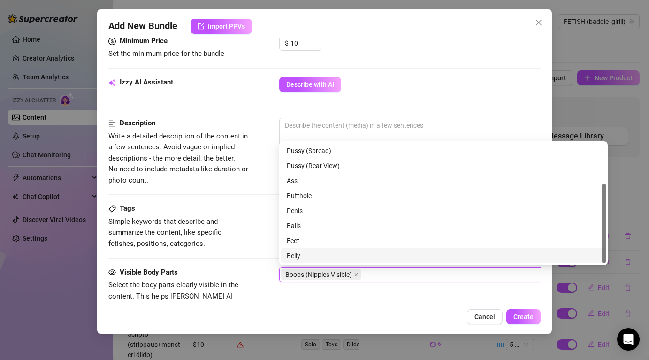
click at [374, 290] on div "Visible Body Parts Select the body parts clearly visible in the content. This h…" at bounding box center [323, 295] width 431 height 57
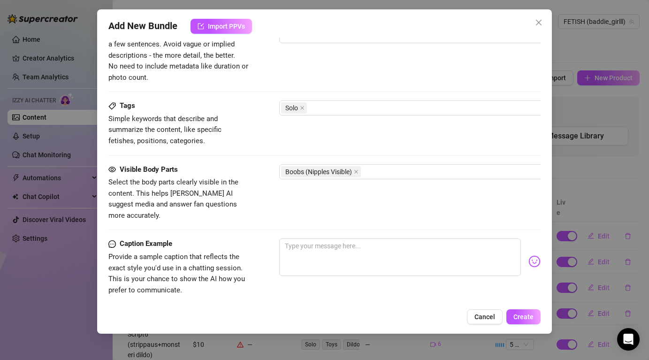
scroll to position [572, 0]
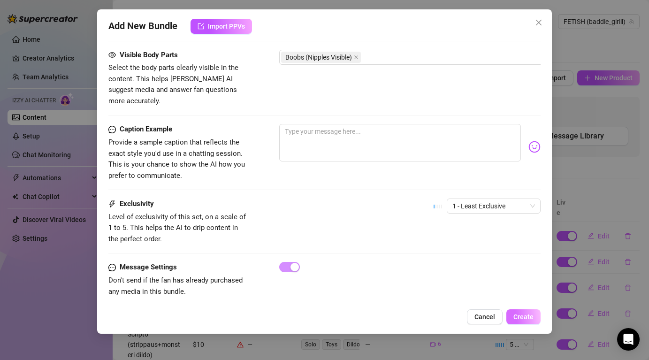
click at [538, 315] on button "Create" at bounding box center [523, 316] width 34 height 15
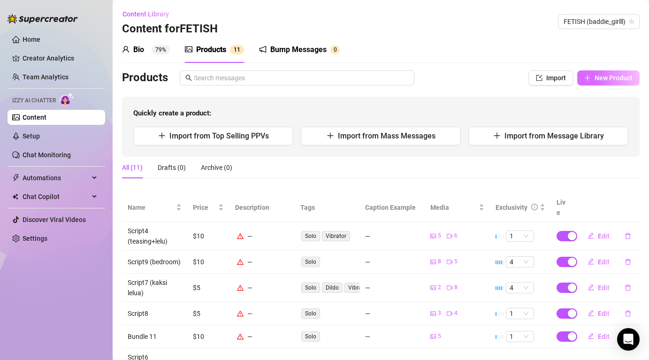
click at [612, 75] on span "New Product" at bounding box center [613, 78] width 38 height 8
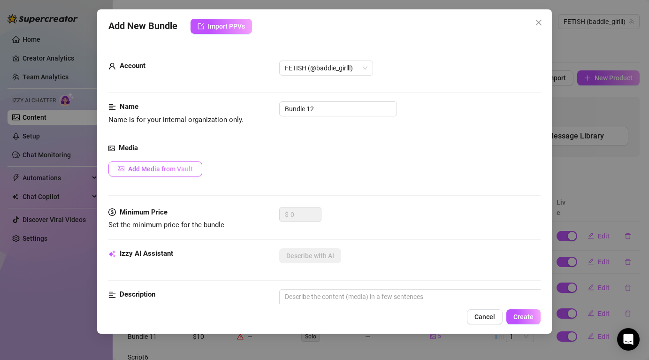
click at [139, 175] on button "Add Media from Vault" at bounding box center [155, 168] width 94 height 15
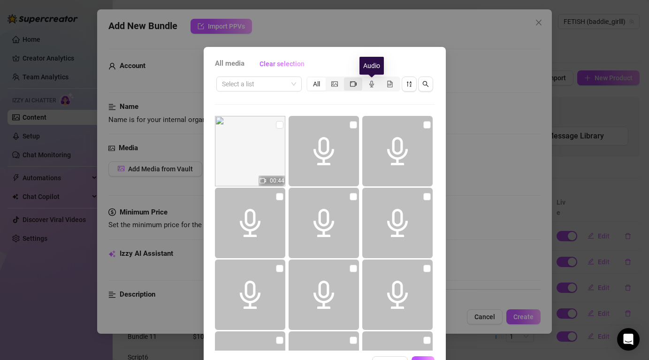
click at [349, 86] on div "segmented control" at bounding box center [353, 83] width 18 height 13
click at [346, 79] on input "segmented control" at bounding box center [346, 79] width 0 height 0
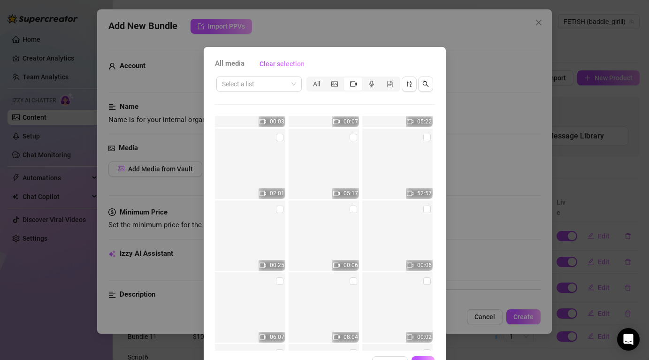
scroll to position [6002, 0]
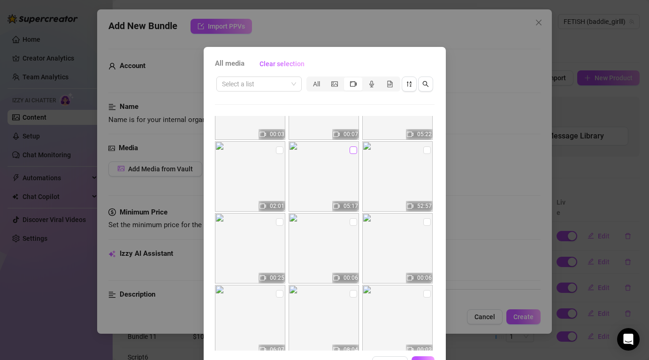
click at [353, 148] on input "checkbox" at bounding box center [353, 150] width 8 height 8
click at [424, 359] on button "OK" at bounding box center [422, 363] width 23 height 15
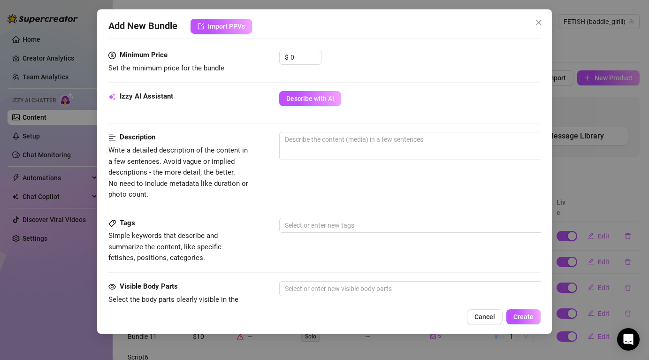
scroll to position [299, 0]
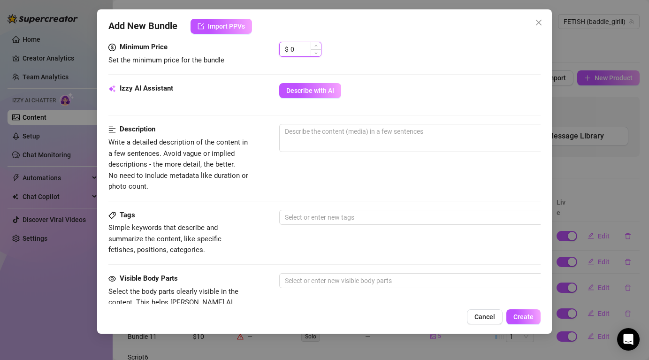
click at [294, 51] on input "0" at bounding box center [305, 49] width 30 height 14
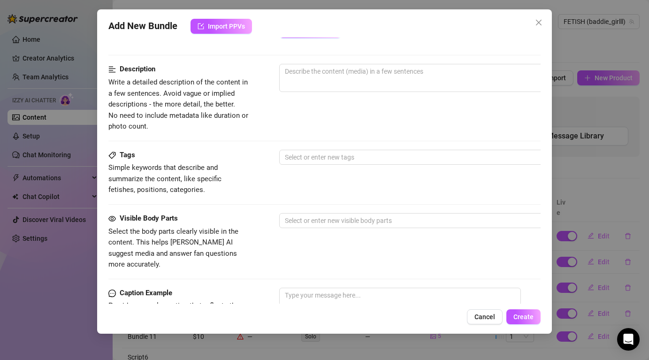
scroll to position [376, 0]
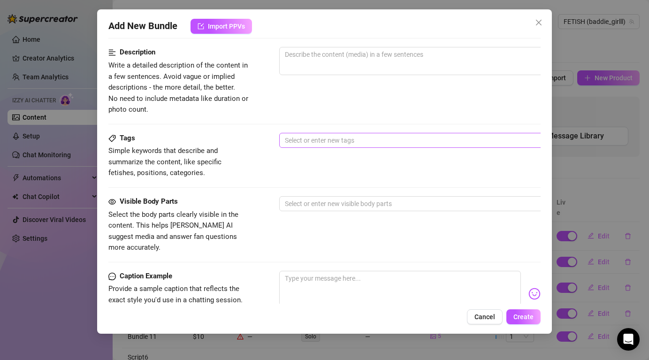
click at [337, 142] on div at bounding box center [438, 140] width 315 height 13
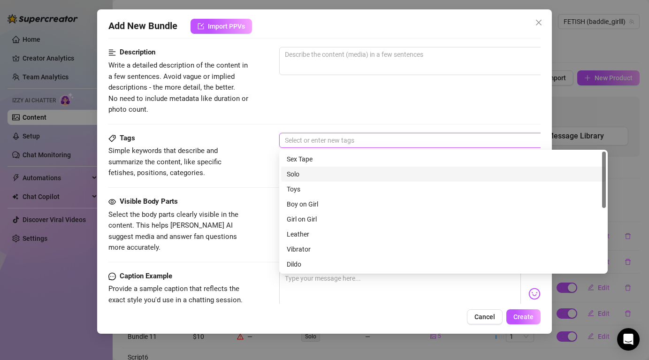
click at [314, 174] on div "Solo" at bounding box center [443, 174] width 313 height 10
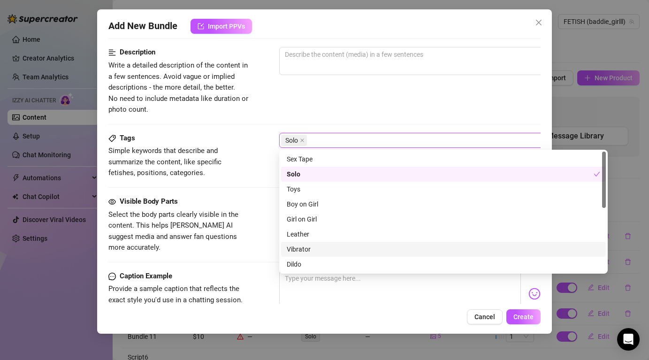
click at [309, 249] on div "Vibrator" at bounding box center [443, 249] width 313 height 10
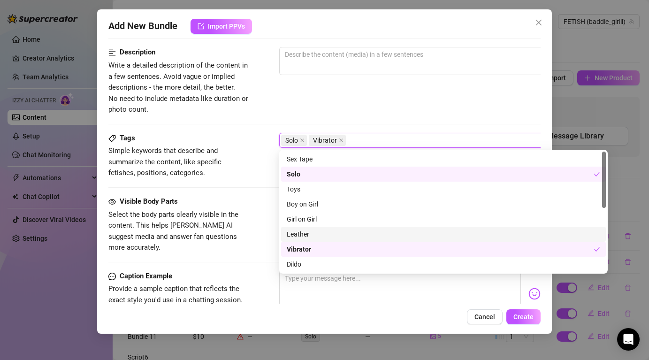
click at [258, 230] on div "Visible Body Parts Select the body parts clearly visible in the content. This h…" at bounding box center [323, 224] width 431 height 57
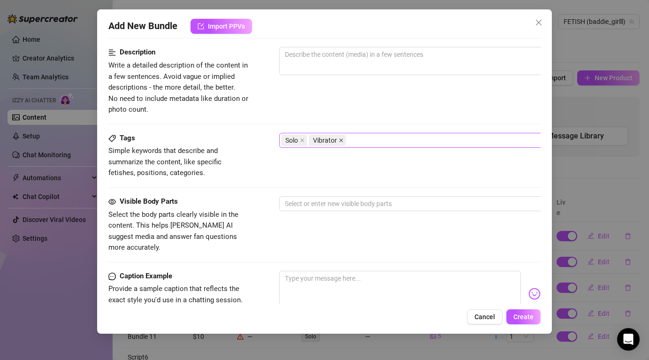
click at [340, 141] on icon "close" at bounding box center [341, 140] width 5 height 5
click at [340, 141] on div "Solo" at bounding box center [438, 140] width 315 height 13
click at [258, 198] on div "Visible Body Parts Select the body parts clearly visible in the content. This h…" at bounding box center [323, 224] width 431 height 57
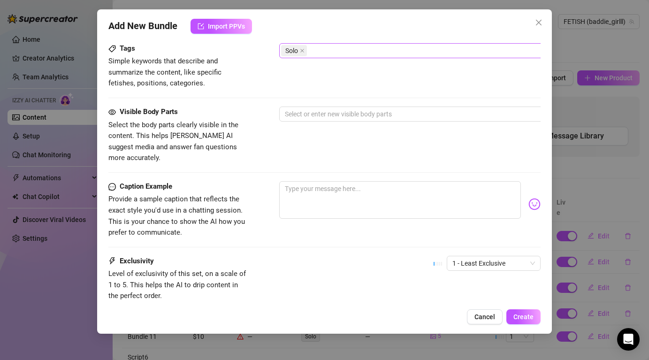
scroll to position [522, 0]
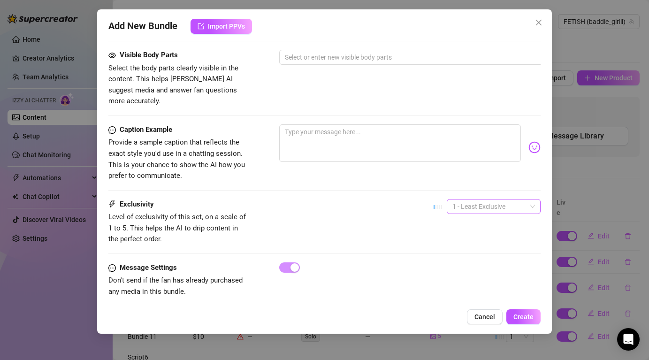
click at [501, 199] on span "1 - Least Exclusive" at bounding box center [493, 206] width 83 height 14
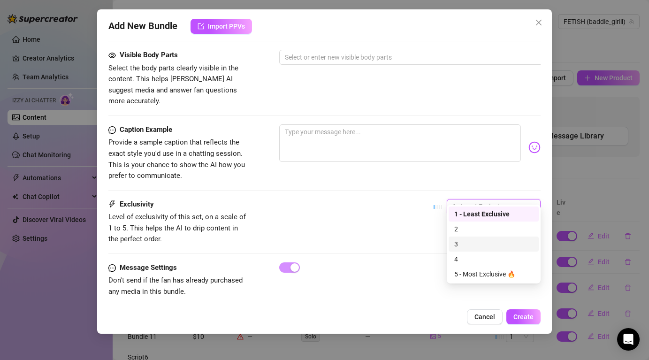
click at [477, 241] on div "3" at bounding box center [493, 244] width 79 height 10
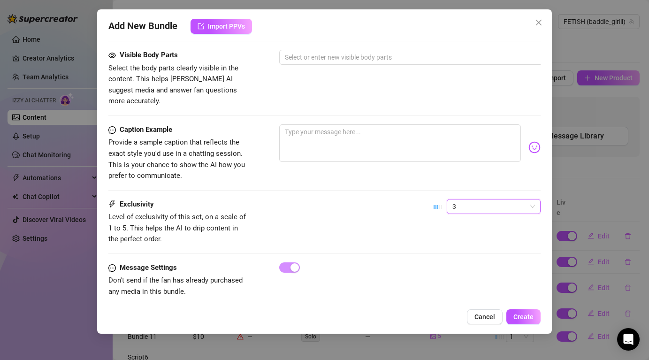
click at [312, 199] on div "Exclusivity Level of exclusivity of this set, on a scale of 1 to 5. This helps …" at bounding box center [323, 222] width 431 height 46
click at [519, 314] on span "Create" at bounding box center [523, 317] width 20 height 8
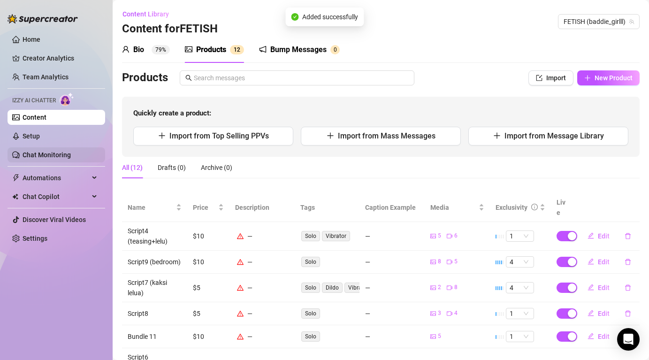
click at [34, 151] on link "Chat Monitoring" at bounding box center [47, 155] width 48 height 8
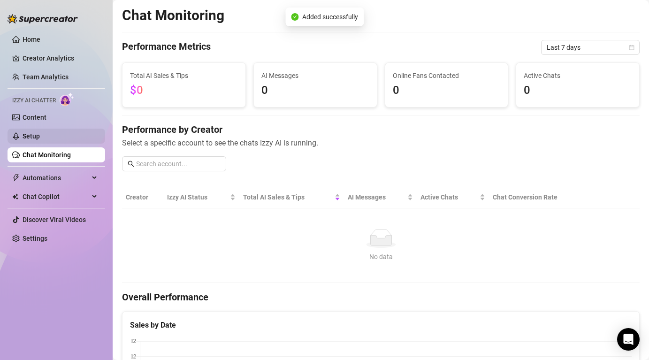
click at [40, 133] on link "Setup" at bounding box center [31, 136] width 17 height 8
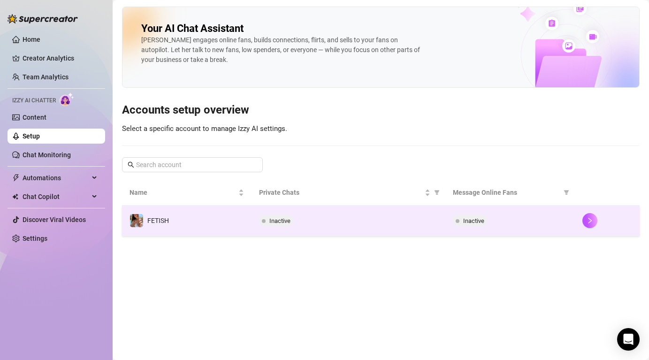
click at [341, 222] on div "Inactive" at bounding box center [348, 220] width 179 height 11
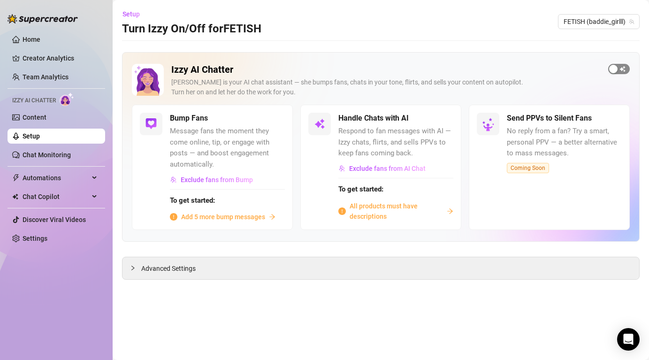
click at [612, 69] on div "button" at bounding box center [613, 69] width 8 height 8
click at [191, 220] on span "Add 5 more bump messages" at bounding box center [223, 217] width 84 height 10
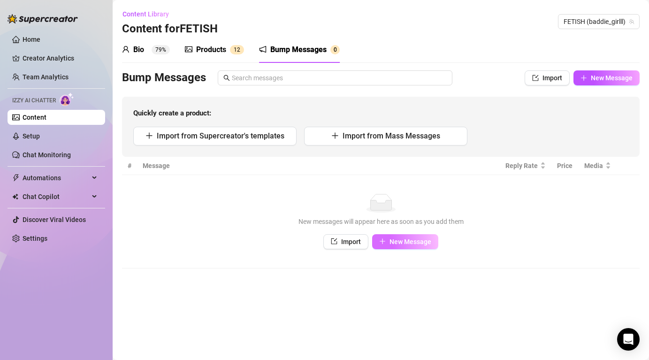
click at [423, 244] on span "New Message" at bounding box center [410, 242] width 42 height 8
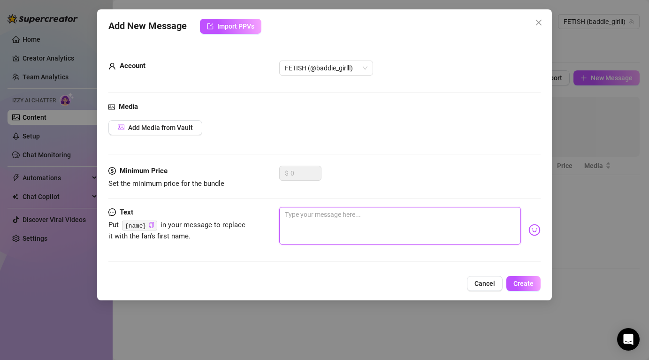
click at [310, 233] on textarea at bounding box center [399, 226] width 241 height 38
click at [533, 229] on img at bounding box center [534, 230] width 12 height 12
click at [536, 226] on img at bounding box center [534, 230] width 12 height 12
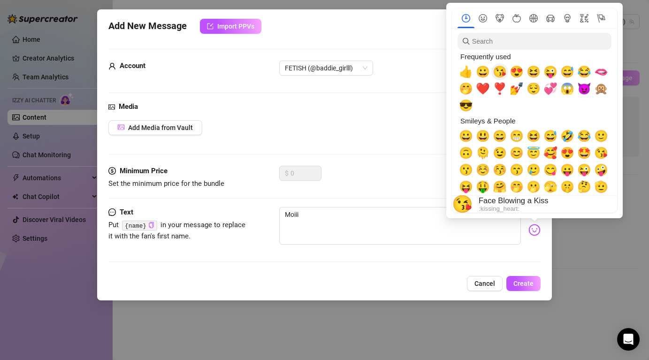
click at [500, 72] on span "😘" at bounding box center [499, 71] width 14 height 13
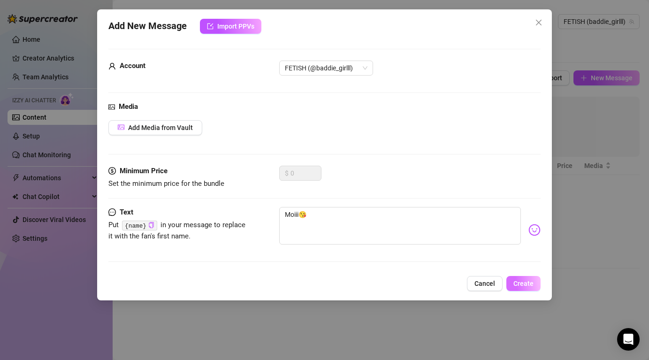
click at [518, 284] on span "Create" at bounding box center [523, 284] width 20 height 8
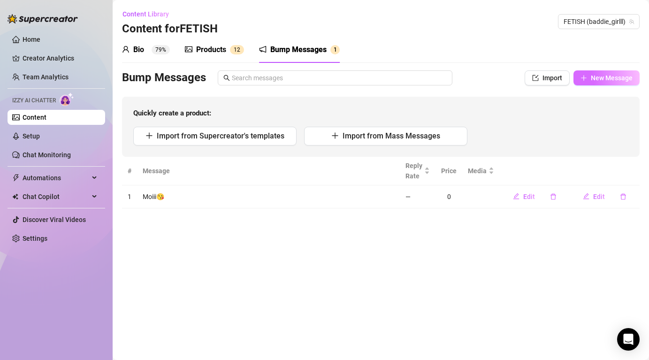
click at [590, 82] on button "New Message" at bounding box center [606, 77] width 66 height 15
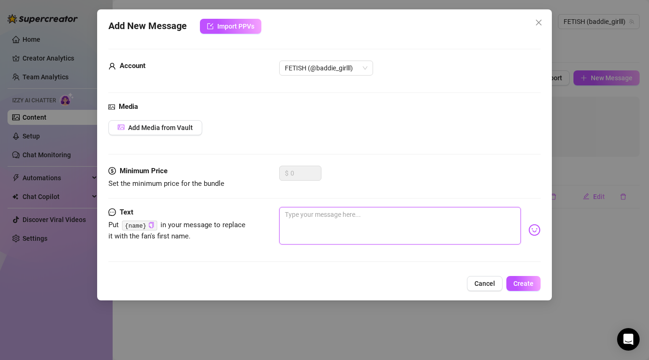
click at [324, 227] on textarea at bounding box center [399, 226] width 241 height 38
click at [536, 235] on img at bounding box center [534, 230] width 12 height 12
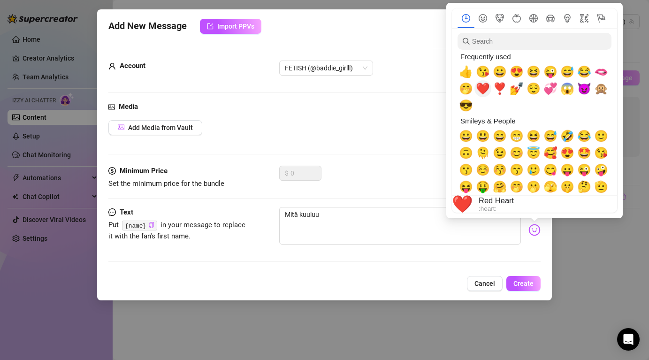
click at [484, 88] on span "❤️" at bounding box center [483, 88] width 14 height 13
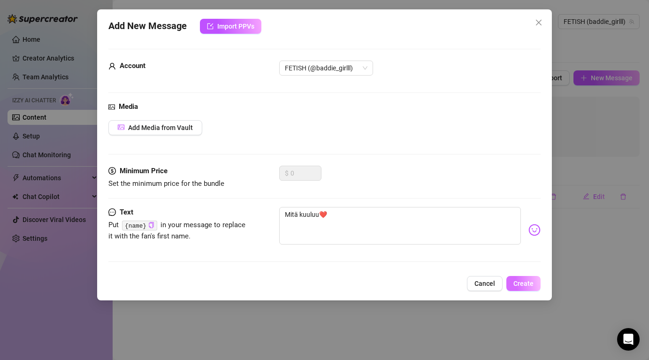
click at [529, 283] on span "Create" at bounding box center [523, 284] width 20 height 8
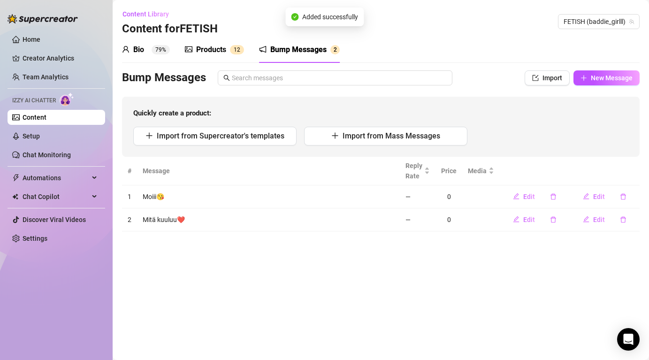
click at [618, 68] on div "Bio 79% Products 1 2 Bump Messages 2 Bio Import Bio from other creator Personal…" at bounding box center [380, 134] width 517 height 195
click at [612, 79] on span "New Message" at bounding box center [611, 78] width 42 height 8
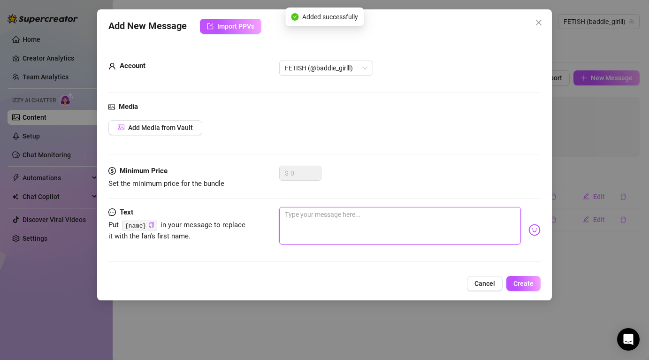
click at [287, 219] on textarea at bounding box center [399, 226] width 241 height 38
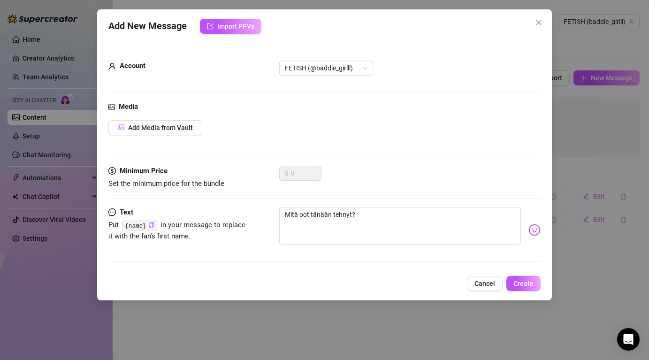
click at [536, 230] on img at bounding box center [534, 230] width 12 height 12
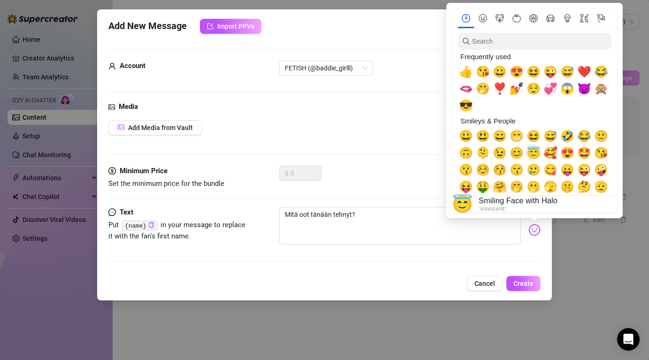
click at [533, 154] on span "😇" at bounding box center [533, 152] width 14 height 13
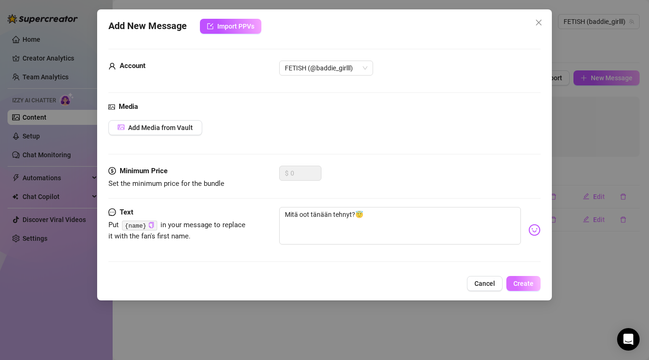
click at [522, 281] on span "Create" at bounding box center [523, 284] width 20 height 8
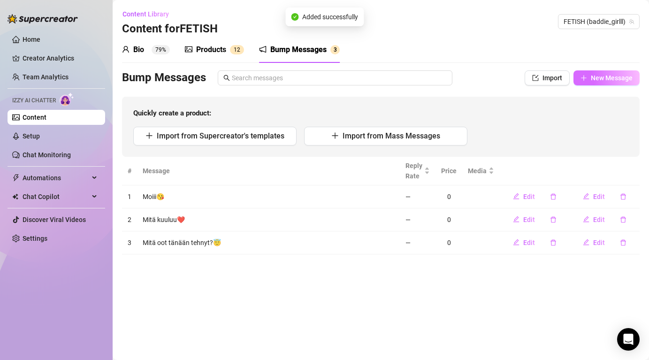
click at [621, 81] on span "New Message" at bounding box center [611, 78] width 42 height 8
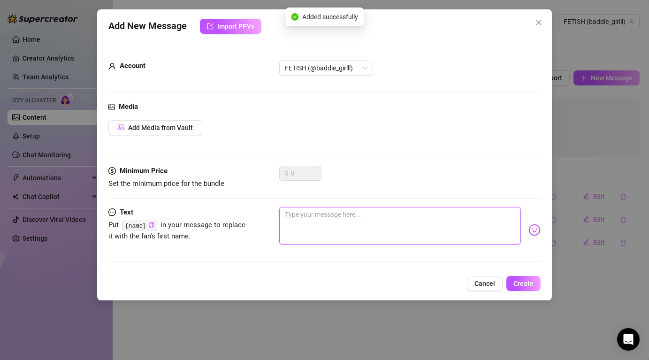
click at [325, 219] on textarea at bounding box center [399, 226] width 241 height 38
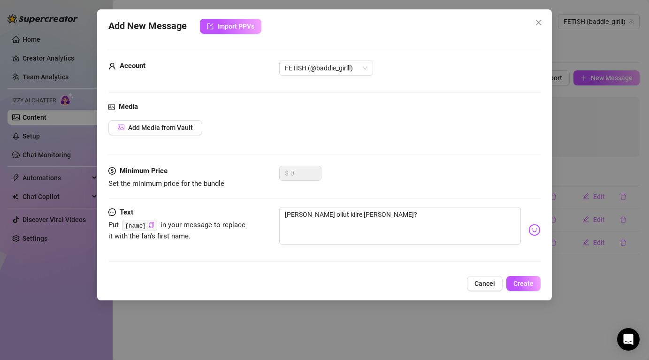
click at [536, 231] on img at bounding box center [534, 230] width 12 height 12
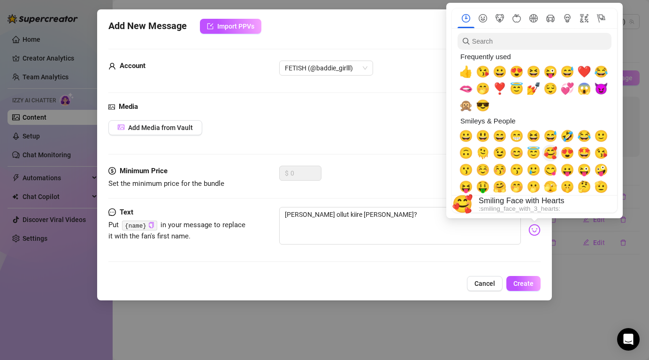
click at [551, 154] on span "🥰" at bounding box center [550, 152] width 14 height 13
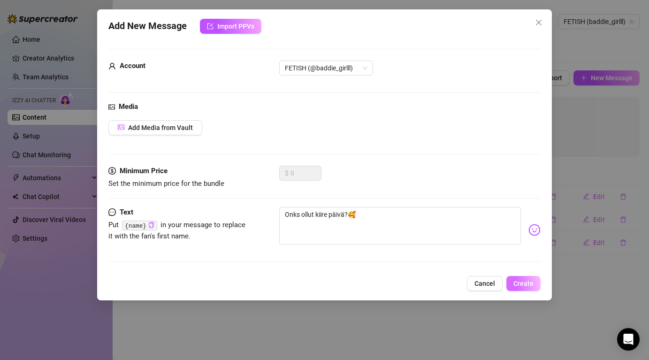
click at [519, 284] on span "Create" at bounding box center [523, 284] width 20 height 8
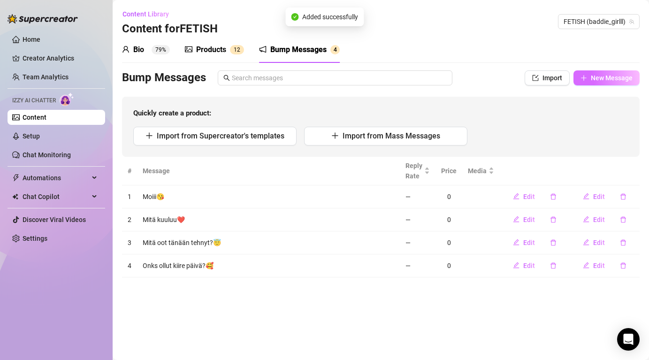
click at [611, 75] on span "New Message" at bounding box center [611, 78] width 42 height 8
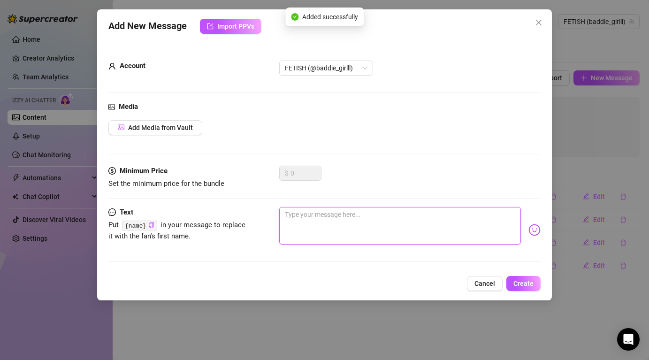
click at [321, 221] on textarea at bounding box center [399, 226] width 241 height 38
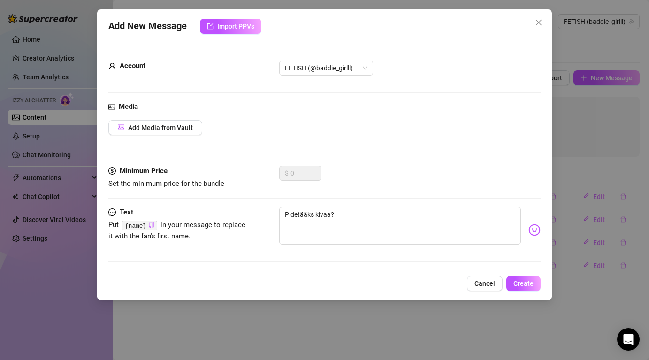
click at [528, 232] on img at bounding box center [534, 230] width 12 height 12
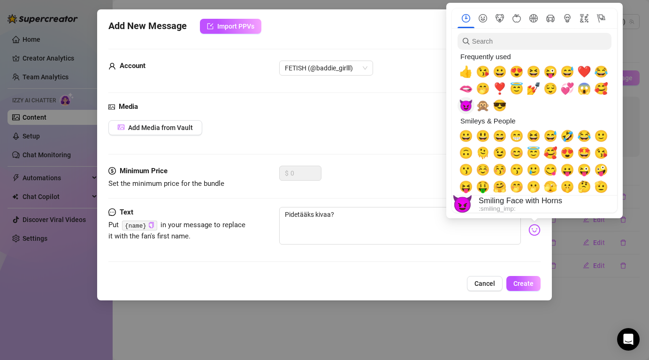
click at [466, 103] on span "😈" at bounding box center [466, 105] width 14 height 13
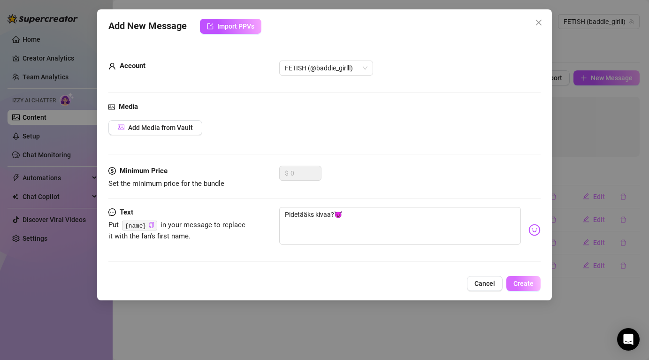
click at [529, 286] on span "Create" at bounding box center [523, 284] width 20 height 8
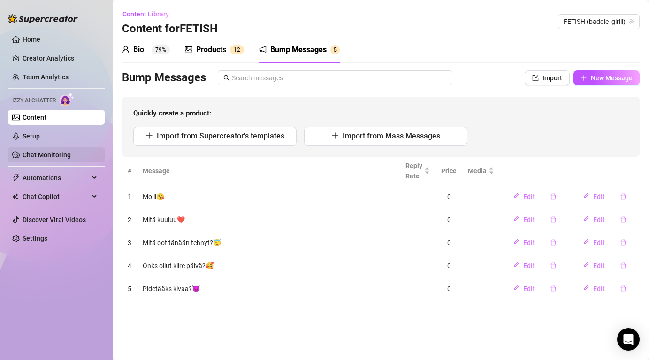
click at [57, 151] on link "Chat Monitoring" at bounding box center [47, 155] width 48 height 8
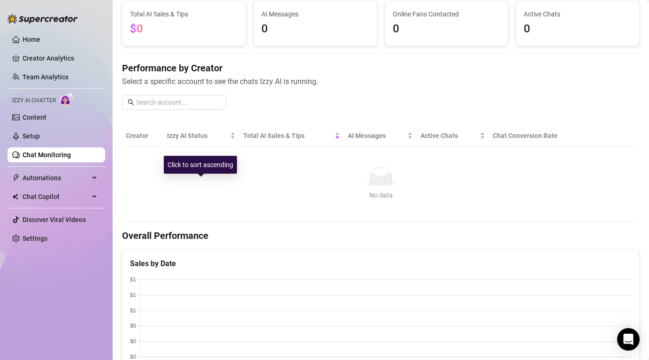
scroll to position [67, 0]
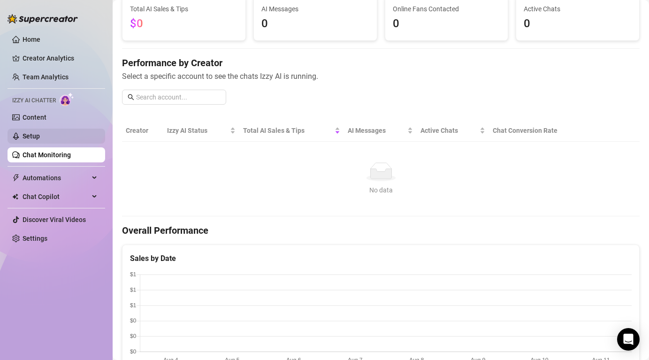
click at [40, 138] on link "Setup" at bounding box center [31, 136] width 17 height 8
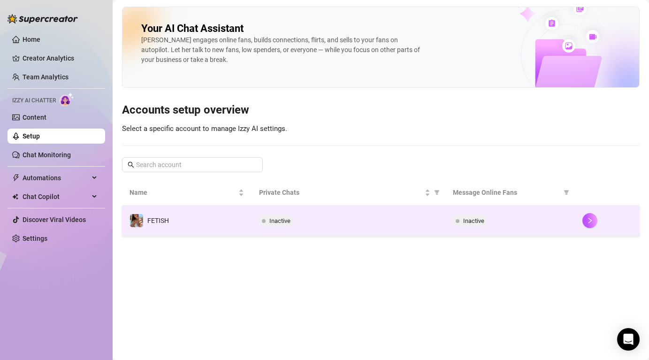
click at [346, 226] on td "Inactive" at bounding box center [348, 220] width 194 height 30
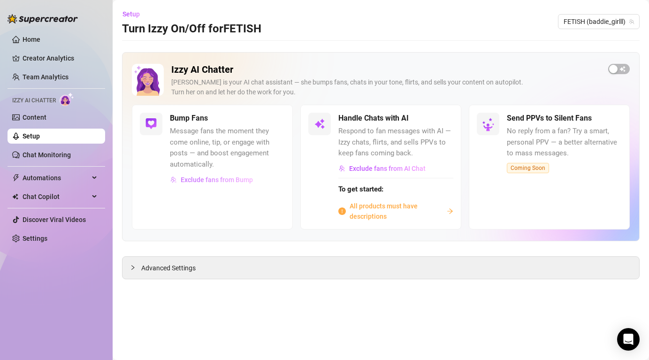
click at [195, 179] on span "Exclude fans from Bump" at bounding box center [217, 180] width 72 height 8
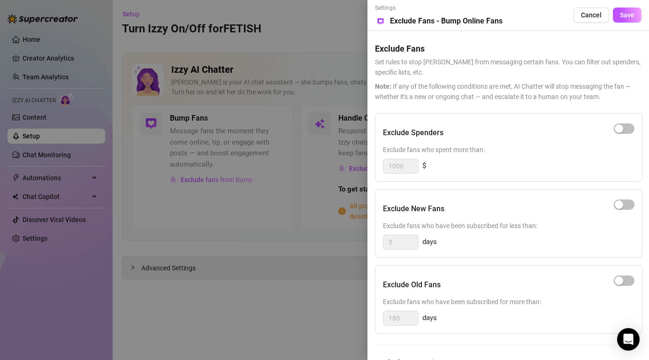
click at [289, 112] on div at bounding box center [324, 180] width 649 height 360
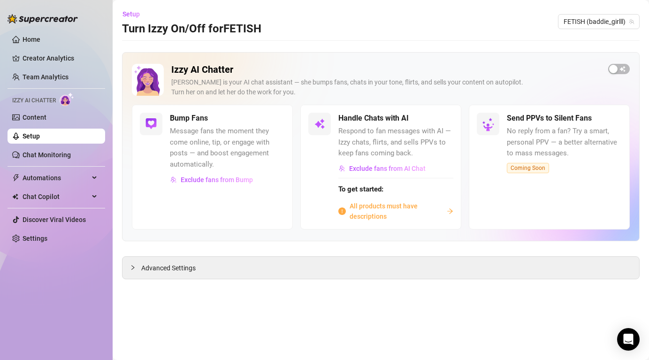
click at [367, 211] on span "All products must have descriptions" at bounding box center [395, 211] width 93 height 21
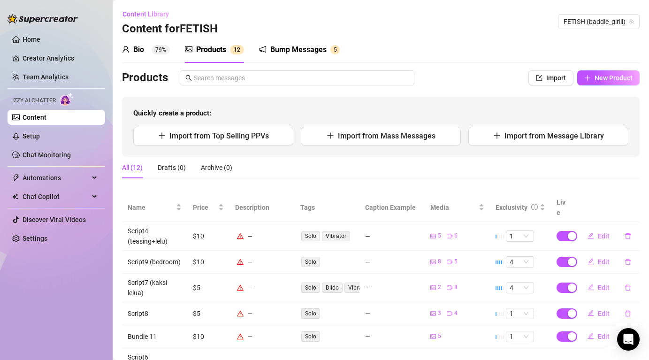
click at [246, 231] on div "—" at bounding box center [262, 236] width 54 height 10
click at [244, 231] on div "—" at bounding box center [262, 236] width 54 height 10
click at [597, 232] on span "Edit" at bounding box center [603, 236] width 12 height 8
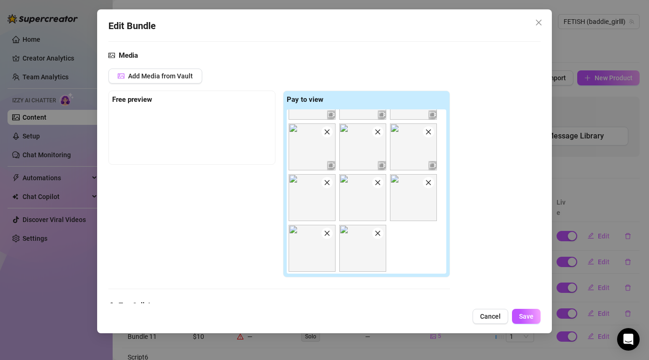
scroll to position [361, 0]
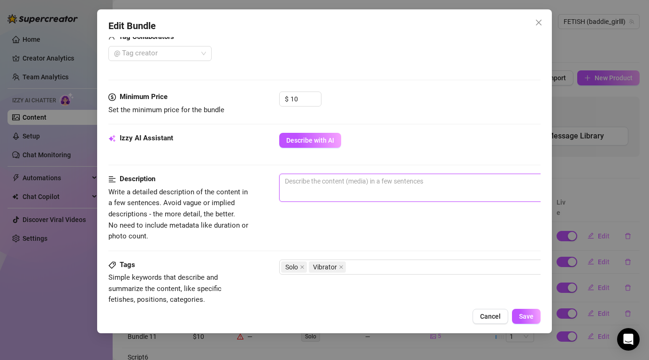
click at [329, 179] on textarea at bounding box center [443, 181] width 327 height 14
type textarea "N"
type textarea "Describe the content (media) in a few sentences"
type textarea "H"
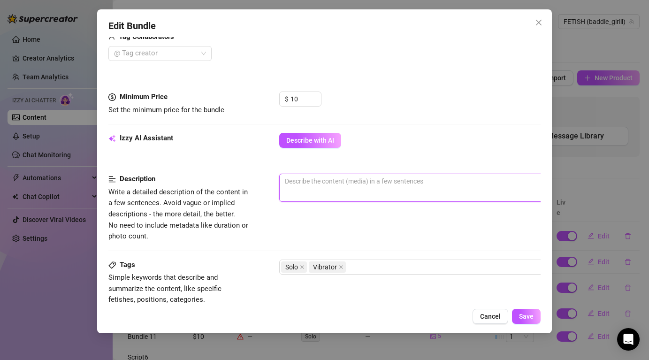
type textarea "H"
type textarea "Ha"
type textarea "Hal"
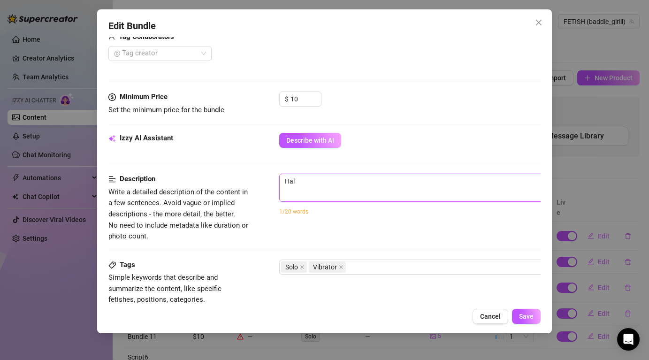
type textarea "Hala"
type textarea "Halau"
type textarea "Halaut"
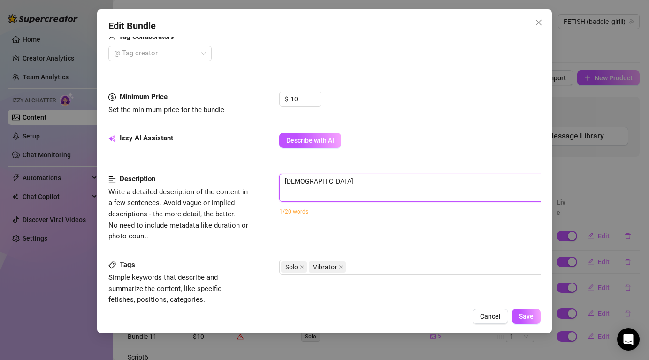
type textarea "Halaut"
type textarea "Halau"
type textarea "Hala"
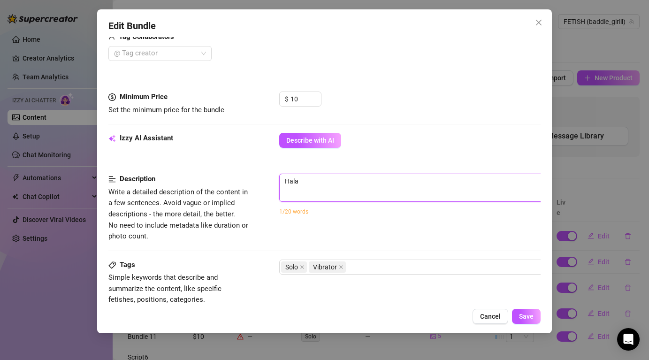
type textarea "Hal"
type textarea "Halu"
type textarea "Halua"
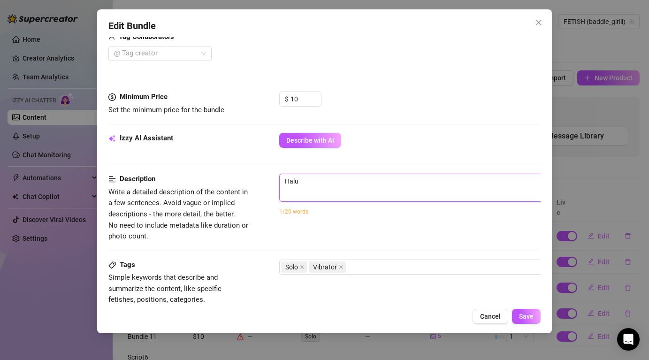
type textarea "Halua"
type textarea "Haluat"
type textarea "Haluatk"
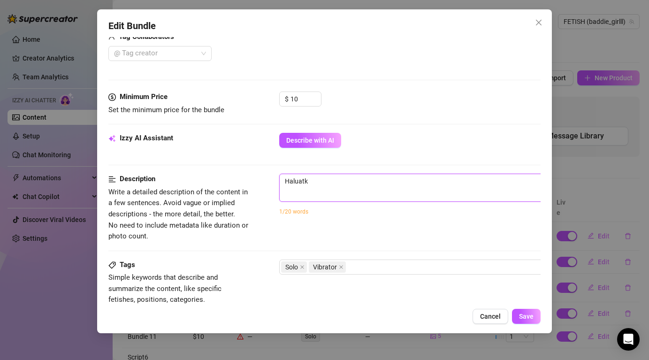
type textarea "Haluatko"
type textarea "Haluatko n"
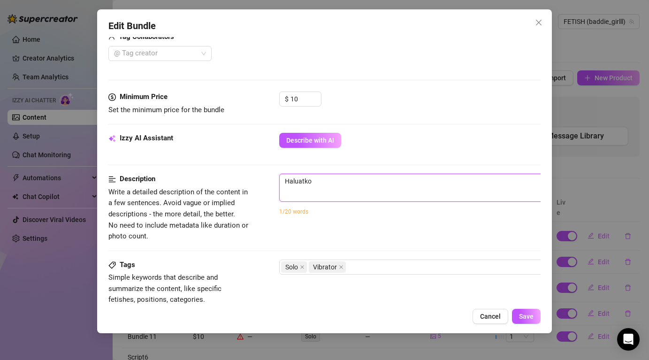
type textarea "Haluatko n"
type textarea "Haluatko nä"
type textarea "Haluatko näh"
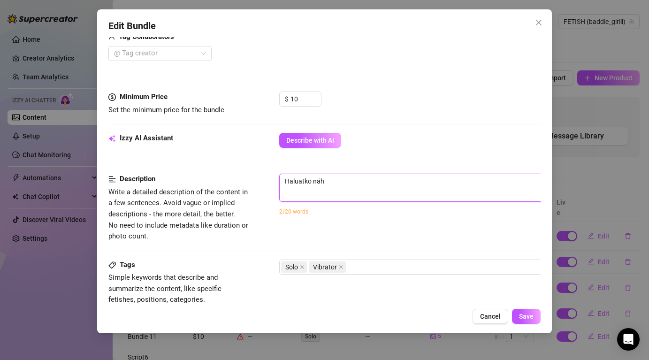
type textarea "Haluatko nähf"
type textarea "Haluatko nähfä"
type textarea "Haluatko nähf"
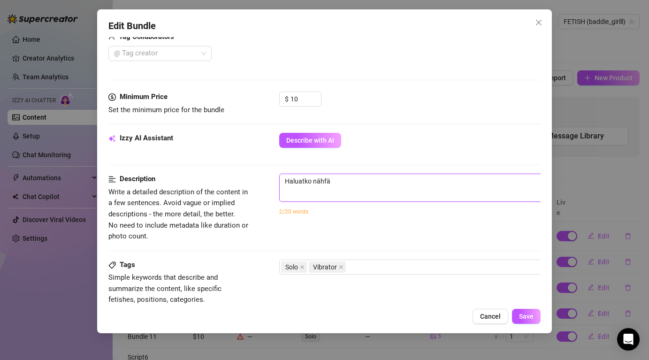
type textarea "Haluatko nähf"
type textarea "Haluatko näh"
type textarea "Haluatko nähd"
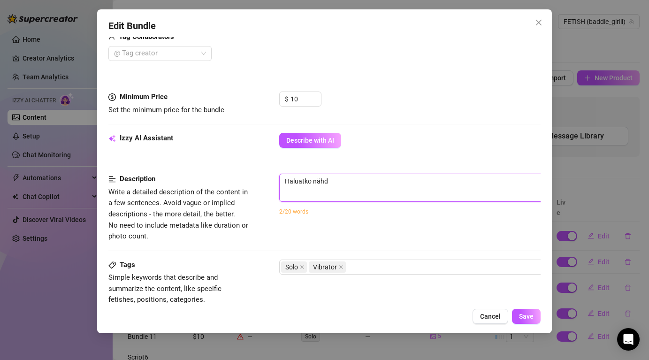
type textarea "Haluatko nähdä"
type textarea "Haluatko nähdä n"
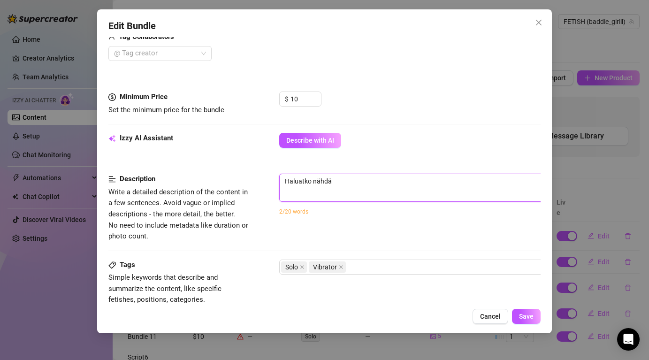
type textarea "Haluatko nähdä n"
type textarea "Haluatko nähdä nä"
type textarea "Haluatko nähdä nän"
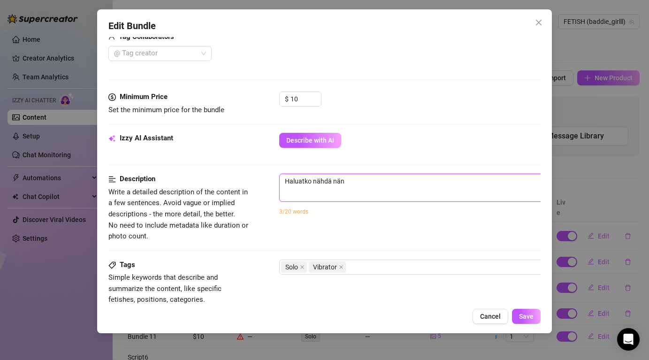
type textarea "Haluatko nähdä nä"
type textarea "Haluatko nähdä n"
type textarea "Haluatko nähdä"
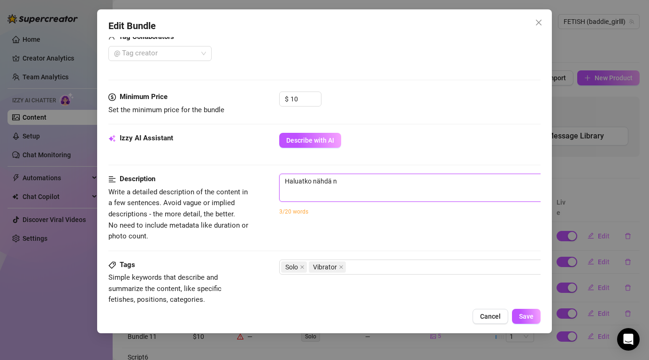
type textarea "Haluatko nähdä"
type textarea "Haluatko nähd"
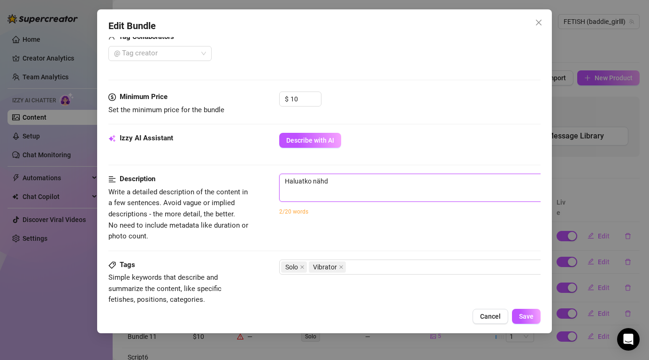
type textarea "Haluatko näh"
type textarea "Haluatko nä"
type textarea "Haluatko n"
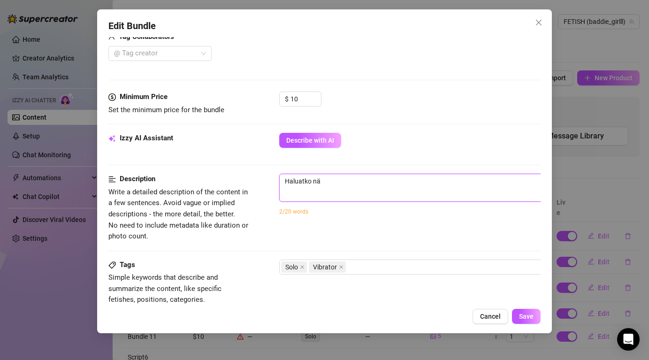
type textarea "Haluatko n"
type textarea "Haluatko"
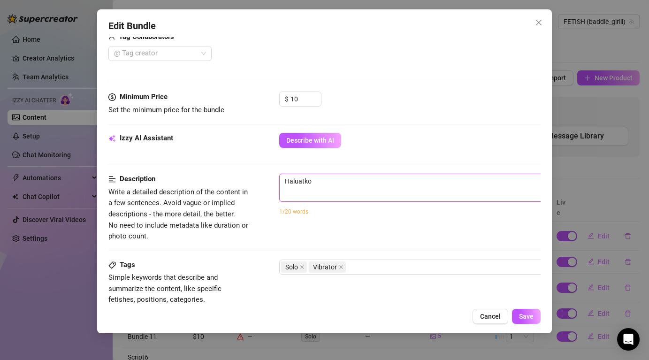
type textarea "Haluatk"
type textarea "Haluat"
type textarea "Halua"
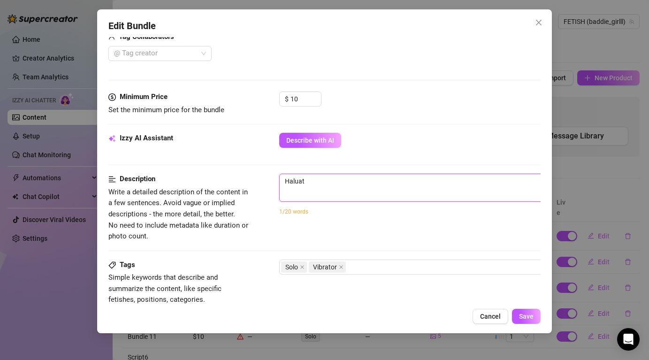
type textarea "Halua"
type textarea "Halu"
type textarea "Hal"
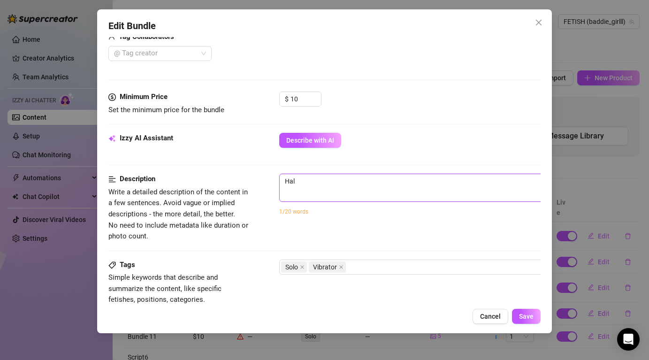
type textarea "Ha"
type textarea "H"
type textarea "Describe the content (media) in a few sentences"
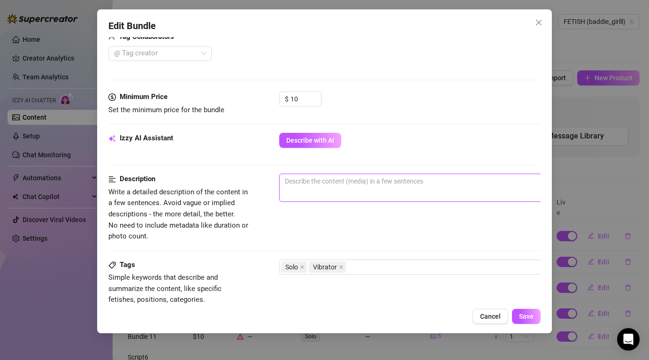
type textarea "N"
type textarea "Nä"
type textarea "Nän"
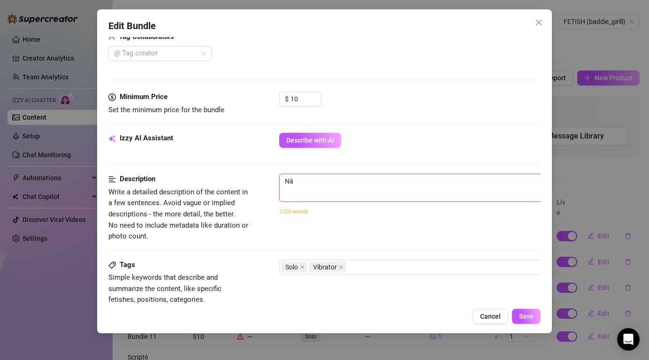
type textarea "Nän"
type textarea "Nänn"
type textarea "Nänne"
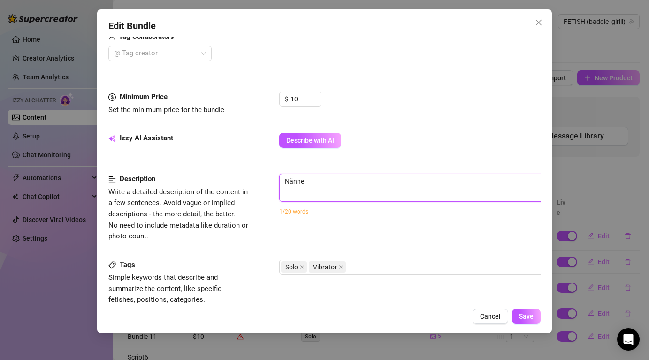
type textarea "Nännej"
type textarea "Nännejä"
type textarea "Nännej"
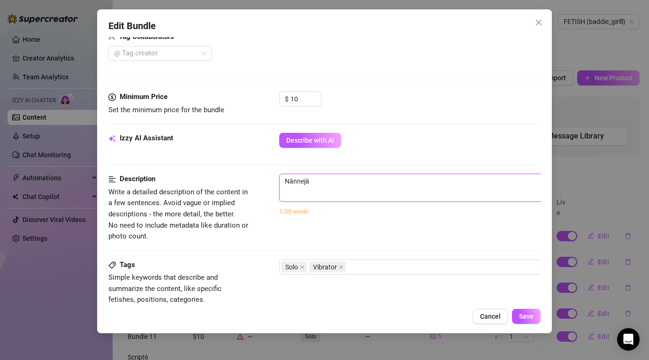
type textarea "Nännej"
type textarea "Nänne"
type textarea "Nänn"
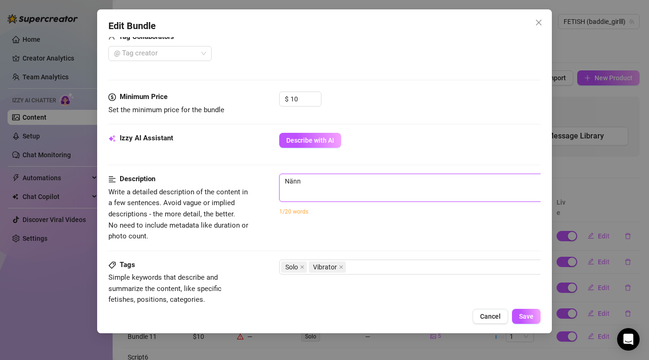
type textarea "Nänni"
type textarea "Nännit"
type textarea "Nännit,"
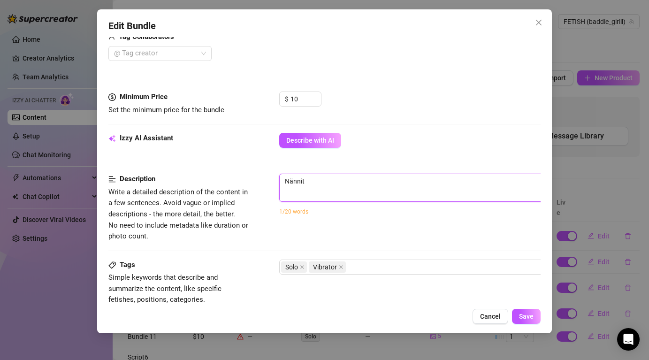
type textarea "Nännit,"
type textarea "Nännit, p"
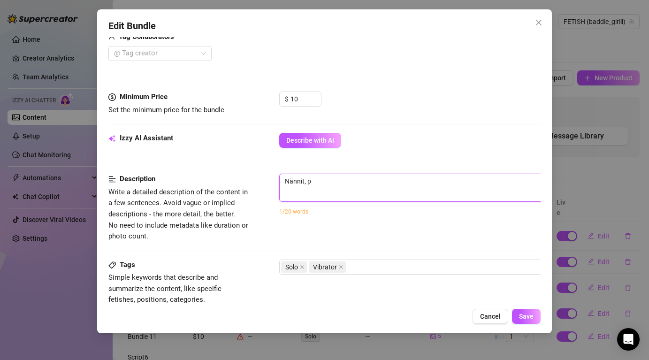
type textarea "Nännit, pi"
type textarea "Nännit, pil"
type textarea "Nännit, pill"
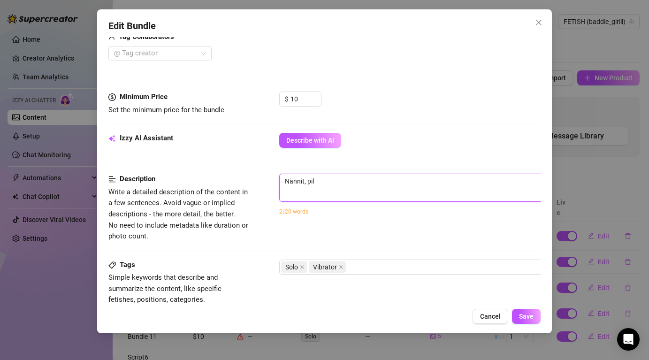
type textarea "Nännit, pill"
type textarea "Nännit, pillu"
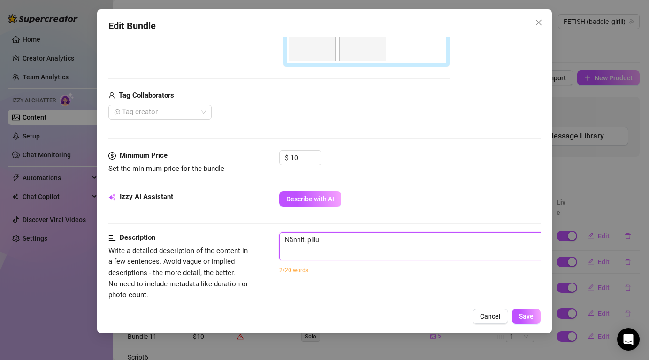
scroll to position [371, 0]
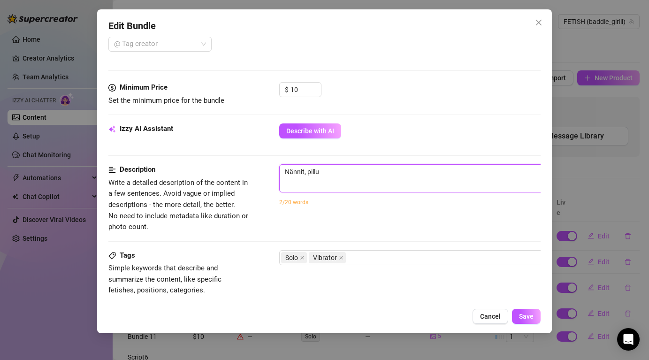
type textarea "Nännit, pillu,"
type textarea "Nännit, pillu, k"
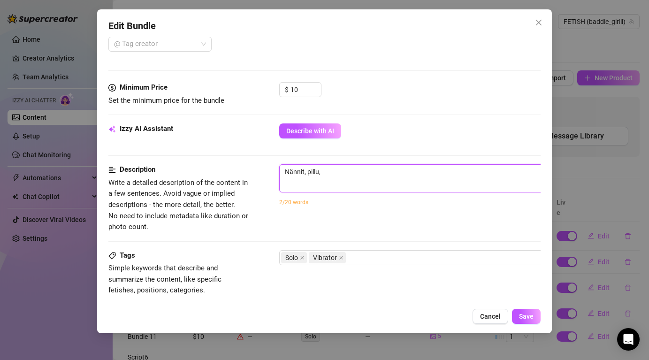
type textarea "Nännit, pillu, k"
type textarea "Nännit, pillu, ki"
type textarea "Nännit, pillu, kiu"
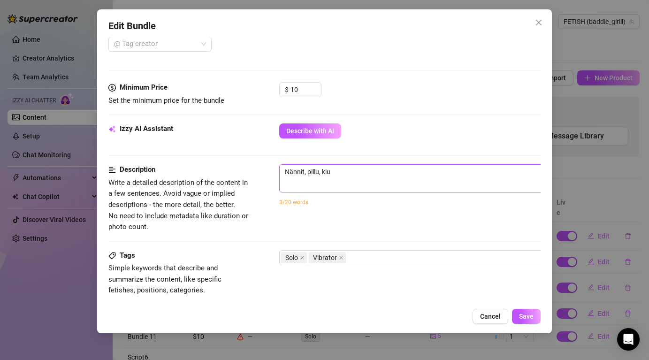
type textarea "Nännit, pillu, kius"
type textarea "Nännit, pillu, kiuso"
type textarea "Nännit, pillu, kiusoi"
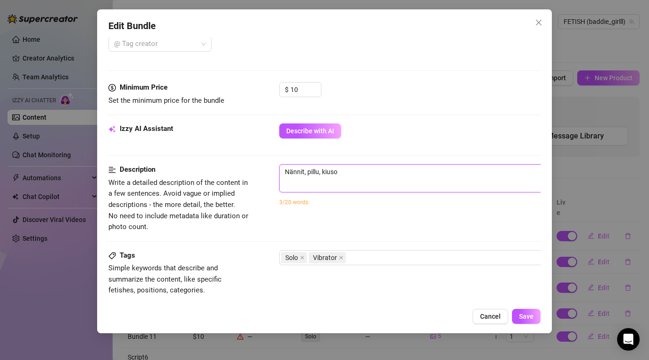
type textarea "Nännit, pillu, kiusoi"
type textarea "Nännit, pillu, kiusoit"
type textarea "Nännit, pillu, kiusoitt"
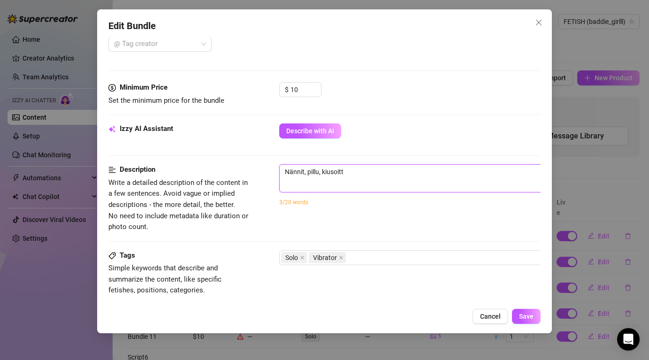
type textarea "Nännit, pillu, kiusoitte"
type textarea "Nännit, pillu, kiusoittel"
type textarea "Nännit, pillu, kiusoittele"
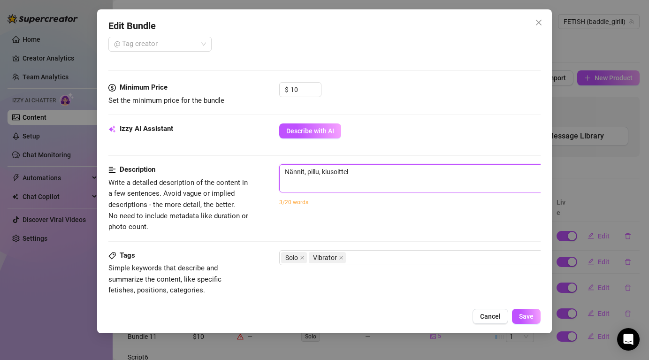
type textarea "Nännit, pillu, kiusoittele"
type textarea "Nännit, pillu, kiusoittelev"
type textarea "Nännit, pillu, kiusoitteleva"
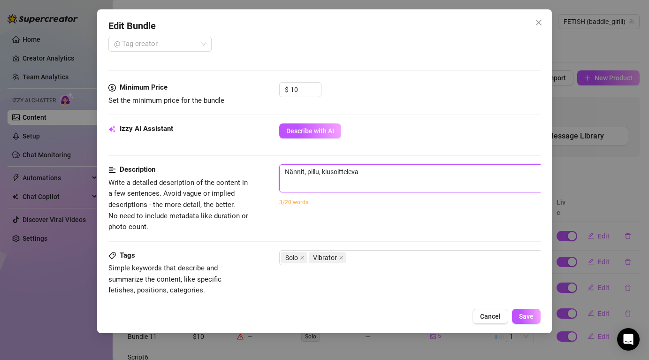
type textarea "Nännit, pillu, kiusoitteleva,"
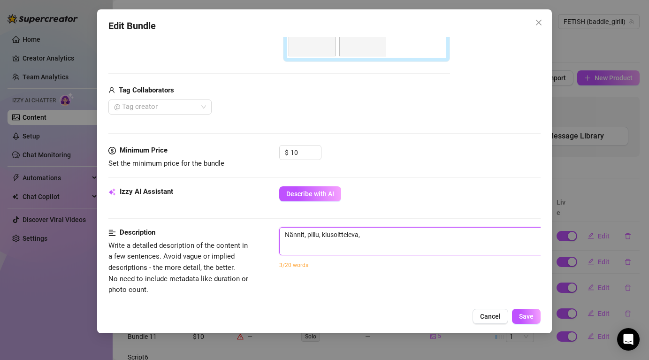
scroll to position [311, 0]
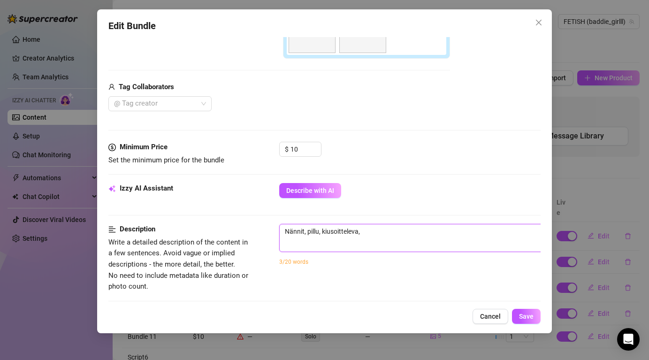
type textarea "Nännit, pillu, kiusoitteleva, s"
type textarea "Nännit, pillu, kiusoitteleva, st"
type textarea "Nännit, pillu, kiusoitteleva, str"
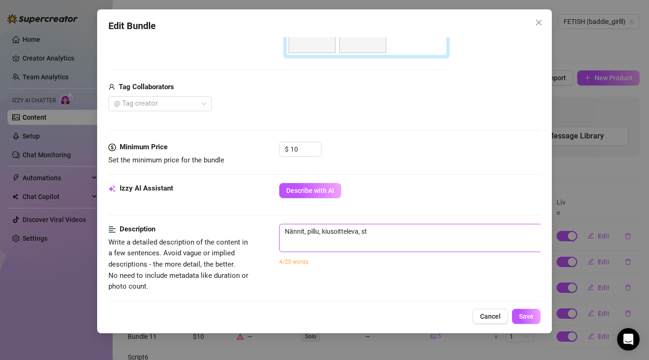
type textarea "Nännit, pillu, kiusoitteleva, str"
type textarea "Nännit, pillu, kiusoitteleva, stri"
type textarea "Nännit, pillu, kiusoitteleva, strip"
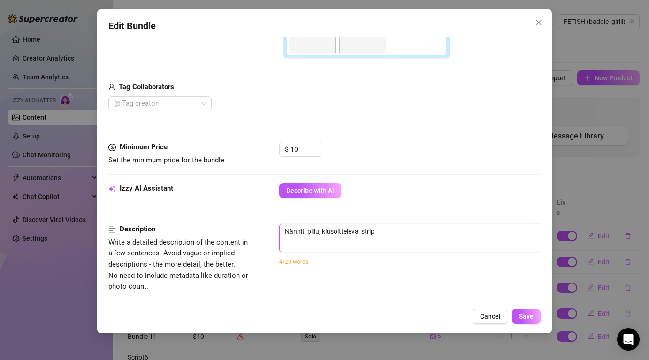
type textarea "Nännit, pillu, kiusoitteleva, stripp"
type textarea "Nännit, pillu, kiusoitteleva, strippa"
type textarea "Nännit, pillu, kiusoitteleva, strippau"
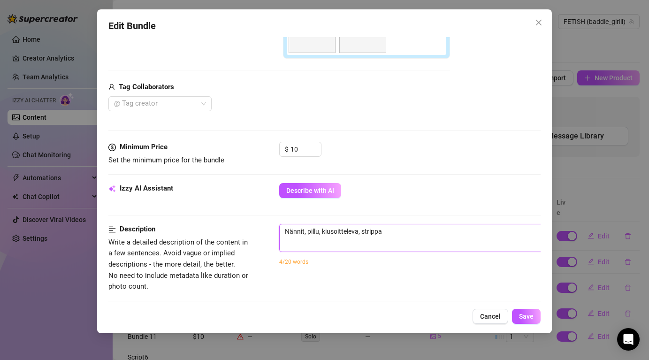
type textarea "Nännit, pillu, kiusoitteleva, strippau"
type textarea "Nännit, pillu, kiusoitteleva, strippaus"
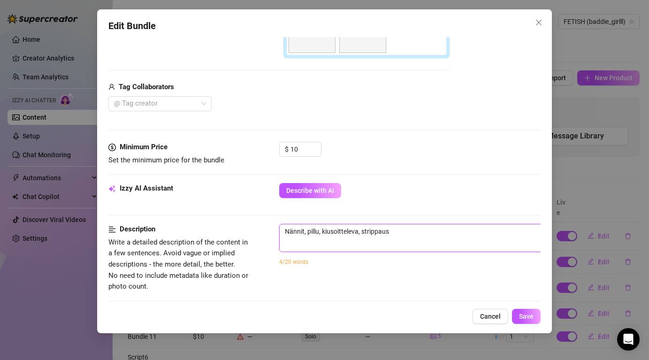
type textarea "Nännit, pillu, kiusoitteleva, strippaus"
type textarea "Nännit, pillu, kiusoitteleva, strippaus,"
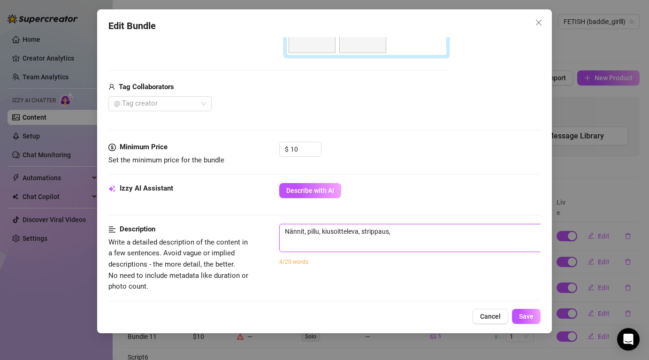
type textarea "Nännit, pillu, kiusoitteleva, strippaus,"
type textarea "Nännit, pillu, kiusoitteleva, strippaus, h"
type textarea "Nännit, pillu, kiusoitteleva, strippaus, hy"
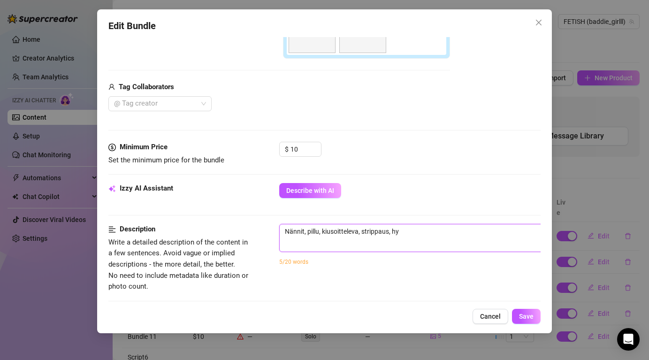
type textarea "Nännit, pillu, kiusoitteleva, strippaus, hym"
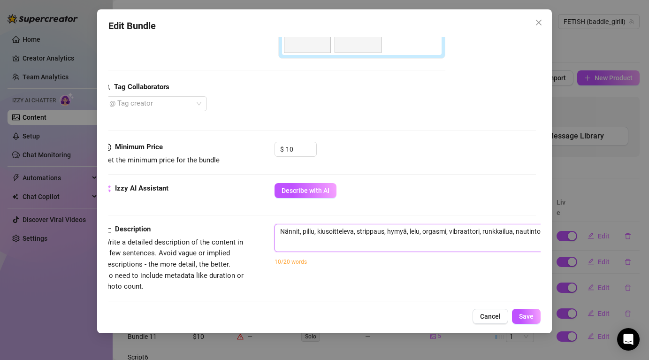
scroll to position [311, 7]
click at [523, 318] on span "Save" at bounding box center [526, 316] width 15 height 8
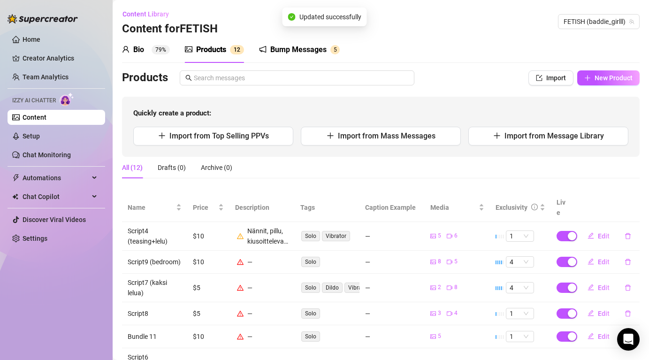
click at [240, 228] on div "Nännit, pillu, kiusoitteleva, strippaus, hymyä, lelu, orgasmi, vibraattori, run…" at bounding box center [262, 236] width 54 height 21
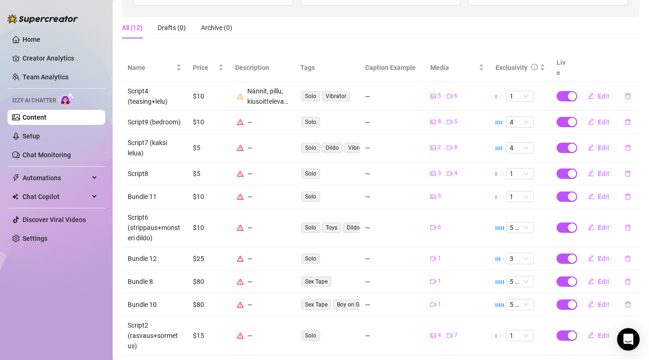
scroll to position [151, 0]
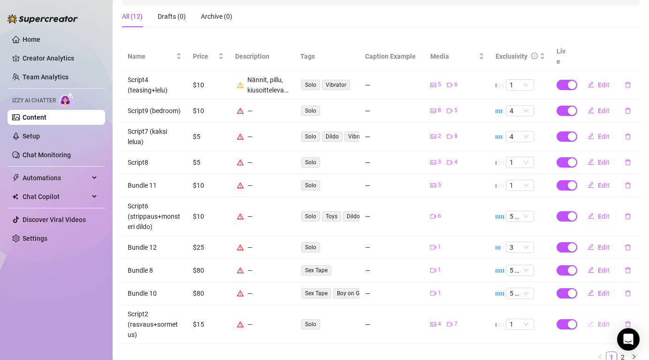
click at [603, 320] on span "Edit" at bounding box center [603, 324] width 12 height 8
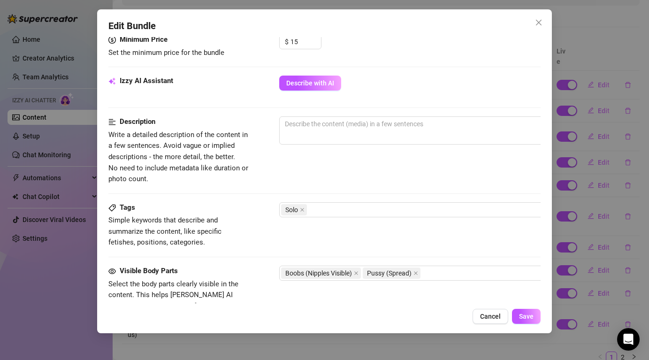
scroll to position [363, 0]
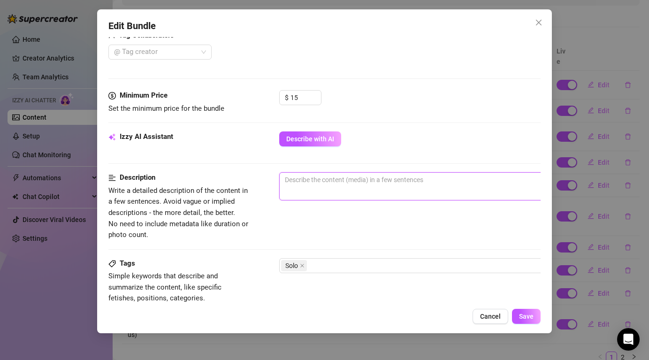
click at [339, 181] on textarea at bounding box center [443, 180] width 327 height 14
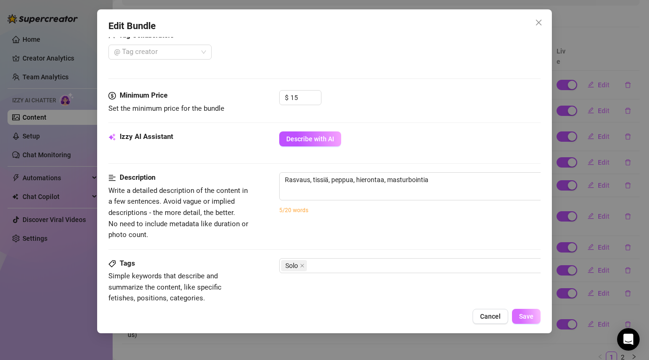
click at [525, 313] on span "Save" at bounding box center [526, 316] width 15 height 8
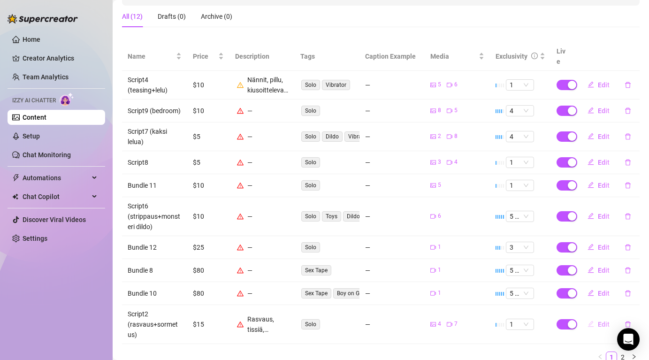
click at [603, 320] on span "Edit" at bounding box center [603, 324] width 12 height 8
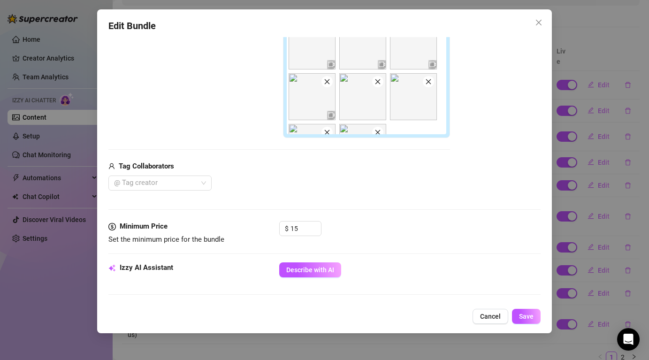
scroll to position [318, 0]
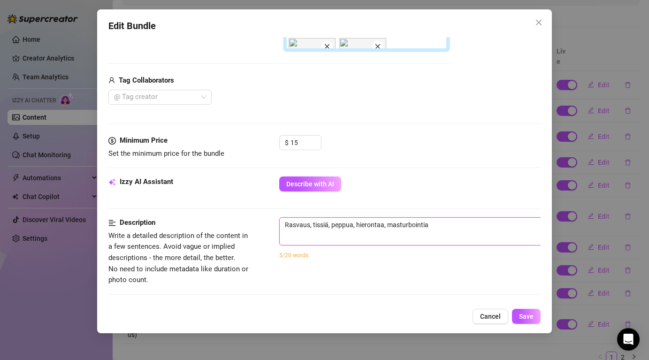
click at [437, 231] on textarea "Rasvaus, tissiä, peppua, hierontaa, masturbointia" at bounding box center [443, 225] width 327 height 14
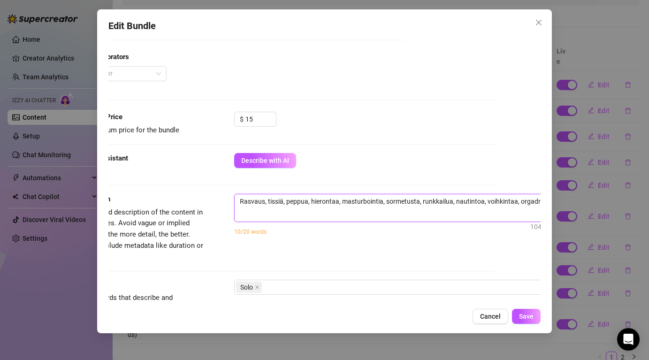
scroll to position [341, 47]
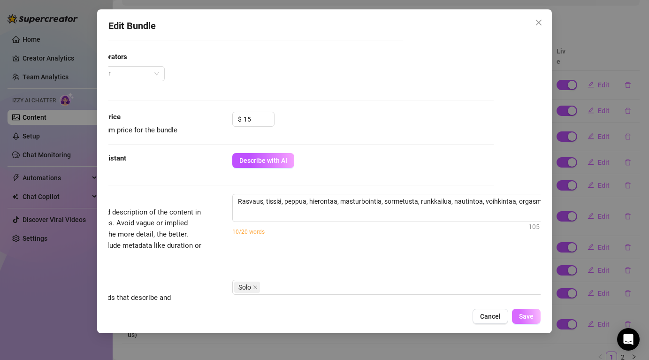
click at [531, 318] on span "Save" at bounding box center [526, 316] width 15 height 8
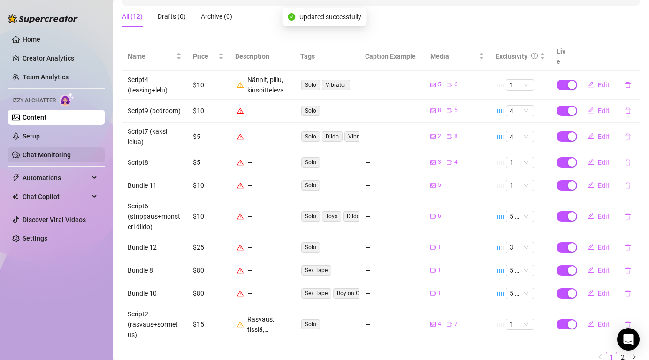
click at [45, 151] on link "Chat Monitoring" at bounding box center [47, 155] width 48 height 8
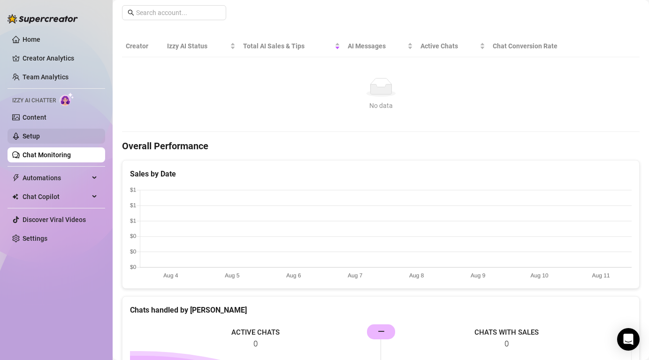
click at [40, 135] on link "Setup" at bounding box center [31, 136] width 17 height 8
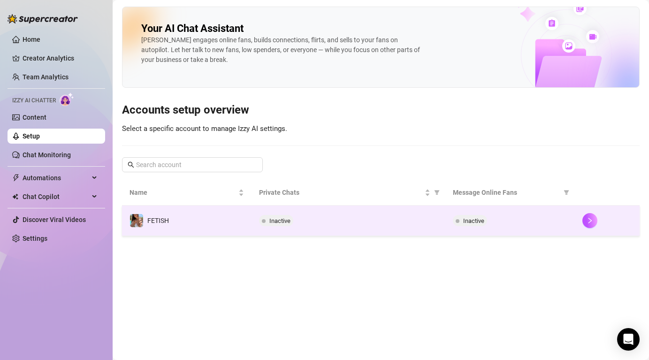
click at [402, 219] on div "Inactive" at bounding box center [348, 220] width 179 height 11
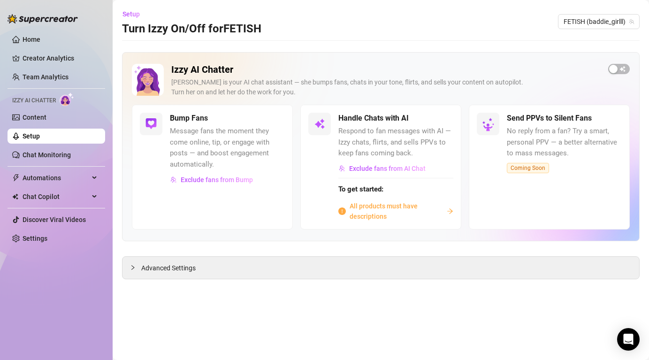
click at [365, 211] on span "All products must have descriptions" at bounding box center [395, 211] width 93 height 21
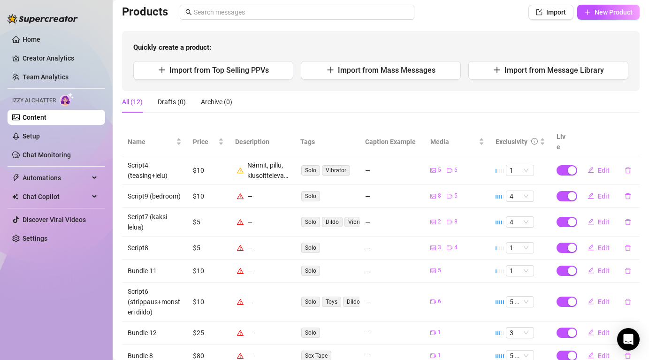
scroll to position [167, 0]
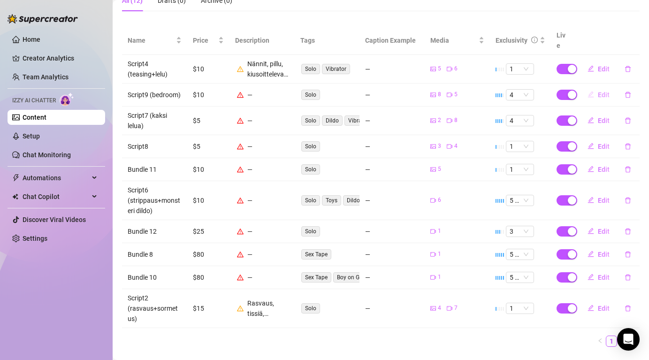
click at [600, 91] on span "Edit" at bounding box center [603, 95] width 12 height 8
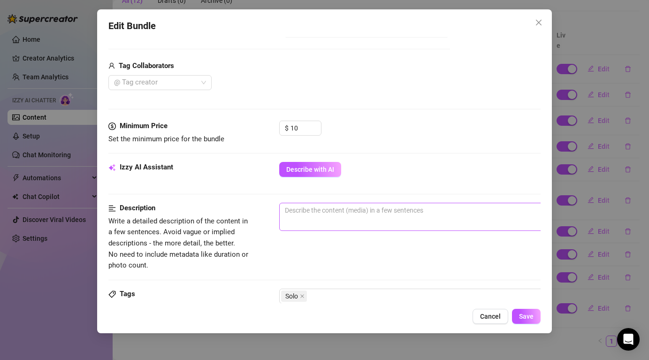
scroll to position [335, 0]
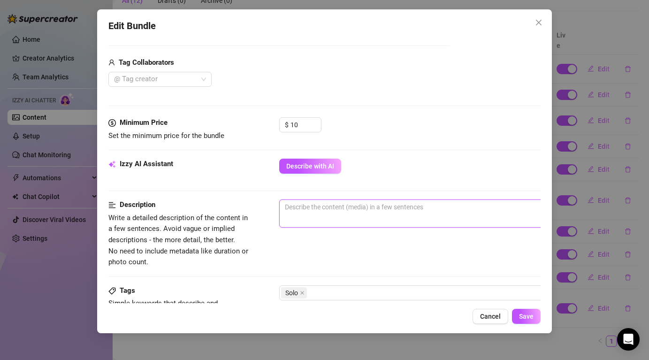
click at [327, 209] on textarea at bounding box center [443, 207] width 327 height 14
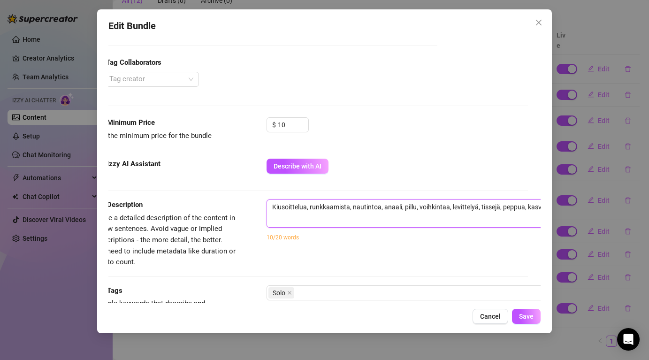
scroll to position [335, 19]
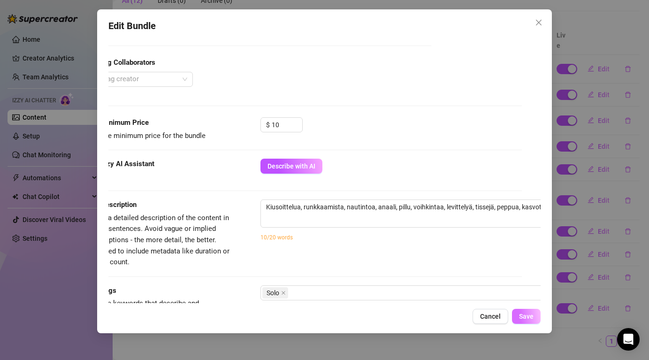
click at [531, 318] on span "Save" at bounding box center [526, 316] width 15 height 8
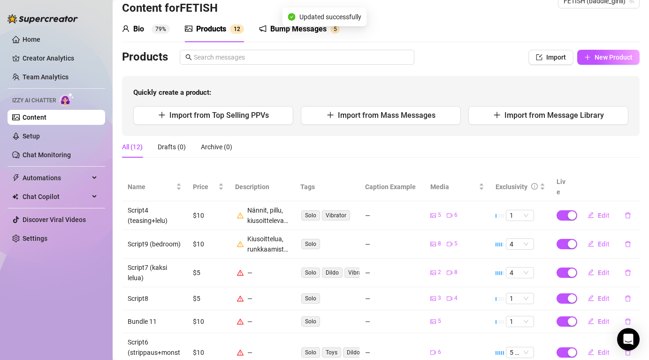
scroll to position [20, 0]
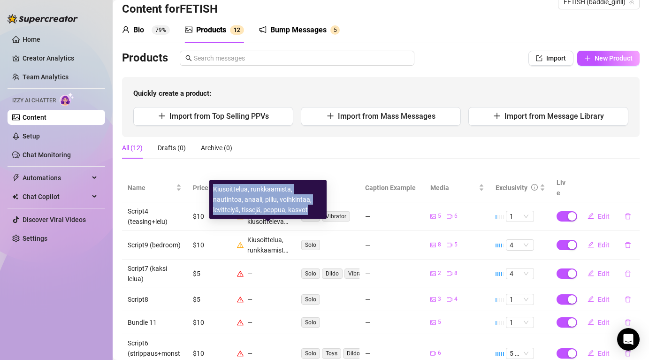
drag, startPoint x: 283, startPoint y: 209, endPoint x: 213, endPoint y: 189, distance: 72.9
click at [213, 189] on div "Kiusoittelua, runkkaamista, nautintoa, anaali, pillu, voihkintaa, levittelyä, t…" at bounding box center [268, 199] width 110 height 31
copy div "Kiusoittelua, runkkaamista, nautintoa, anaali, pillu, voihkintaa, levittelyä, t…"
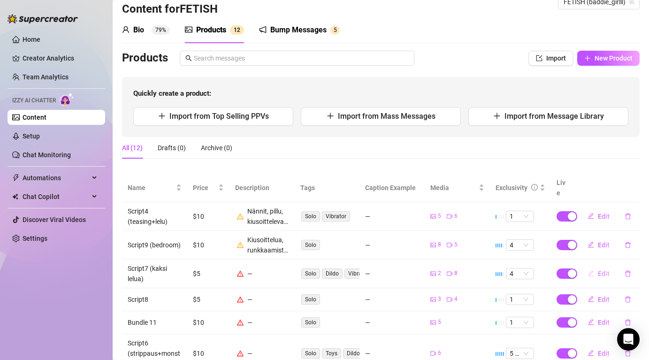
click at [604, 270] on span "Edit" at bounding box center [603, 274] width 12 height 8
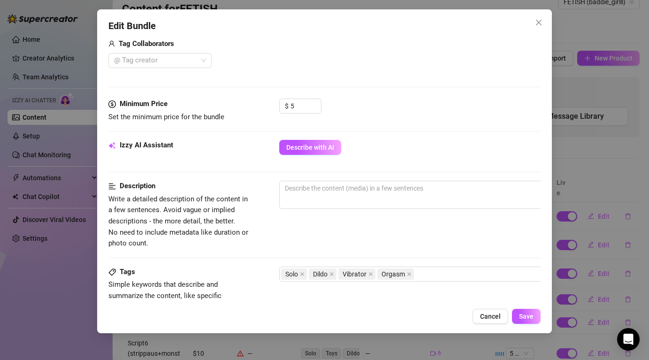
scroll to position [368, 0]
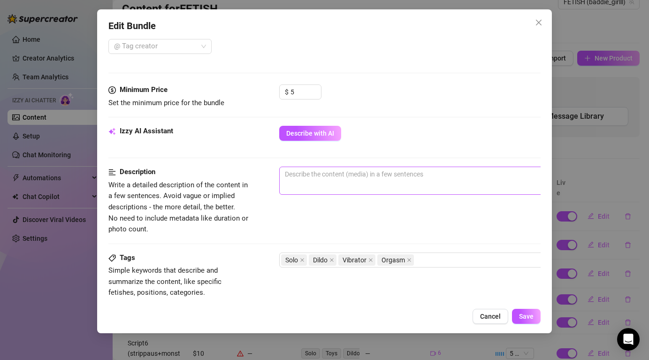
click at [331, 194] on span "0 / 1000" at bounding box center [443, 180] width 328 height 28
click at [329, 171] on textarea at bounding box center [443, 174] width 327 height 14
paste textarea "Kiusoittelua, runkkaamista, nautintoa, anaali, pillu, voihkintaa, levittelyä, t…"
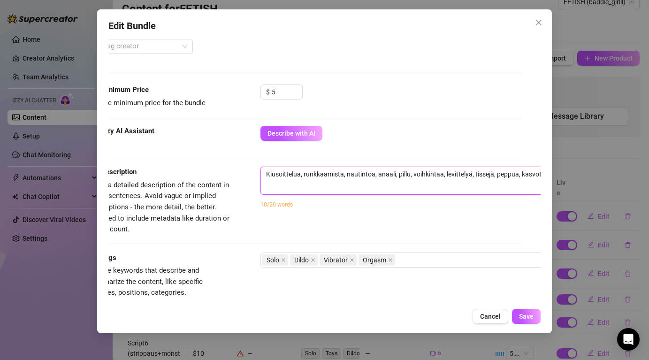
click at [393, 173] on textarea "Kiusoittelua, runkkaamista, nautintoa, anaali, pillu, voihkintaa, levittelyä, t…" at bounding box center [424, 174] width 327 height 14
click at [394, 173] on textarea "Kiusoittelua, runkkaamista, nautintoa, anaali, pillu, voihkintaa, levittelyä, t…" at bounding box center [424, 174] width 327 height 14
click at [523, 316] on span "Save" at bounding box center [526, 316] width 15 height 8
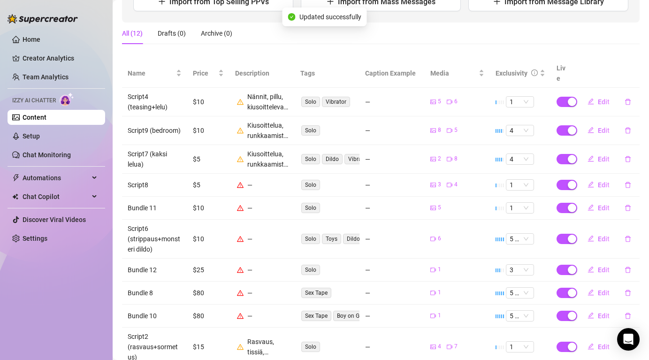
scroll to position [147, 0]
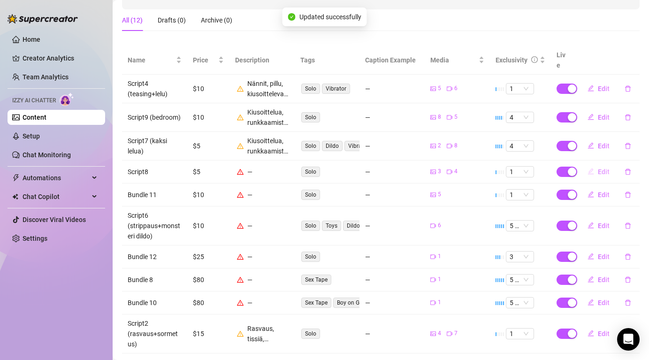
click at [605, 164] on button "Edit" at bounding box center [598, 171] width 37 height 15
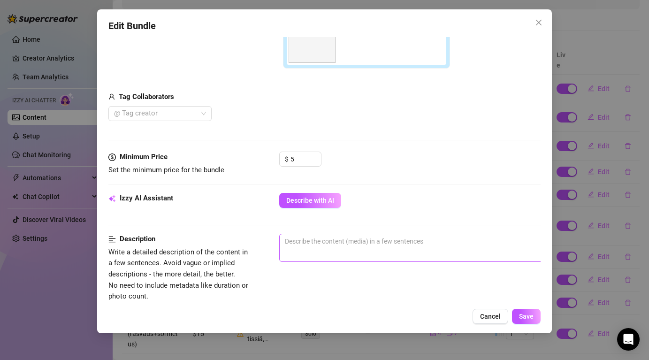
scroll to position [311, 0]
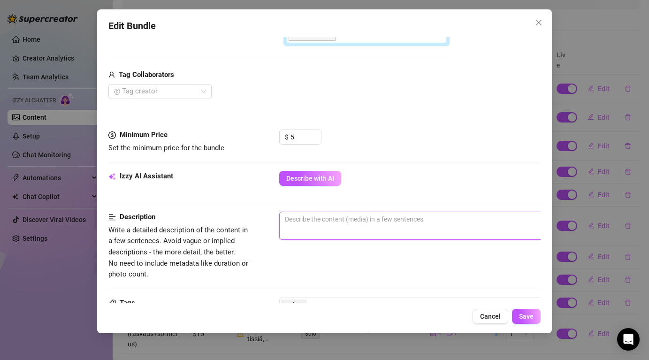
click at [327, 216] on textarea at bounding box center [443, 219] width 327 height 14
paste textarea "Kiusoittelua, runkkaamista, nautintoa, anaali, pillu, voihkintaa, levittelyä, t…"
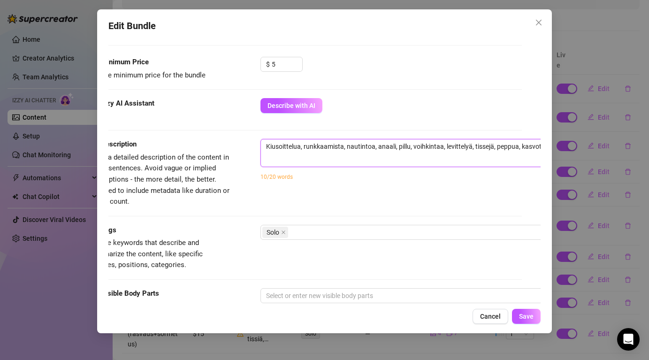
scroll to position [322, 19]
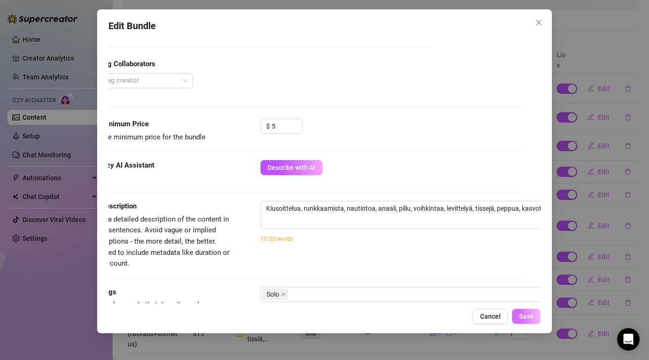
click at [530, 321] on button "Save" at bounding box center [526, 316] width 29 height 15
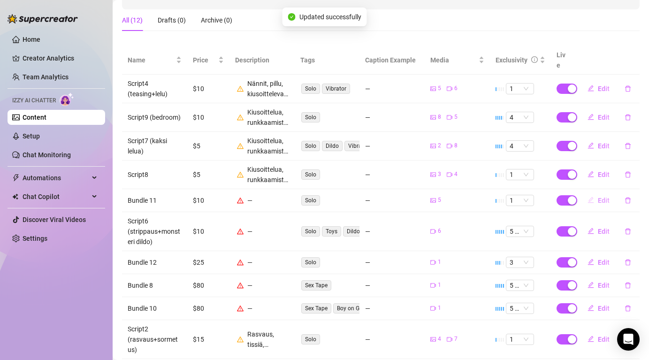
click at [602, 197] on span "Edit" at bounding box center [603, 201] width 12 height 8
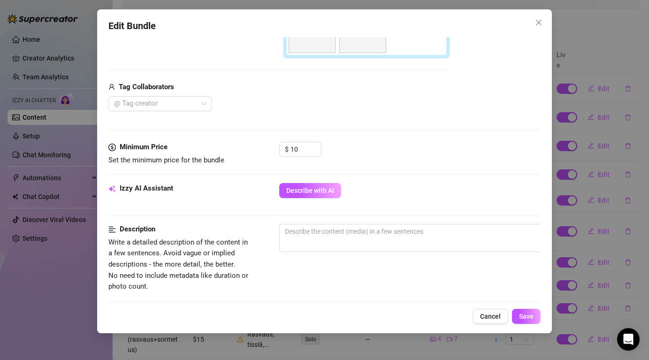
scroll to position [260, 0]
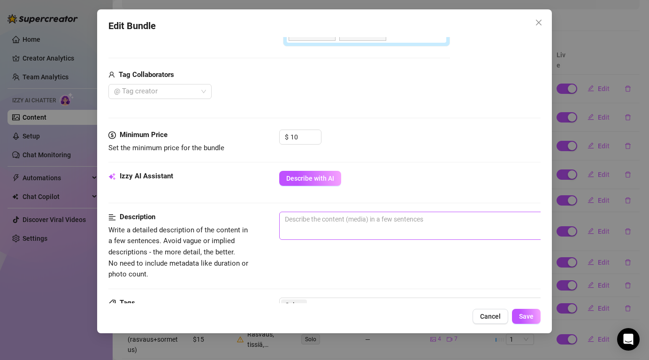
click at [324, 231] on span "0 / 1000" at bounding box center [443, 226] width 328 height 28
click at [324, 227] on span "0 / 1000" at bounding box center [443, 226] width 328 height 28
click at [315, 224] on textarea at bounding box center [443, 219] width 327 height 14
click at [533, 315] on button "Save" at bounding box center [526, 316] width 29 height 15
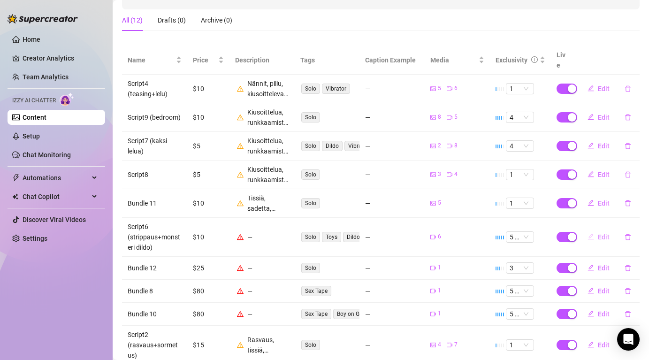
click at [603, 233] on span "Edit" at bounding box center [603, 237] width 12 height 8
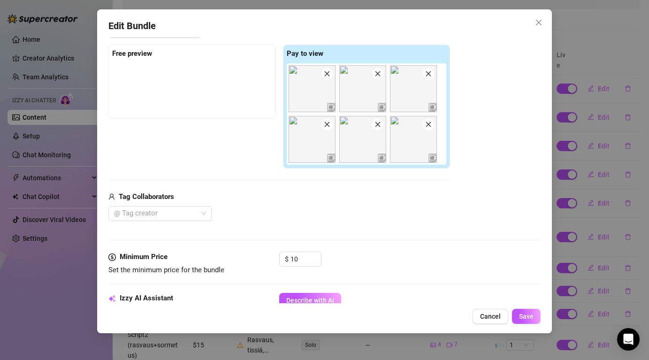
scroll to position [264, 0]
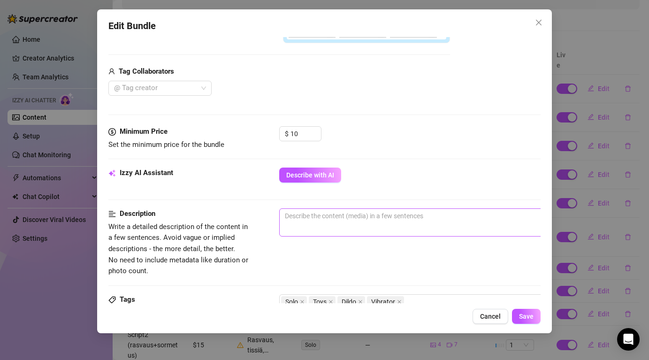
click at [309, 227] on span "0 / 1000" at bounding box center [443, 222] width 328 height 28
click at [311, 220] on textarea at bounding box center [443, 216] width 327 height 14
paste textarea "Kiusoittelua, runkkaamista, nautintoa, anaali, pillu, voihkintaa, levittelyä, t…"
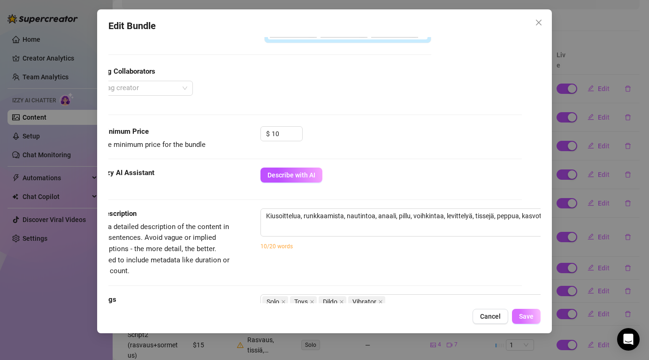
click at [523, 316] on span "Save" at bounding box center [526, 316] width 15 height 8
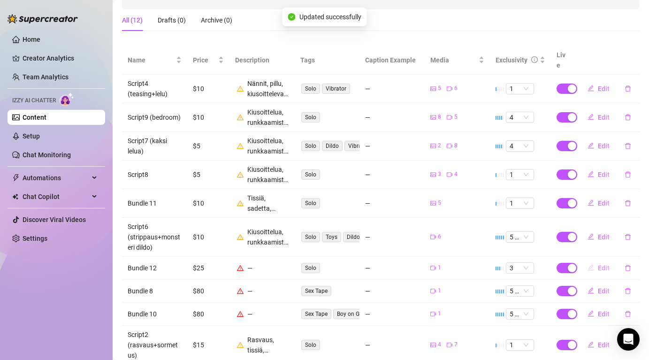
click at [601, 264] on span "Edit" at bounding box center [603, 268] width 12 height 8
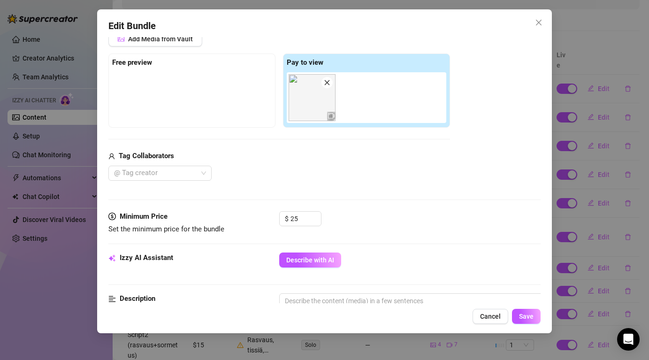
scroll to position [160, 0]
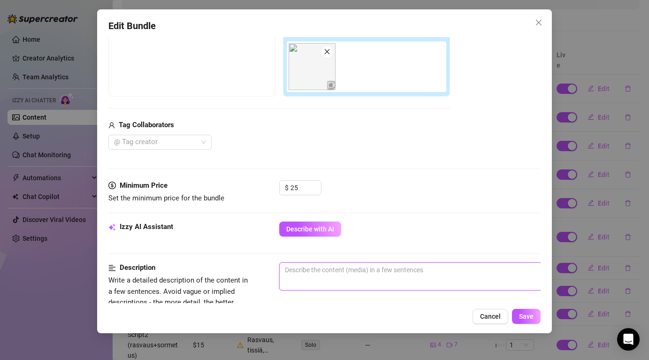
click at [307, 272] on textarea at bounding box center [443, 270] width 327 height 14
paste textarea "Kiusoittelua, runkkaamista, nautintoa, anaali, pillu, voihkintaa, levittelyä, t…"
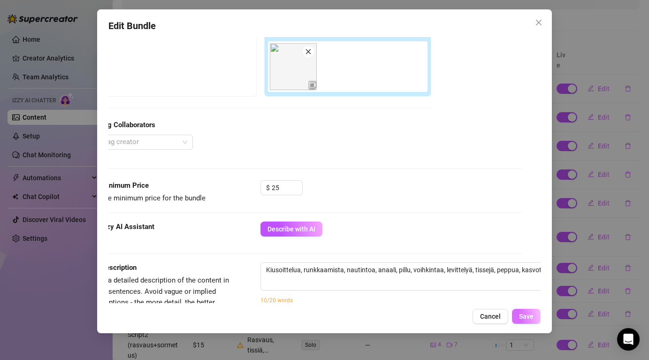
click at [533, 316] on span "Save" at bounding box center [526, 316] width 15 height 8
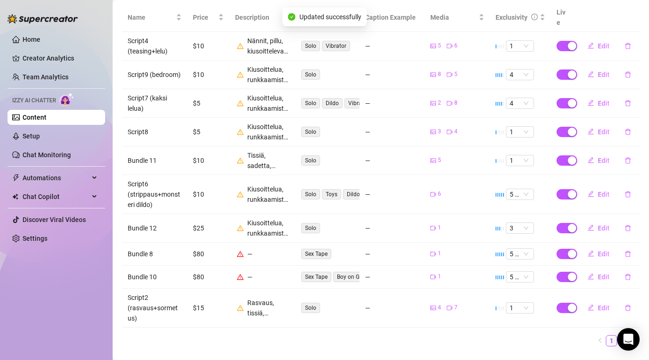
scroll to position [201, 0]
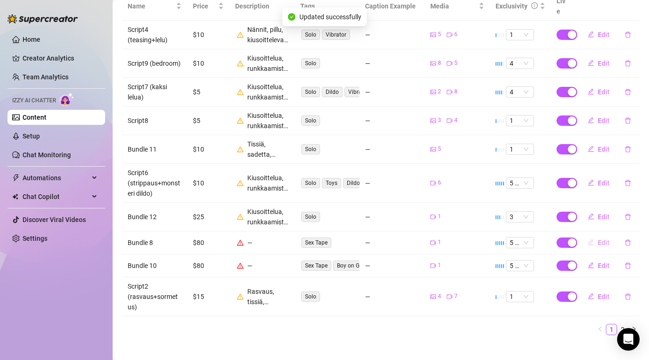
click at [609, 235] on button "Edit" at bounding box center [598, 242] width 37 height 15
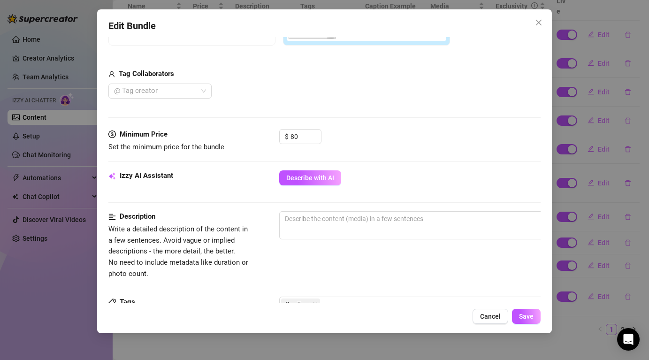
scroll to position [231, 0]
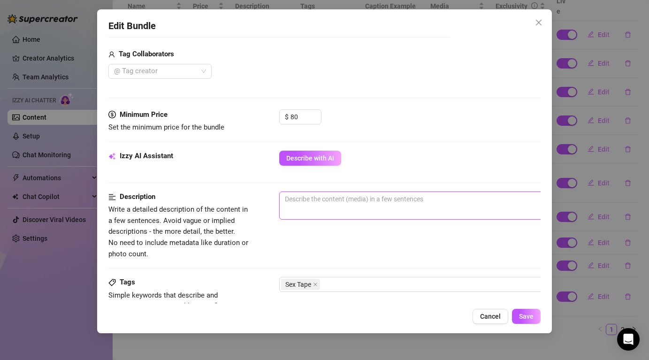
click at [318, 201] on textarea at bounding box center [443, 199] width 327 height 14
paste textarea "Kiusoittelua, runkkaamista, nautintoa, anaali, pillu, voihkintaa, levittelyä, t…"
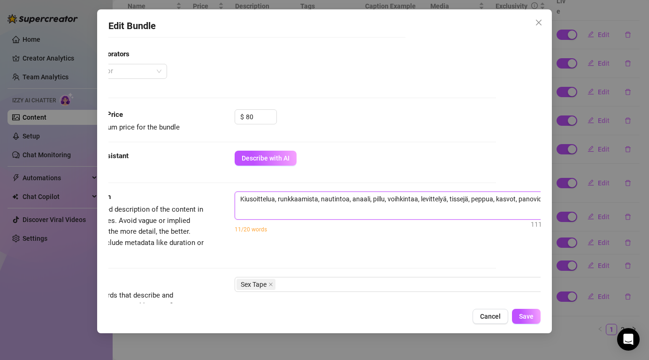
scroll to position [231, 52]
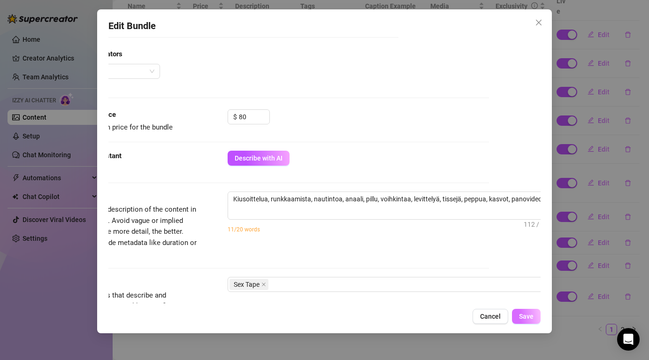
click at [526, 318] on span "Save" at bounding box center [526, 316] width 15 height 8
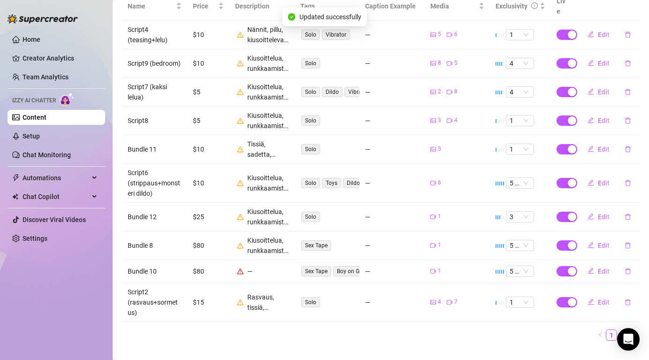
scroll to position [207, 0]
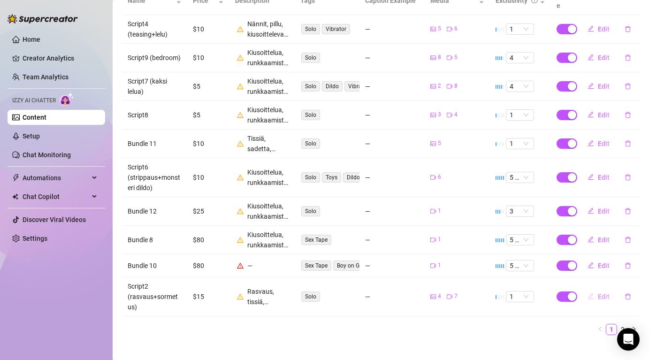
click at [598, 293] on span "Edit" at bounding box center [603, 297] width 12 height 8
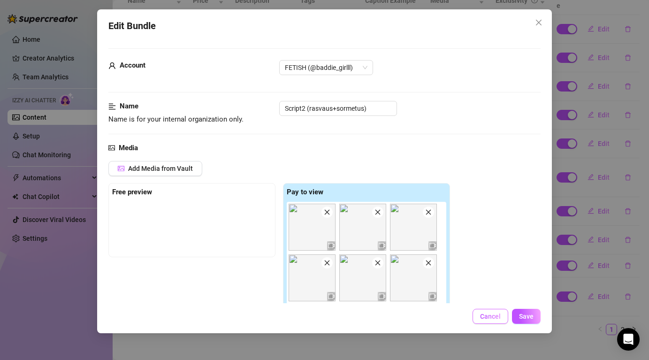
click at [496, 315] on span "Cancel" at bounding box center [490, 316] width 21 height 8
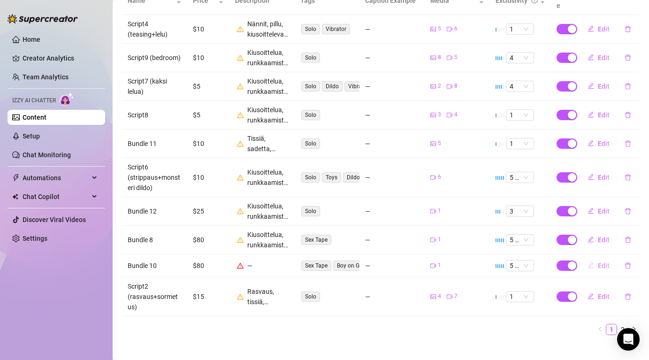
click at [608, 262] on span "Edit" at bounding box center [603, 266] width 12 height 8
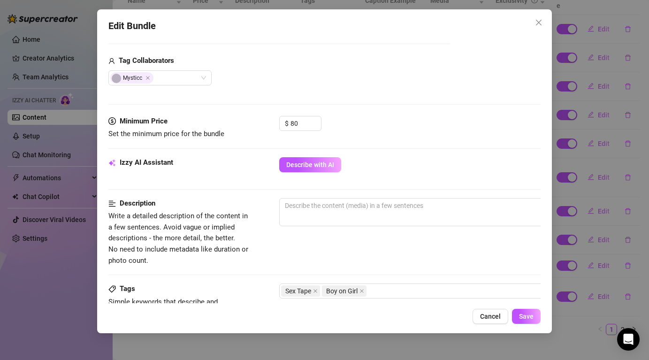
scroll to position [240, 0]
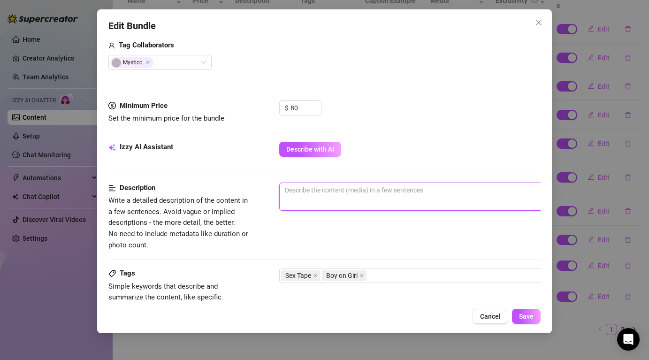
click at [328, 186] on textarea at bounding box center [443, 190] width 327 height 14
paste textarea "Kiusoittelua, runkkaamista, nautintoa, anaali, pillu, voihkintaa, levittelyä, t…"
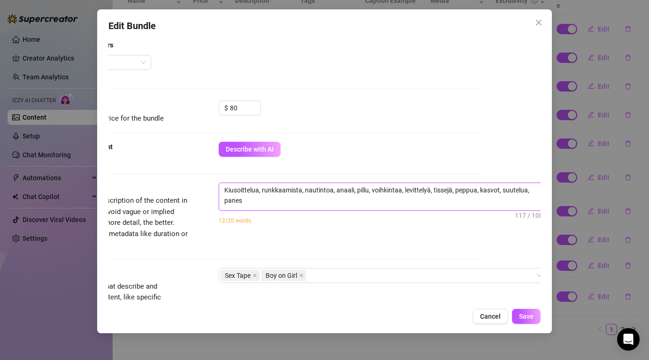
scroll to position [0, 0]
click at [527, 318] on span "Save" at bounding box center [526, 316] width 15 height 8
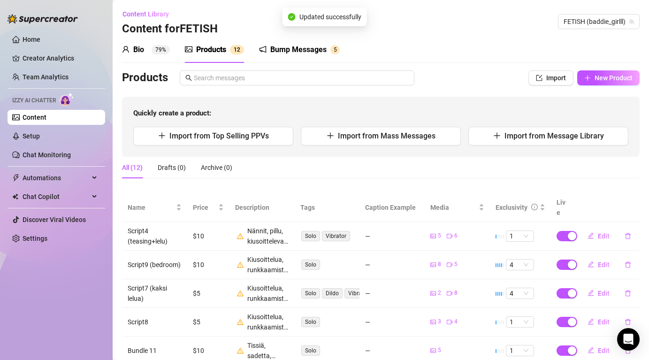
scroll to position [212, 0]
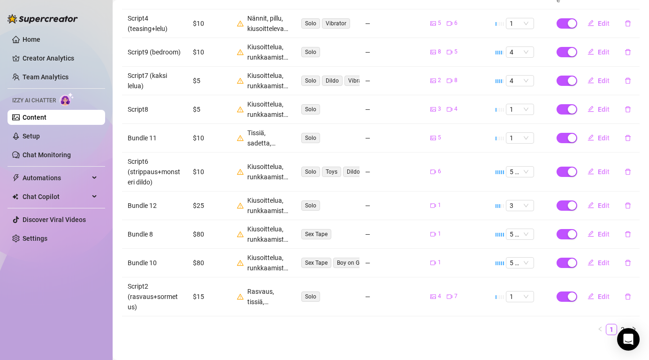
click at [73, 144] on ul "Home Creator Analytics Team Analytics Izzy AI Chatter Content Setup Chat Monito…" at bounding box center [57, 138] width 98 height 221
click at [40, 138] on link "Setup" at bounding box center [31, 136] width 17 height 8
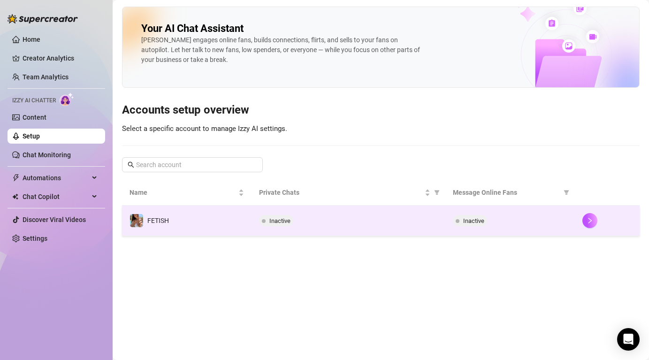
click at [378, 221] on div "Inactive" at bounding box center [348, 220] width 179 height 11
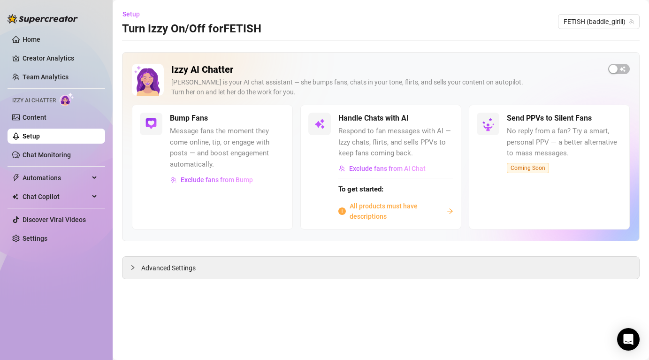
click at [395, 209] on span "All products must have descriptions" at bounding box center [395, 211] width 93 height 21
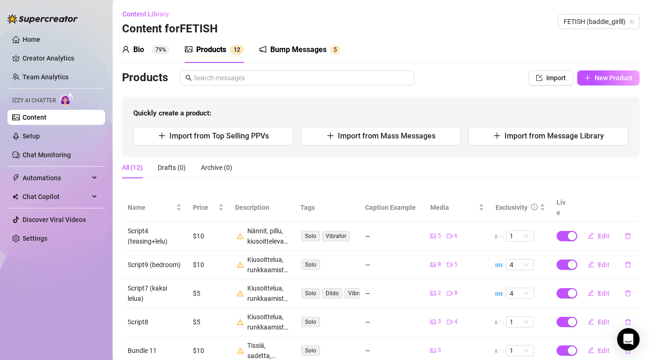
click at [310, 50] on div "Bump Messages" at bounding box center [298, 49] width 56 height 11
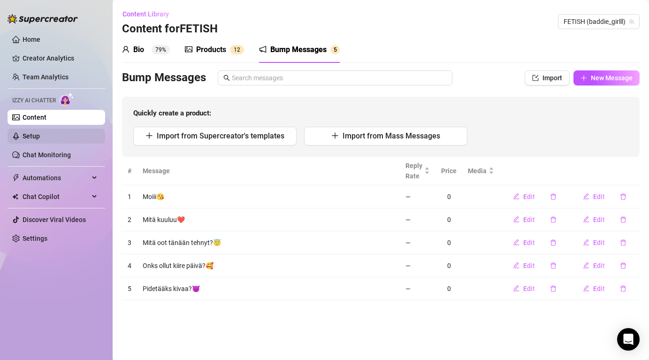
click at [40, 134] on link "Setup" at bounding box center [31, 136] width 17 height 8
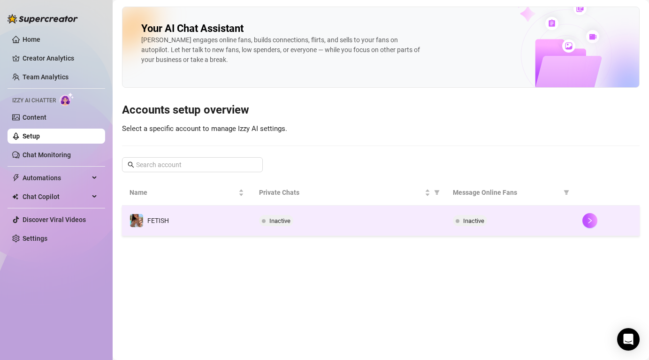
click at [505, 227] on td "Inactive" at bounding box center [509, 220] width 129 height 30
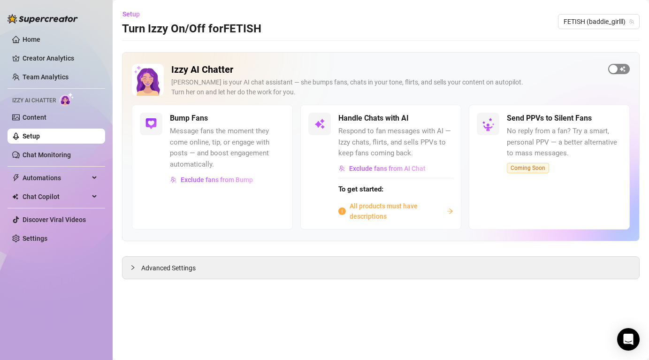
click at [617, 67] on div "button" at bounding box center [613, 69] width 8 height 8
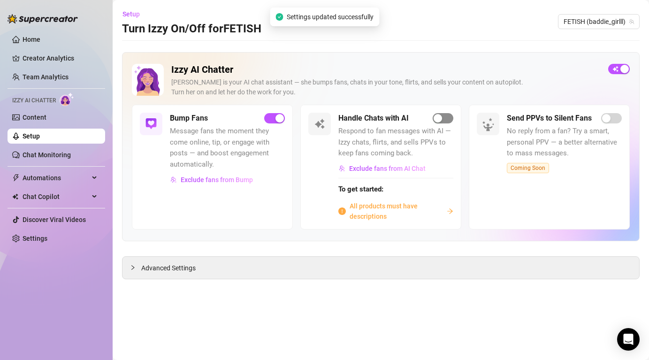
click at [441, 119] on div "button" at bounding box center [437, 118] width 8 height 8
click at [382, 214] on span "All products must have descriptions" at bounding box center [395, 211] width 93 height 21
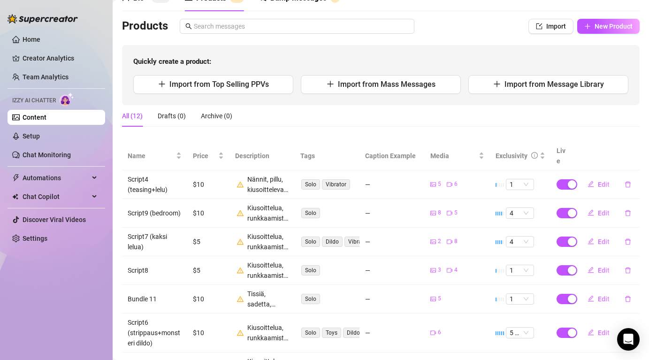
scroll to position [67, 0]
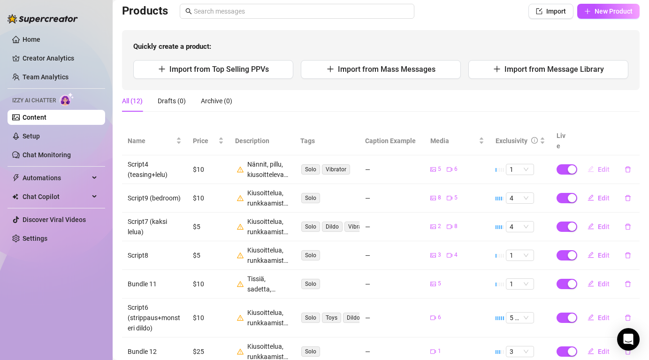
click at [605, 166] on span "Edit" at bounding box center [603, 170] width 12 height 8
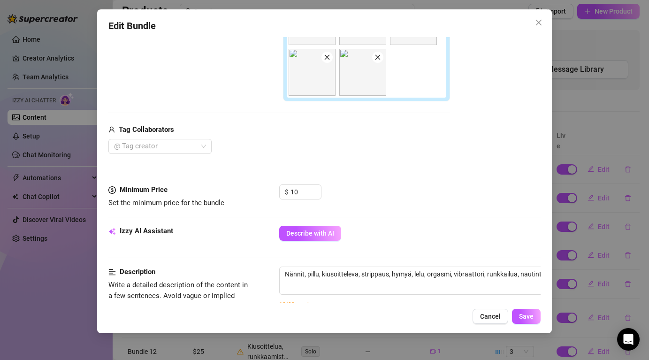
scroll to position [288, 0]
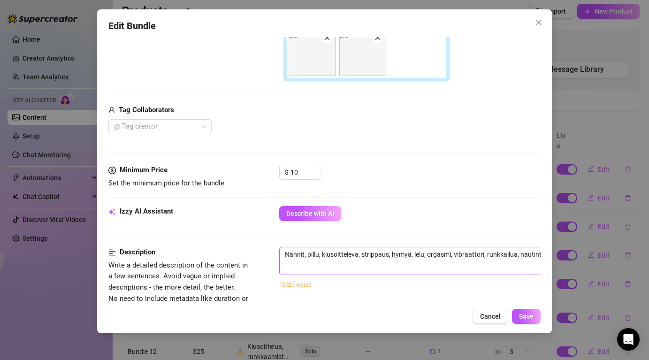
click at [509, 254] on textarea "Nännit, pillu, kiusoitteleva, strippaus, hymyä, lelu, orgasmi, vibraattori, run…" at bounding box center [443, 254] width 327 height 14
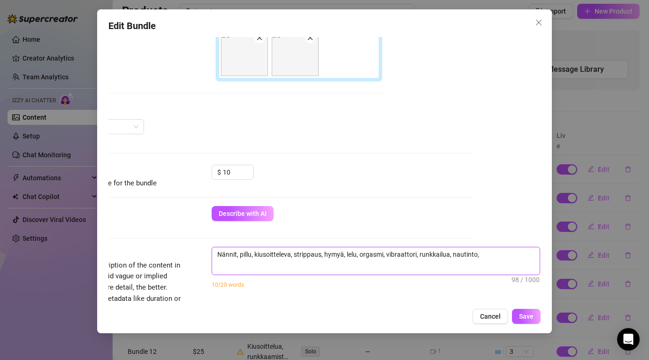
paste textarea "Kiusoittelua, runkkaamista, nautintoa, anaali, pillu, voihkintaa, levittelyä, t…"
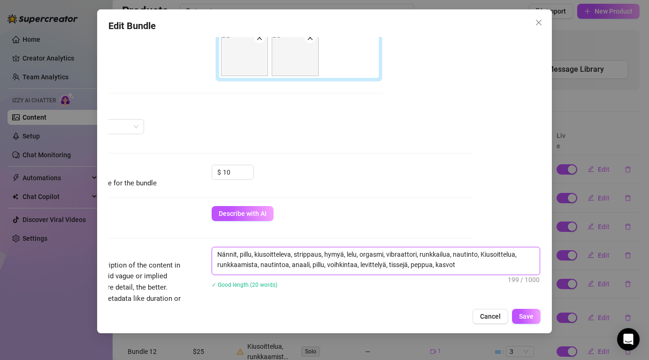
scroll to position [0, 0]
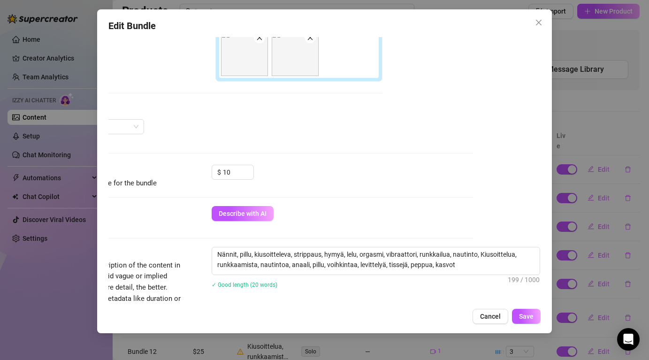
click at [519, 305] on div "Edit Bundle Account FETISH (@baddie_girlll) Name Name is for your internal orga…" at bounding box center [324, 171] width 454 height 324
click at [525, 312] on button "Save" at bounding box center [526, 316] width 29 height 15
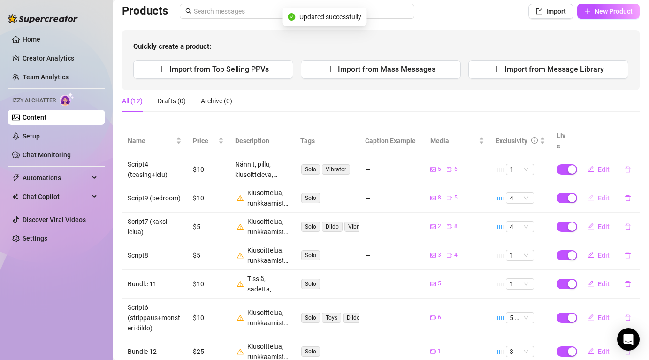
click at [597, 190] on button "Edit" at bounding box center [598, 197] width 37 height 15
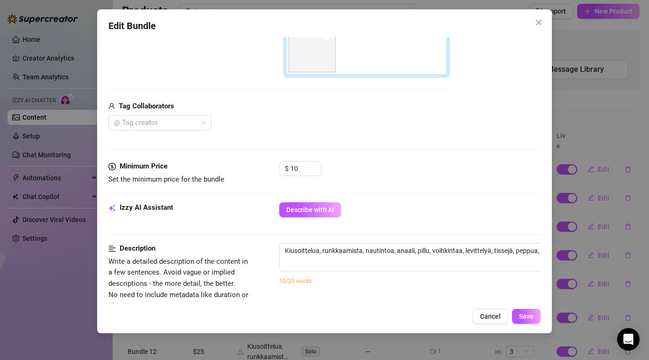
scroll to position [383, 0]
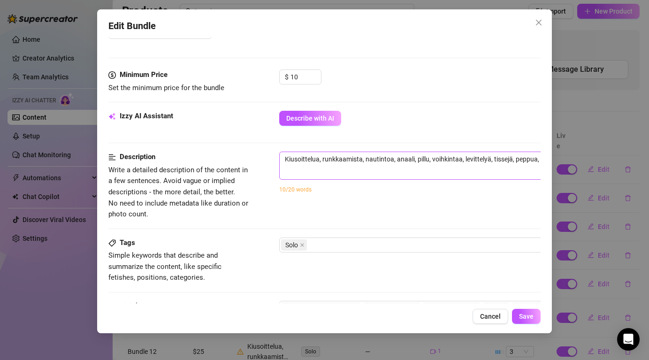
click at [406, 169] on span "Kiusoittelua, runkkaamista, nautintoa, anaali, pillu, voihkintaa, levittelyä, t…" at bounding box center [443, 165] width 328 height 28
click at [396, 158] on textarea "Kiusoittelua, runkkaamista, nautintoa, anaali, pillu, voihkintaa, levittelyä, t…" at bounding box center [443, 159] width 327 height 14
paste textarea "Kiusoittelua, runkkaamista, nautintoa, anaali, pillu, voihkintaa, levittelyä, t…"
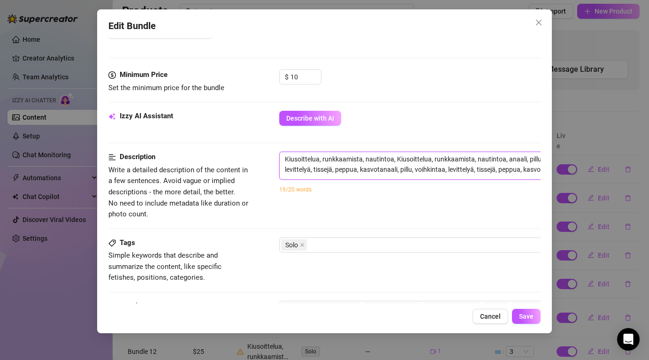
scroll to position [0, 0]
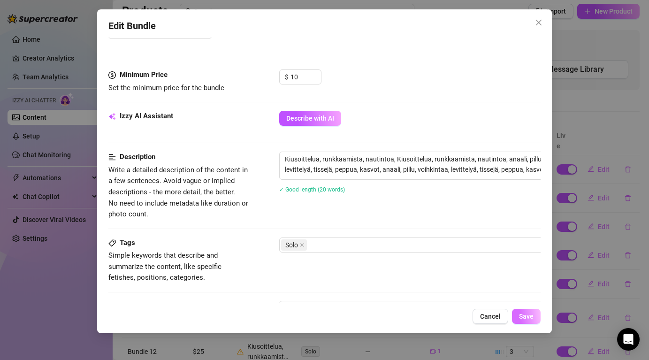
click at [529, 316] on span "Save" at bounding box center [526, 316] width 15 height 8
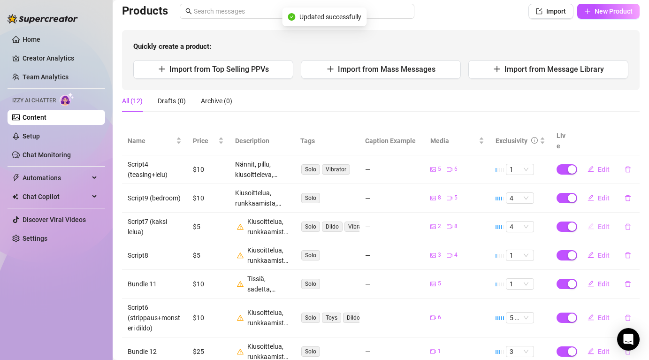
click at [603, 223] on span "Edit" at bounding box center [603, 227] width 12 height 8
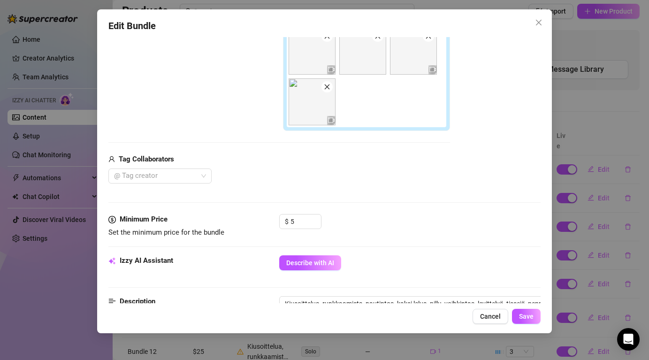
scroll to position [295, 0]
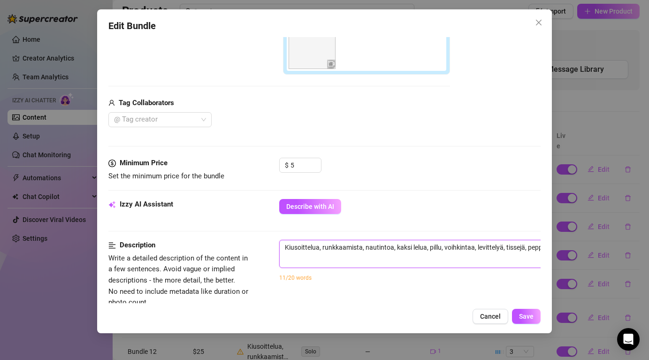
click at [375, 246] on textarea "Kiusoittelua, runkkaamista, nautintoa, kaksi lelua, pillu, voihkintaa, levittel…" at bounding box center [443, 247] width 327 height 14
click at [283, 248] on textarea "Kiusoittelua, runkkaamista, nautintoa, kaksi lelua, pillu, voihkintaa, levittel…" at bounding box center [443, 247] width 327 height 14
paste textarea "Kiusoittelua, runkkaamista, nautintoa, anaali, pillu, voihkintaa, levittelyä, t…"
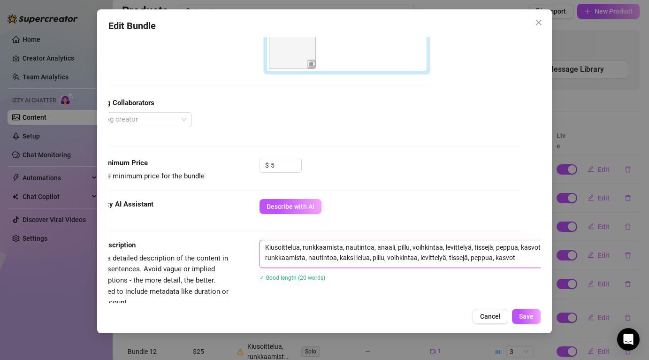
scroll to position [295, 22]
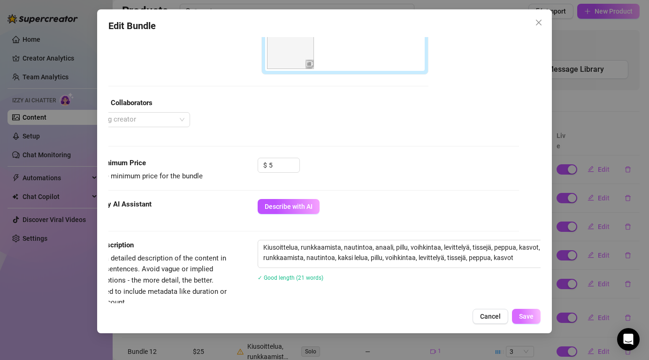
click at [526, 316] on span "Save" at bounding box center [526, 316] width 15 height 8
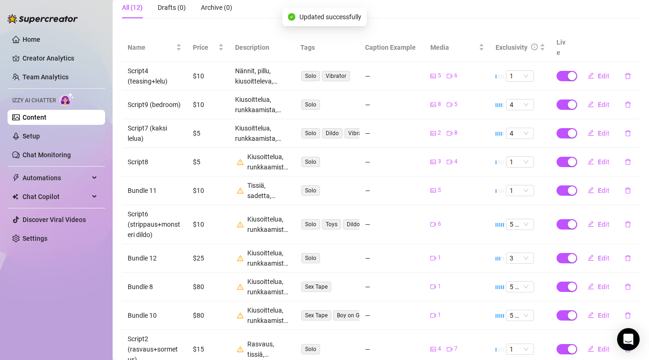
scroll to position [212, 0]
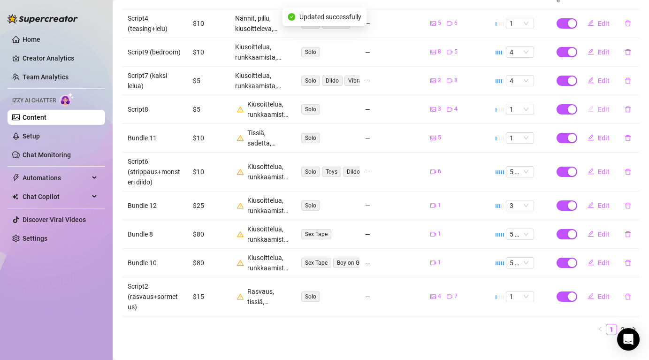
click at [600, 106] on span "Edit" at bounding box center [603, 110] width 12 height 8
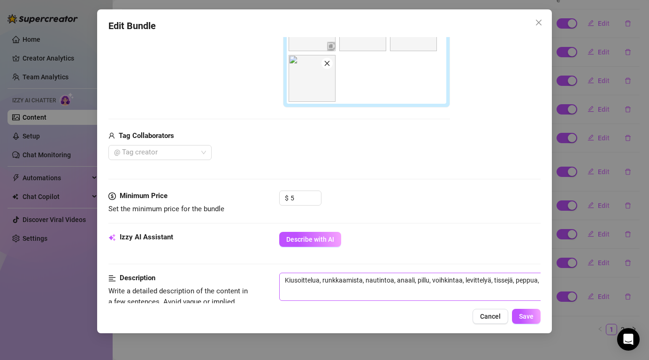
scroll to position [259, 0]
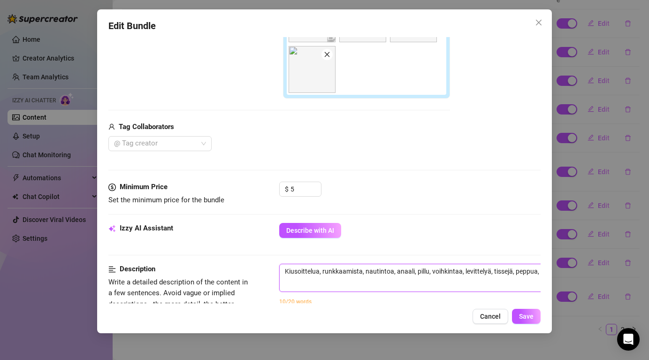
click at [323, 272] on textarea "Kiusoittelua, runkkaamista, nautintoa, anaali, pillu, voihkintaa, levittelyä, t…" at bounding box center [443, 271] width 327 height 14
paste textarea "Kiusoittelua, runkkaamista, nautintoa, anaali, pillu, voihkintaa, levittelyä, t…"
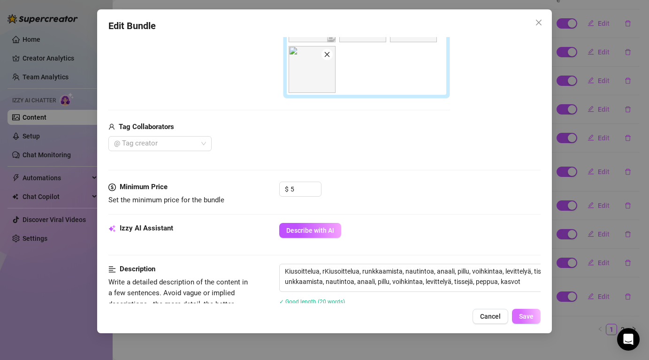
click at [522, 320] on span "Save" at bounding box center [526, 316] width 15 height 8
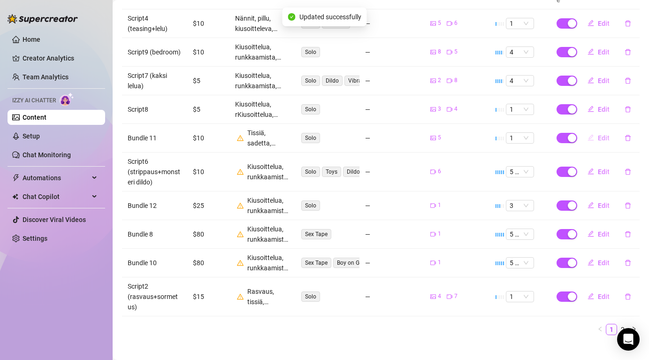
click at [603, 134] on span "Edit" at bounding box center [603, 138] width 12 height 8
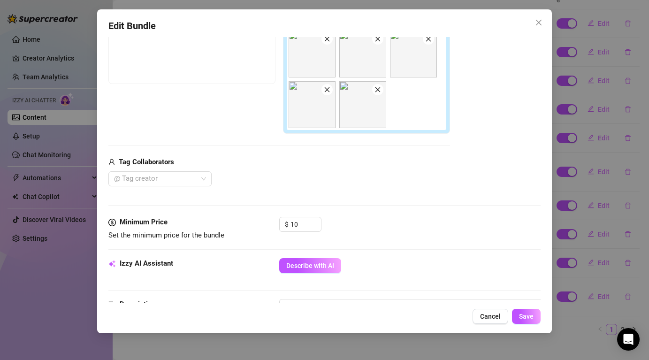
scroll to position [282, 0]
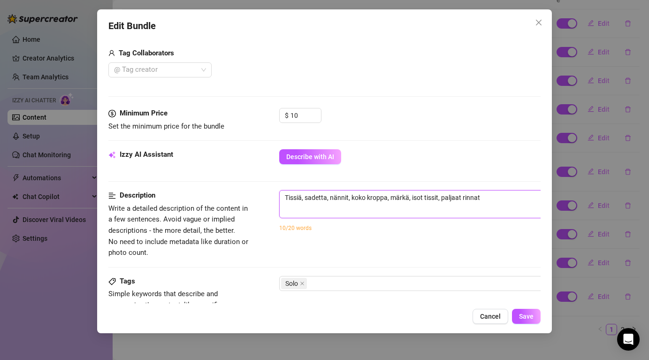
drag, startPoint x: 494, startPoint y: 194, endPoint x: 285, endPoint y: 198, distance: 209.7
click at [285, 199] on textarea "Tissiä, sadetta, nännit, koko kroppa, märkä, isot tissit, paljaat rinnat" at bounding box center [443, 197] width 327 height 14
click at [493, 201] on textarea "Tissiä, sadetta, nännit, koko kroppa, märkä, isot tissit, paljaat rinnat" at bounding box center [443, 197] width 327 height 14
paste textarea "Tissiä, sadetta, nännit, koko kroppa, märkä, isot tissit, paljaat rinnat"
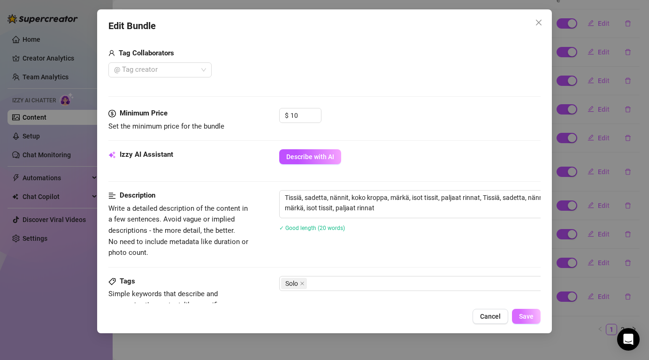
click at [528, 318] on span "Save" at bounding box center [526, 316] width 15 height 8
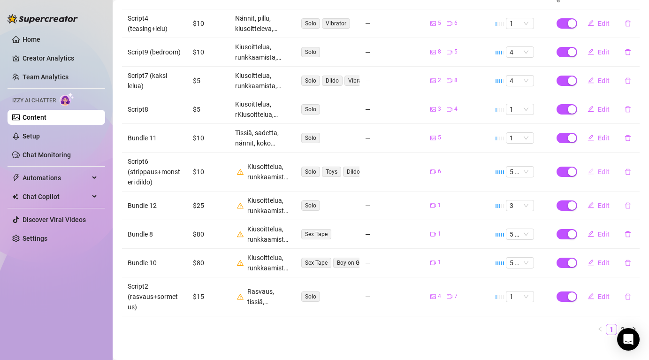
click at [602, 164] on button "Edit" at bounding box center [598, 171] width 37 height 15
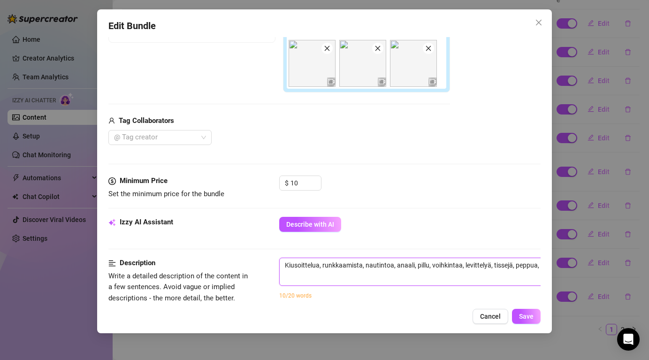
scroll to position [214, 68]
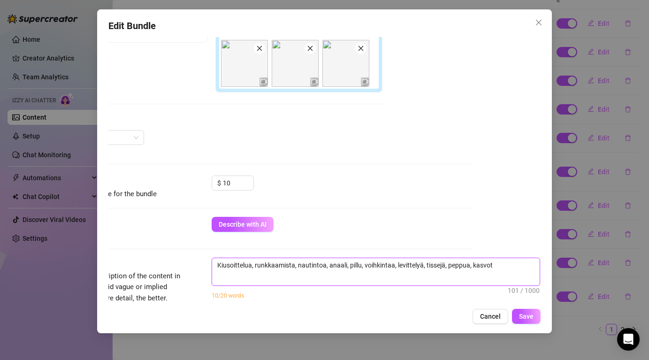
drag, startPoint x: 285, startPoint y: 263, endPoint x: 561, endPoint y: 268, distance: 275.8
click at [561, 268] on div "Edit Bundle Account FETISH (@baddie_girlll) Name Name is for your internal orga…" at bounding box center [324, 180] width 649 height 360
click at [500, 267] on textarea "Kiusoittelua, runkkaamista, nautintoa, anaali, pillu, voihkintaa, levittelyä, t…" at bounding box center [375, 265] width 327 height 14
paste textarea "Kiusoittelua, runkkaamista, nautintoa, anaali, pillu, voihkintaa, levittelyä, t…"
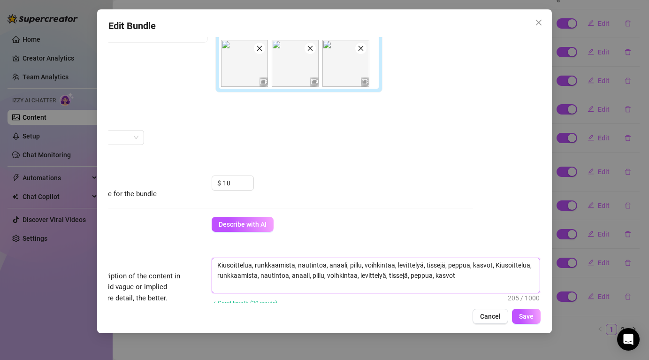
scroll to position [0, 0]
click at [528, 321] on button "Save" at bounding box center [526, 316] width 29 height 15
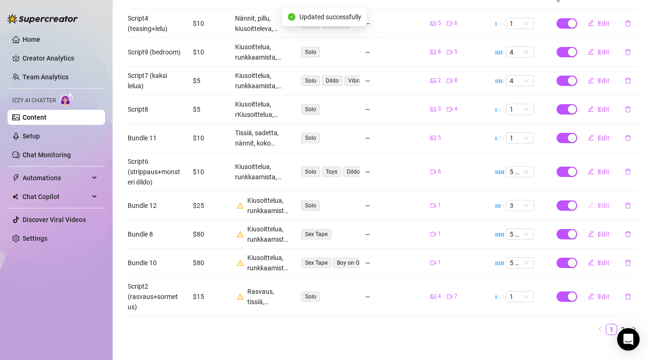
click at [600, 202] on span "Edit" at bounding box center [603, 206] width 12 height 8
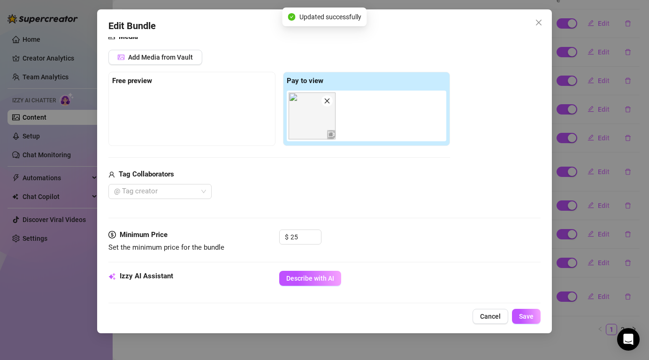
scroll to position [172, 0]
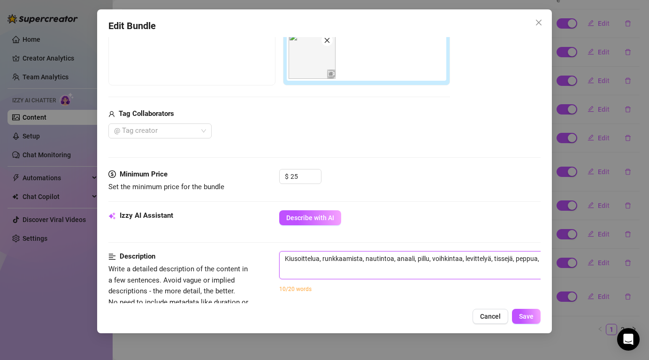
click at [415, 257] on textarea "Kiusoittelua, runkkaamista, nautintoa, anaali, pillu, voihkintaa, levittelyä, t…" at bounding box center [443, 258] width 327 height 14
paste textarea "Kiusoittelua, runkkaamista, nautintoa, anaali, pillu, voihkintaa, levittelyä, t…"
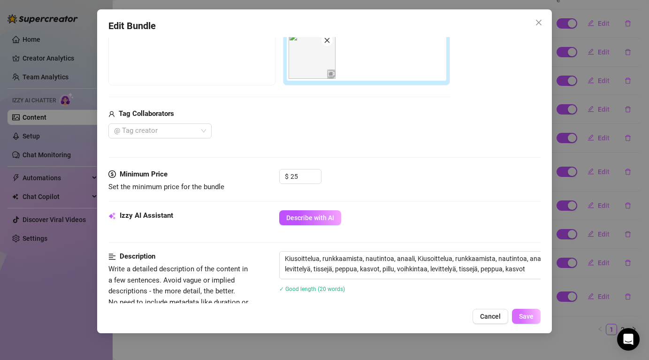
click at [529, 316] on span "Save" at bounding box center [526, 316] width 15 height 8
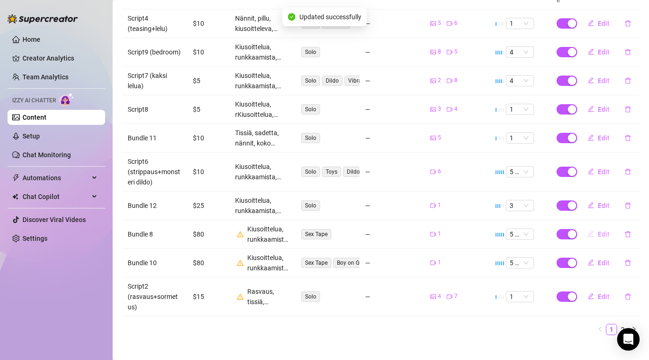
click at [602, 228] on button "Edit" at bounding box center [598, 234] width 37 height 15
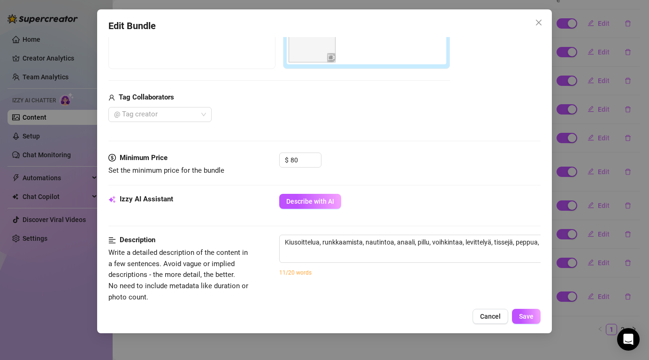
scroll to position [216, 0]
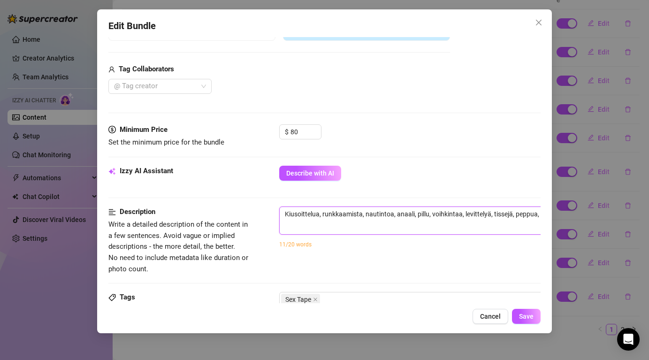
click at [283, 213] on textarea "Kiusoittelua, runkkaamista, nautintoa, anaali, pillu, voihkintaa, levittelyä, t…" at bounding box center [443, 214] width 327 height 14
paste textarea "Kiusoittelua, runkkaamista, nautintoa, anaali, pillu, voihkintaa, levittelyä, t…"
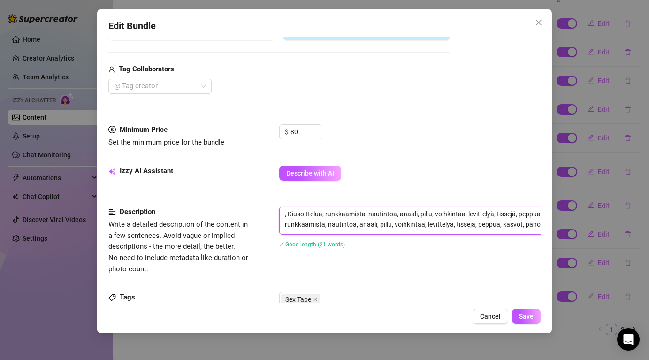
scroll to position [216, 22]
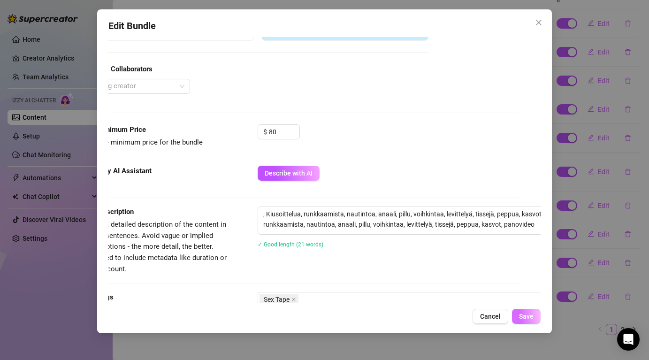
click at [516, 317] on button "Save" at bounding box center [526, 316] width 29 height 15
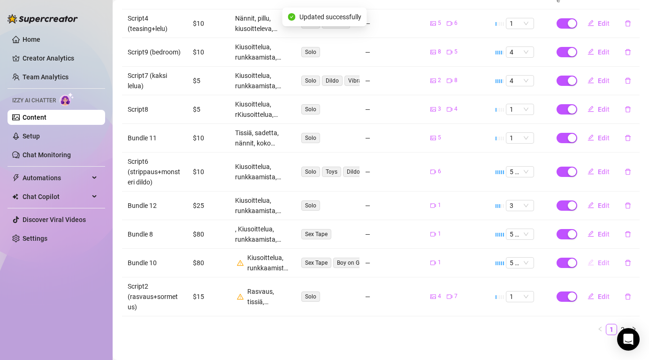
click at [601, 259] on span "Edit" at bounding box center [603, 263] width 12 height 8
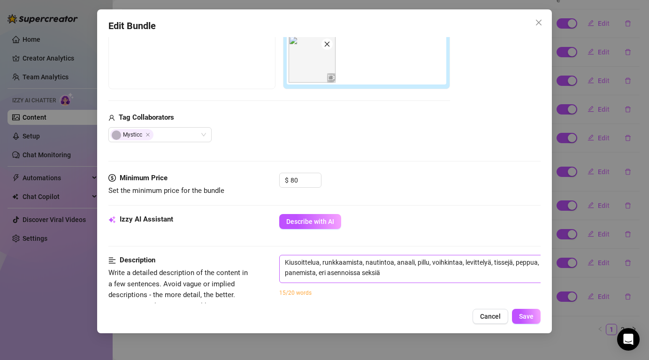
scroll to position [177, 0]
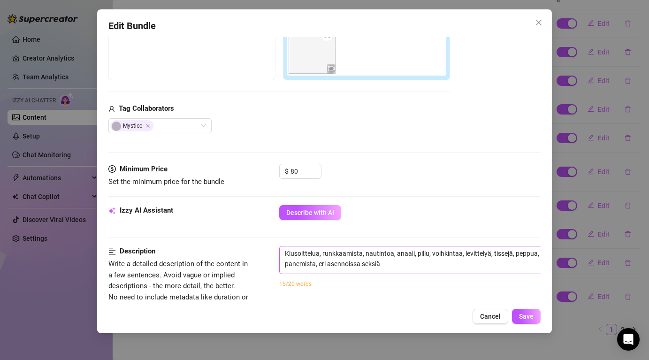
drag, startPoint x: 409, startPoint y: 271, endPoint x: 367, endPoint y: 264, distance: 42.3
click at [364, 265] on span "Kiusoittelua, runkkaamista, nautintoa, anaali, pillu, voihkintaa, levittelyä, t…" at bounding box center [443, 260] width 328 height 28
drag, startPoint x: 383, startPoint y: 265, endPoint x: 280, endPoint y: 251, distance: 104.5
click at [280, 251] on textarea "Kiusoittelua, runkkaamista, nautintoa, anaali, pillu, voihkintaa, levittelyä, t…" at bounding box center [443, 258] width 327 height 24
click at [400, 260] on textarea "Kiusoittelua, runkkaamista, nautintoa, anaali, pillu, voihkintaa, levittelyä, t…" at bounding box center [443, 258] width 327 height 24
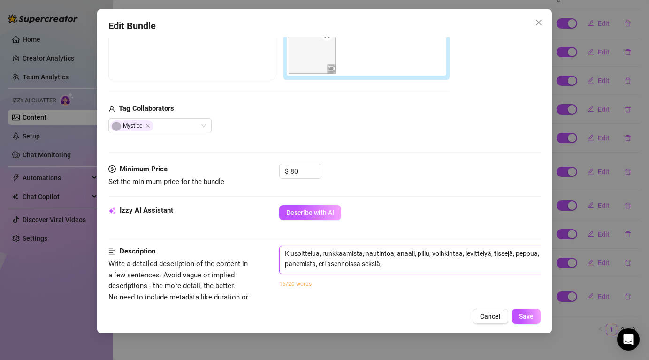
paste textarea "Kiusoittelua, runkkaamista, nautintoa, anaali, pillu, voihkintaa, levittelyä, t…"
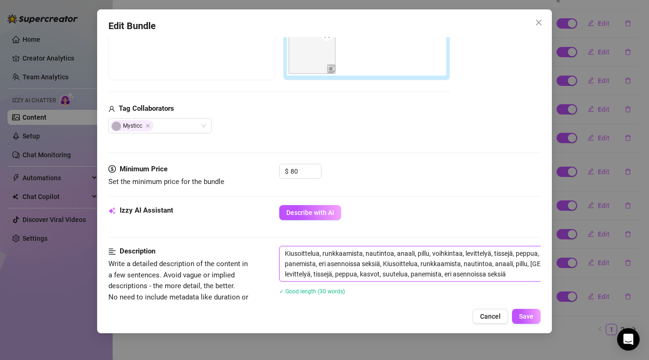
scroll to position [0, 0]
click at [526, 312] on button "Save" at bounding box center [526, 316] width 29 height 15
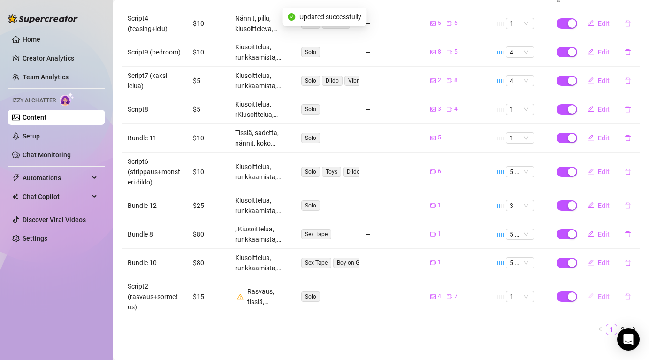
click at [602, 293] on span "Edit" at bounding box center [603, 297] width 12 height 8
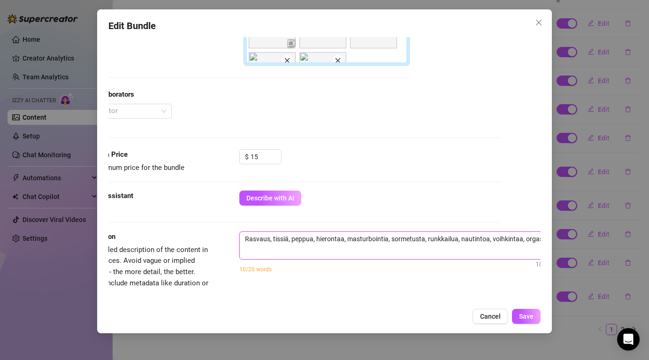
scroll to position [303, 68]
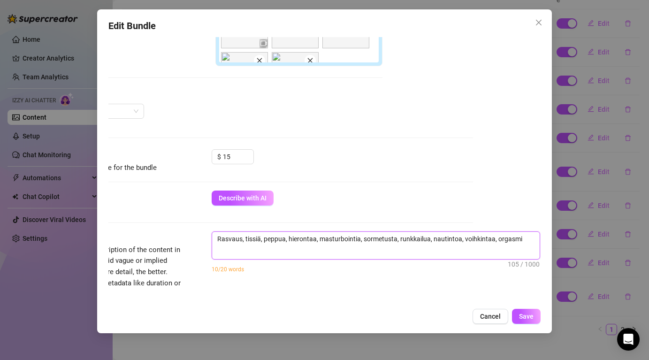
drag, startPoint x: 284, startPoint y: 240, endPoint x: 537, endPoint y: 236, distance: 253.3
click at [537, 236] on div "Account FETISH (@baddie_girlll) Name Name is for your internal organization onl…" at bounding box center [323, 170] width 431 height 266
click at [525, 245] on textarea "Rasvaus, tissiä, peppua, hierontaa, masturbointia, sormetusta, runkkailua, naut…" at bounding box center [375, 239] width 327 height 14
paste textarea "Rasvaus, tissiä, peppua, hierontaa, masturbointia, sormetusta, runkkailua, naut…"
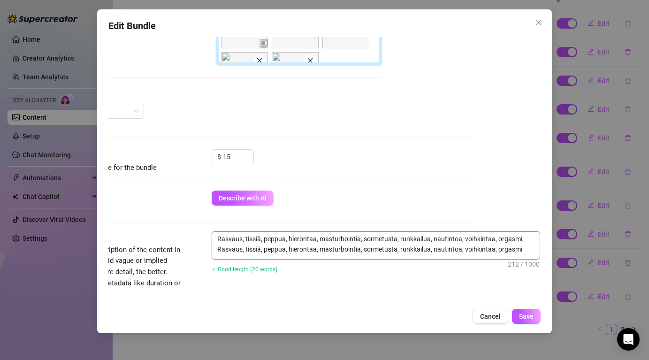
scroll to position [0, 0]
click at [527, 315] on span "Save" at bounding box center [526, 316] width 15 height 8
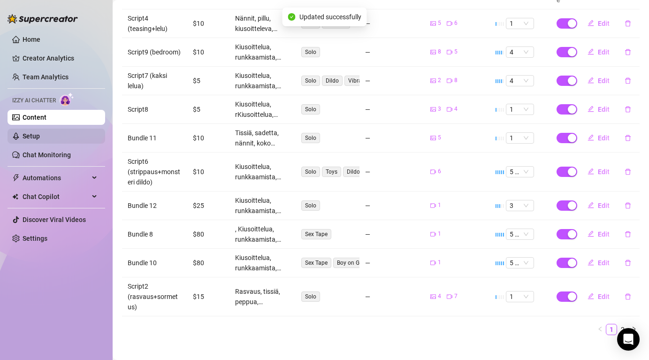
click at [40, 134] on link "Setup" at bounding box center [31, 136] width 17 height 8
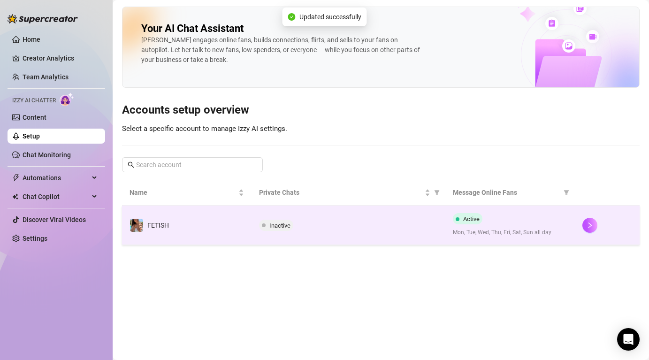
click at [475, 225] on div "Active Mon, Tue, Wed, Thu, Fri, Sat, Sun all day" at bounding box center [510, 225] width 114 height 24
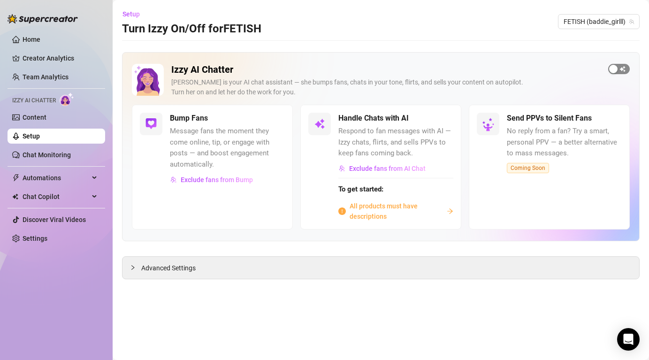
click at [610, 70] on div "button" at bounding box center [613, 69] width 8 height 8
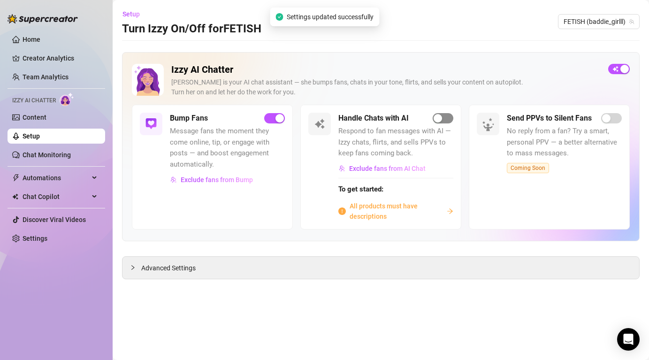
click at [442, 119] on span "button" at bounding box center [442, 118] width 21 height 10
click at [371, 215] on span "All products must have descriptions" at bounding box center [395, 211] width 93 height 21
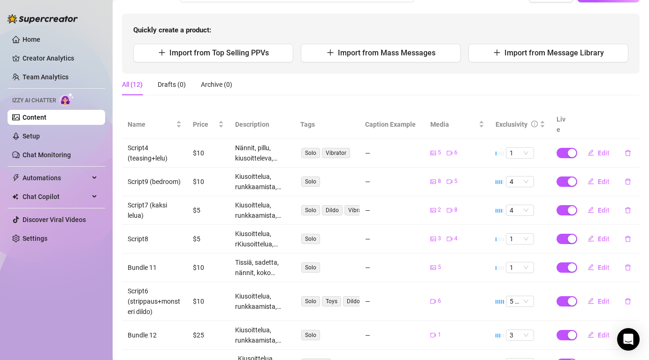
scroll to position [212, 0]
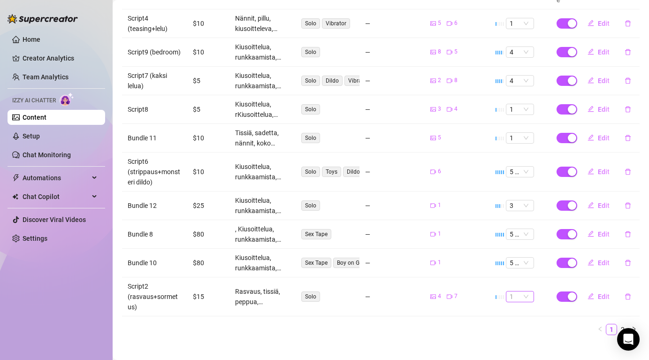
click at [521, 291] on span "1" at bounding box center [519, 296] width 21 height 10
click at [521, 225] on div "2" at bounding box center [519, 224] width 13 height 10
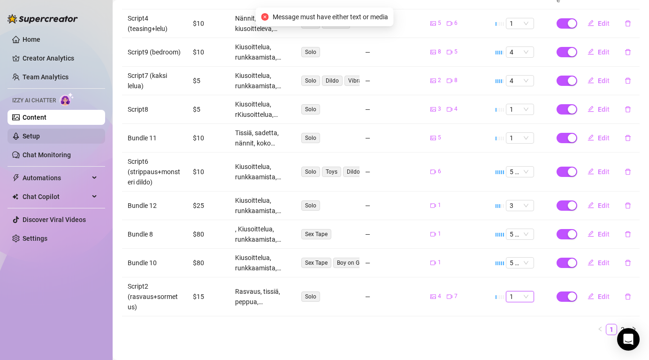
click at [40, 138] on link "Setup" at bounding box center [31, 136] width 17 height 8
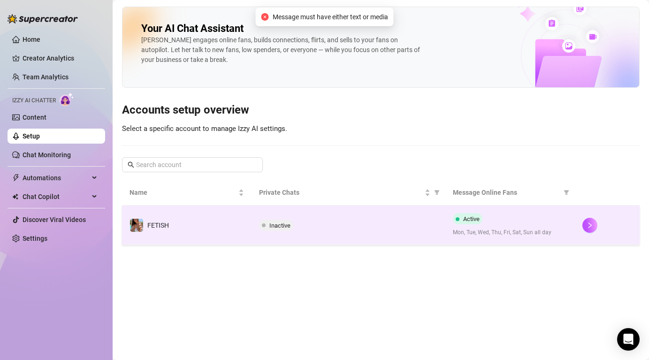
click at [487, 228] on span "Mon, Tue, Wed, Thu, Fri, Sat, Sun all day" at bounding box center [510, 232] width 114 height 9
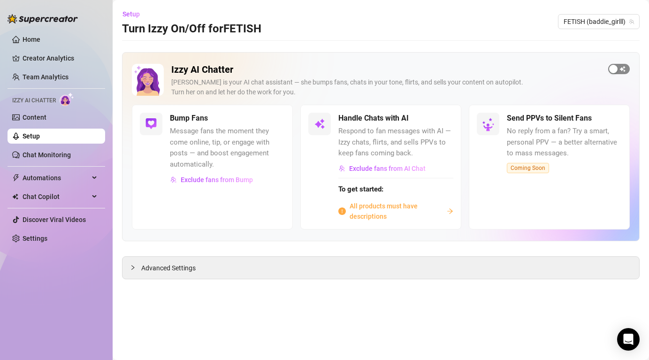
click at [621, 68] on span "button" at bounding box center [619, 69] width 22 height 10
click at [366, 171] on span "Exclude fans from AI Chat" at bounding box center [387, 169] width 76 height 8
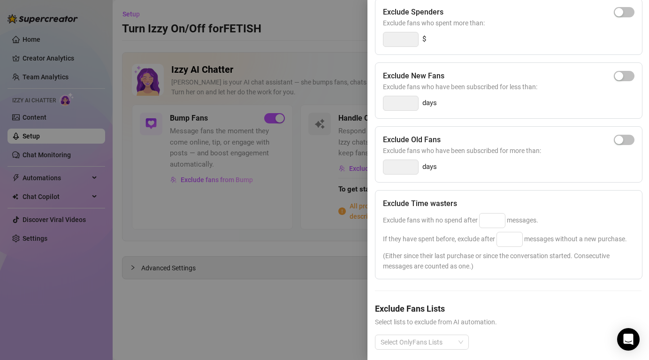
scroll to position [123, 0]
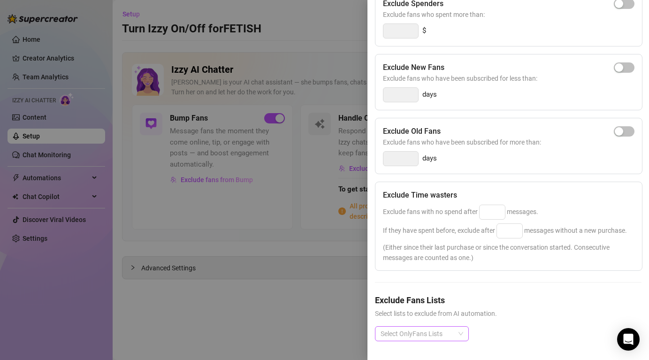
click at [417, 335] on div at bounding box center [417, 333] width 80 height 13
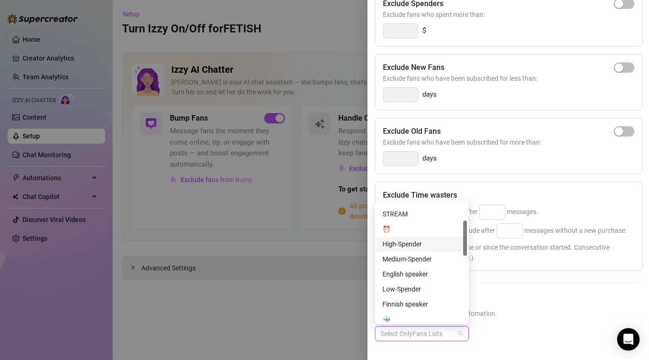
scroll to position [94, 0]
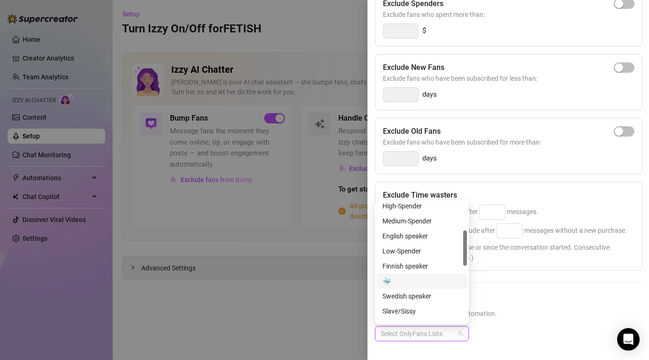
click at [407, 278] on div "🐳" at bounding box center [421, 281] width 79 height 10
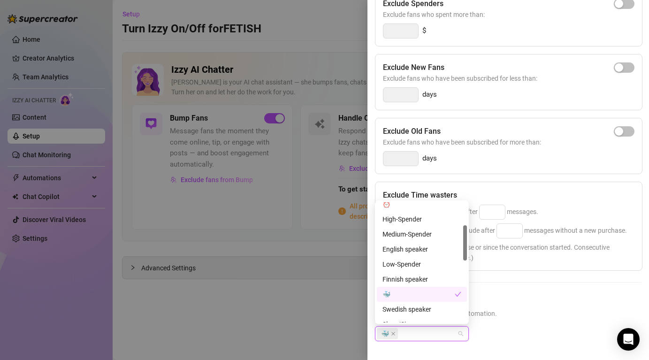
scroll to position [60, 0]
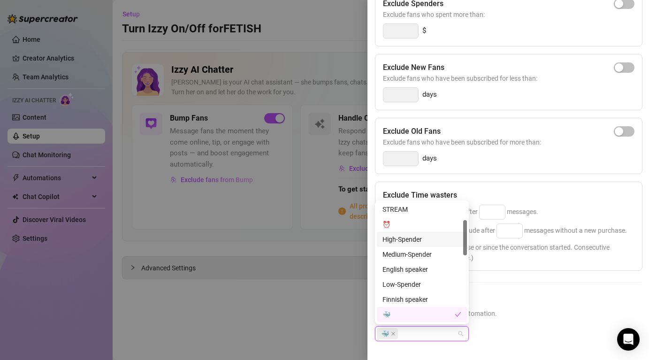
click at [415, 240] on div "High-Spender" at bounding box center [421, 239] width 79 height 10
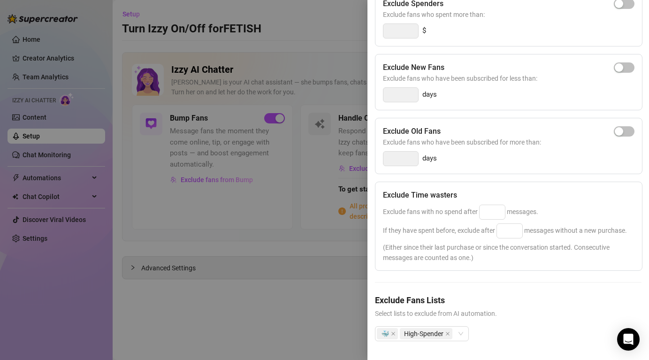
click at [551, 302] on h5 "Exclude Fans Lists" at bounding box center [508, 300] width 266 height 13
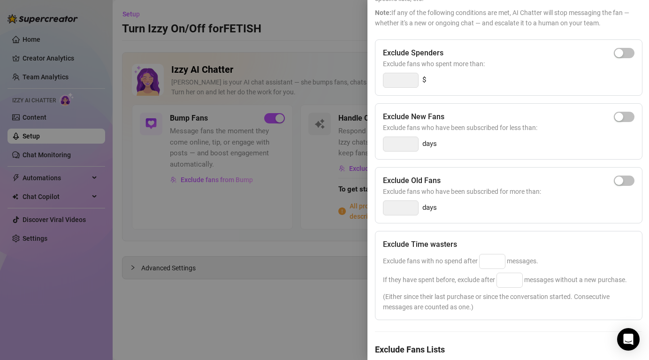
scroll to position [0, 0]
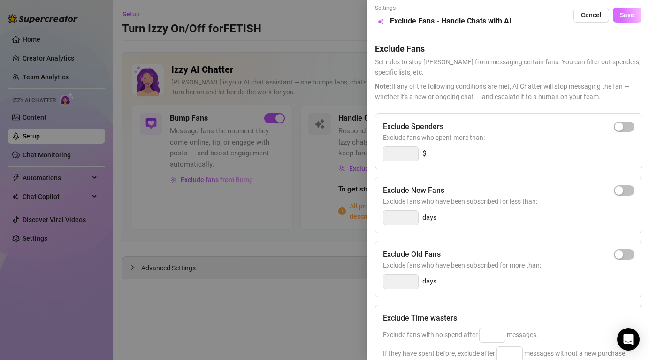
click at [634, 11] on button "Save" at bounding box center [627, 15] width 29 height 15
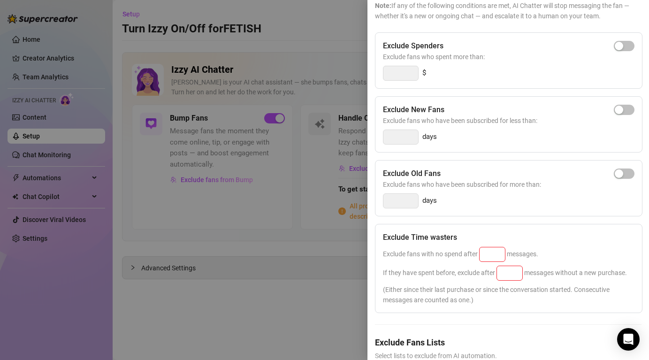
scroll to position [123, 0]
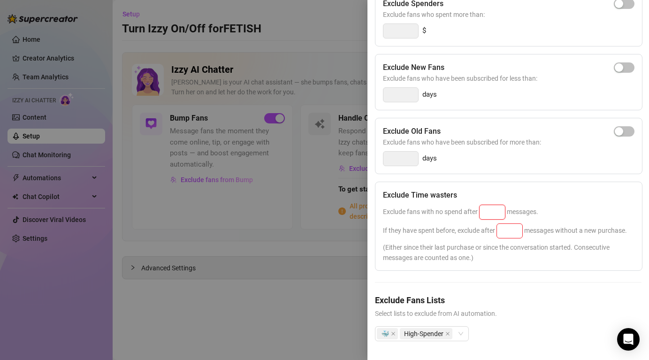
click at [490, 213] on input at bounding box center [491, 212] width 25 height 14
click at [514, 234] on input at bounding box center [509, 231] width 25 height 14
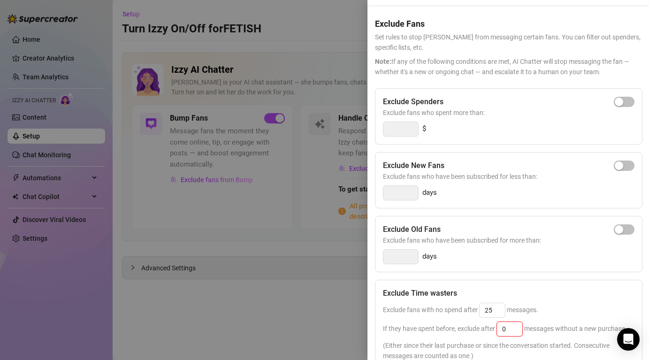
scroll to position [0, 0]
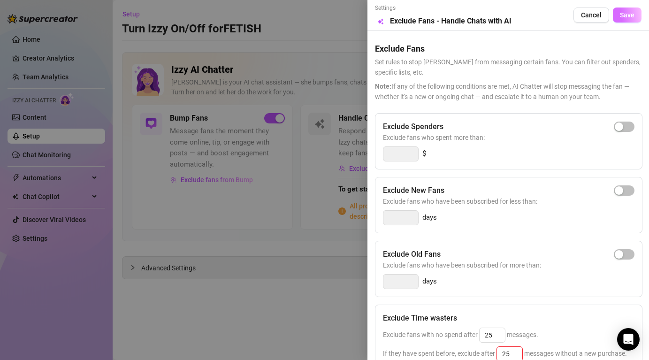
click at [625, 20] on button "Save" at bounding box center [627, 15] width 29 height 15
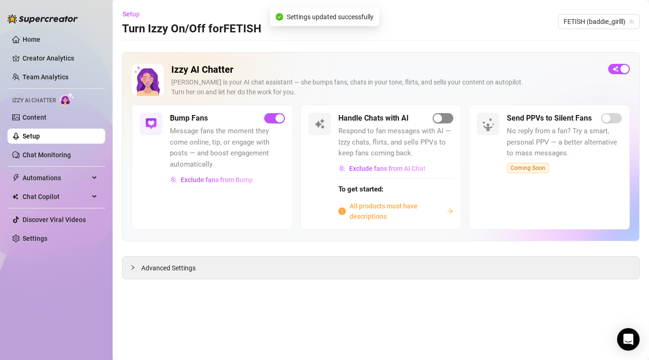
click at [442, 116] on span "button" at bounding box center [442, 118] width 21 height 10
click at [443, 115] on span "button" at bounding box center [442, 118] width 21 height 10
click at [377, 209] on span "All products must have descriptions" at bounding box center [395, 211] width 93 height 21
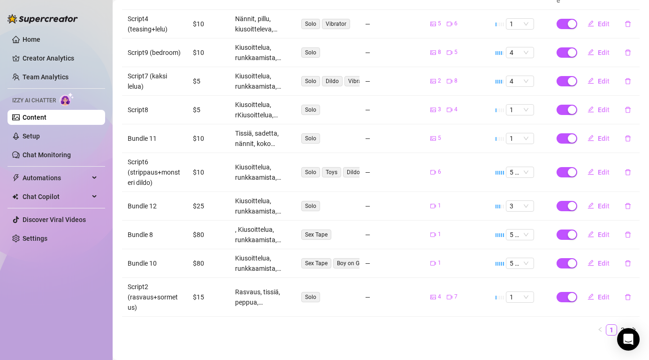
scroll to position [212, 0]
click at [625, 324] on link "2" at bounding box center [622, 329] width 10 height 10
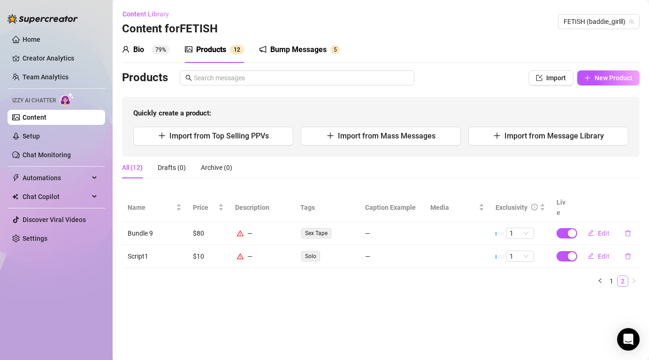
scroll to position [0, 0]
click at [603, 229] on span "Edit" at bounding box center [603, 233] width 12 height 8
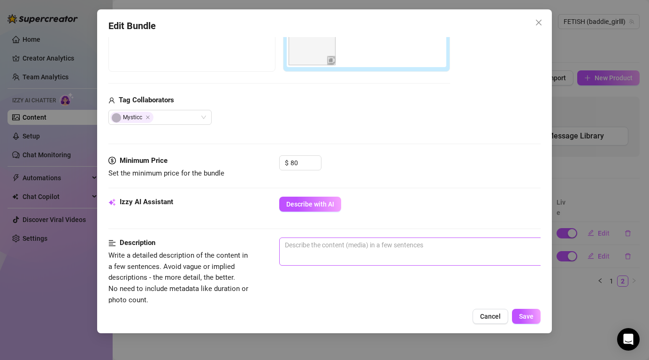
scroll to position [186, 0]
click at [363, 251] on span "0 / 1000" at bounding box center [443, 251] width 328 height 28
click at [348, 244] on textarea at bounding box center [443, 244] width 327 height 14
paste textarea "Rasvaus, tissiä, peppua, hierontaa, masturbointia, sormetusta, runkkailua, naut…"
type textarea "Rasvaus, tissiä, peppua, hierontaa, masturbointia, sormetusta, runkkailua, naut…"
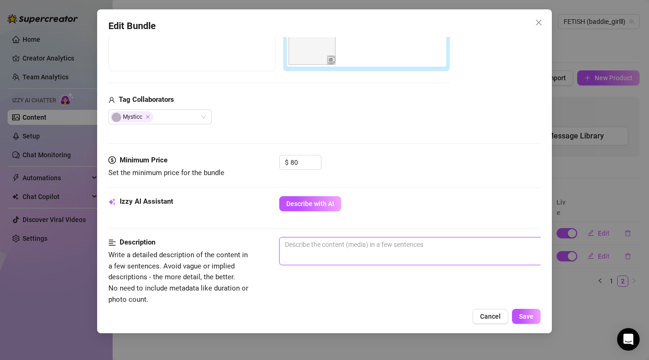
type textarea "Rasvaus, tissiä, peppua, hierontaa, masturbointia, sormetusta, runkkailua, naut…"
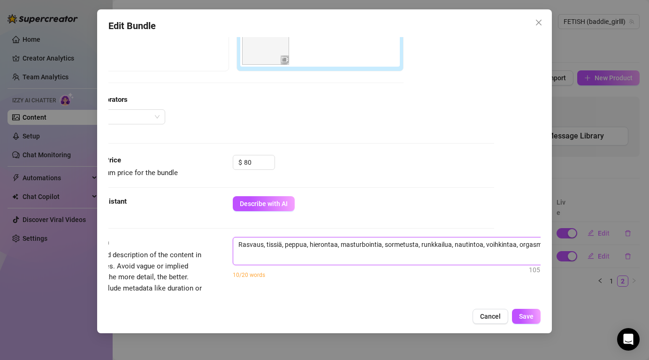
type textarea "Rasvaus, tissiä, peppua, hierontaa, masturbointia, sormetusta, runkkailua, naut…"
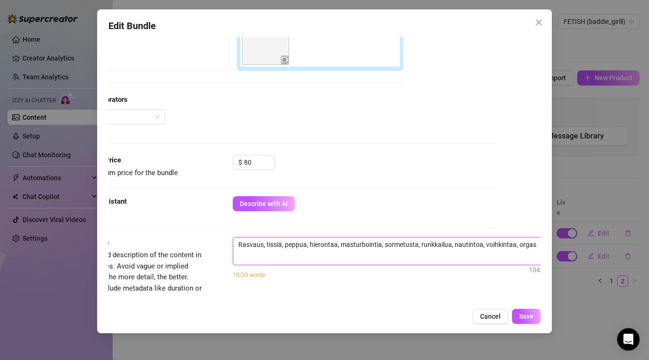
type textarea "Rasvaus, tissiä, peppua, hierontaa, masturbointia, sormetusta, runkkailua, naut…"
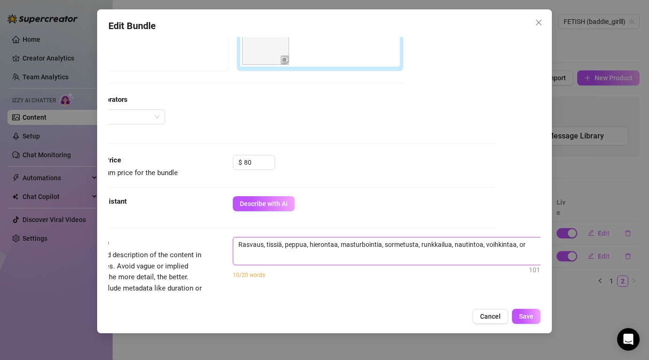
type textarea "Rasvaus, tissiä, peppua, hierontaa, masturbointia, sormetusta, runkkailua, naut…"
drag, startPoint x: 530, startPoint y: 247, endPoint x: 247, endPoint y: 243, distance: 283.8
click at [247, 243] on textarea "Rasvaus, tissiä, peppua, hierontaa, masturbointia, sormetusta, runkkailua, naut…" at bounding box center [396, 244] width 327 height 14
type textarea "Ra"
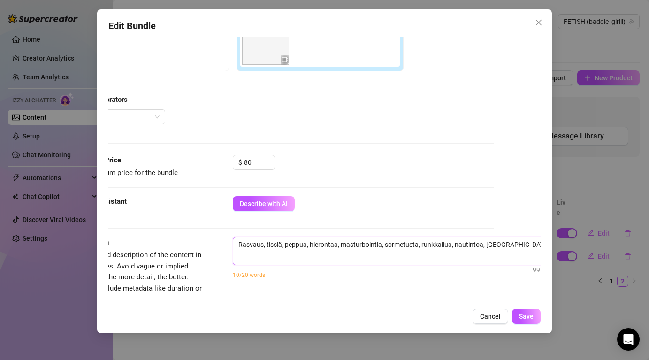
type textarea "Ra"
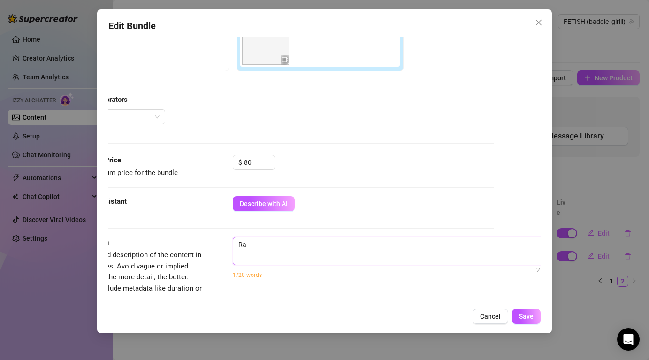
type textarea "R"
type textarea "Describe the content (media) in a few sentences"
type textarea "P"
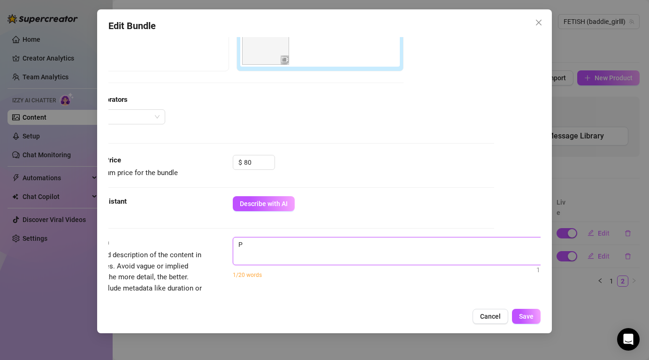
type textarea "Pa"
type textarea "Pan"
type textarea "Pane"
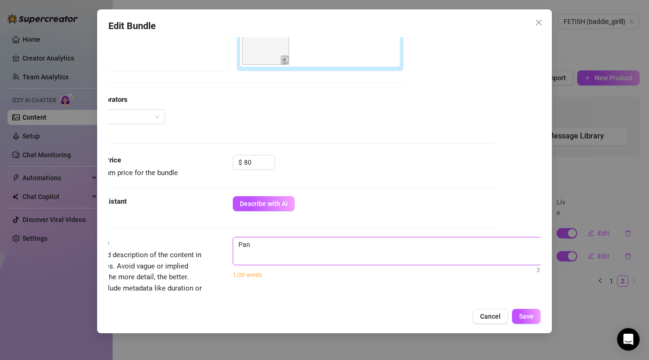
type textarea "Pane"
type textarea "Panes"
type textarea "Panesk"
type textarea "Paneske"
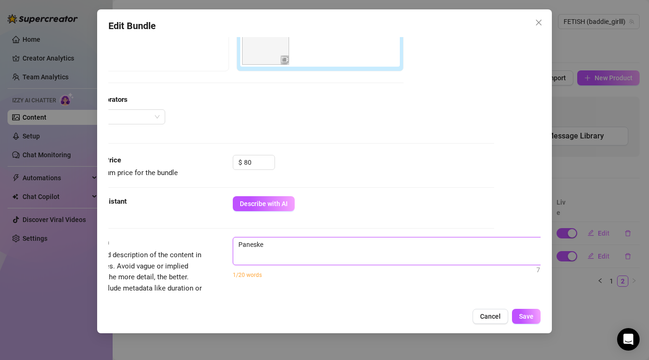
type textarea "Paneskel"
type textarea "Paneskelu"
type textarea "Paneskelua"
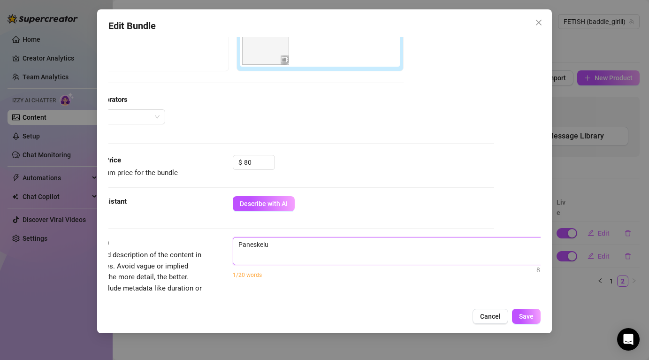
type textarea "Paneskelua"
type textarea "Paneskelua,"
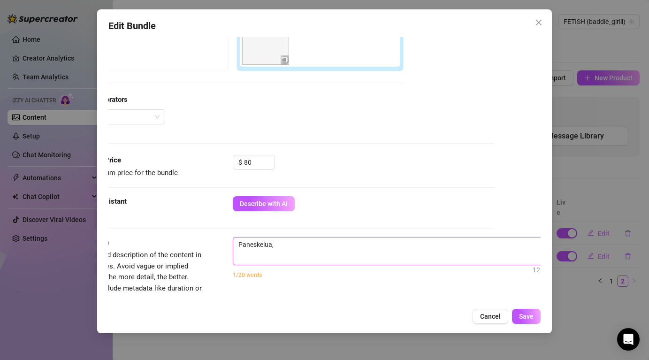
type textarea "Paneskelua, f"
type textarea "Paneskelua, fo"
type textarea "Paneskelua, fod"
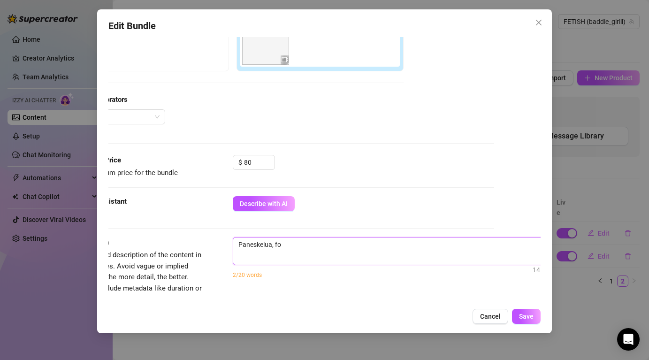
type textarea "Paneskelua, fod"
type textarea "Paneskelua, fo"
type textarea "Paneskelua, f"
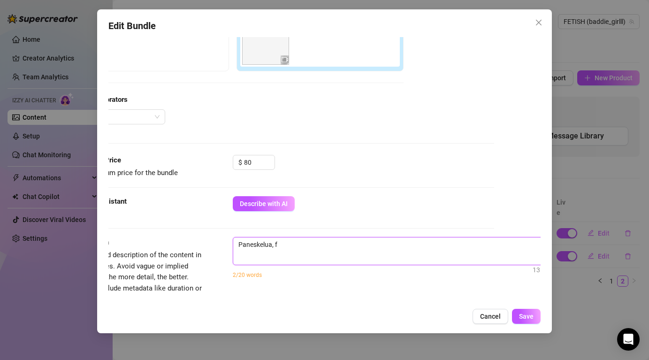
type textarea "Paneskelua,"
type textarea "Paneskelua, d"
type textarea "Paneskelua, do"
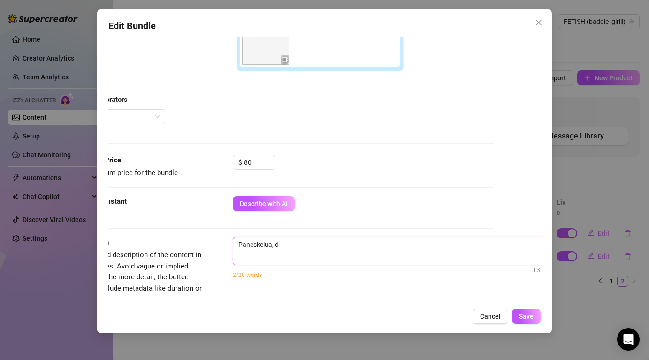
type textarea "Paneskelua, do"
type textarea "Paneskelua, dog"
type textarea "Paneskelua, dogg"
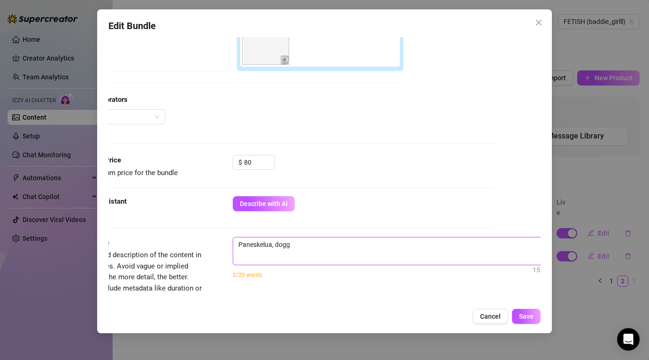
type textarea "Paneskelua, doggy"
type textarea "Paneskelua, doggys"
type textarea "Paneskelua, doggyst"
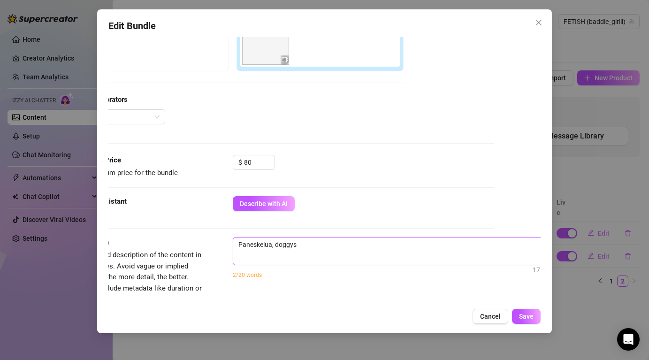
type textarea "Paneskelua, doggyst"
type textarea "Paneskelua, doggysty"
type textarea "Paneskelua, doggystyl"
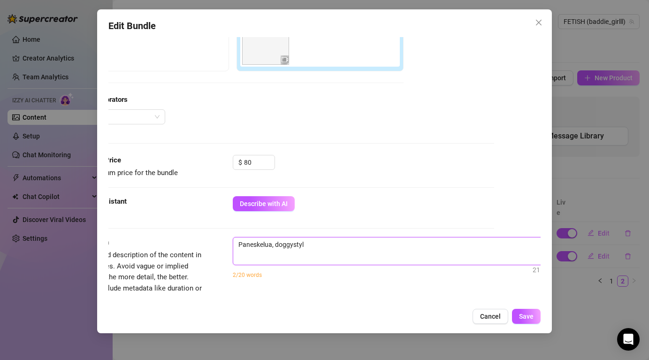
type textarea "Paneskelua, doggystyle"
type textarea "Paneskelua, doggystyle,"
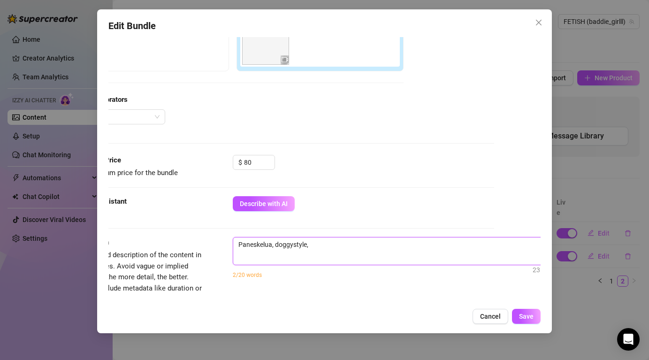
type textarea "Paneskelua, doggystyle,"
type textarea "Paneskelua, doggystyle, s"
type textarea "Paneskelua, doggystyle, sp"
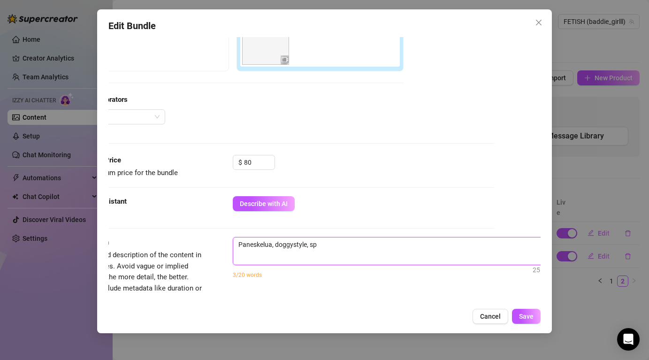
type textarea "Paneskelua, doggystyle, spr"
type textarea "Paneskelua, doggystyle, sp"
type textarea "Paneskelua, doggystyle, spe"
type textarea "Paneskelua, doggystyle, sper"
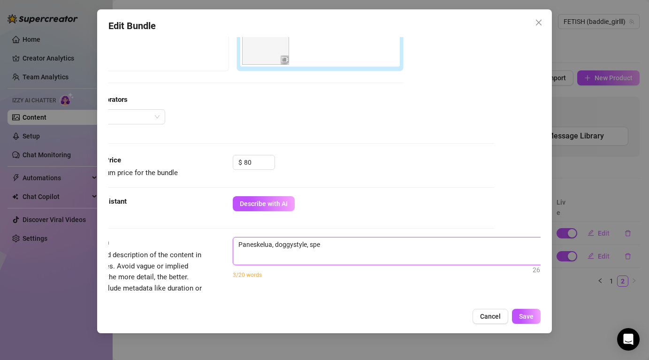
type textarea "Paneskelua, doggystyle, sper"
type textarea "Paneskelua, doggystyle, sperm"
type textarea "Paneskelua, doggystyle, sperms"
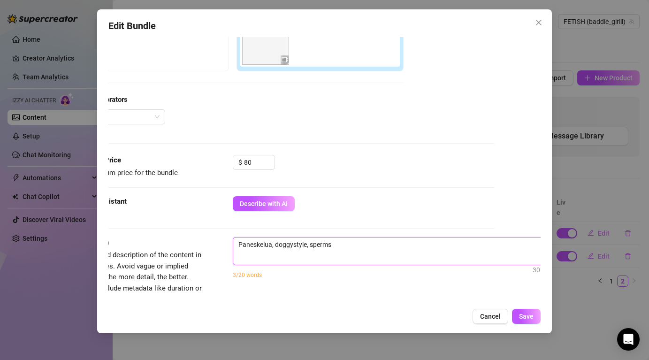
type textarea "Paneskelua, doggystyle, sperms,"
type textarea "Paneskelua, doggystyle, sperms"
type textarea "Paneskelua, doggystyle, sperm"
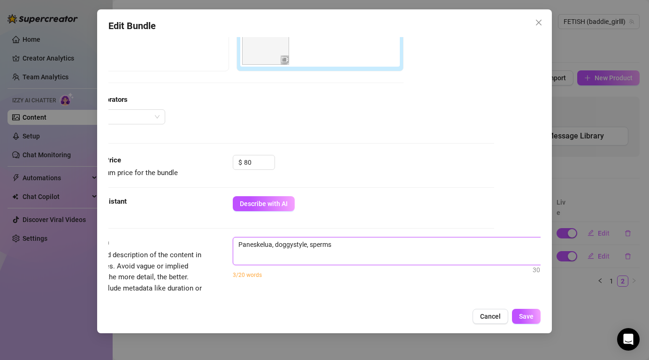
type textarea "Paneskelua, doggystyle, sperm"
type textarea "Paneskelua, doggystyle, sperma"
type textarea "Paneskelua, doggystyle, sperma,"
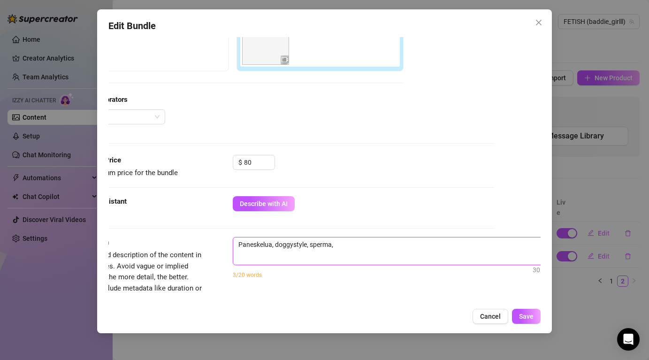
type textarea "Paneskelua, doggystyle, sperma,"
type textarea "Paneskelua, doggystyle, sperma, i"
type textarea "Paneskelua, doggystyle, sperma, is"
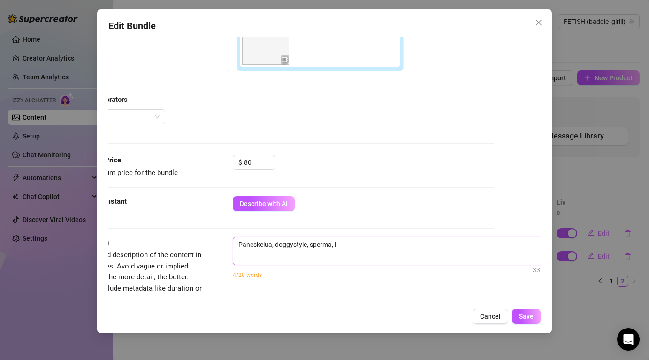
type textarea "Paneskelua, doggystyle, sperma, is"
type textarea "Paneskelua, doggystyle, sperma, iso"
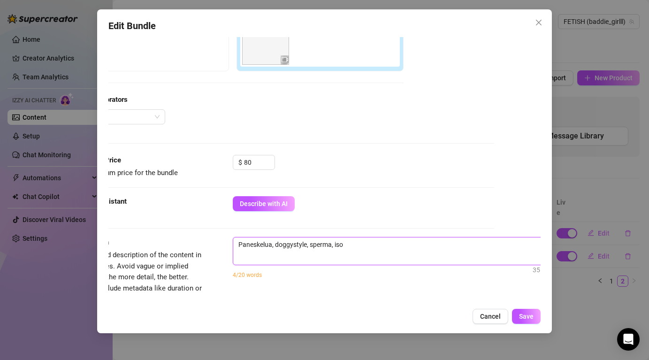
type textarea "Paneskelua, doggystyle, sperma, iso p"
type textarea "Paneskelua, doggystyle, sperma, iso pe"
type textarea "Paneskelua, doggystyle, sperma, iso per"
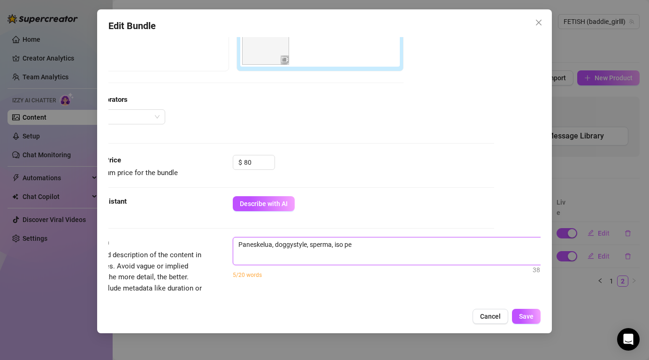
type textarea "Paneskelua, doggystyle, sperma, iso per"
type textarea "Paneskelua, doggystyle, sperma, iso pers"
type textarea "Paneskelua, doggystyle, sperma, iso perse"
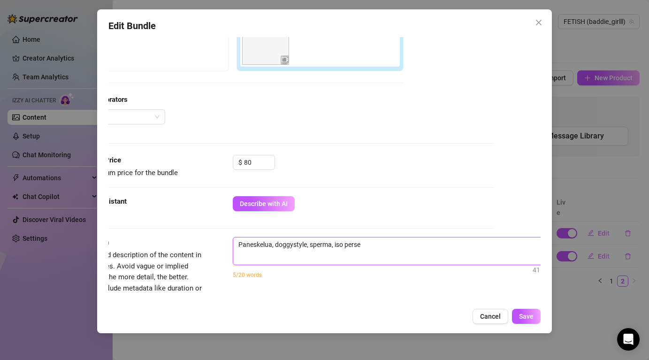
type textarea "Paneskelua, doggystyle, sperma, iso perse,"
type textarea "Paneskelua, doggystyle, sperma, iso perse, a"
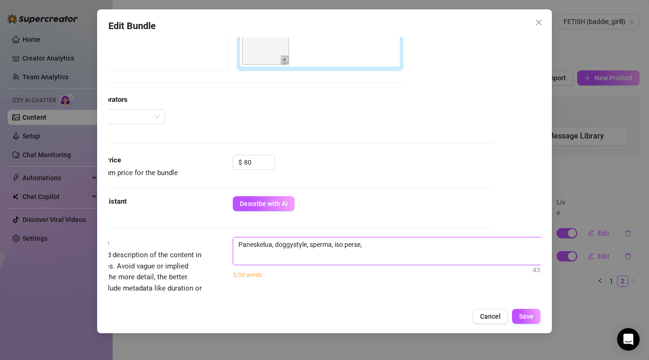
type textarea "Paneskelua, doggystyle, sperma, iso perse, a"
type textarea "Paneskelua, doggystyle, sperma, iso perse,"
type textarea "Paneskelua, doggystyle, sperma, iso perse, o"
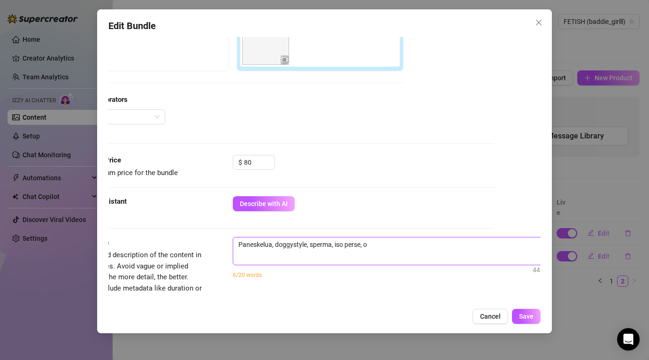
type textarea "Paneskelua, doggystyle, sperma, iso perse, oa"
type textarea "Paneskelua, doggystyle, sperma, iso perse, o"
type textarea "Paneskelua, doggystyle, sperma, iso perse,"
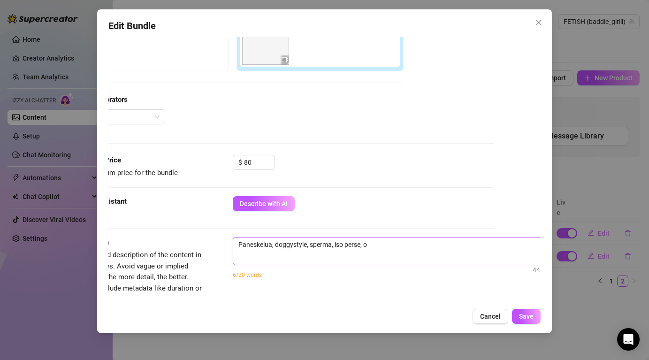
type textarea "Paneskelua, doggystyle, sperma, iso perse,"
type textarea "Paneskelua, doggystyle, sperma, iso perse, p"
type textarea "Paneskelua, doggystyle, sperma, iso perse, pa"
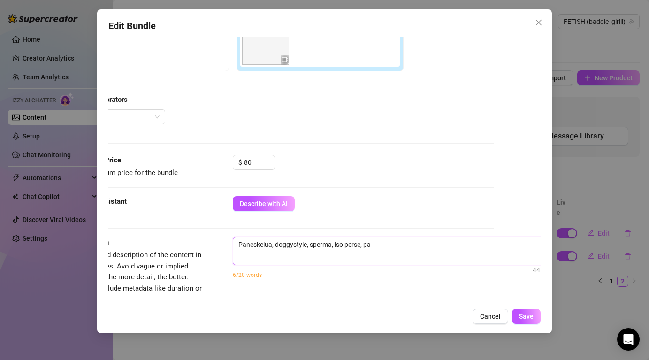
type textarea "Paneskelua, doggystyle, sperma, iso perse, pak"
type textarea "Paneskelua, doggystyle, sperma, iso perse, paka"
type textarea "Paneskelua, doggystyle, sperma, iso perse, pakar"
type textarea "Paneskelua, doggystyle, sperma, iso perse, pakara"
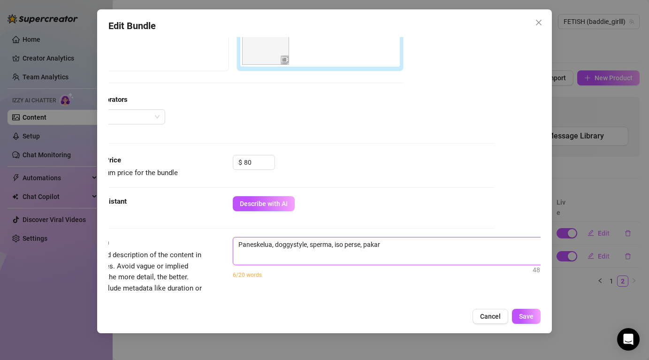
type textarea "Paneskelua, doggystyle, sperma, iso perse, pakara"
type textarea "Paneskelua, doggystyle, sperma, iso perse, pakarat"
type textarea "Paneskelua, doggystyle, sperma, iso perse, pakarat,"
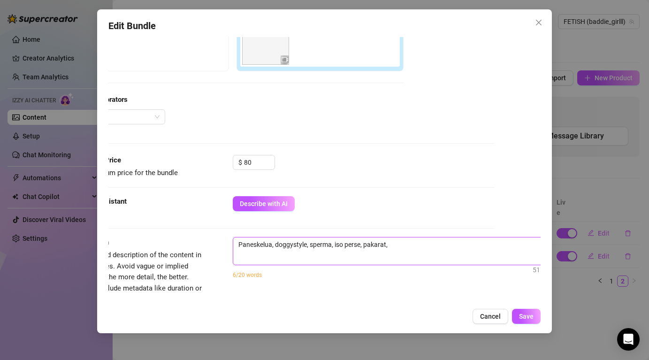
type textarea "Paneskelua, doggystyle, sperma, iso perse, pakarat,"
type textarea "Paneskelua, doggystyle, sperma, iso perse, pakarat, p"
type textarea "Paneskelua, doggystyle, sperma, iso perse, pakarat, pi"
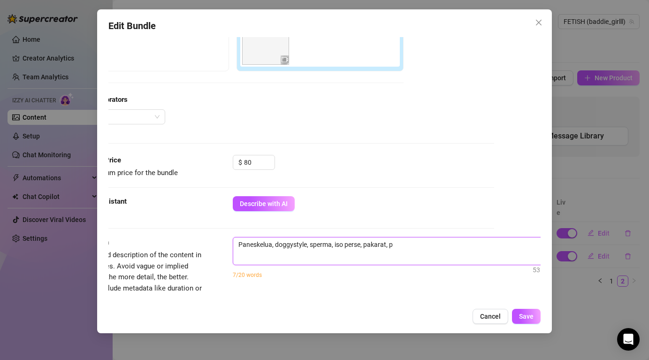
type textarea "Paneskelua, doggystyle, sperma, iso perse, pakarat, pi"
type textarea "Paneskelua, doggystyle, sperma, iso perse, pakarat, pil"
type textarea "Paneskelua, doggystyle, sperma, iso perse, pakarat, pill"
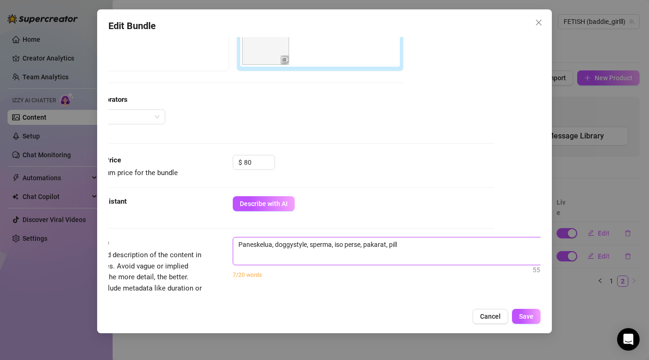
type textarea "Paneskelua, doggystyle, sperma, iso perse, pakarat, pillu"
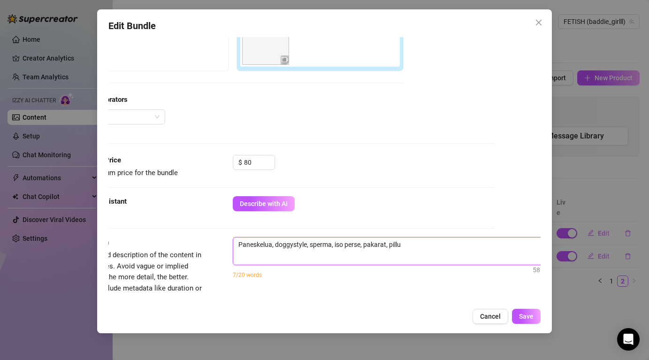
type textarea "Paneskelua, doggystyle, sperma, iso perse, pakarat, pillu"
type textarea "Paneskelua, doggystyle, sperma, iso perse, pakarat, pillu,"
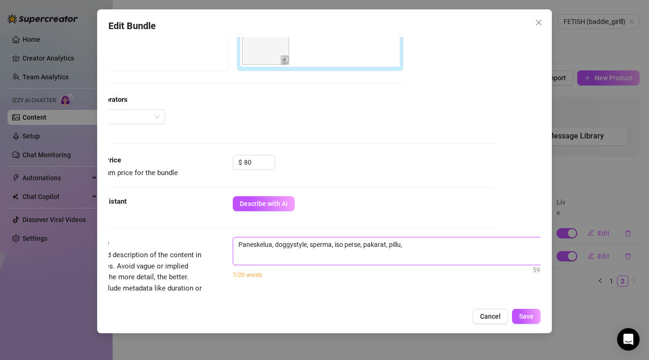
type textarea "Paneskelua, doggystyle, sperma, iso perse, pakarat, pillu, p"
type textarea "Paneskelua, doggystyle, sperma, iso perse, pakarat, pillu, pe"
type textarea "Paneskelua, doggystyle, sperma, iso perse, pakarat, pillu, pen"
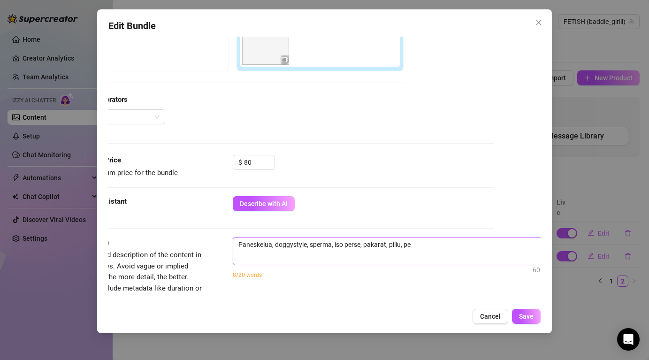
type textarea "Paneskelua, doggystyle, sperma, iso perse, pakarat, pillu, pen"
type textarea "Paneskelua, doggystyle, sperma, iso perse, pakarat, pillu, peni"
type textarea "Paneskelua, doggystyle, sperma, iso perse, pakarat, pillu, penis"
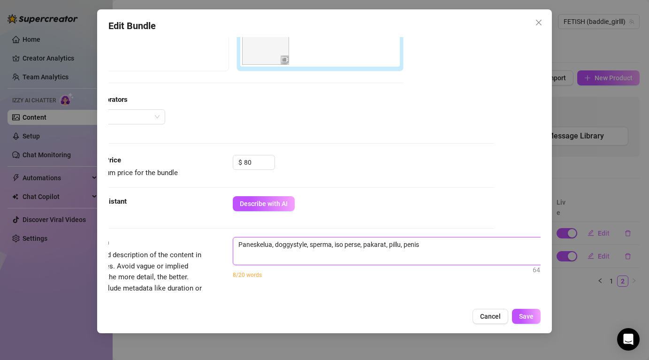
type textarea "Paneskelua, doggystyle, sperma, iso perse, pakarat, pillu, penis,"
type textarea "Paneskelua, doggystyle, sperma, iso perse, pakarat, pillu, penis, s"
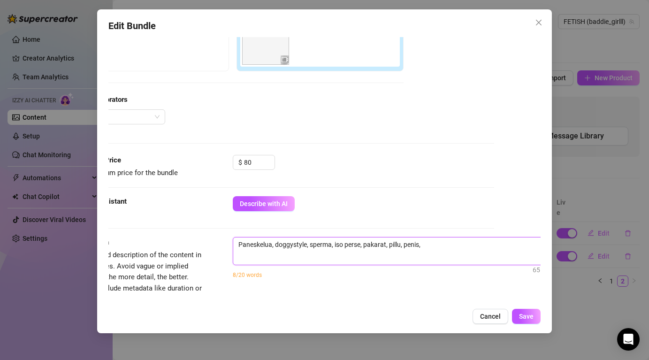
type textarea "Paneskelua, doggystyle, sperma, iso perse, pakarat, pillu, penis, s"
type textarea "Paneskelua, doggystyle, sperma, iso perse, pakarat, pillu, penis, se"
type textarea "Paneskelua, doggystyle, sperma, iso perse, pakarat, pillu, penis, sek"
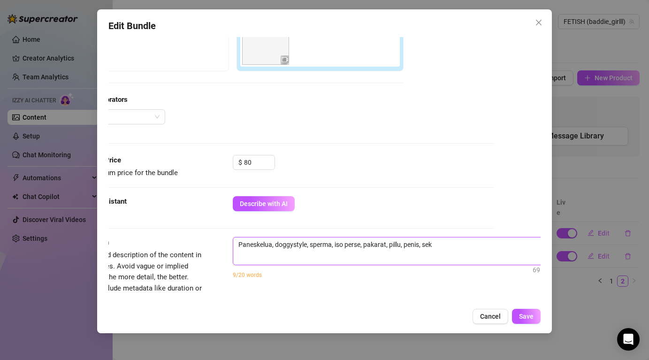
type textarea "Paneskelua, doggystyle, sperma, iso perse, pakarat, pillu, penis, seks"
type textarea "Paneskelua, doggystyle, sperma, iso perse, pakarat, pillu, penis, seksi"
type textarea "Paneskelua, doggystyle, sperma, iso perse, pakarat, pillu, penis, seksiä"
type textarea "Paneskelua, doggystyle, sperma, iso perse, pakarat, pillu, penis, seksiä,"
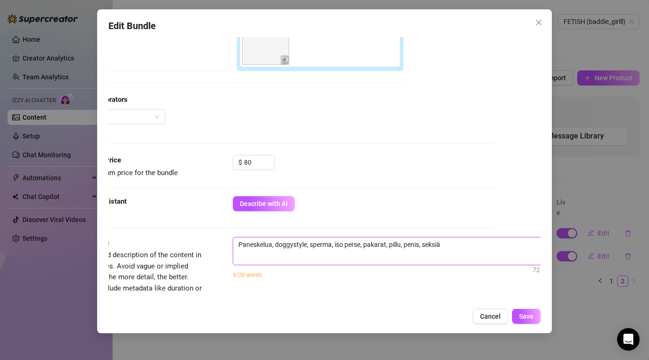
type textarea "Paneskelua, doggystyle, sperma, iso perse, pakarat, pillu, penis, seksiä,"
drag, startPoint x: 469, startPoint y: 245, endPoint x: 233, endPoint y: 244, distance: 235.4
click at [234, 245] on textarea "Paneskelua, doggystyle, sperma, iso perse, pakarat, pillu, penis, seksiä, orgas…" at bounding box center [396, 244] width 327 height 14
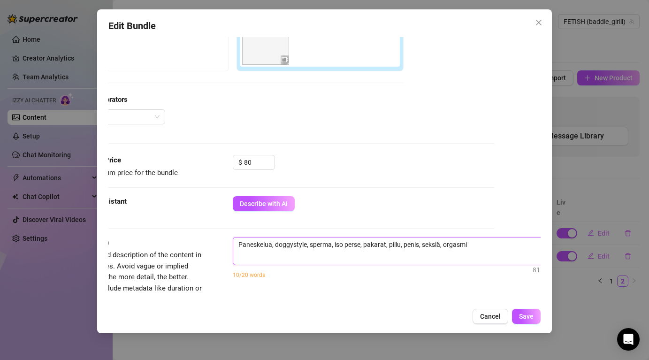
click at [482, 242] on textarea "Paneskelua, doggystyle, sperma, iso perse, pakarat, pillu, penis, seksiä, orgas…" at bounding box center [396, 244] width 327 height 14
paste textarea "Paneskelua, doggystyle, sperma, iso perse, pakarat, pillu, penis, seksiä, orgas…"
click at [522, 318] on span "Save" at bounding box center [526, 316] width 15 height 8
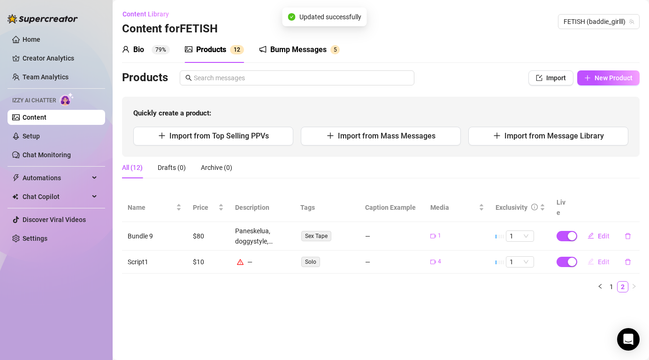
click at [602, 258] on span "Edit" at bounding box center [603, 262] width 12 height 8
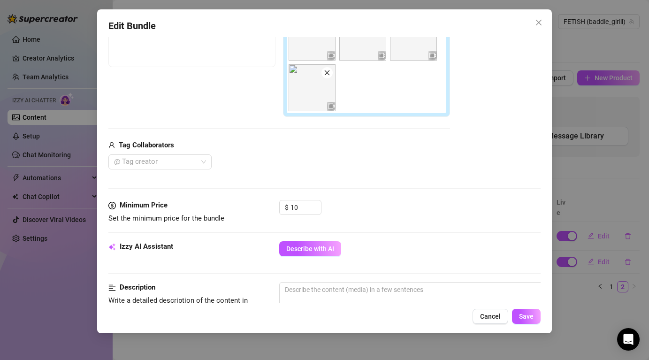
scroll to position [205, 0]
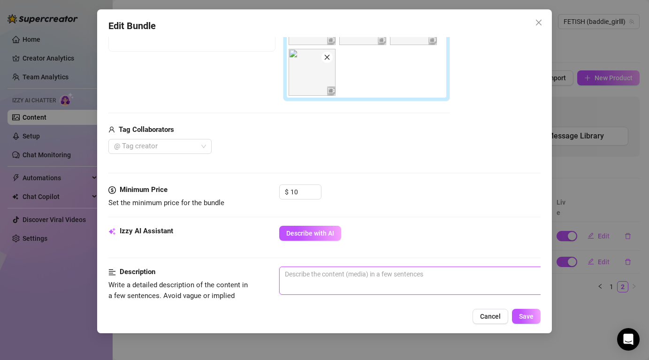
click at [319, 273] on textarea at bounding box center [443, 274] width 327 height 14
paste textarea "Paneskelua, doggystyle, sperma, iso perse, pakarat, pillu, penis, seksiä, orgas…"
drag, startPoint x: 520, startPoint y: 274, endPoint x: 278, endPoint y: 280, distance: 241.6
click at [279, 280] on div "Description Write a detailed description of the content in a few sentences. Avo…" at bounding box center [323, 300] width 431 height 68
drag, startPoint x: 523, startPoint y: 272, endPoint x: 280, endPoint y: 268, distance: 243.4
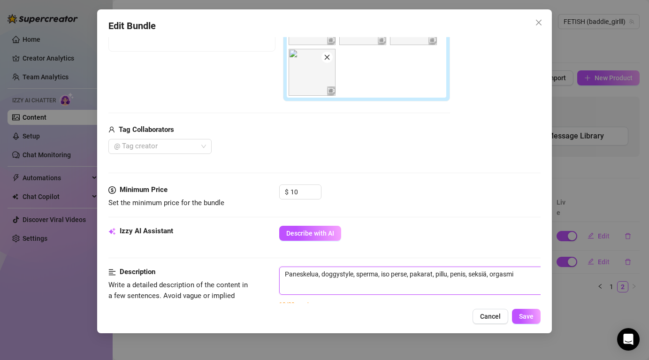
click at [280, 268] on textarea "Paneskelua, doggystyle, sperma, iso perse, pakarat, pillu, penis, seksiä, orgas…" at bounding box center [443, 274] width 327 height 14
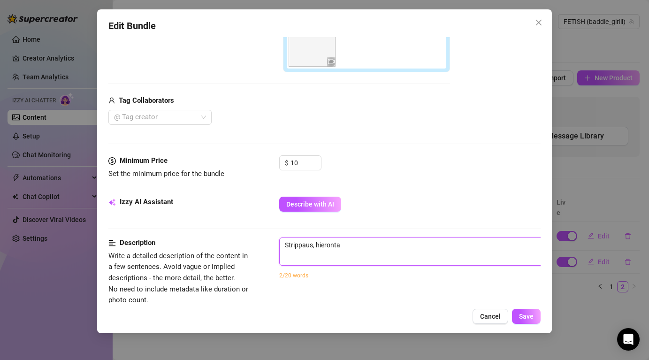
scroll to position [246, 0]
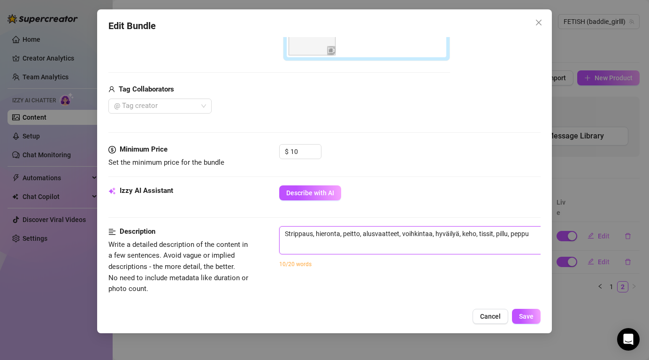
drag, startPoint x: 536, startPoint y: 234, endPoint x: 284, endPoint y: 232, distance: 251.4
click at [284, 232] on textarea "Strippaus, hieronta, peitto, alusvaatteet, voihkintaa, hyväilyä, keho, tissit, …" at bounding box center [443, 234] width 327 height 14
click at [533, 235] on textarea "Strippaus, hieronta, peitto, alusvaatteet, voihkintaa, hyväilyä, keho, tissit, …" at bounding box center [443, 234] width 327 height 14
paste textarea "Strippaus, hieronta, peitto, alusvaatteet, voihkintaa, hyväilyä, keho, tissit, …"
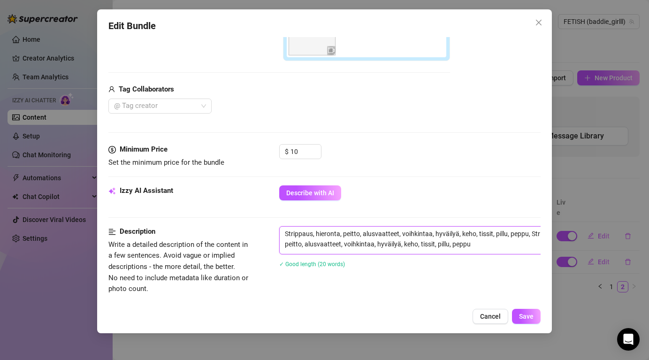
scroll to position [0, 0]
click at [526, 315] on span "Save" at bounding box center [526, 316] width 15 height 8
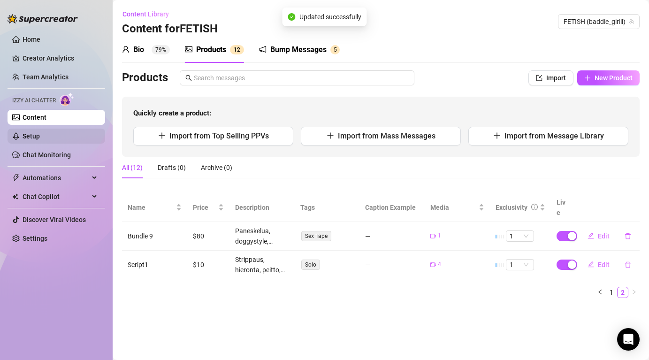
click at [40, 139] on link "Setup" at bounding box center [31, 136] width 17 height 8
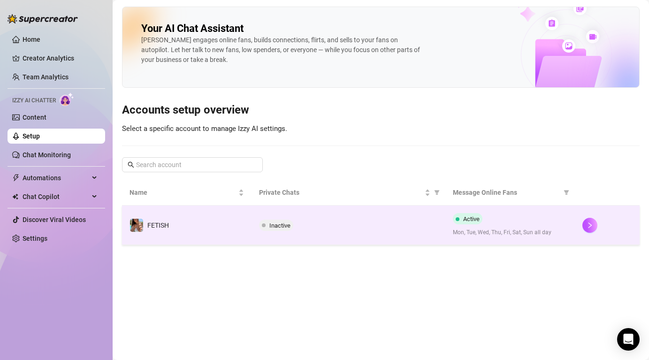
click at [416, 230] on div "Inactive" at bounding box center [348, 224] width 179 height 11
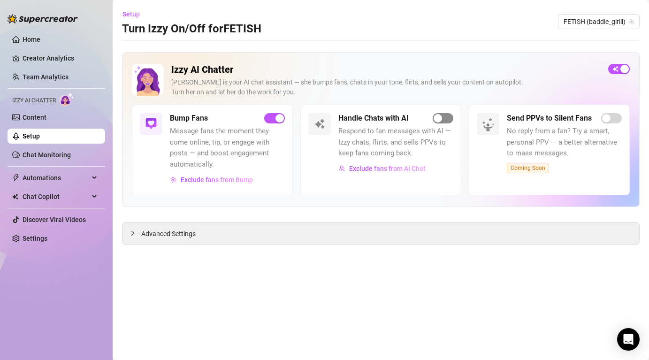
click at [437, 116] on div "button" at bounding box center [437, 118] width 8 height 8
click at [180, 36] on h3 "Turn Izzy On/Off for FETISH" at bounding box center [191, 29] width 139 height 15
click at [53, 152] on link "Chat Monitoring" at bounding box center [47, 155] width 48 height 8
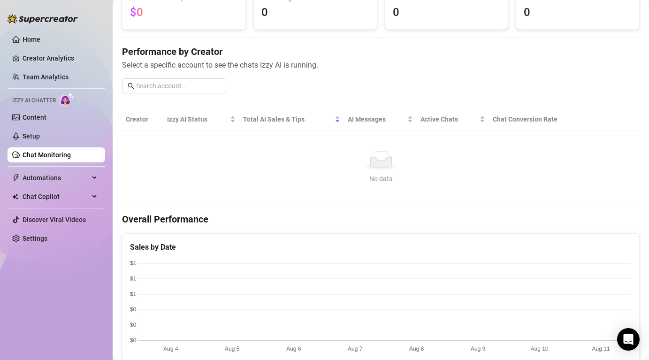
scroll to position [129, 0]
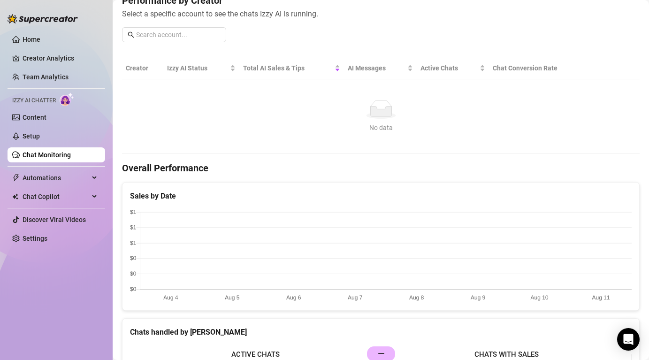
click at [67, 188] on ul "Home Creator Analytics Team Analytics Izzy AI Chatter Content Setup Chat Monito…" at bounding box center [57, 138] width 98 height 221
click at [67, 179] on span "Automations" at bounding box center [56, 177] width 67 height 15
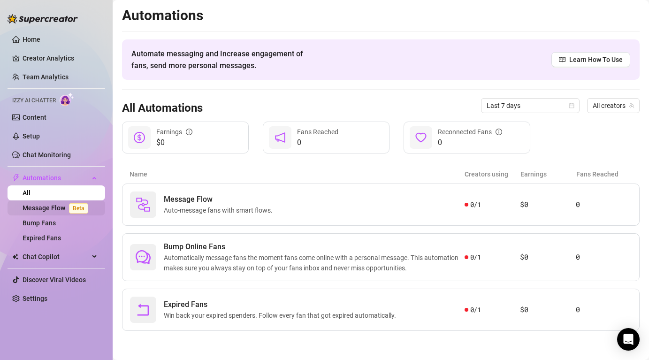
click at [63, 209] on link "Message Flow Beta" at bounding box center [57, 208] width 69 height 8
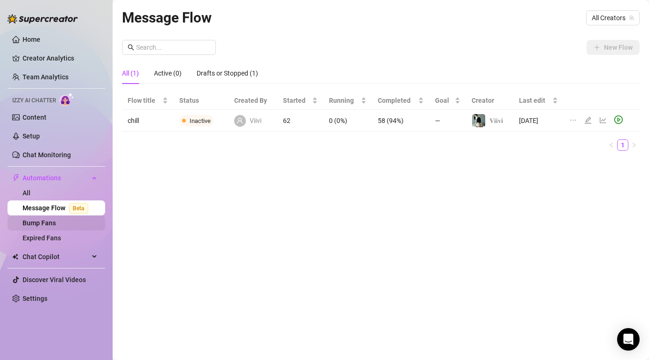
click at [54, 226] on link "Bump Fans" at bounding box center [39, 223] width 33 height 8
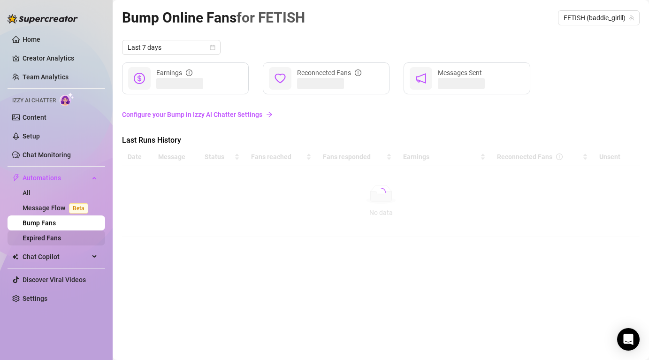
click at [53, 241] on link "Expired Fans" at bounding box center [42, 238] width 38 height 8
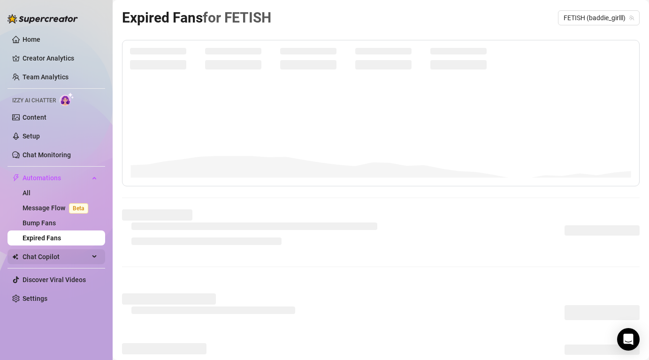
click at [54, 255] on span "Chat Copilot" at bounding box center [56, 256] width 67 height 15
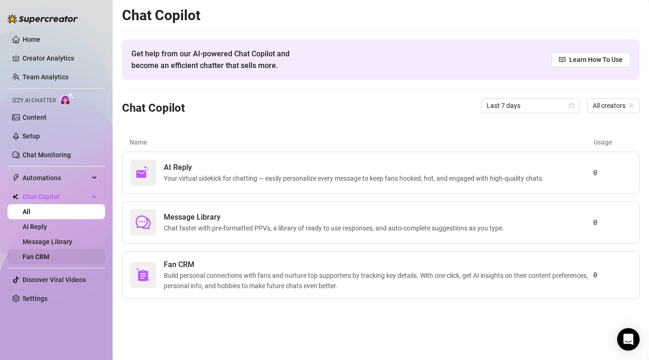
click at [49, 256] on link "Fan CRM" at bounding box center [36, 257] width 27 height 8
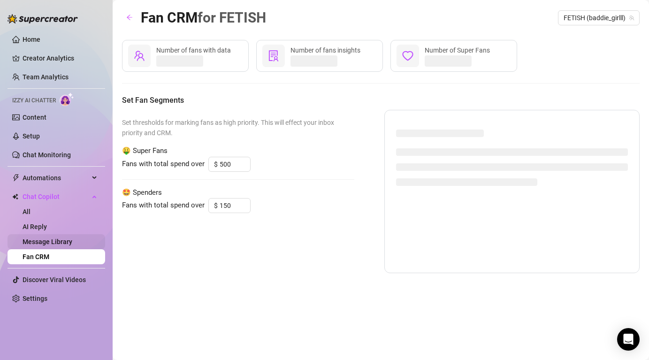
click at [66, 238] on link "Message Library" at bounding box center [48, 242] width 50 height 8
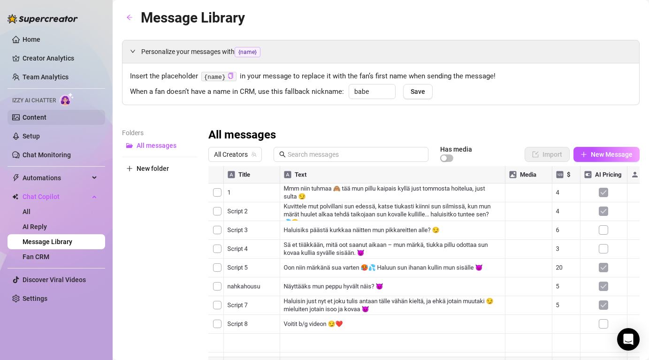
click at [45, 121] on link "Content" at bounding box center [35, 117] width 24 height 8
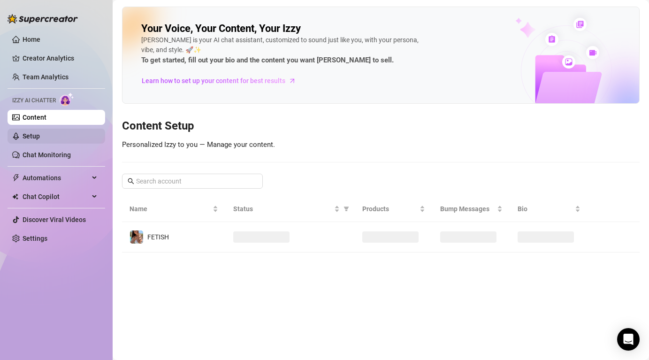
click at [40, 140] on link "Setup" at bounding box center [31, 136] width 17 height 8
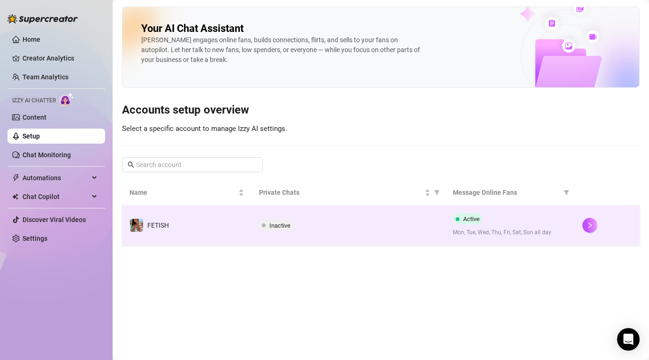
click at [243, 236] on td "FETISH" at bounding box center [186, 224] width 129 height 39
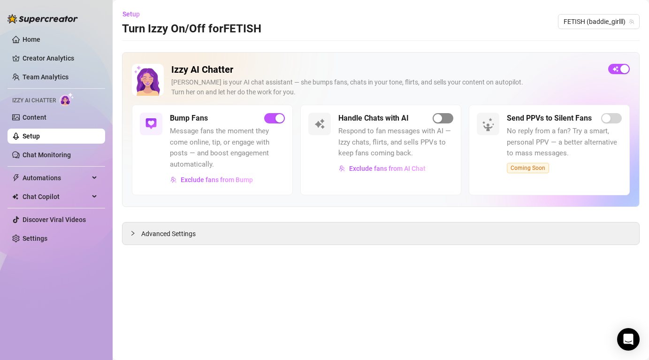
click at [442, 115] on span "button" at bounding box center [442, 118] width 21 height 10
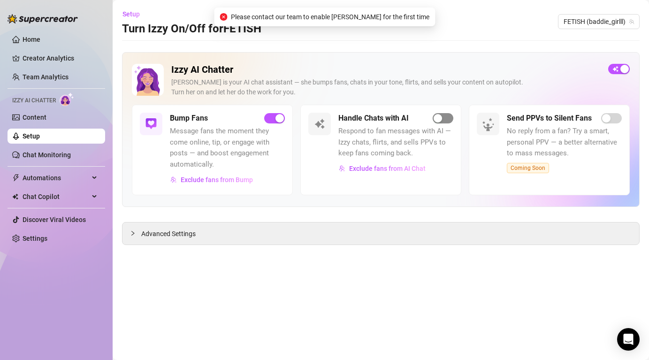
click at [442, 115] on button "button" at bounding box center [442, 118] width 21 height 10
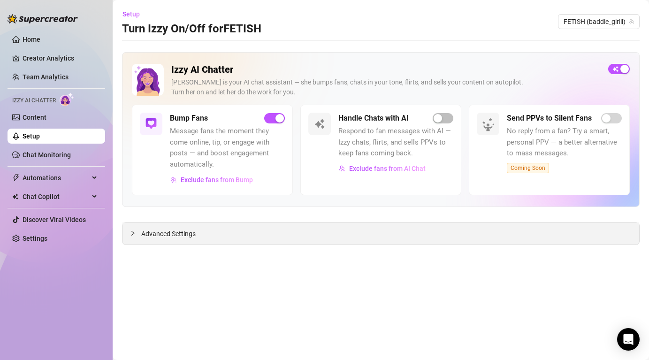
click at [165, 233] on span "Advanced Settings" at bounding box center [168, 233] width 54 height 10
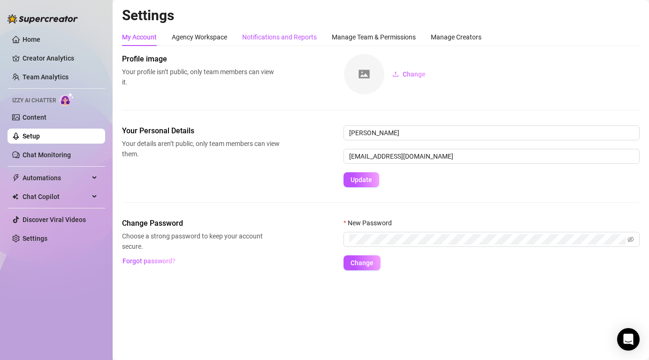
click at [296, 38] on div "Notifications and Reports" at bounding box center [279, 37] width 75 height 10
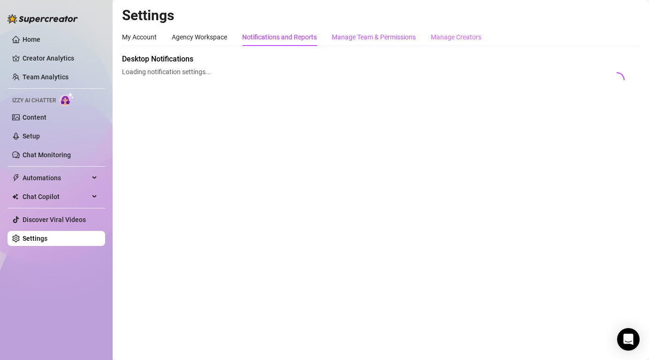
drag, startPoint x: 346, startPoint y: 35, endPoint x: 450, endPoint y: 35, distance: 104.1
click at [346, 35] on div "Manage Team & Permissions" at bounding box center [374, 37] width 84 height 10
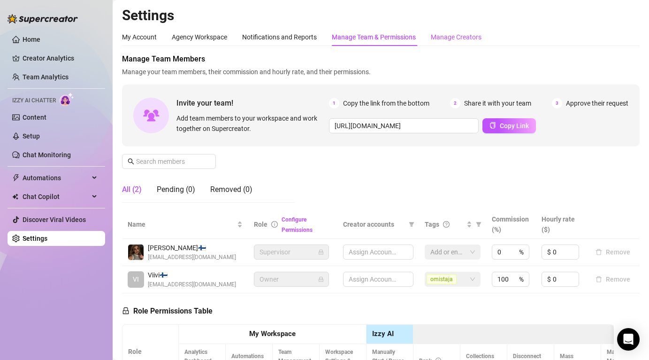
click at [468, 40] on div "Manage Creators" at bounding box center [456, 37] width 51 height 10
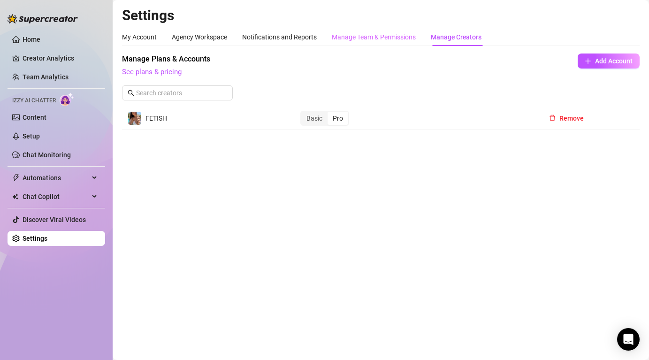
click at [398, 29] on div "Manage Team & Permissions" at bounding box center [374, 37] width 84 height 18
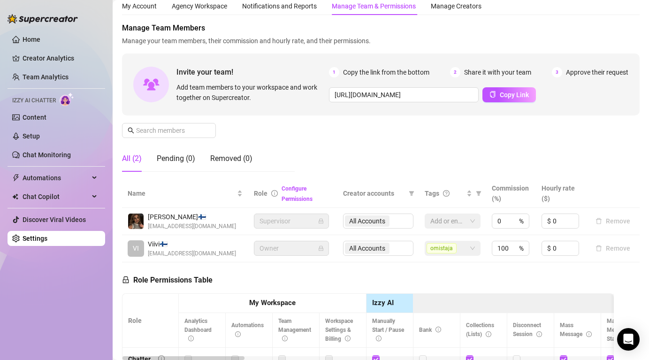
scroll to position [46, 0]
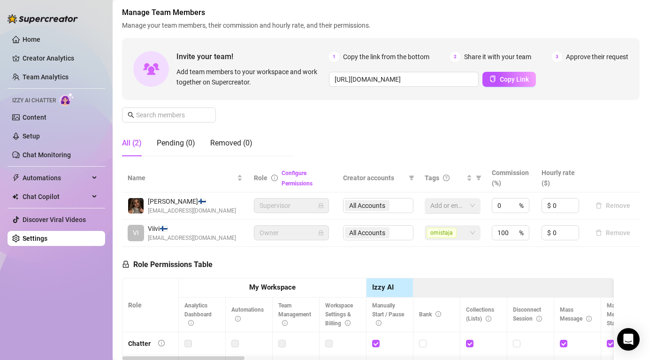
click at [446, 206] on div at bounding box center [447, 205] width 42 height 13
click at [452, 232] on span "omistaja" at bounding box center [441, 232] width 30 height 10
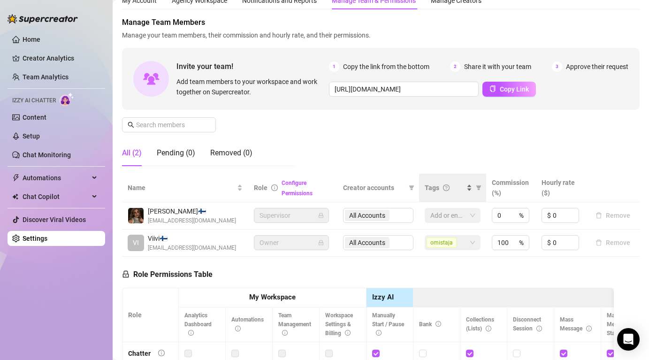
scroll to position [0, 0]
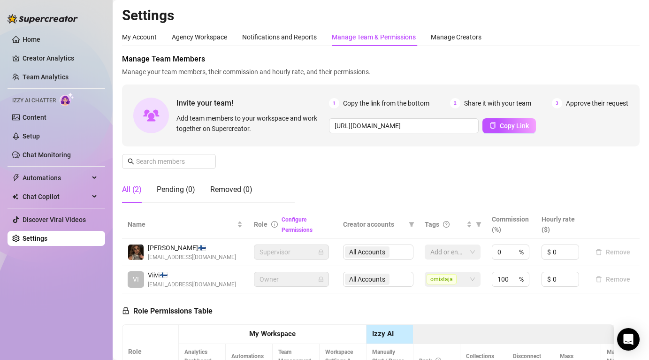
click at [614, 245] on td "Remove" at bounding box center [612, 252] width 53 height 27
click at [292, 33] on div "Notifications and Reports" at bounding box center [279, 37] width 75 height 10
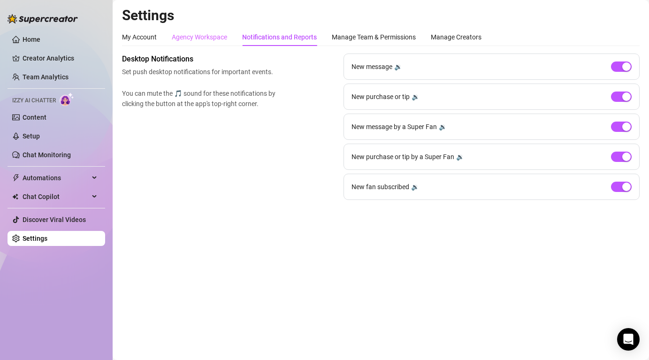
click at [188, 44] on div "Agency Workspace" at bounding box center [199, 37] width 55 height 18
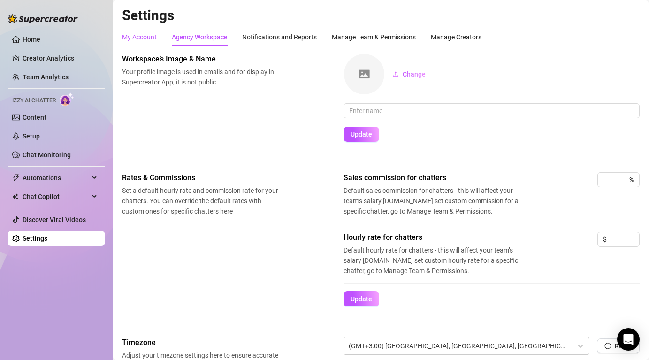
click at [140, 40] on div "My Account" at bounding box center [139, 37] width 35 height 10
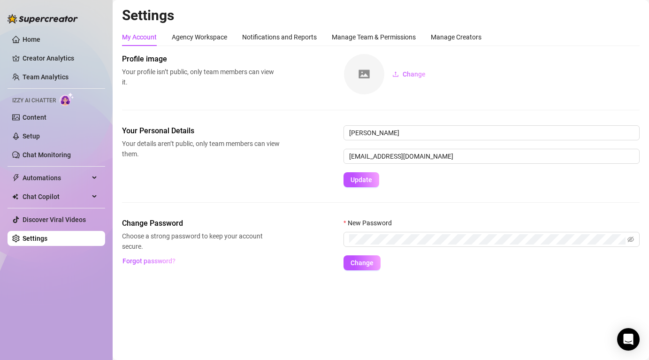
click at [45, 126] on ul "Home Creator Analytics Team Analytics Izzy AI Chatter Content Setup Chat Monito…" at bounding box center [57, 138] width 98 height 221
click at [60, 198] on span "Chat Copilot" at bounding box center [56, 196] width 67 height 15
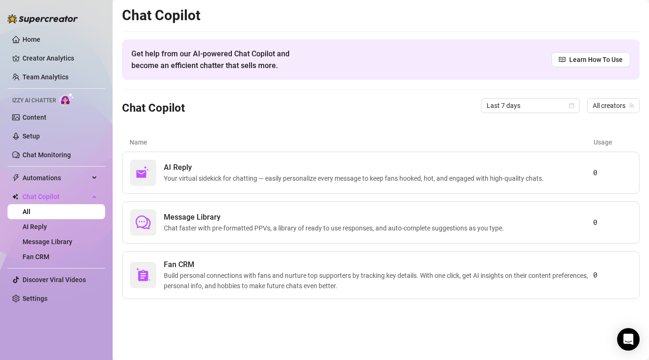
click at [65, 168] on ul "Home Creator Analytics Team Analytics Izzy AI Chatter Content Setup Chat Monito…" at bounding box center [57, 168] width 98 height 281
click at [60, 102] on img at bounding box center [67, 99] width 15 height 14
click at [64, 52] on link "Creator Analytics" at bounding box center [60, 58] width 75 height 15
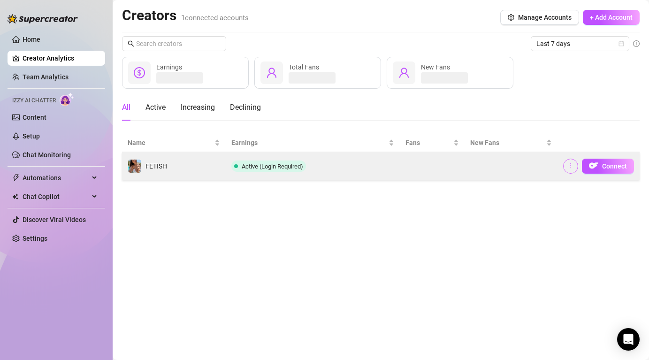
click at [573, 168] on icon "more" at bounding box center [570, 165] width 7 height 7
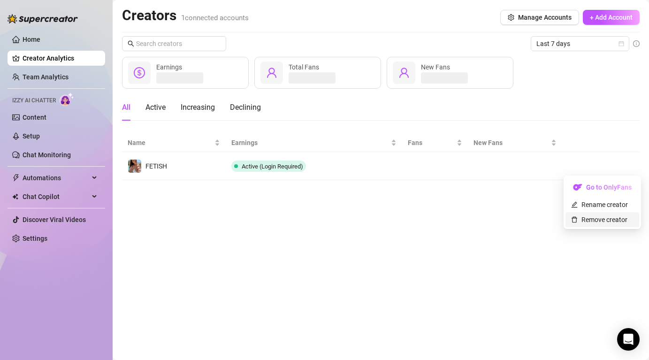
click at [592, 221] on link "Remove creator" at bounding box center [599, 220] width 56 height 8
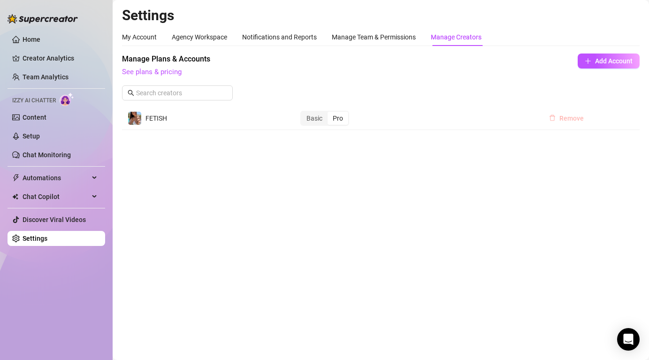
click at [568, 115] on span "Remove" at bounding box center [571, 118] width 24 height 8
